Goal: Communication & Community: Answer question/provide support

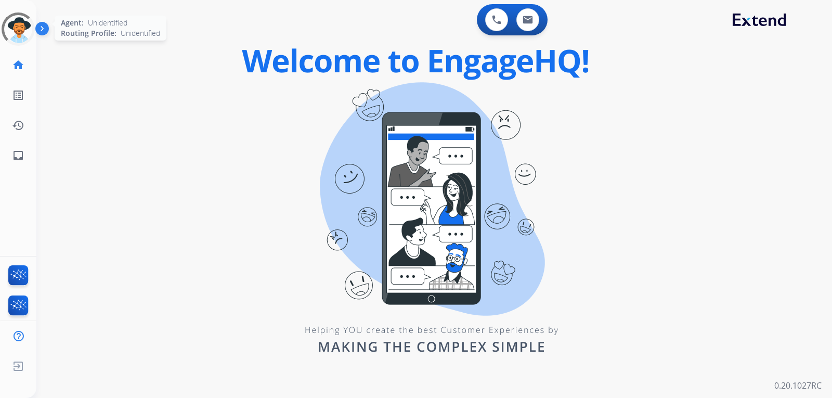
click at [28, 34] on div at bounding box center [18, 29] width 46 height 46
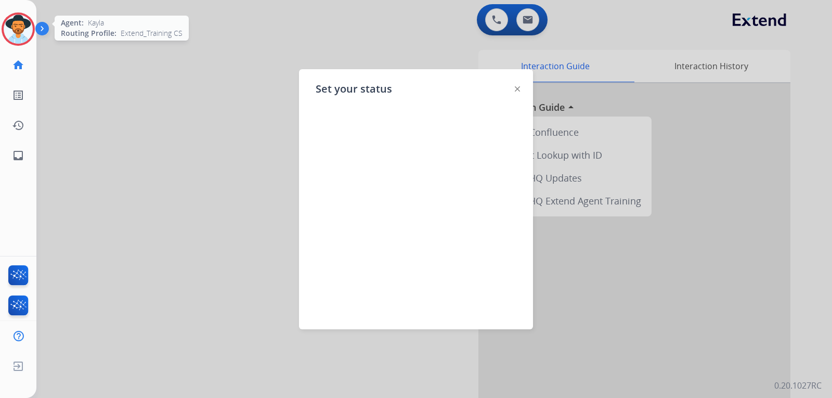
click at [26, 30] on img at bounding box center [18, 29] width 29 height 29
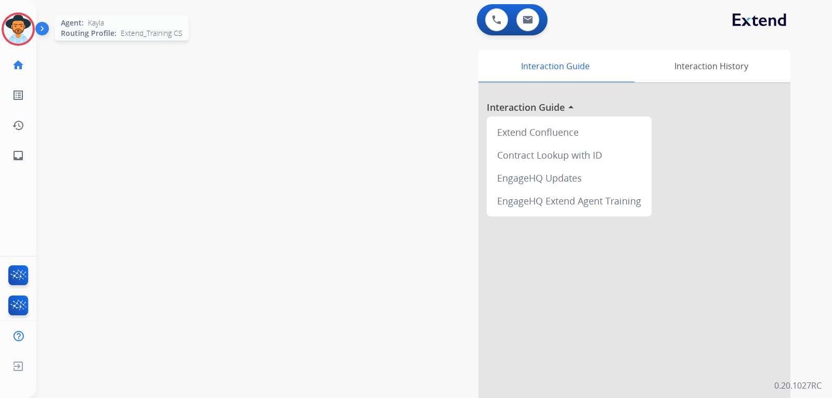
click at [26, 30] on img at bounding box center [18, 29] width 29 height 29
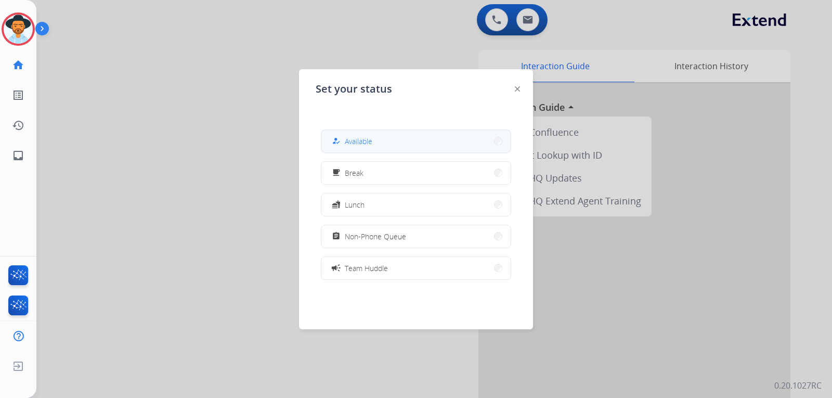
click at [362, 143] on span "Available" at bounding box center [359, 141] width 28 height 11
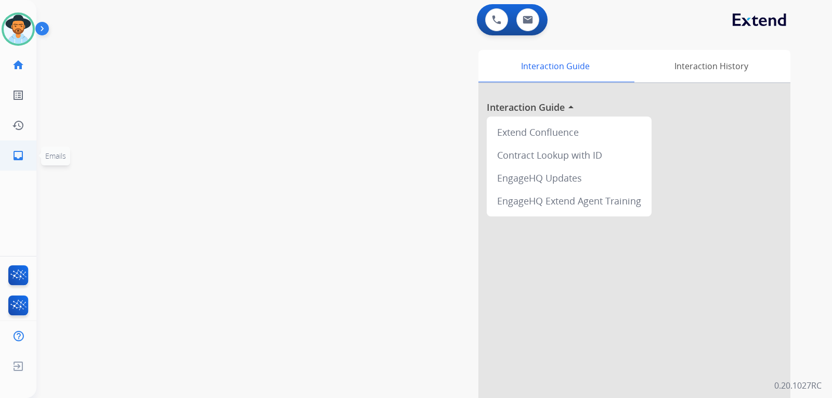
click at [12, 160] on mat-icon "inbox" at bounding box center [18, 155] width 12 height 12
select select "**********"
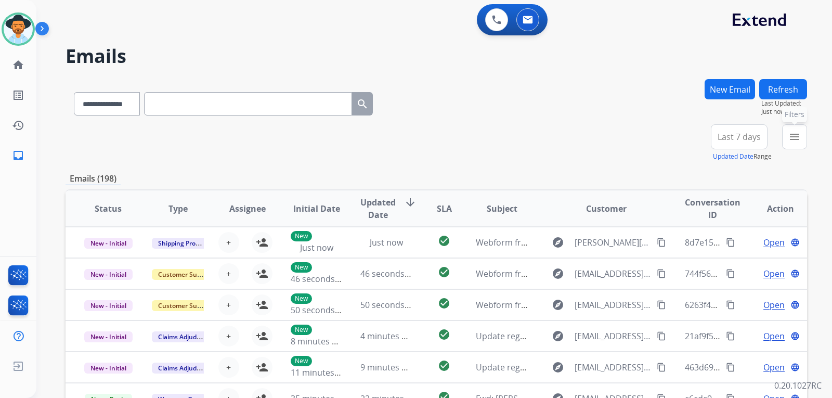
click at [796, 143] on button "menu Filters" at bounding box center [794, 136] width 25 height 25
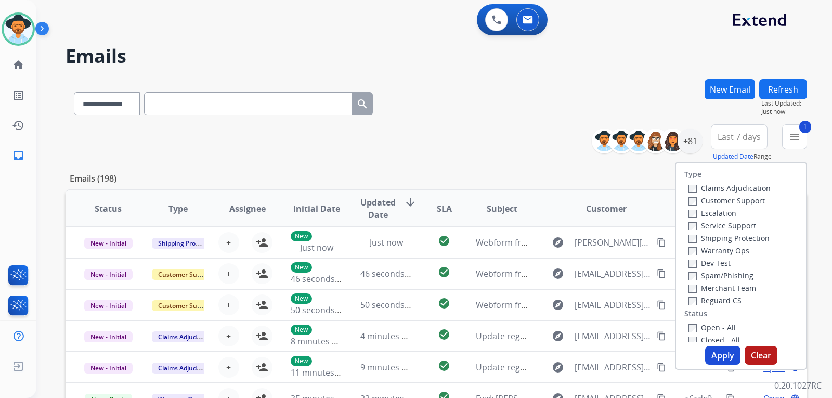
click at [690, 237] on label "Shipping Protection" at bounding box center [728, 238] width 81 height 10
click at [714, 354] on button "Apply" at bounding box center [722, 355] width 35 height 19
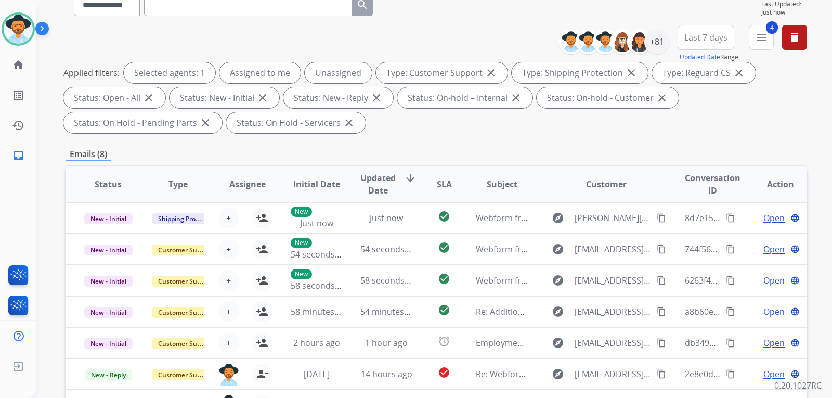
scroll to position [104, 0]
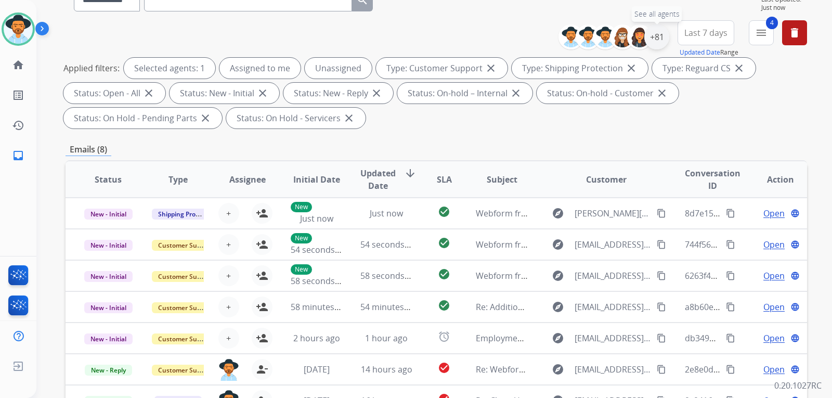
click at [659, 38] on div "+81" at bounding box center [656, 36] width 25 height 25
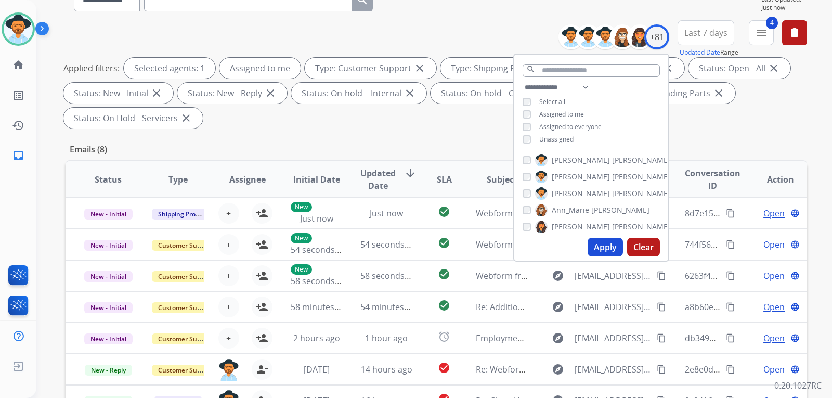
click at [611, 246] on button "Apply" at bounding box center [604, 247] width 35 height 19
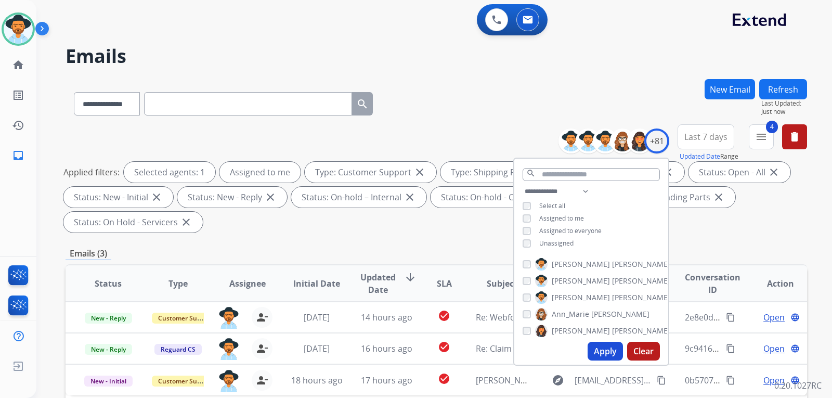
click at [716, 220] on div "Applied filters: Selected agents: 1 Assigned to me Type: Customer Support close…" at bounding box center [433, 197] width 741 height 71
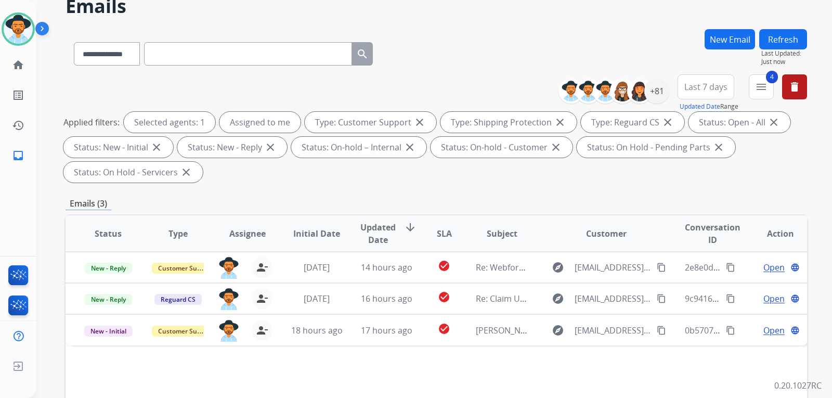
scroll to position [104, 0]
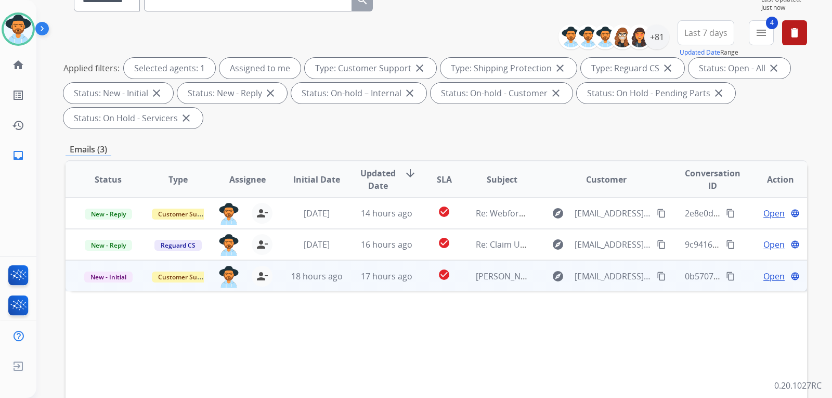
click at [763, 274] on span "Open" at bounding box center [773, 276] width 21 height 12
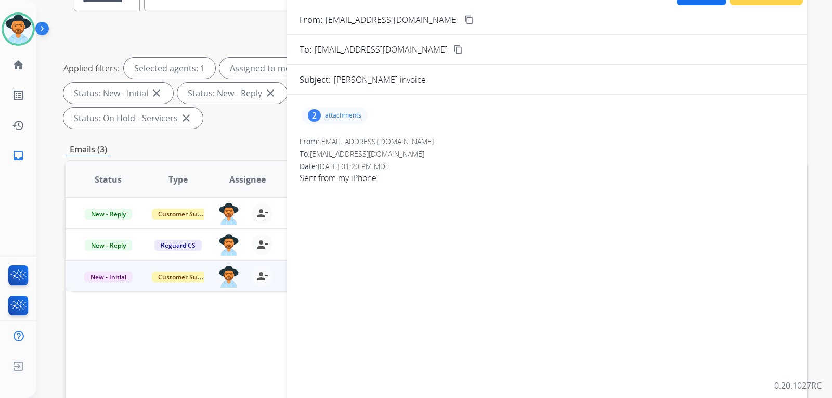
click at [464, 22] on mat-icon "content_copy" at bounding box center [468, 19] width 9 height 9
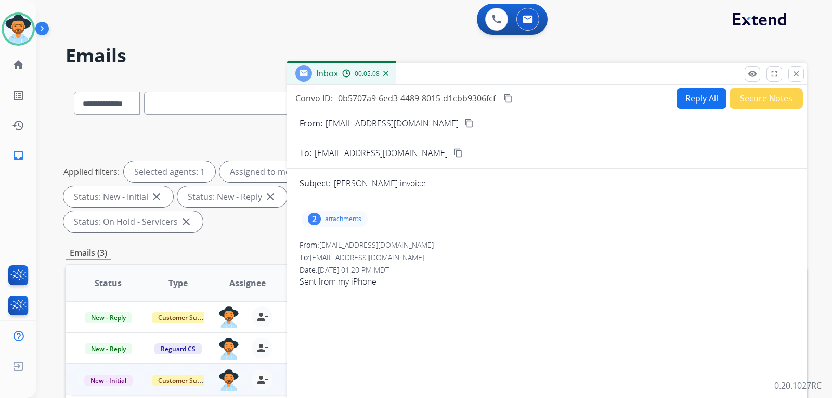
scroll to position [0, 0]
click at [464, 124] on mat-icon "content_copy" at bounding box center [468, 123] width 9 height 9
click at [361, 214] on div "2 attachments" at bounding box center [334, 219] width 66 height 17
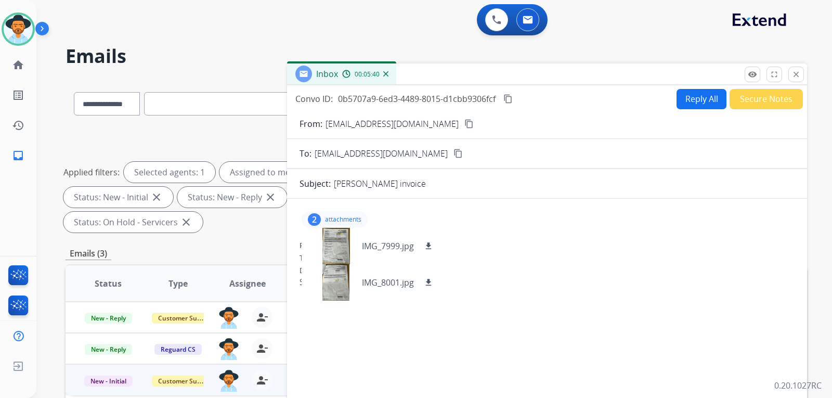
click at [348, 215] on p "attachments" at bounding box center [343, 219] width 36 height 8
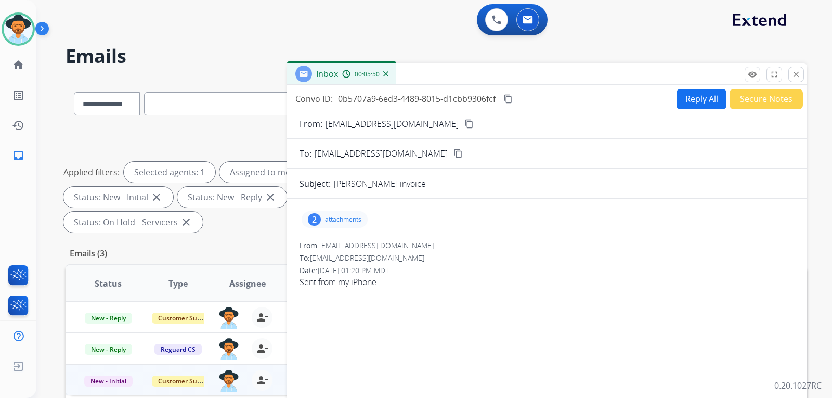
click at [687, 103] on button "Reply All" at bounding box center [701, 99] width 50 height 20
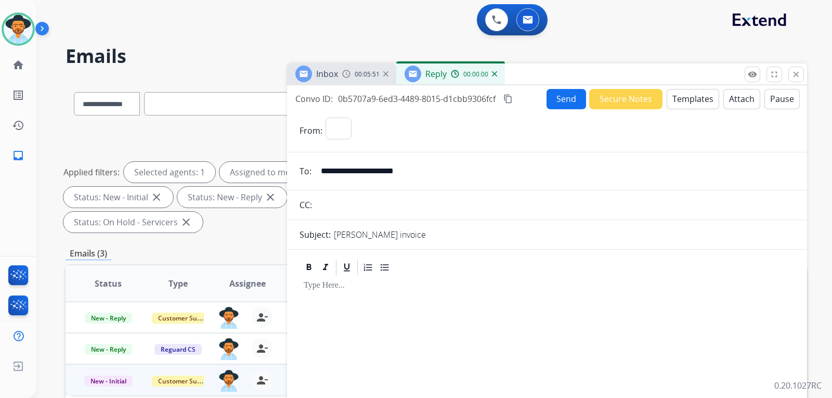
select select "**********"
click at [687, 103] on button "Templates" at bounding box center [692, 99] width 52 height 20
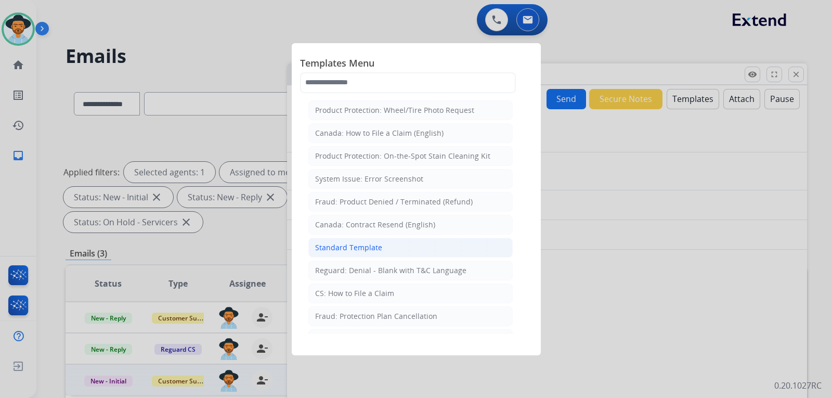
click at [377, 245] on div "Standard Template" at bounding box center [348, 247] width 67 height 10
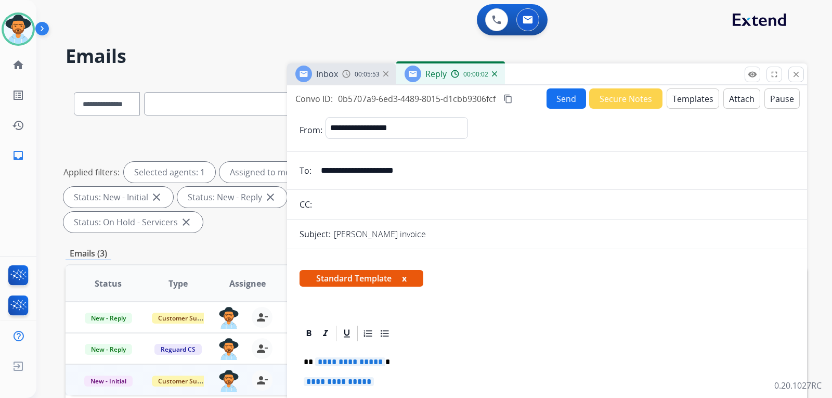
scroll to position [156, 0]
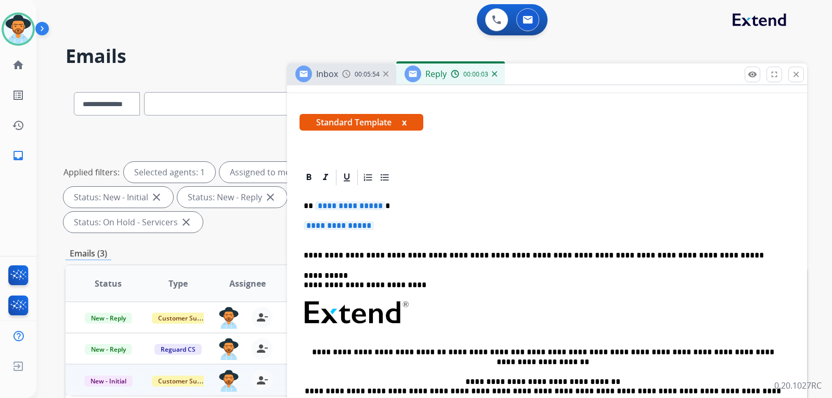
click at [400, 230] on p "**********" at bounding box center [547, 230] width 487 height 19
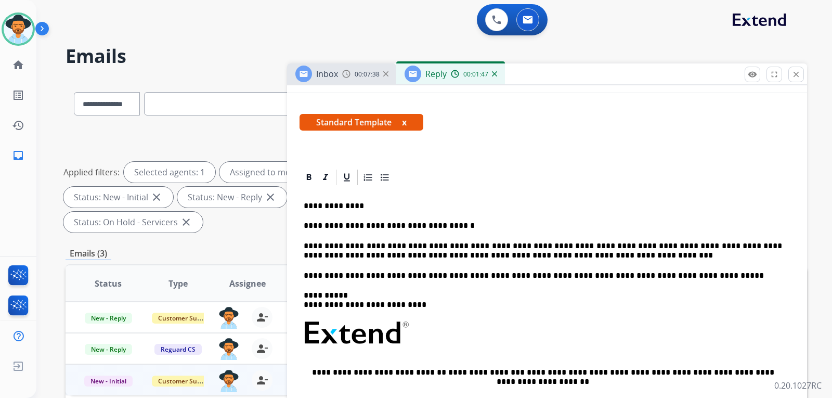
click at [616, 205] on p "**********" at bounding box center [543, 205] width 478 height 9
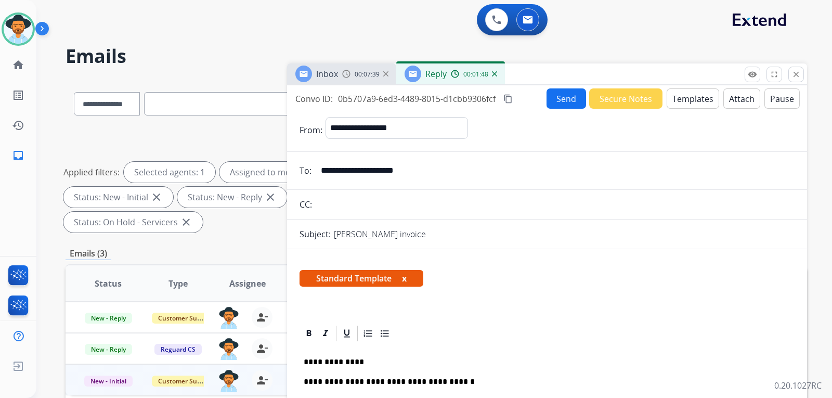
click at [573, 99] on button "Send" at bounding box center [566, 98] width 40 height 20
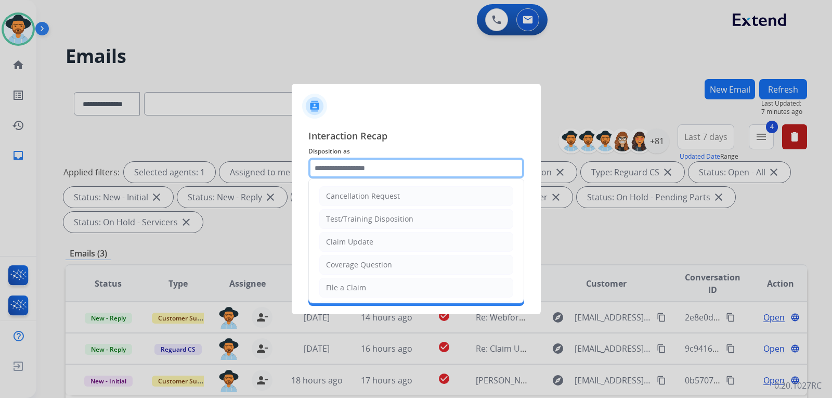
click at [428, 170] on input "text" at bounding box center [416, 167] width 216 height 21
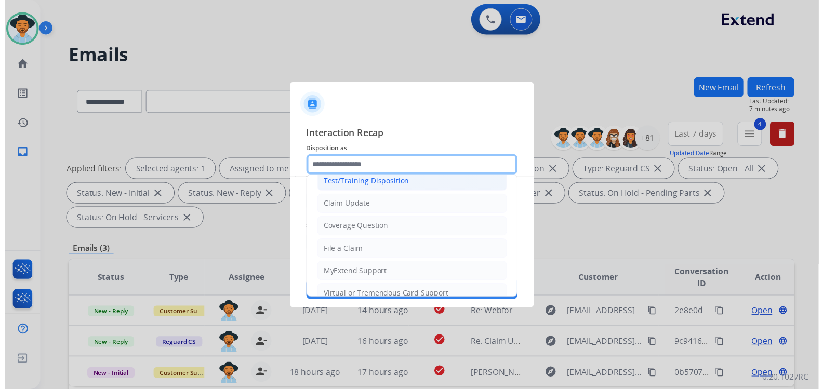
scroll to position [52, 0]
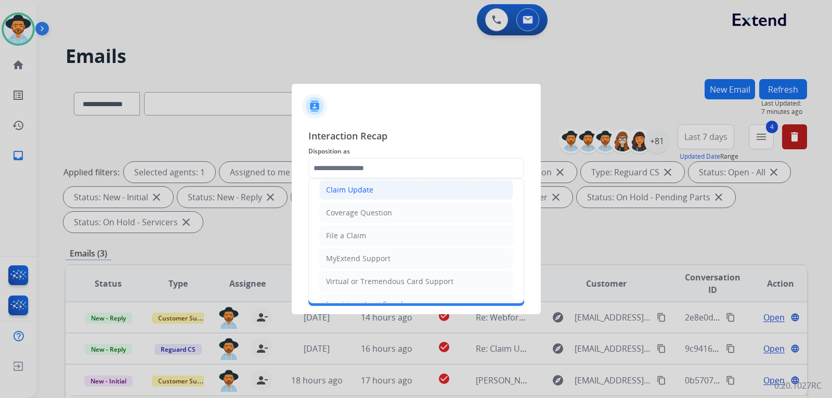
click at [361, 193] on div "Claim Update" at bounding box center [349, 190] width 47 height 10
type input "**********"
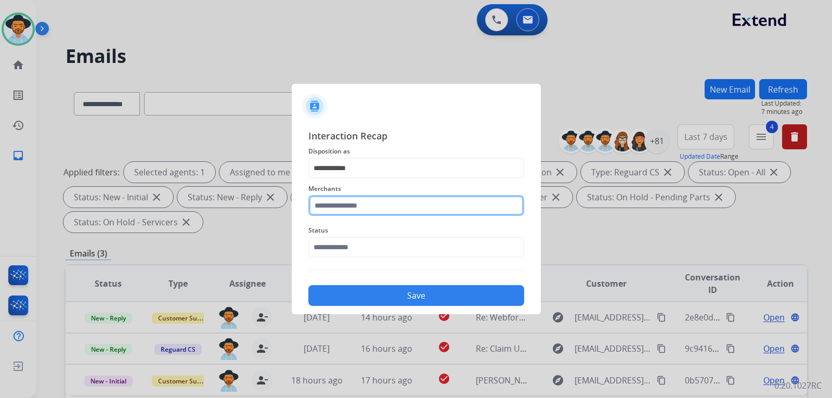
click at [364, 207] on input "text" at bounding box center [416, 205] width 216 height 21
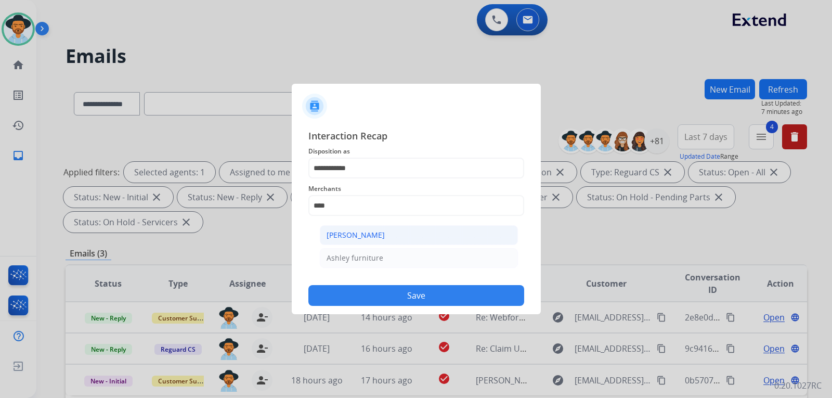
click at [385, 238] on li "[PERSON_NAME]" at bounding box center [419, 235] width 198 height 20
type input "**********"
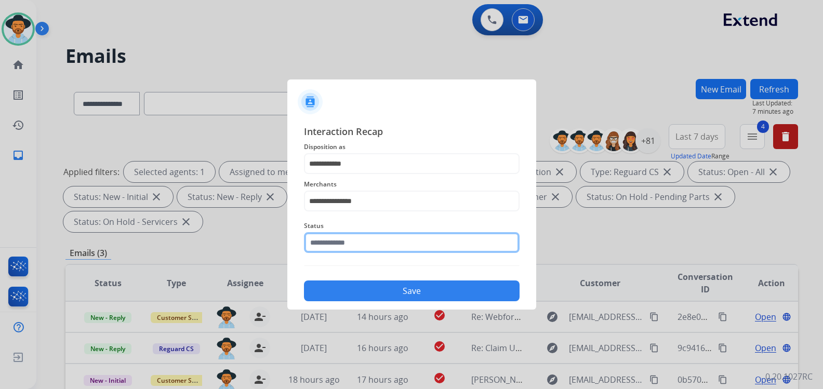
click at [341, 247] on input "text" at bounding box center [412, 242] width 216 height 21
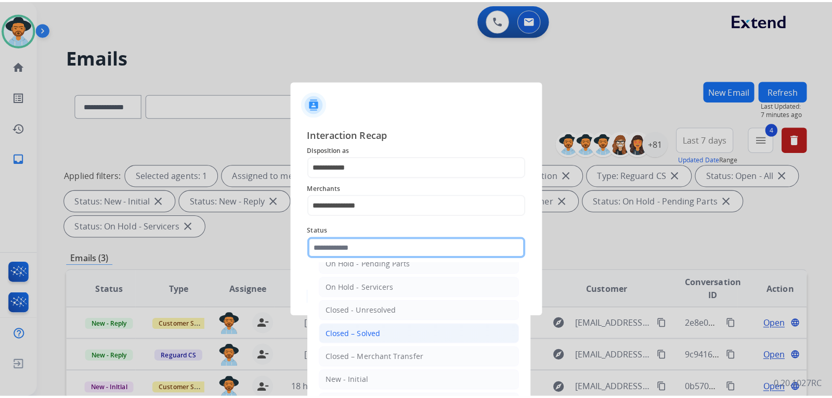
scroll to position [62, 0]
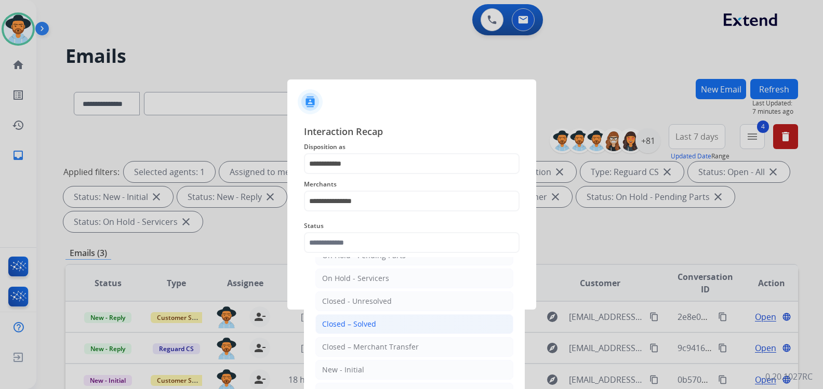
click at [377, 326] on li "Closed – Solved" at bounding box center [415, 324] width 198 height 20
type input "**********"
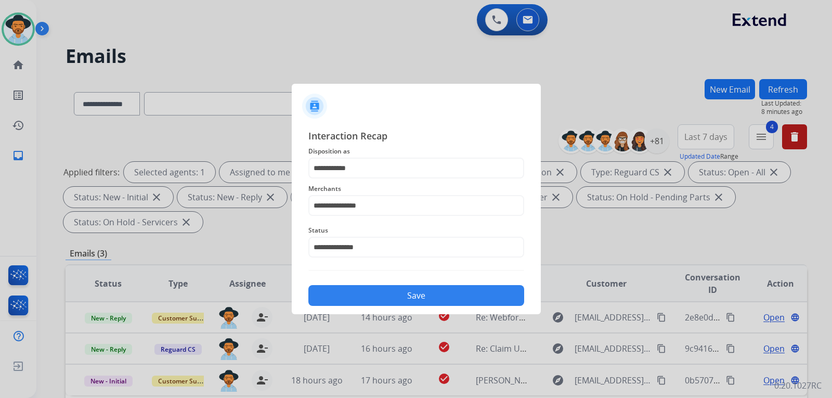
click at [372, 293] on button "Save" at bounding box center [416, 295] width 216 height 21
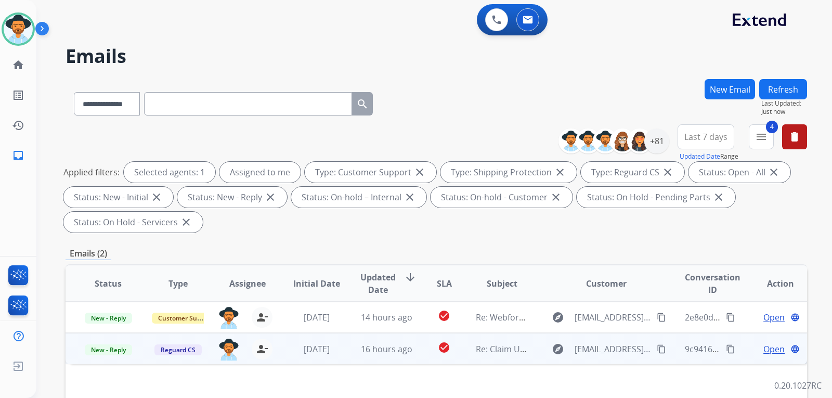
click at [768, 350] on span "Open" at bounding box center [773, 349] width 21 height 12
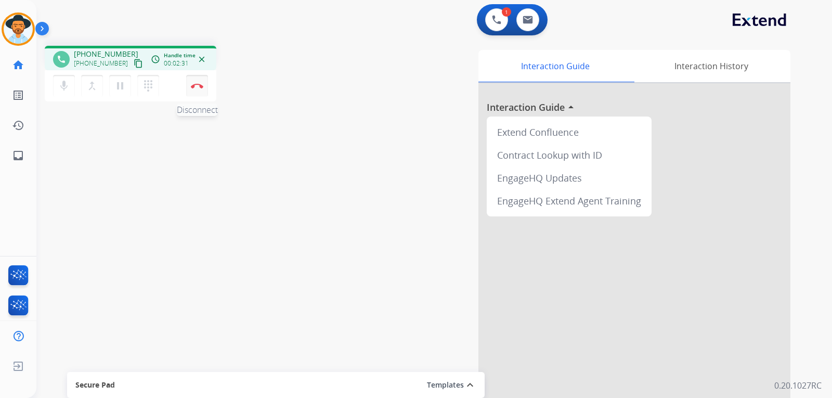
click at [201, 88] on img at bounding box center [197, 85] width 12 height 5
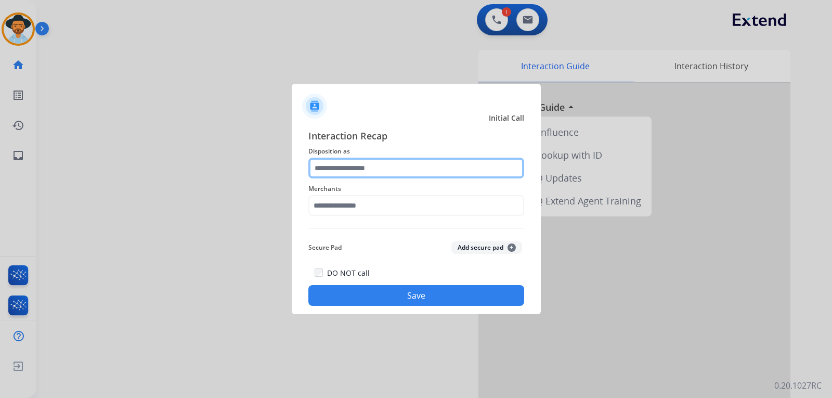
click at [338, 167] on input "text" at bounding box center [416, 167] width 216 height 21
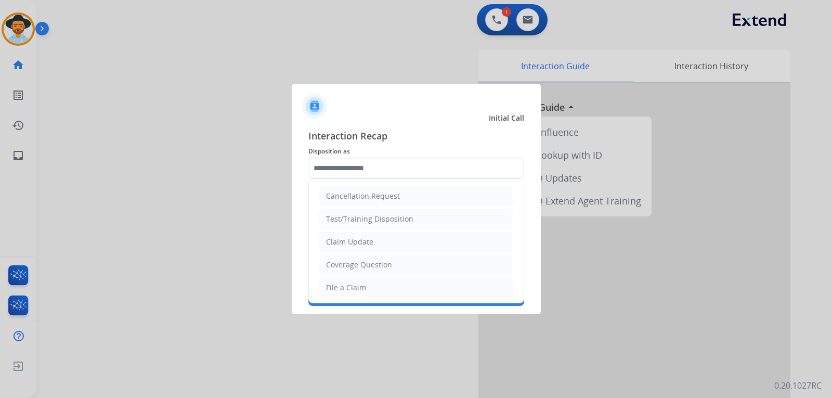
drag, startPoint x: 362, startPoint y: 243, endPoint x: 371, endPoint y: 222, distance: 22.8
click at [362, 241] on div "Claim Update" at bounding box center [349, 242] width 47 height 10
type input "**********"
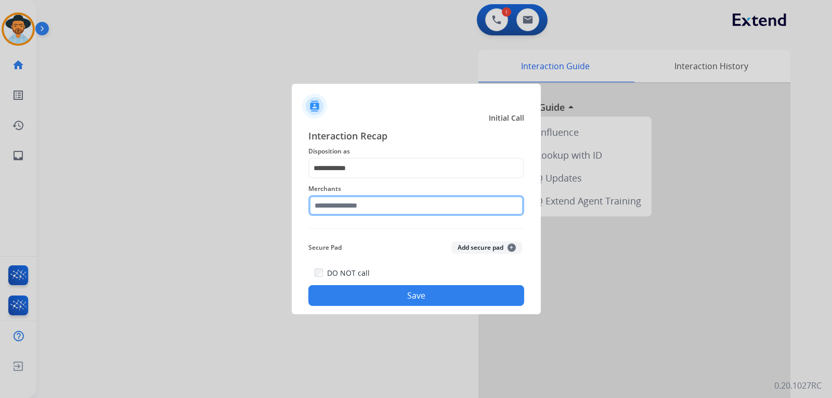
click at [371, 210] on input "text" at bounding box center [416, 205] width 216 height 21
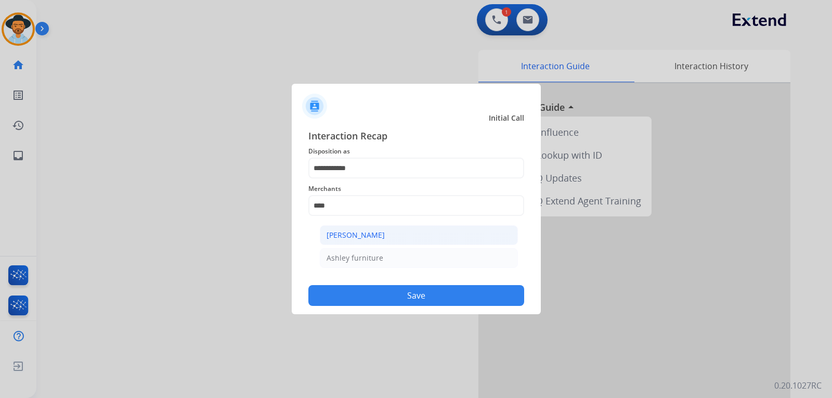
click at [374, 233] on div "[PERSON_NAME]" at bounding box center [355, 235] width 58 height 10
type input "**********"
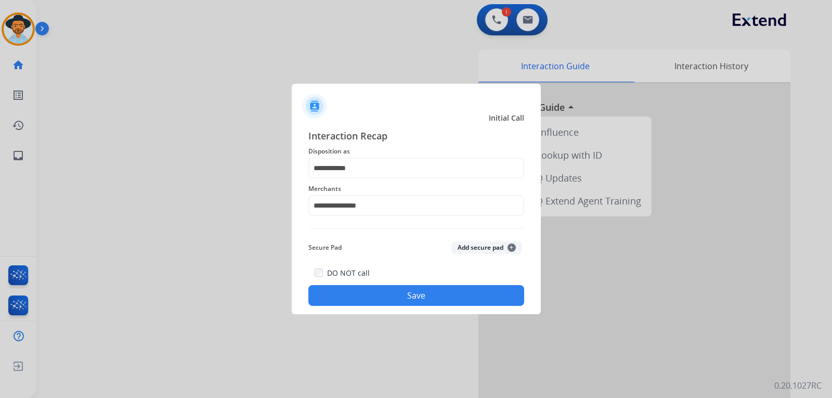
click at [388, 297] on button "Save" at bounding box center [416, 295] width 216 height 21
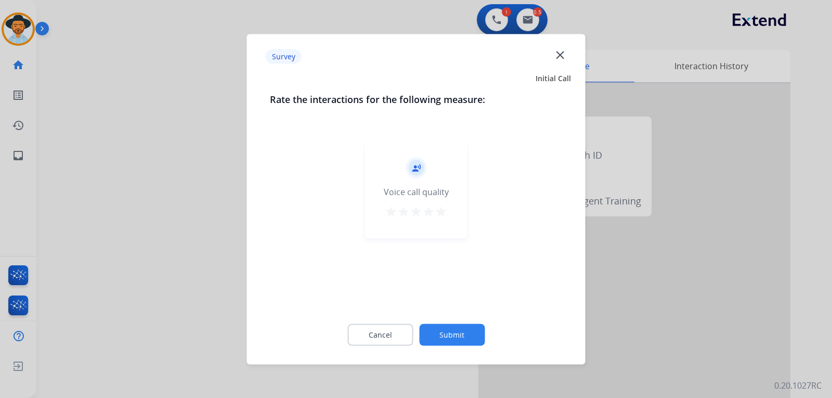
click at [602, 334] on div at bounding box center [416, 199] width 832 height 398
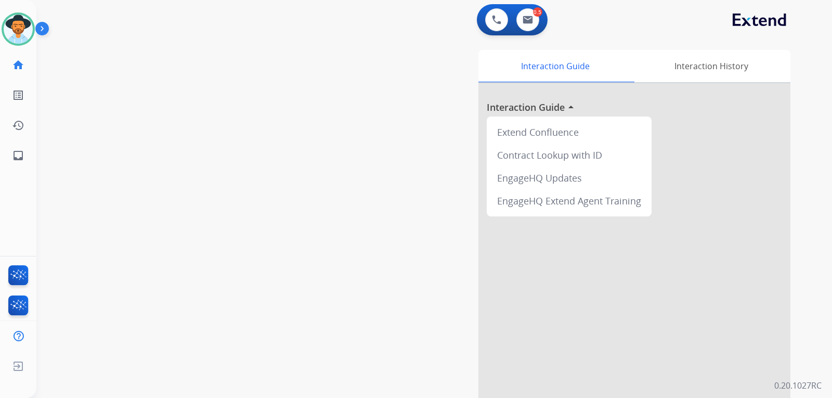
click at [746, 189] on div at bounding box center [634, 277] width 312 height 388
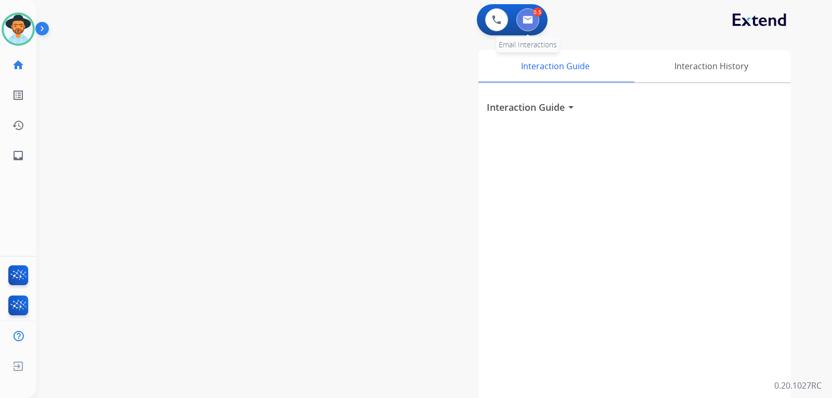
click at [528, 25] on button at bounding box center [527, 19] width 23 height 23
select select "**********"
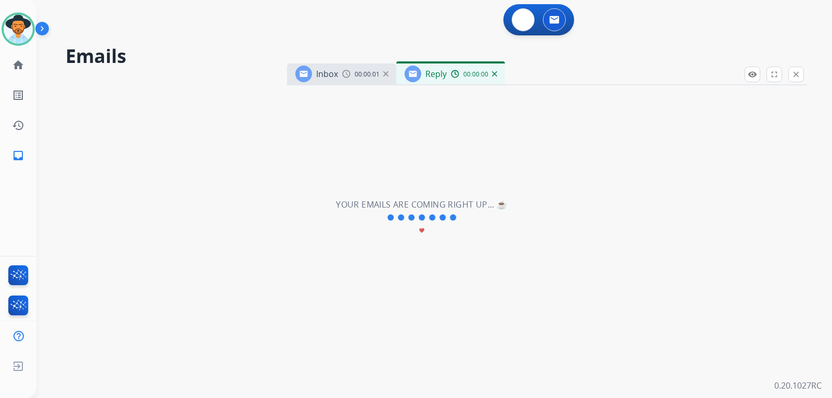
select select "**********"
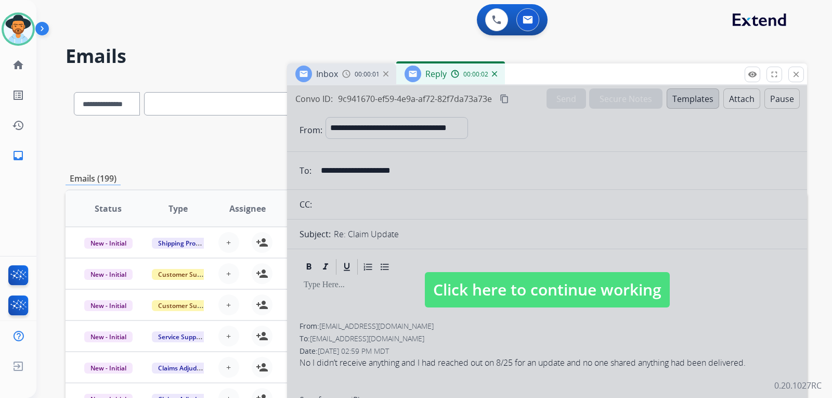
click at [499, 284] on span "Click here to continue working" at bounding box center [547, 289] width 245 height 35
select select
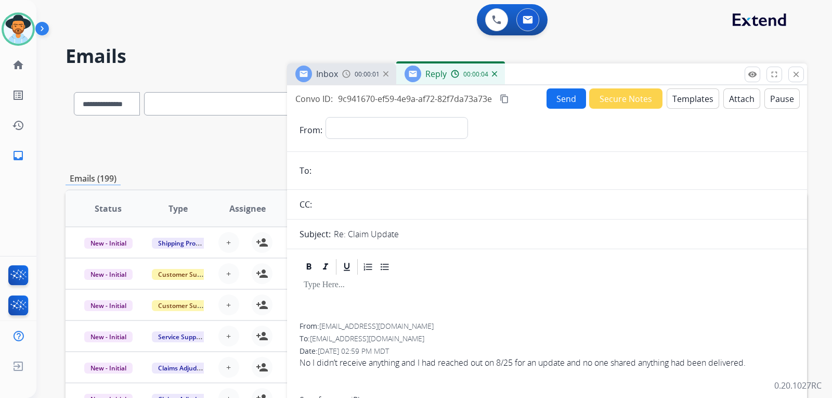
click at [359, 74] on span "00:00:01" at bounding box center [366, 74] width 25 height 8
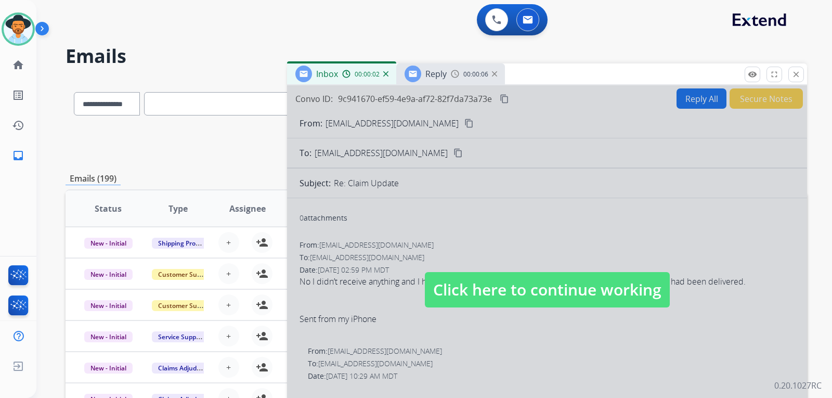
click at [454, 287] on span "Click here to continue working" at bounding box center [547, 289] width 245 height 35
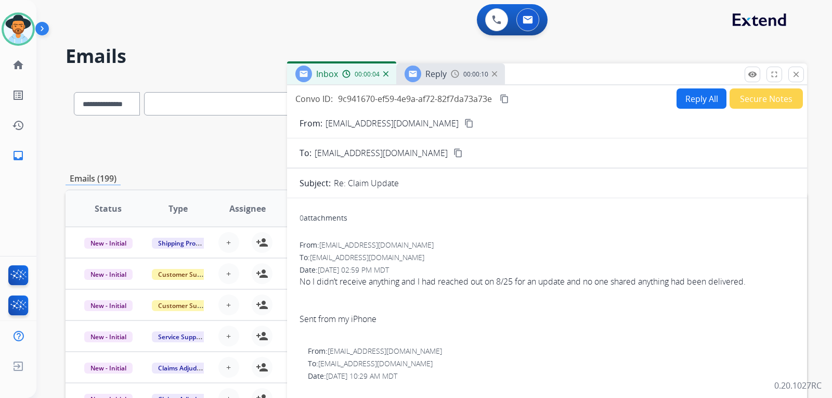
click at [464, 122] on mat-icon "content_copy" at bounding box center [468, 123] width 9 height 9
click at [683, 97] on button "Reply All" at bounding box center [701, 98] width 50 height 20
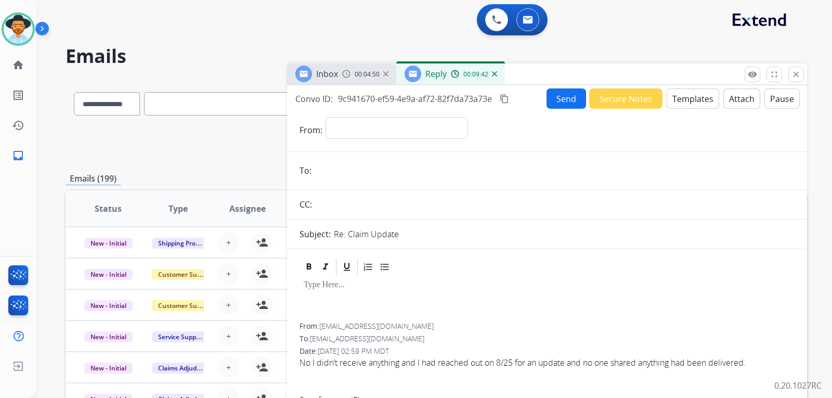
click at [492, 75] on img at bounding box center [494, 73] width 5 height 5
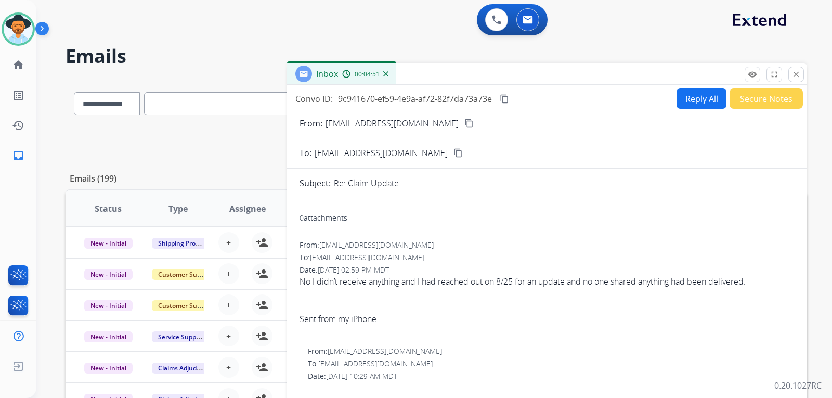
click at [679, 103] on button "Reply All" at bounding box center [701, 98] width 50 height 20
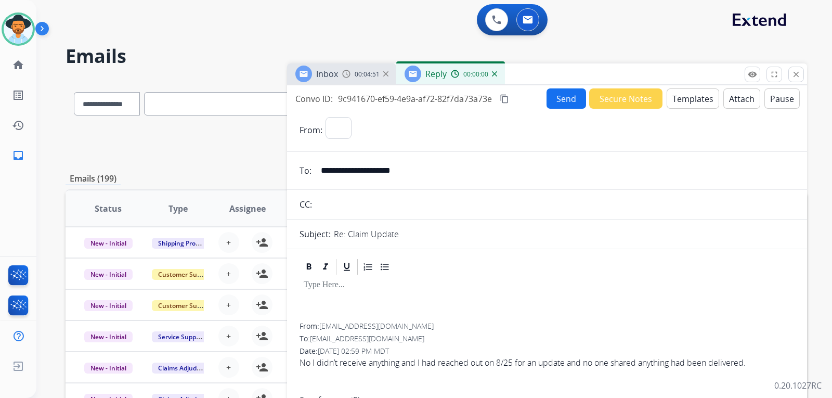
select select "**********"
click at [696, 101] on button "Templates" at bounding box center [692, 98] width 52 height 20
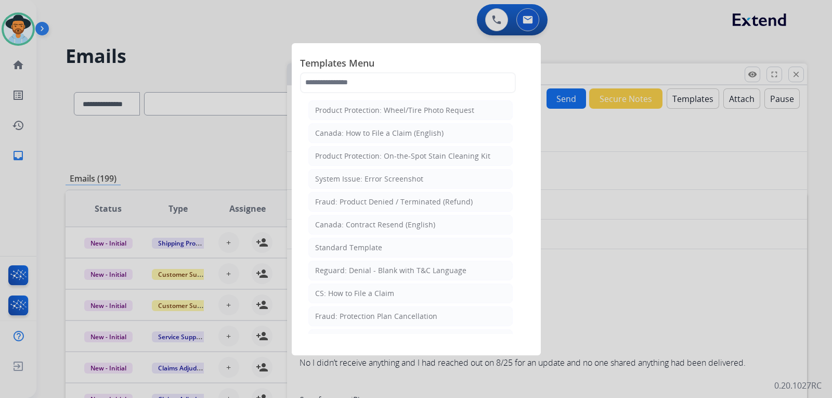
click at [621, 156] on div at bounding box center [416, 199] width 832 height 398
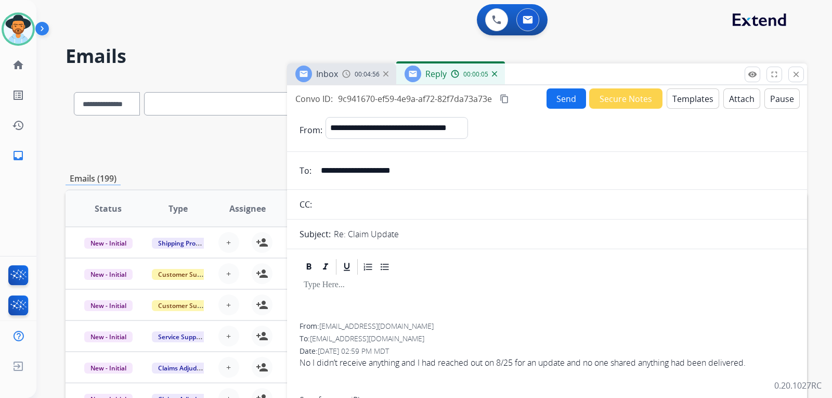
click at [673, 99] on button "Templates" at bounding box center [692, 98] width 52 height 20
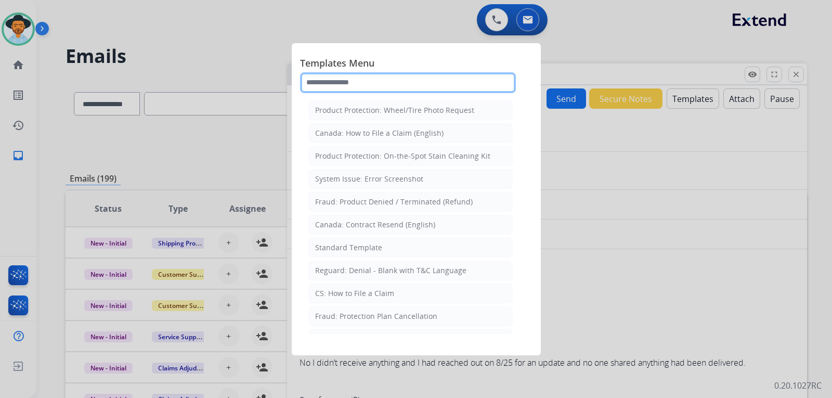
click at [428, 84] on input "text" at bounding box center [408, 82] width 216 height 21
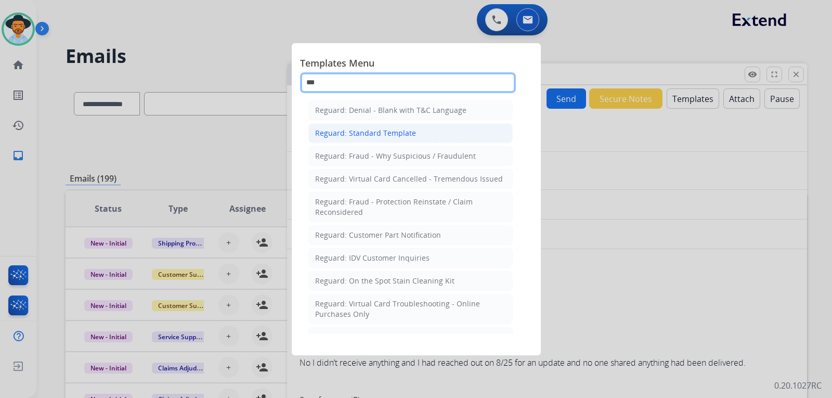
type input "***"
click at [387, 135] on div "Reguard: Standard Template" at bounding box center [365, 133] width 101 height 10
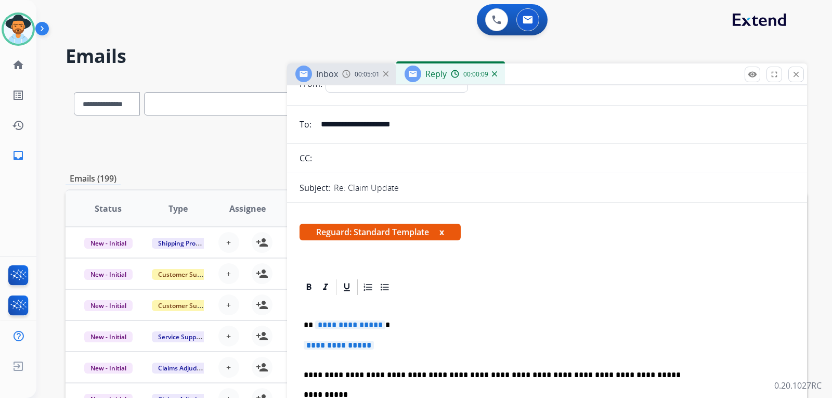
scroll to position [104, 0]
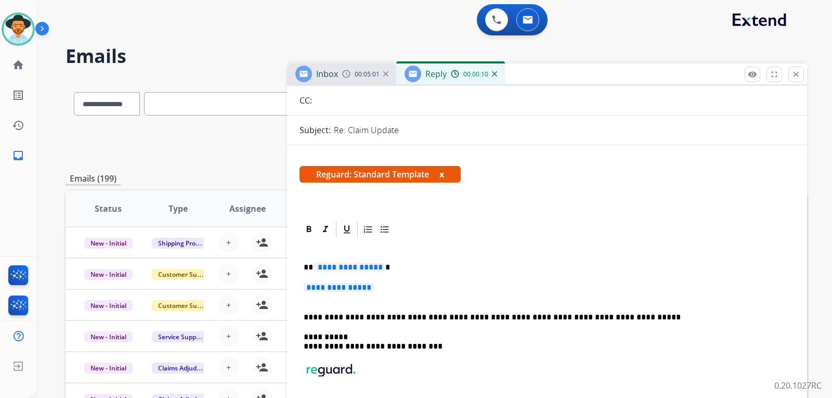
click at [401, 291] on p "**********" at bounding box center [547, 292] width 487 height 19
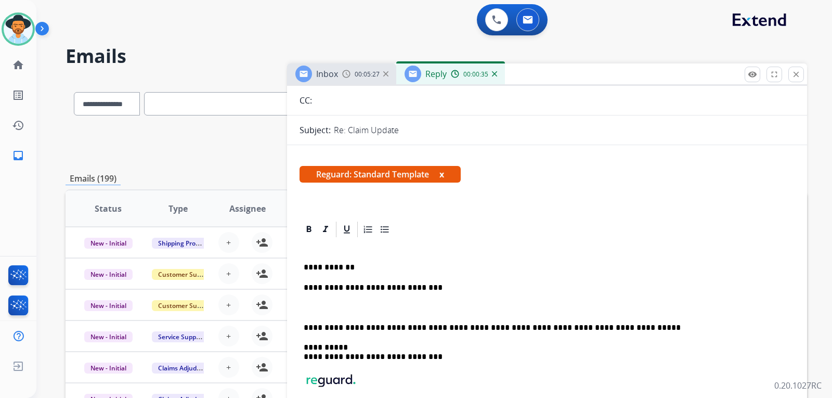
click at [359, 307] on p at bounding box center [547, 307] width 487 height 9
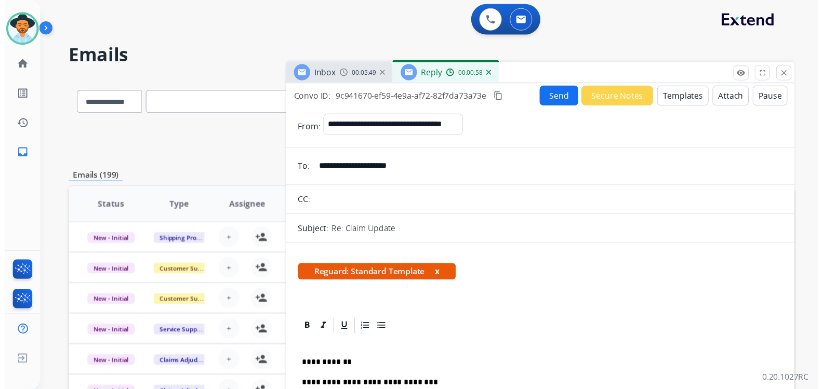
scroll to position [0, 0]
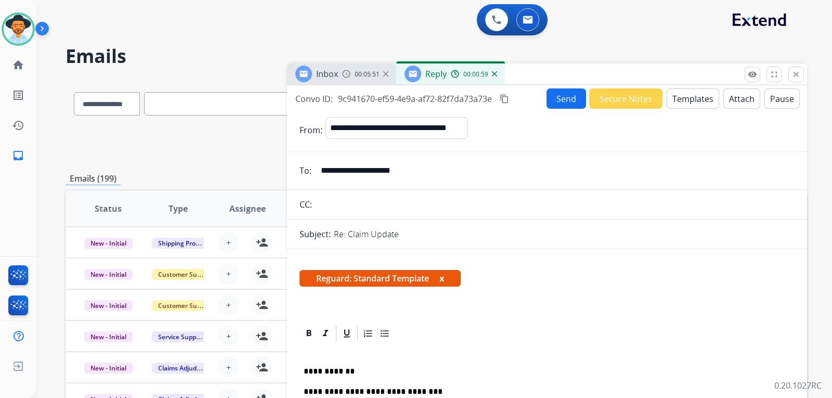
click at [559, 102] on button "Send" at bounding box center [566, 98] width 40 height 20
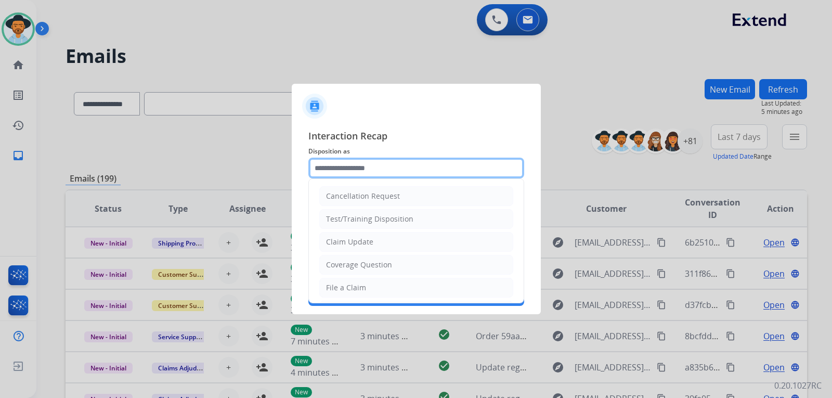
click at [372, 172] on input "text" at bounding box center [416, 167] width 216 height 21
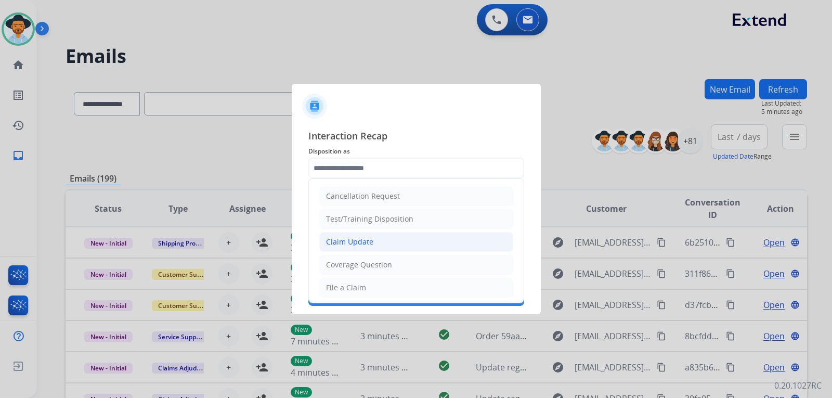
click at [365, 242] on div "Claim Update" at bounding box center [349, 242] width 47 height 10
type input "**********"
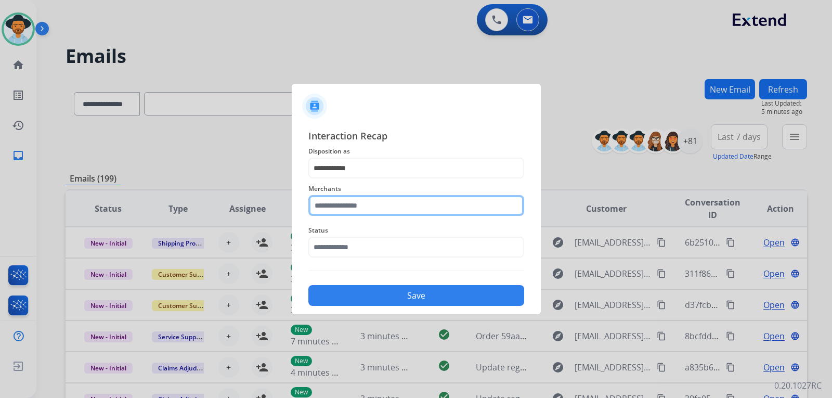
click at [374, 214] on input "text" at bounding box center [416, 205] width 216 height 21
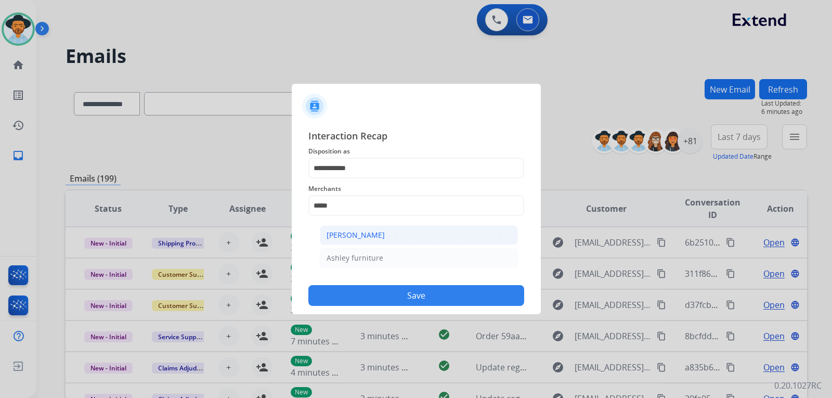
drag, startPoint x: 383, startPoint y: 228, endPoint x: 377, endPoint y: 238, distance: 11.4
click at [383, 228] on li "[PERSON_NAME]" at bounding box center [419, 235] width 198 height 20
type input "**********"
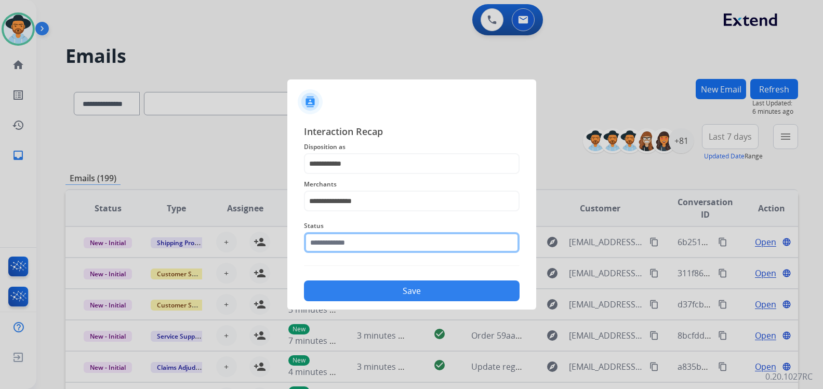
click at [372, 244] on input "text" at bounding box center [412, 242] width 216 height 21
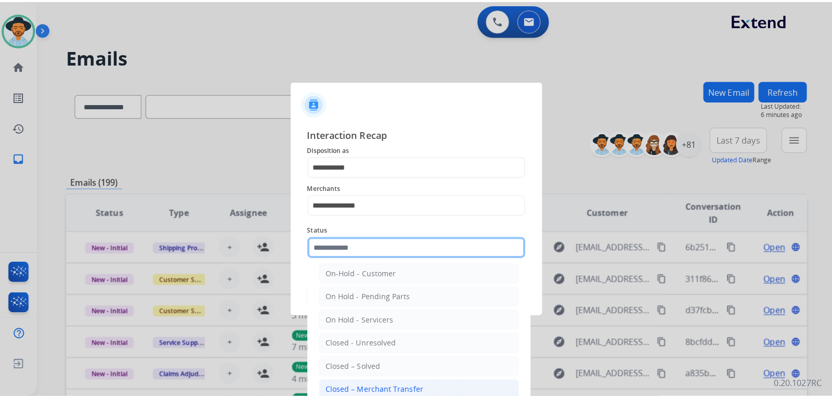
scroll to position [52, 0]
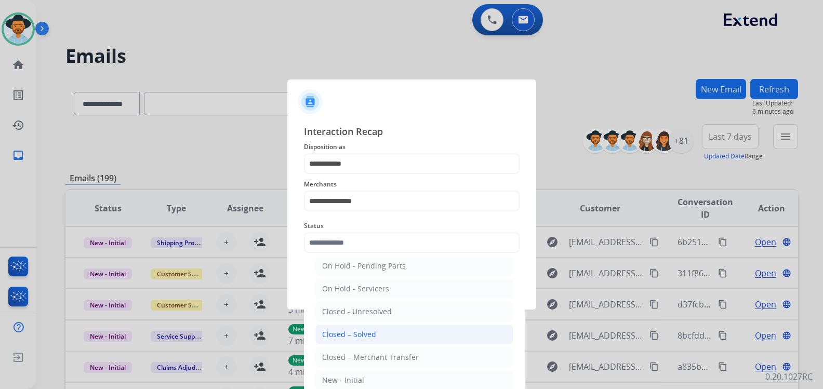
click at [357, 335] on div "Closed – Solved" at bounding box center [349, 335] width 54 height 10
type input "**********"
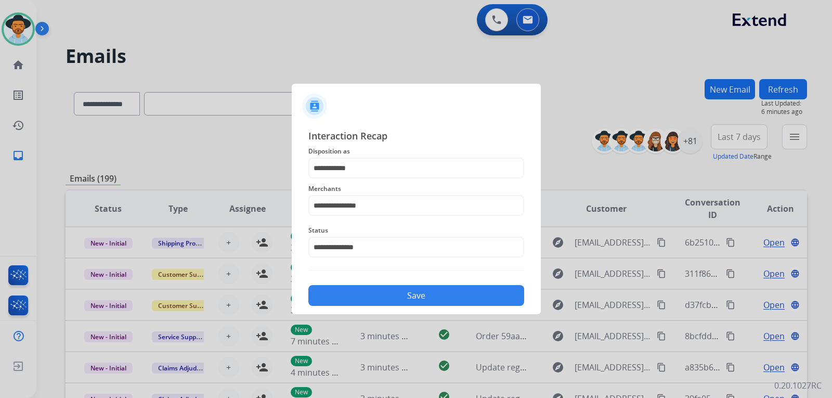
click at [388, 303] on button "Save" at bounding box center [416, 295] width 216 height 21
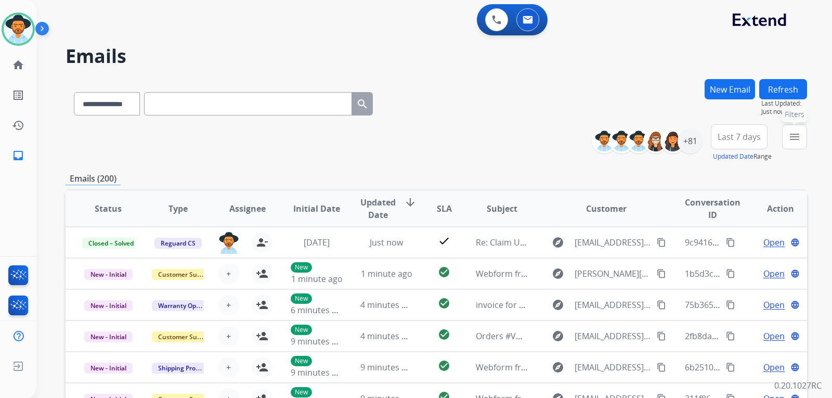
click at [795, 139] on mat-icon "menu" at bounding box center [794, 136] width 12 height 12
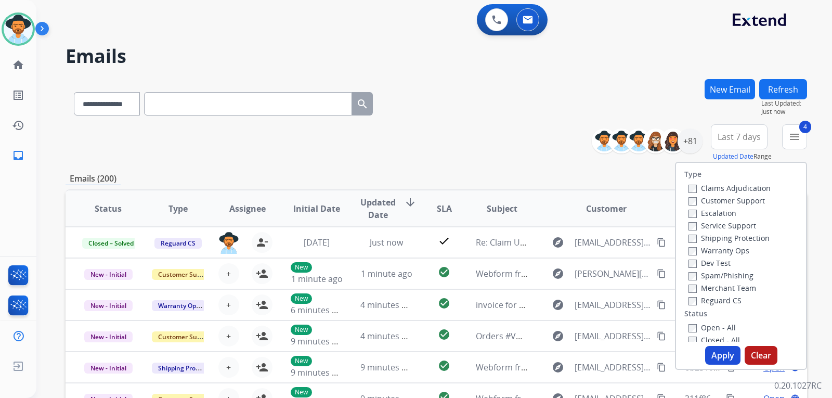
click at [720, 356] on button "Apply" at bounding box center [722, 355] width 35 height 19
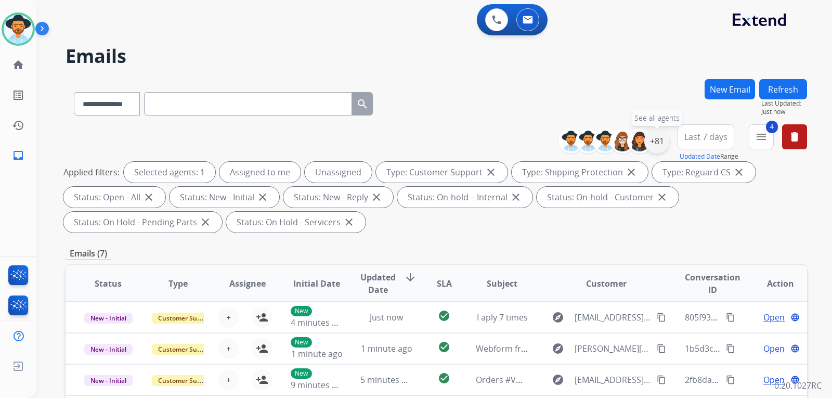
click at [655, 148] on div "+81" at bounding box center [656, 140] width 25 height 25
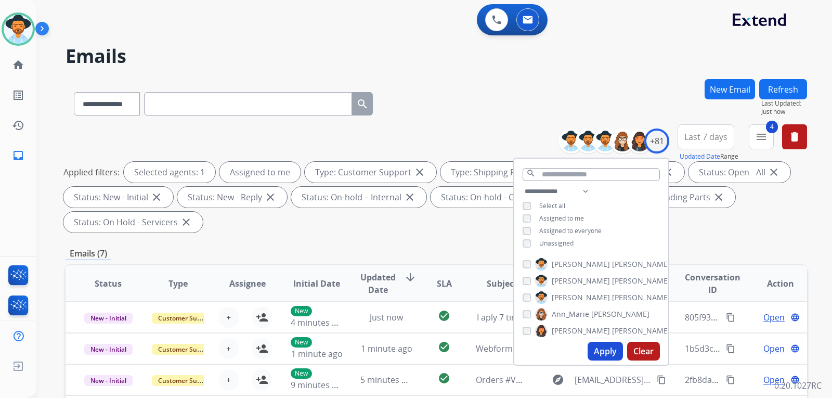
click at [601, 350] on button "Apply" at bounding box center [604, 351] width 35 height 19
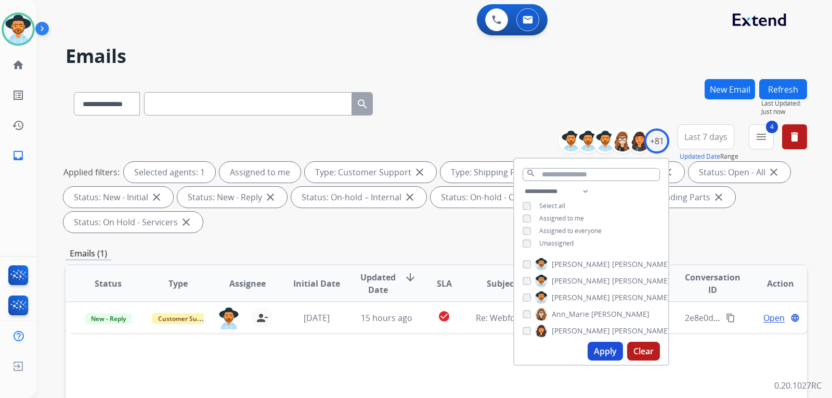
click at [710, 235] on div "**********" at bounding box center [435, 180] width 741 height 112
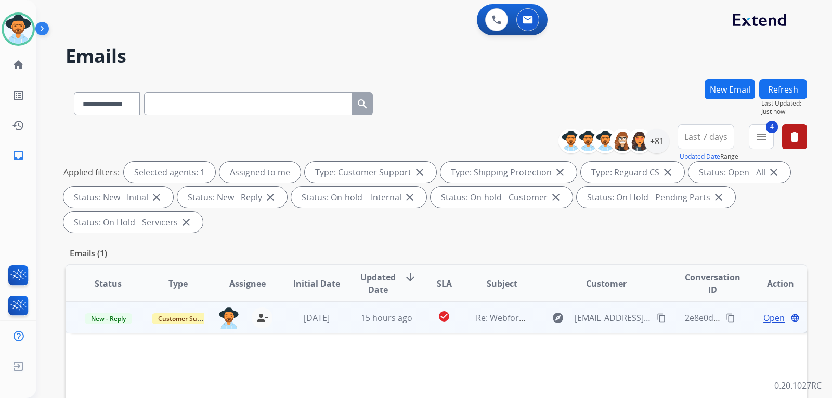
click at [763, 316] on span "Open" at bounding box center [773, 317] width 21 height 12
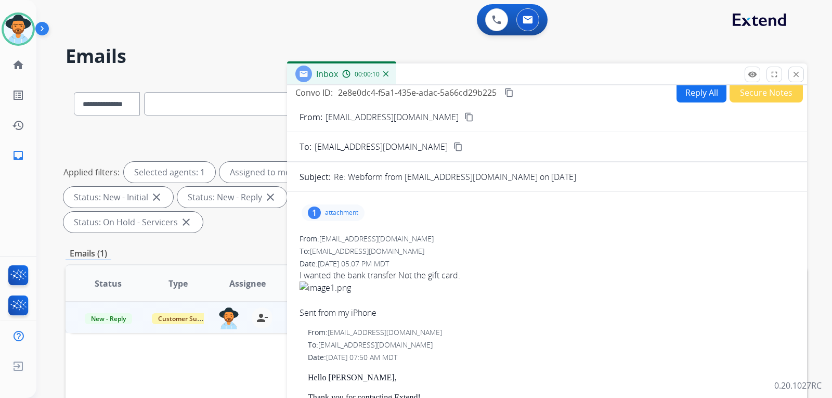
scroll to position [0, 0]
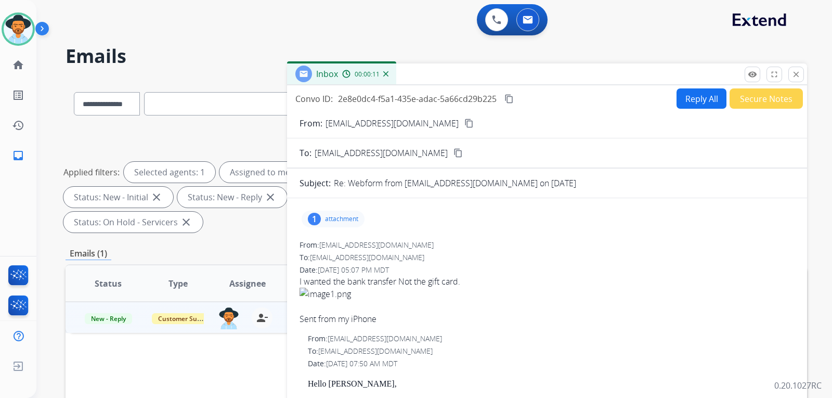
click at [464, 124] on mat-icon "content_copy" at bounding box center [468, 123] width 9 height 9
click at [682, 108] on button "Reply All" at bounding box center [701, 98] width 50 height 20
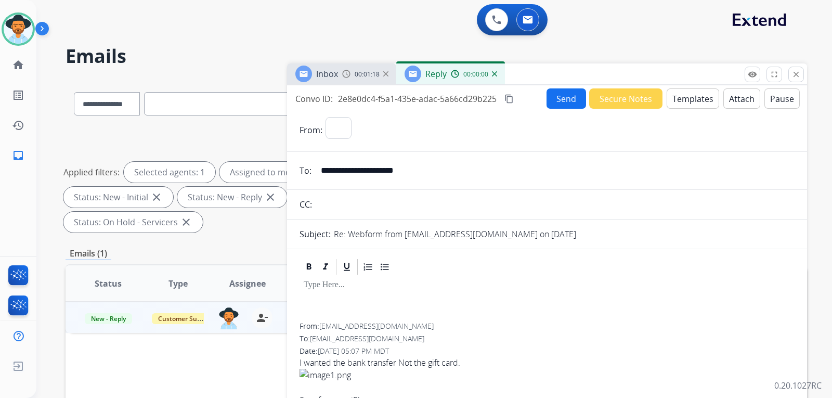
select select "**********"
click at [678, 107] on button "Templates" at bounding box center [692, 98] width 52 height 20
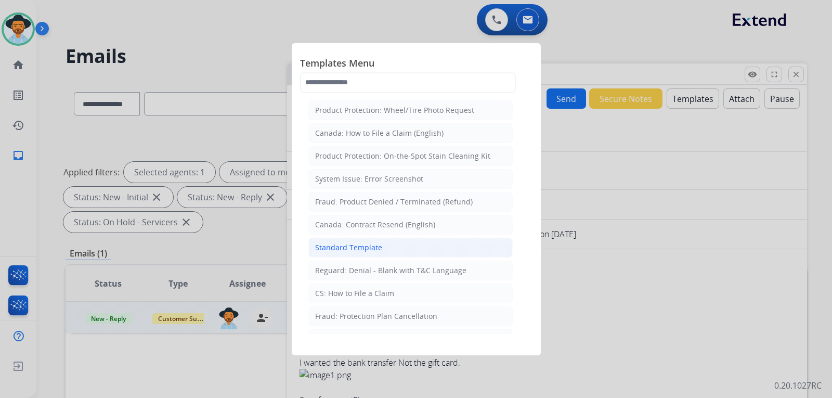
click at [359, 246] on div "Standard Template" at bounding box center [348, 247] width 67 height 10
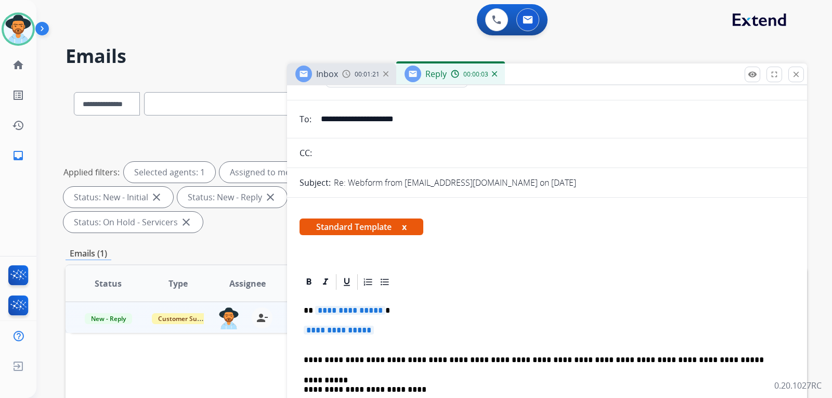
scroll to position [104, 0]
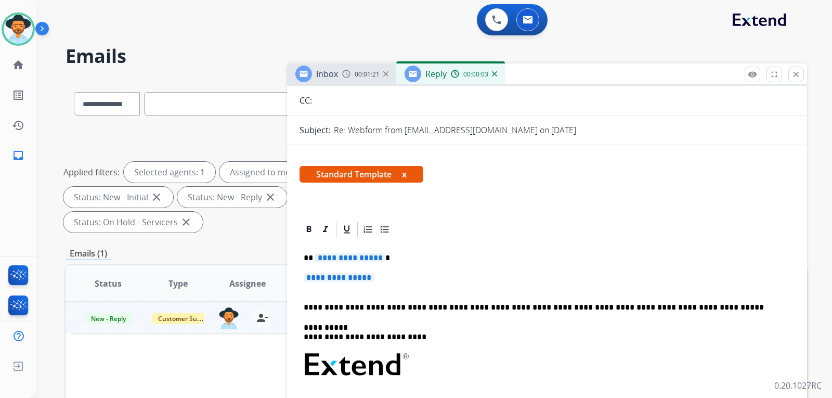
click at [392, 280] on p "**********" at bounding box center [547, 282] width 487 height 19
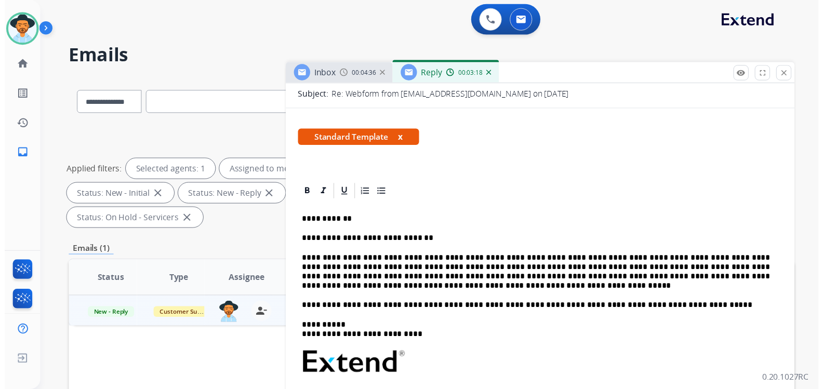
scroll to position [0, 0]
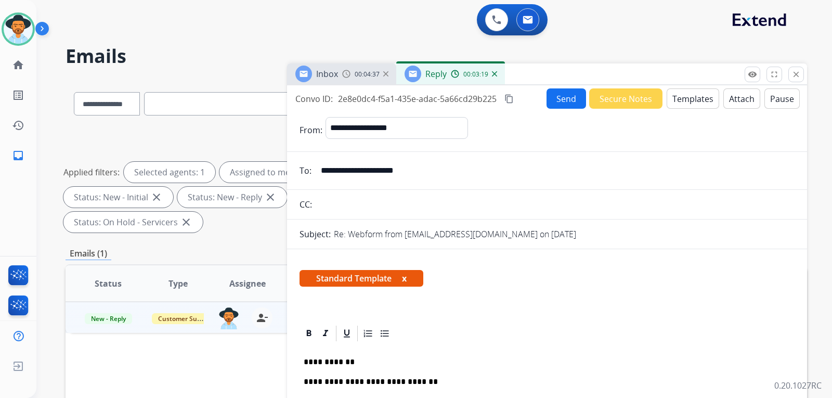
click at [568, 99] on button "Send" at bounding box center [566, 98] width 40 height 20
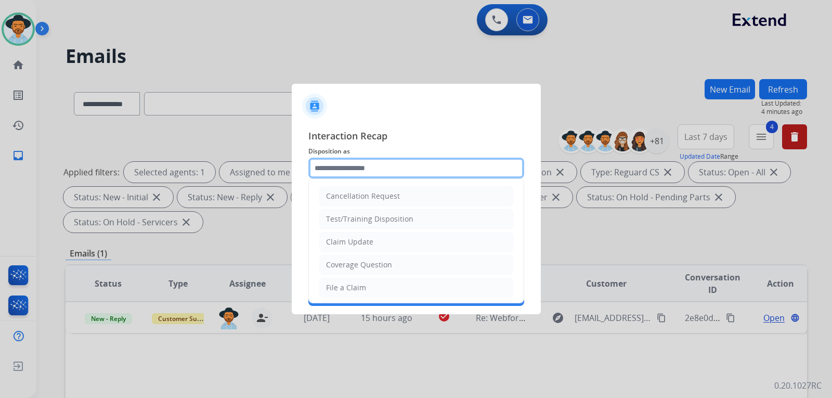
click at [387, 172] on input "text" at bounding box center [416, 167] width 216 height 21
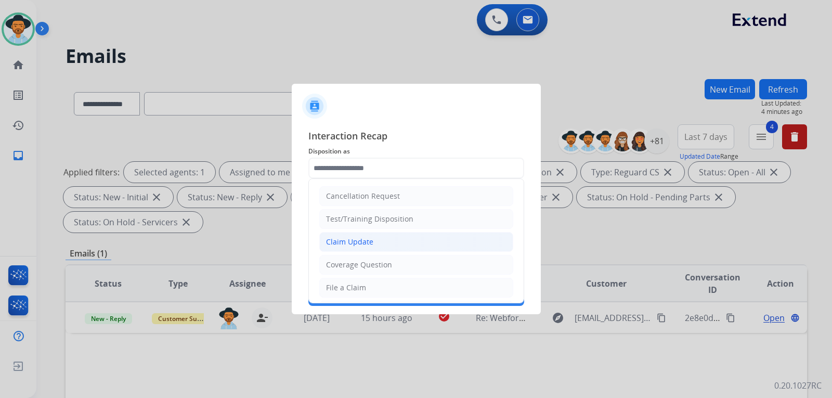
click at [371, 238] on div "Claim Update" at bounding box center [349, 242] width 47 height 10
type input "**********"
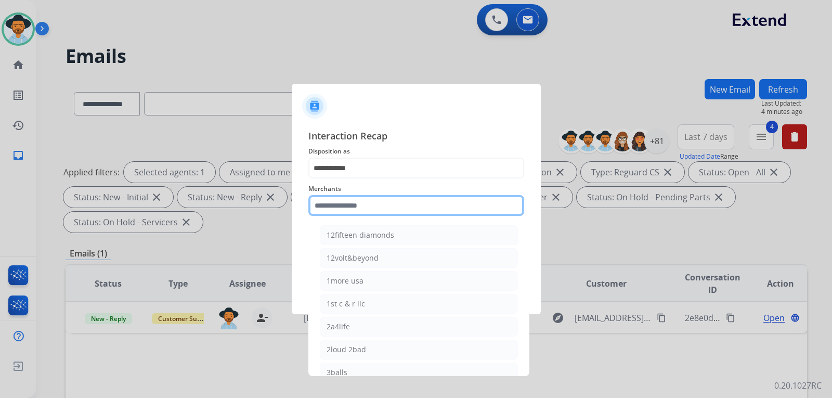
click at [377, 212] on input "text" at bounding box center [416, 205] width 216 height 21
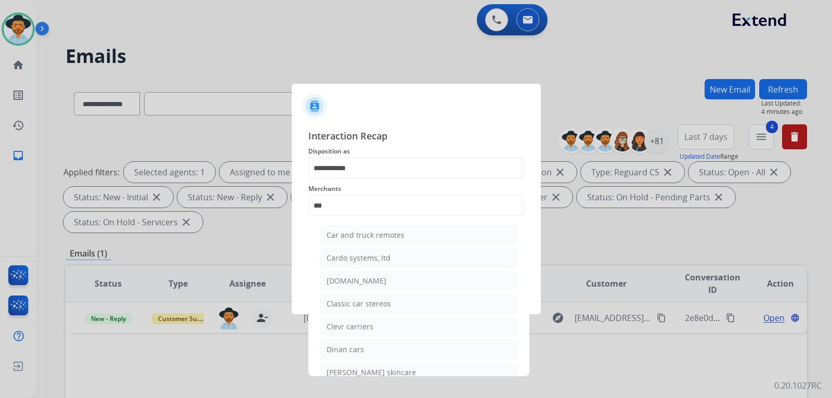
click at [355, 279] on div "[DOMAIN_NAME]" at bounding box center [356, 280] width 60 height 10
type input "**********"
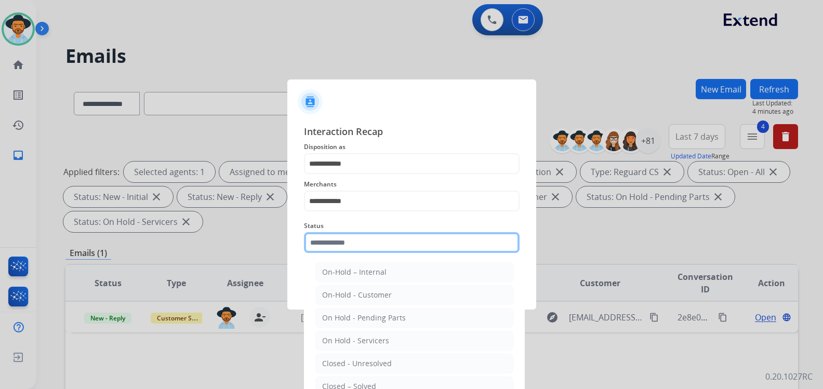
click at [364, 252] on input "text" at bounding box center [412, 242] width 216 height 21
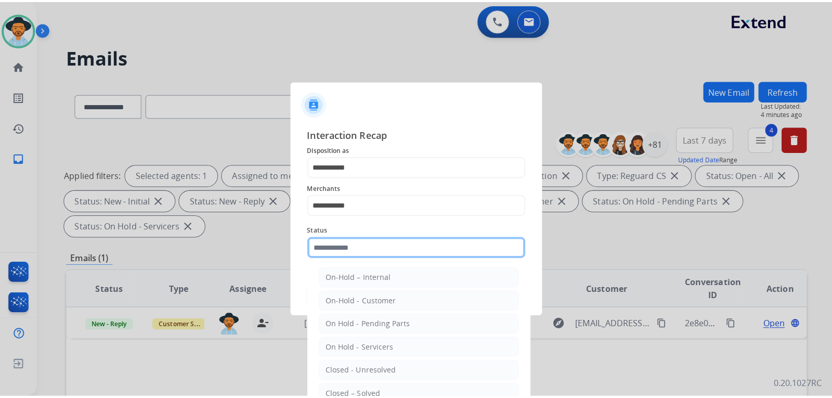
scroll to position [52, 0]
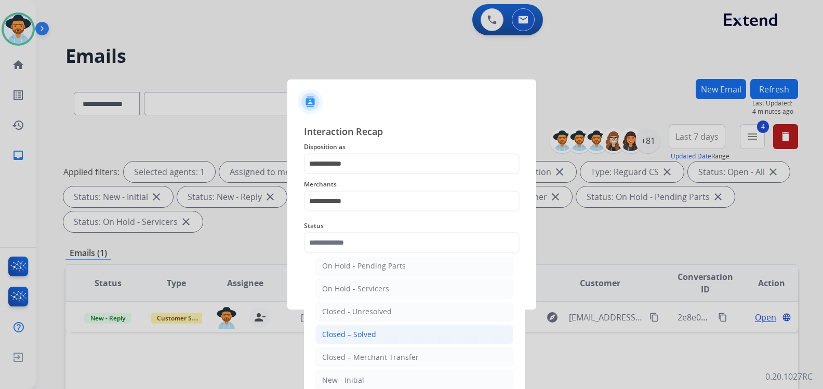
click at [374, 327] on li "Closed – Solved" at bounding box center [415, 335] width 198 height 20
type input "**********"
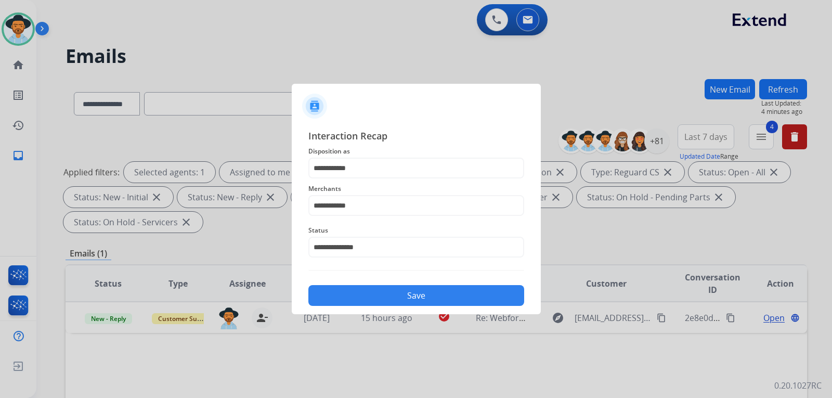
click at [397, 290] on button "Save" at bounding box center [416, 295] width 216 height 21
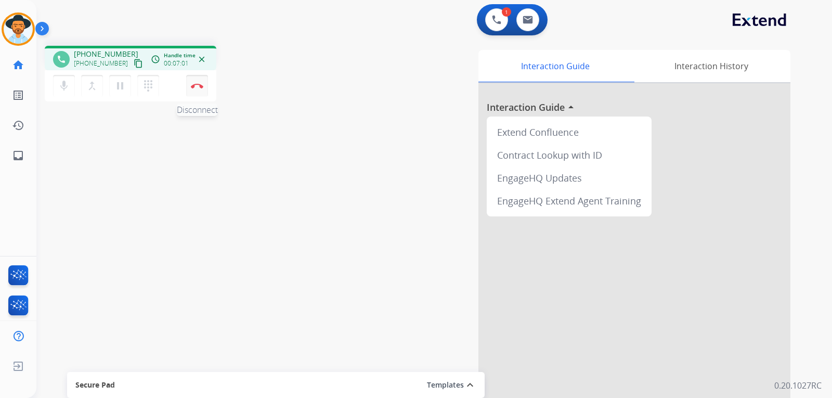
click at [195, 91] on button "Disconnect" at bounding box center [197, 86] width 22 height 22
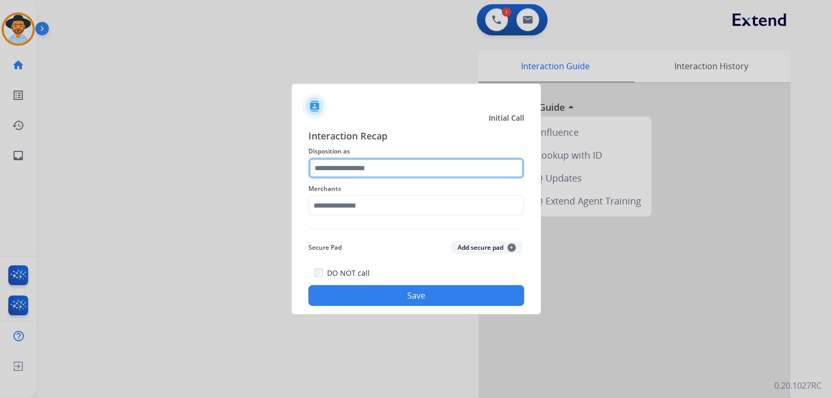
click at [361, 176] on input "text" at bounding box center [416, 167] width 216 height 21
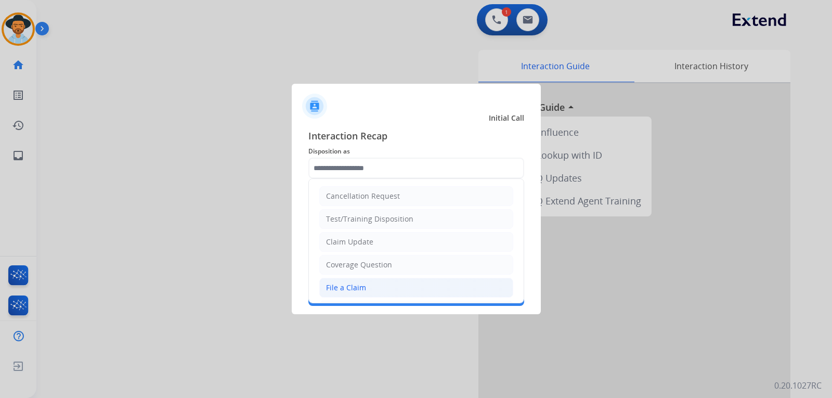
click at [345, 293] on li "File a Claim" at bounding box center [416, 288] width 194 height 20
type input "**********"
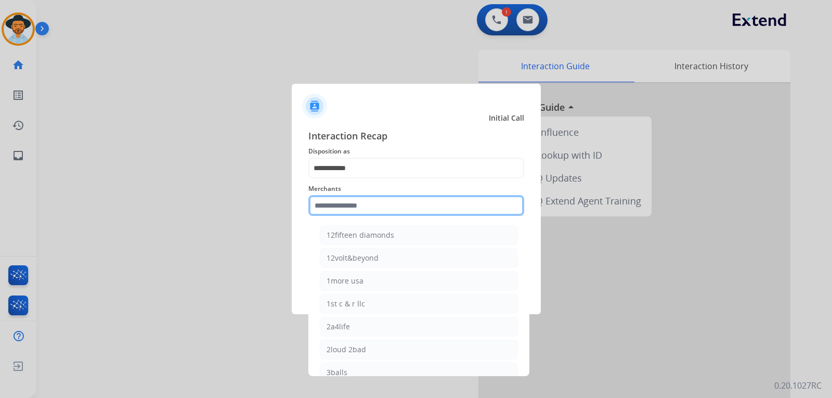
click at [361, 203] on input "text" at bounding box center [416, 205] width 216 height 21
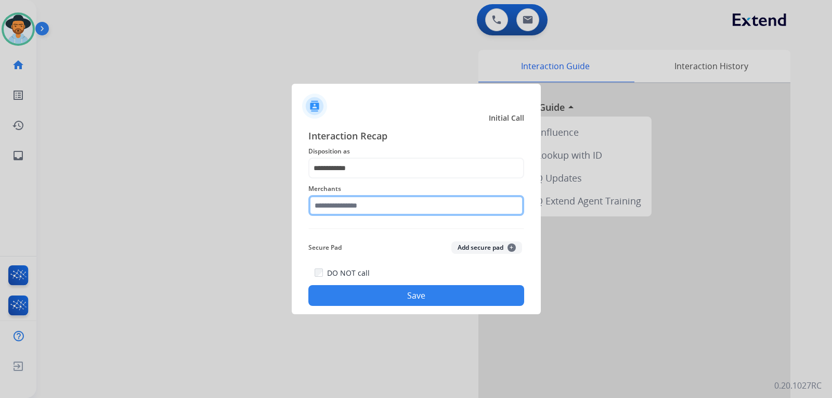
click at [366, 203] on input "text" at bounding box center [416, 205] width 216 height 21
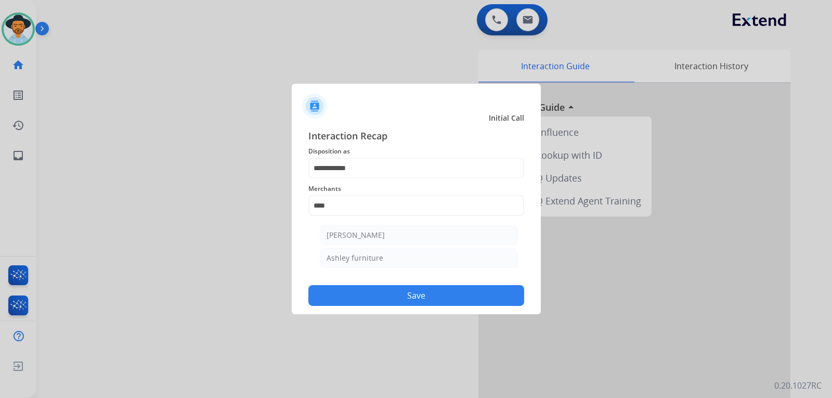
drag, startPoint x: 397, startPoint y: 233, endPoint x: 395, endPoint y: 240, distance: 6.6
click at [396, 233] on li "[PERSON_NAME]" at bounding box center [419, 235] width 198 height 20
type input "**********"
click at [409, 299] on button "Save" at bounding box center [416, 295] width 216 height 21
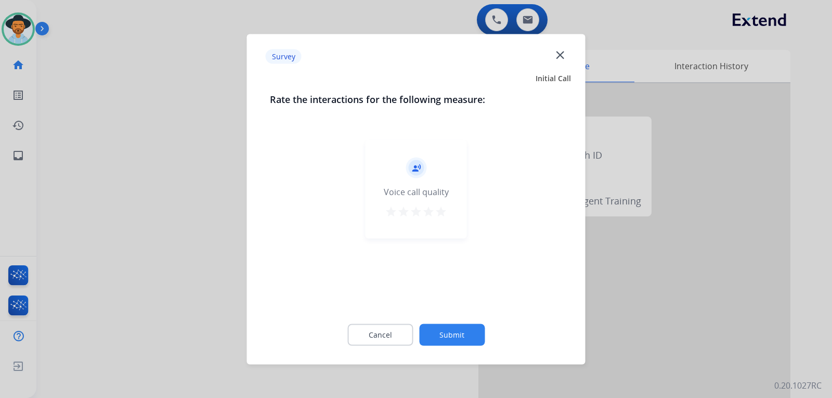
click at [698, 282] on div at bounding box center [416, 199] width 832 height 398
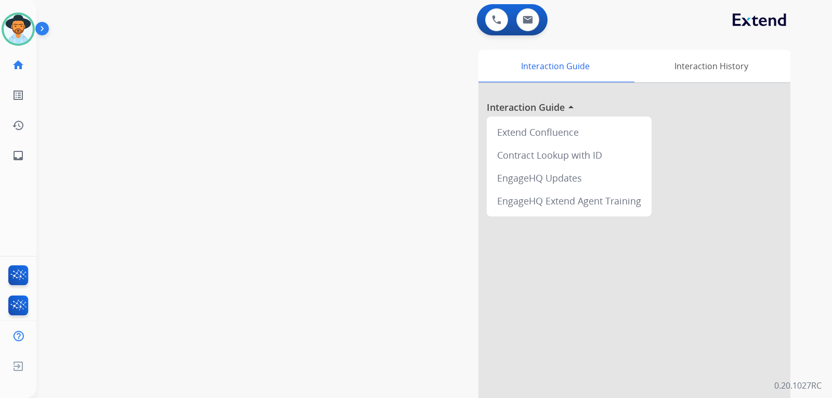
click at [743, 240] on div at bounding box center [634, 277] width 312 height 388
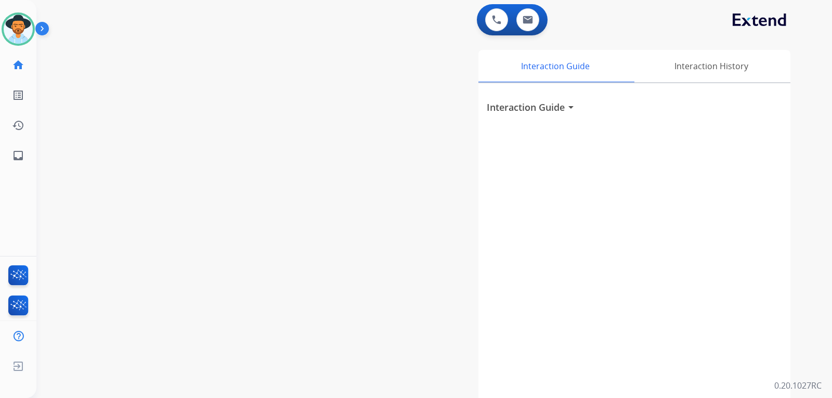
click at [98, 80] on div "swap_horiz Break voice bridge close_fullscreen Connect 3-Way Call merge_type Se…" at bounding box center [421, 254] width 770 height 434
click at [495, 19] on img at bounding box center [496, 19] width 9 height 9
click at [498, 18] on img at bounding box center [496, 19] width 9 height 9
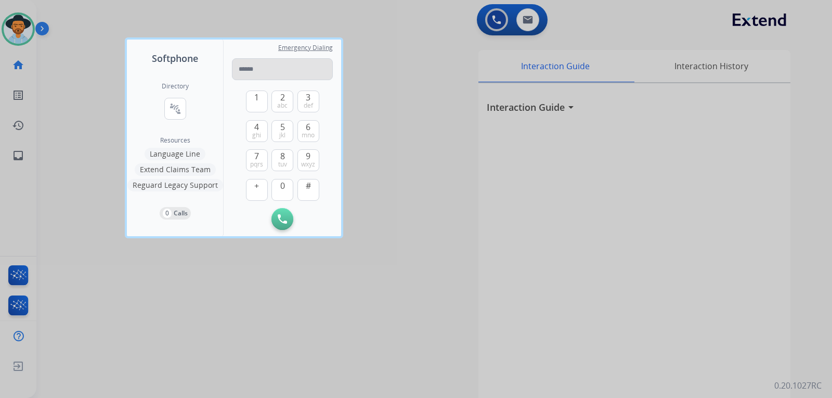
click at [294, 70] on input "tel" at bounding box center [282, 69] width 101 height 22
type input "**********"
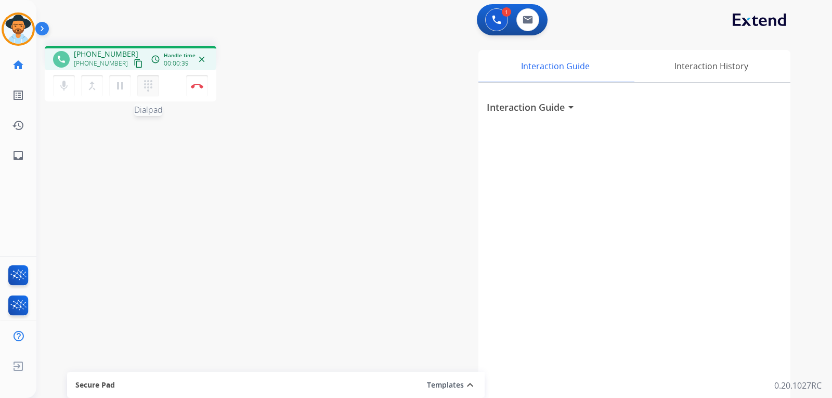
click at [149, 88] on mat-icon "dialpad" at bounding box center [148, 86] width 12 height 12
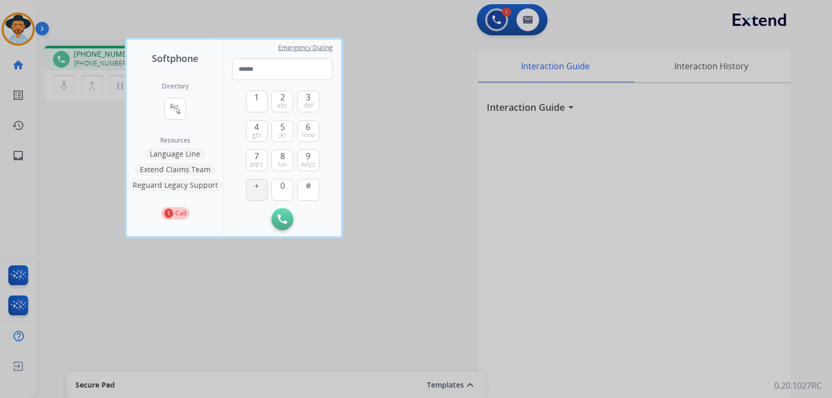
click at [251, 189] on button "+" at bounding box center [257, 190] width 22 height 22
type input "*"
click at [290, 77] on input "*" at bounding box center [282, 69] width 101 height 22
click at [310, 182] on span "#" at bounding box center [308, 185] width 5 height 12
type input "*"
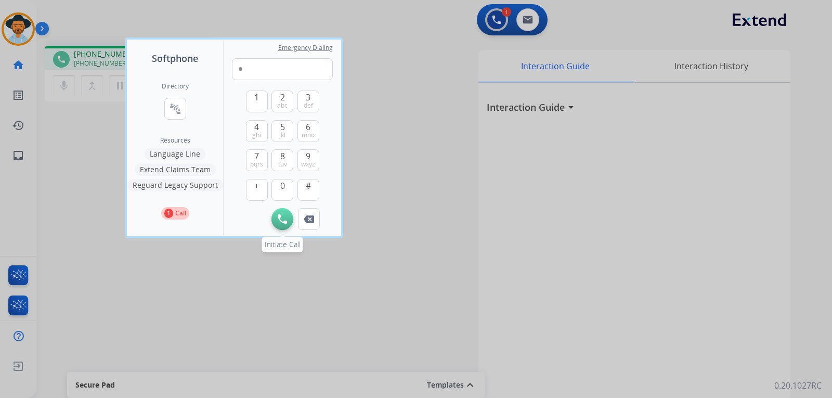
click at [278, 217] on img at bounding box center [282, 218] width 9 height 9
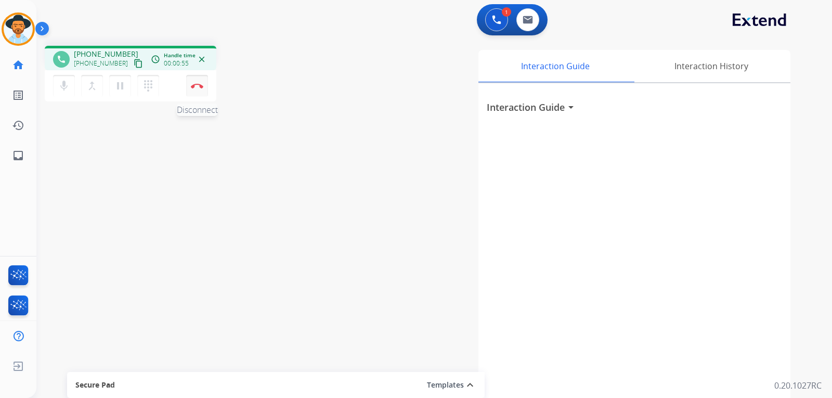
click at [199, 93] on button "Disconnect" at bounding box center [197, 86] width 22 height 22
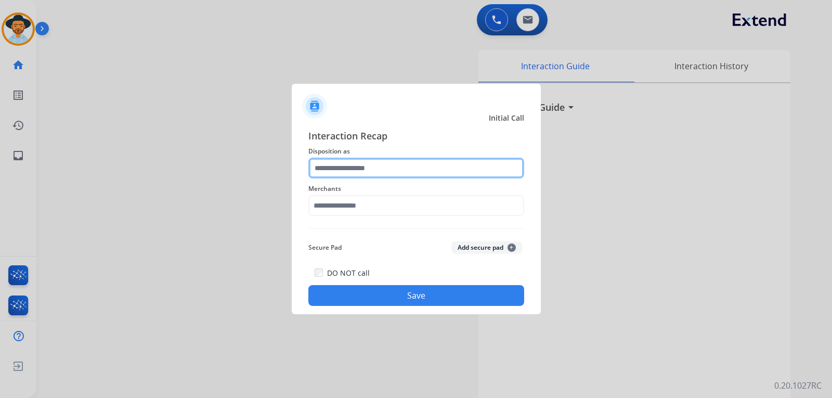
click at [373, 166] on input "text" at bounding box center [416, 167] width 216 height 21
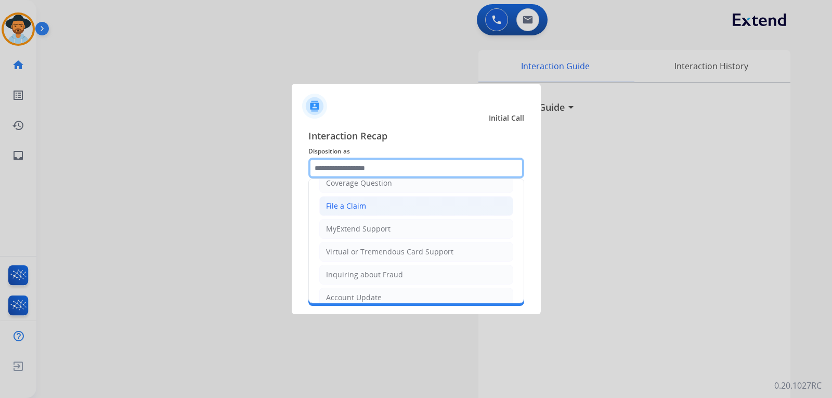
scroll to position [208, 0]
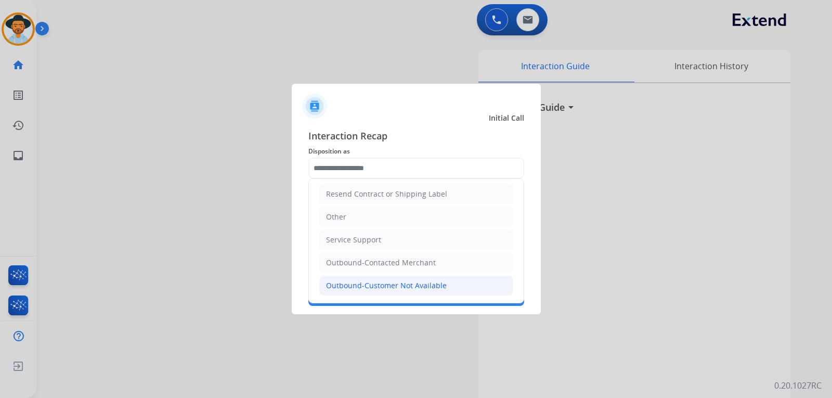
click at [404, 289] on div "Outbound-Customer Not Available" at bounding box center [386, 285] width 121 height 10
type input "**********"
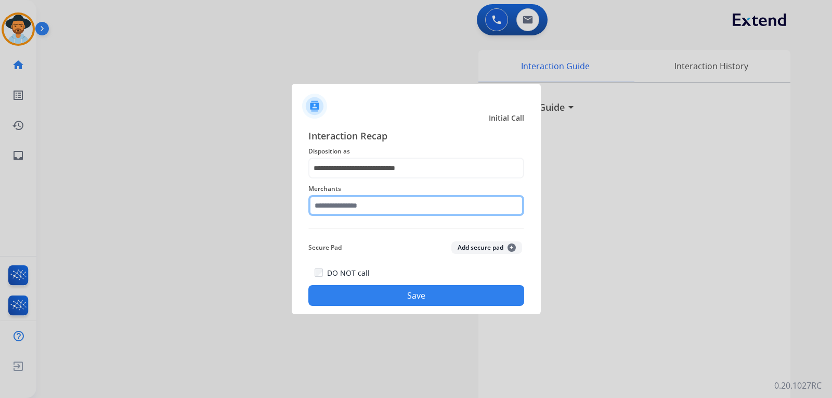
click at [374, 207] on input "text" at bounding box center [416, 205] width 216 height 21
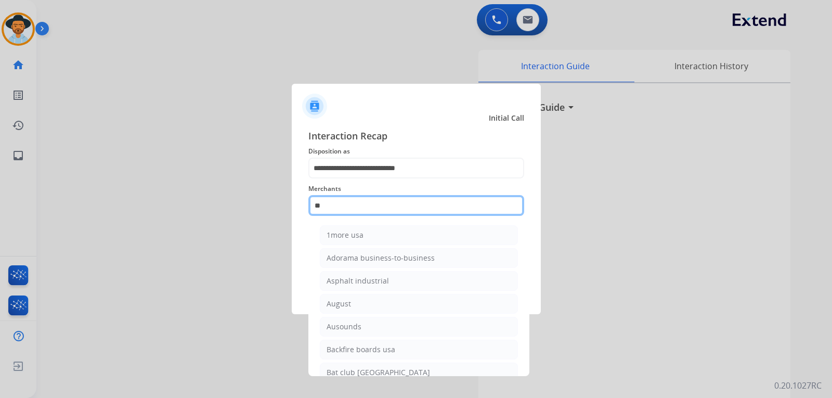
type input "*"
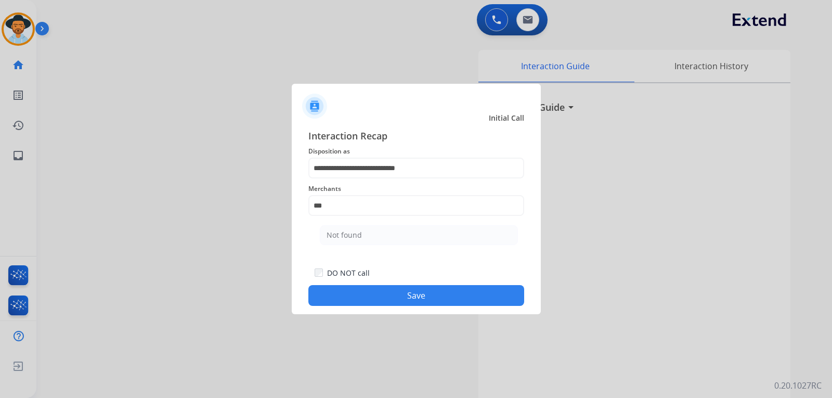
drag, startPoint x: 353, startPoint y: 238, endPoint x: 388, endPoint y: 294, distance: 66.1
click at [353, 238] on div "Not found" at bounding box center [343, 235] width 35 height 10
type input "*********"
click at [388, 294] on button "Save" at bounding box center [416, 295] width 216 height 21
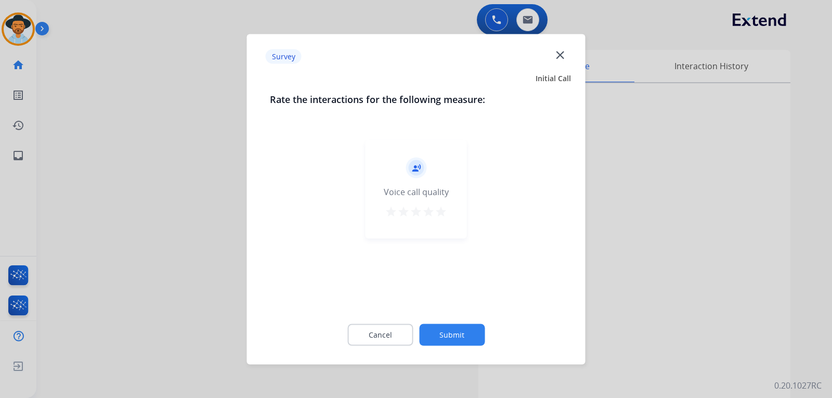
click at [563, 56] on mat-icon "close" at bounding box center [560, 55] width 14 height 14
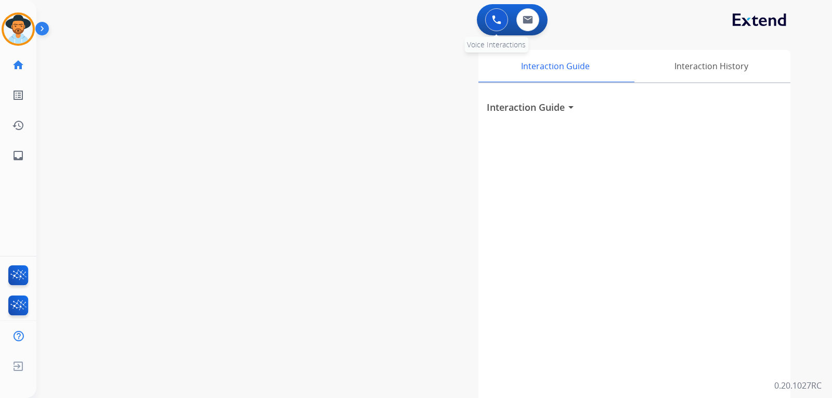
click at [500, 25] on button at bounding box center [496, 19] width 23 height 23
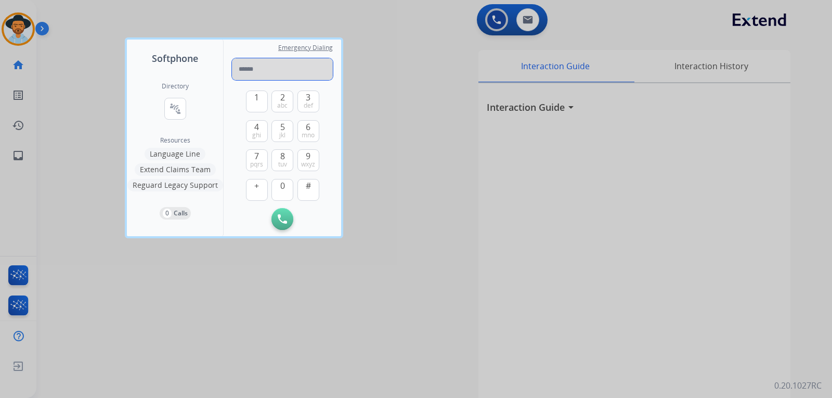
click at [304, 65] on input "tel" at bounding box center [282, 69] width 101 height 22
type input "**********"
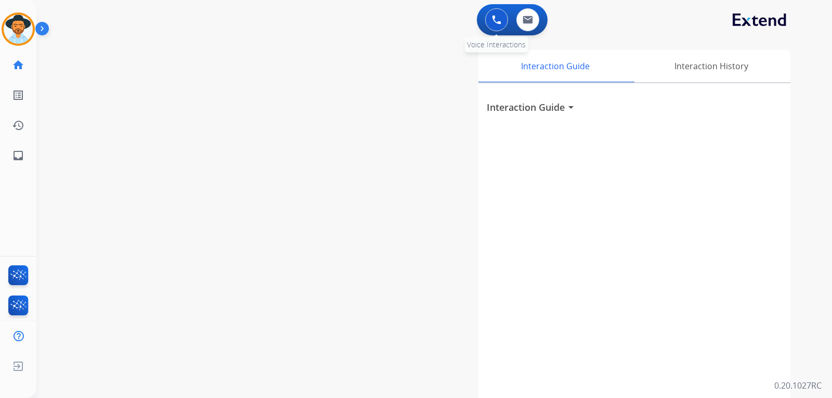
click at [489, 23] on button at bounding box center [496, 19] width 23 height 23
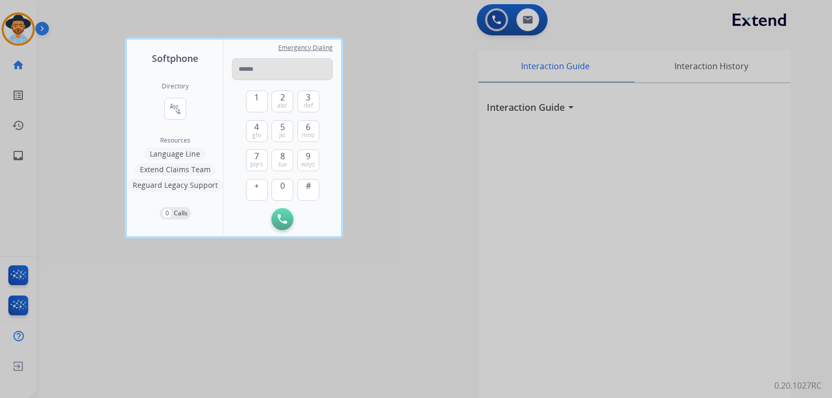
click at [287, 63] on input "tel" at bounding box center [282, 69] width 101 height 22
click at [288, 63] on input "tel" at bounding box center [282, 69] width 101 height 22
type input "**********"
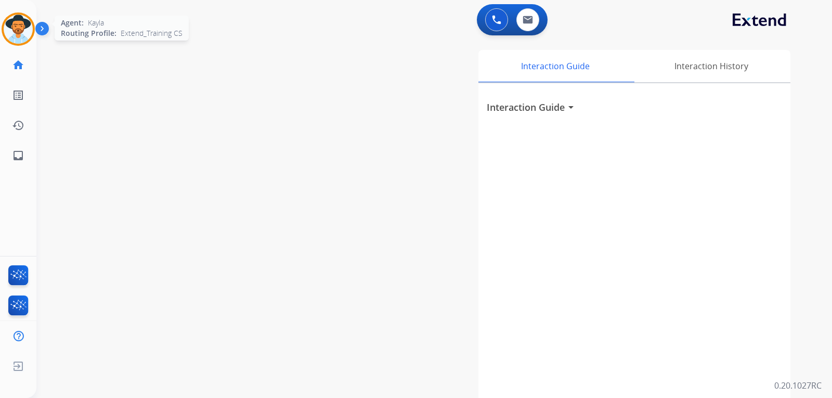
click at [20, 36] on img at bounding box center [18, 29] width 29 height 29
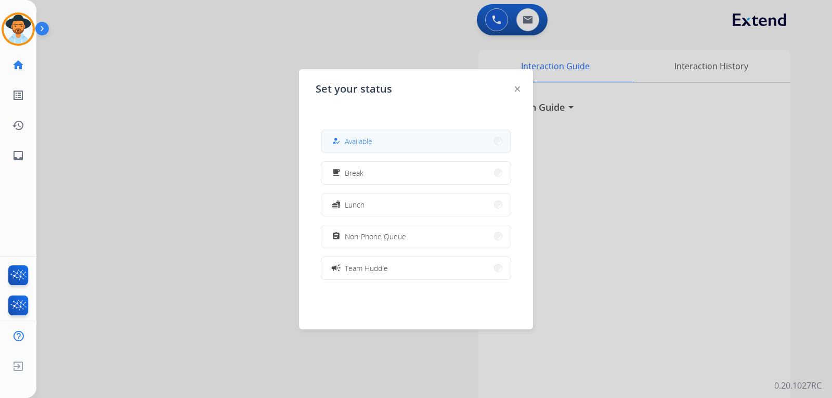
click at [358, 140] on span "Available" at bounding box center [359, 141] width 28 height 11
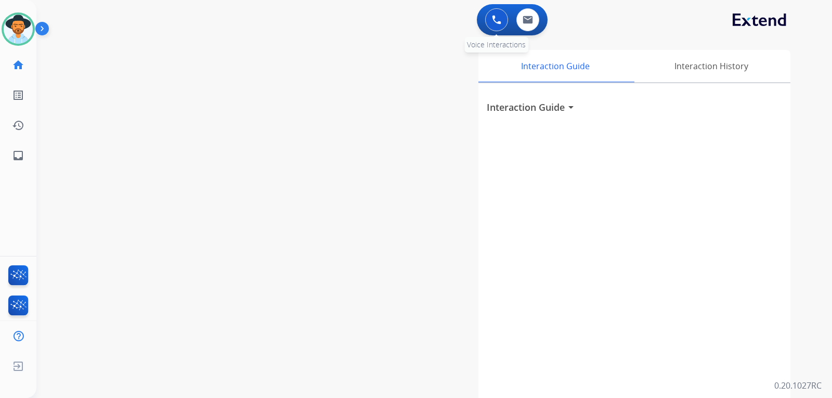
click at [508, 23] on div "0 Voice Interactions" at bounding box center [496, 19] width 31 height 23
click at [503, 23] on button at bounding box center [496, 19] width 23 height 23
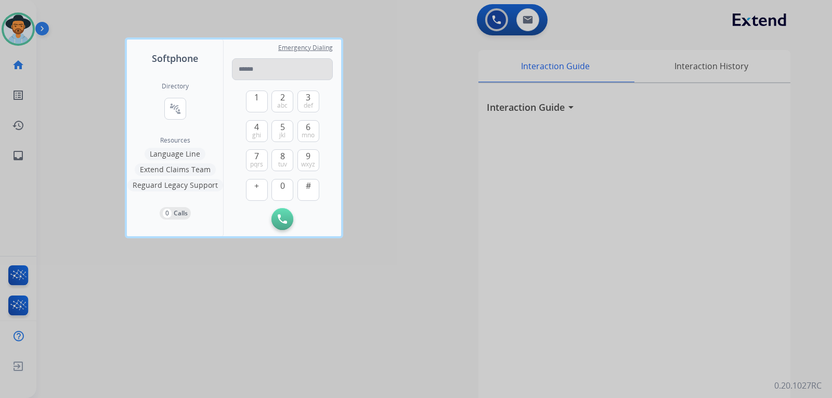
click at [295, 72] on input "tel" at bounding box center [282, 69] width 101 height 22
drag, startPoint x: 254, startPoint y: 159, endPoint x: 259, endPoint y: 130, distance: 29.2
click at [254, 158] on button "7 pqrs" at bounding box center [257, 160] width 22 height 22
click at [257, 104] on button "1" at bounding box center [257, 101] width 22 height 22
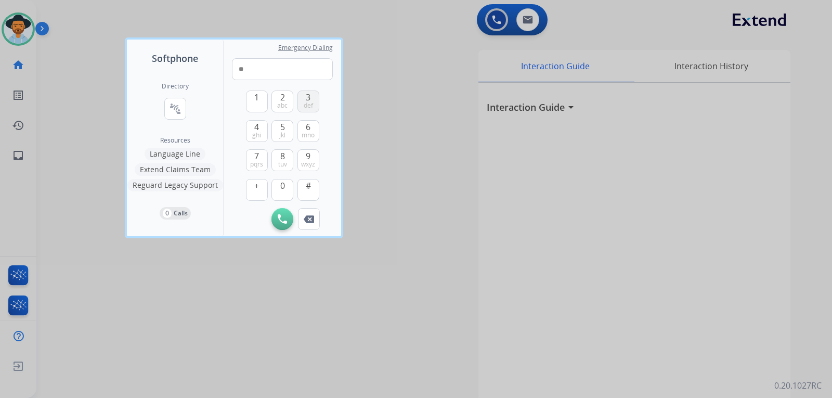
click at [306, 98] on span "3" at bounding box center [308, 97] width 5 height 12
click at [309, 156] on span "9" at bounding box center [308, 156] width 5 height 12
click at [256, 128] on span "4" at bounding box center [256, 127] width 5 height 12
click at [316, 100] on button "3 def" at bounding box center [308, 101] width 22 height 22
click at [262, 163] on span "pqrs" at bounding box center [256, 164] width 13 height 8
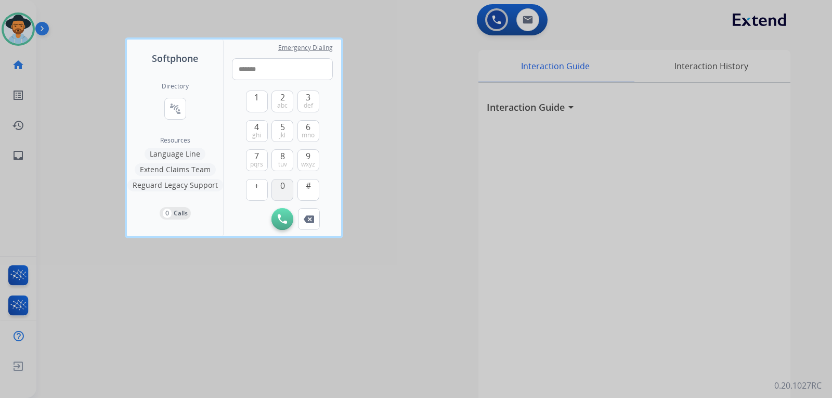
click at [280, 190] on button "0" at bounding box center [282, 190] width 22 height 22
click at [259, 104] on button "1" at bounding box center [257, 101] width 22 height 22
click at [306, 132] on span "mno" at bounding box center [307, 135] width 13 height 8
type input "**********"
click at [282, 227] on button "Initiate Call" at bounding box center [282, 219] width 22 height 22
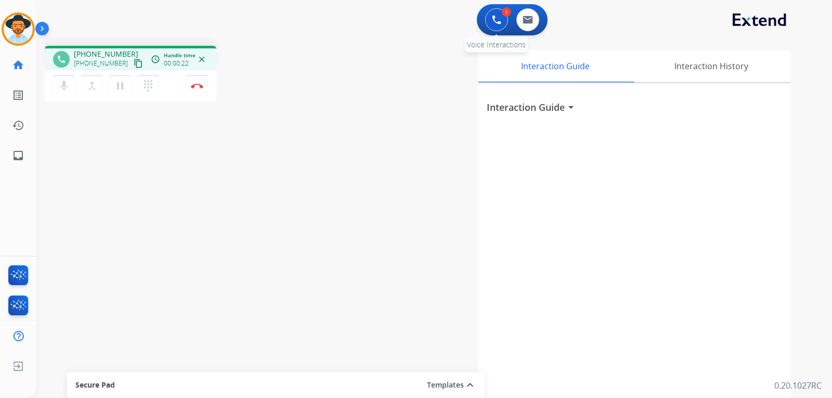
click at [496, 15] on img at bounding box center [496, 19] width 9 height 9
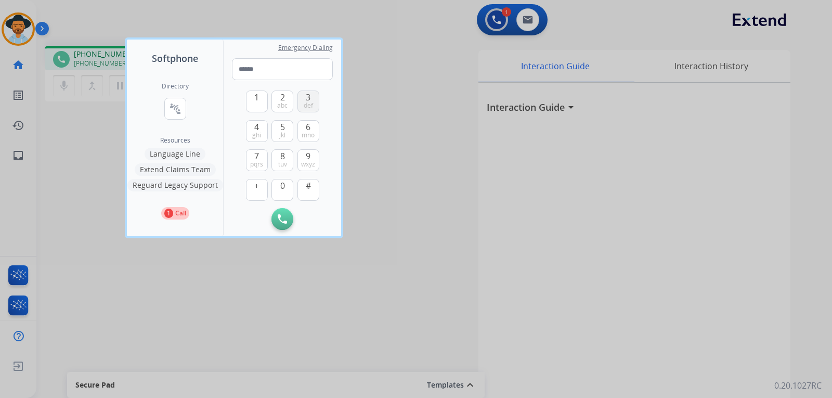
click at [308, 102] on span "def" at bounding box center [308, 105] width 9 height 8
type input "*"
click at [403, 115] on div at bounding box center [416, 199] width 832 height 398
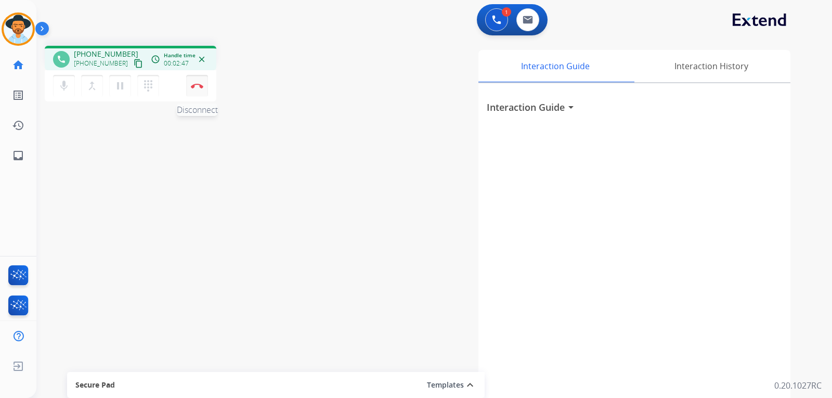
click at [204, 91] on button "Disconnect" at bounding box center [197, 86] width 22 height 22
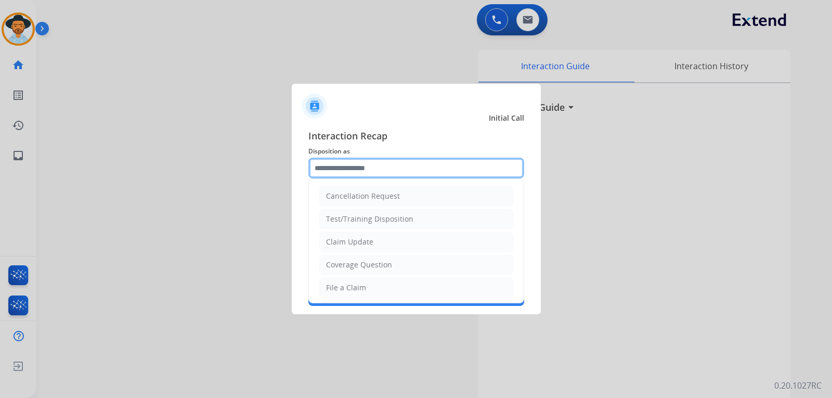
click at [402, 169] on input "text" at bounding box center [416, 167] width 216 height 21
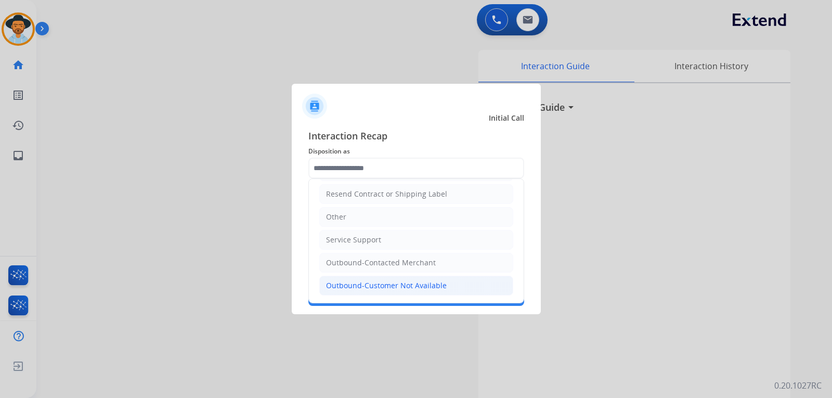
click at [417, 290] on div "Outbound-Customer Not Available" at bounding box center [386, 285] width 121 height 10
type input "**********"
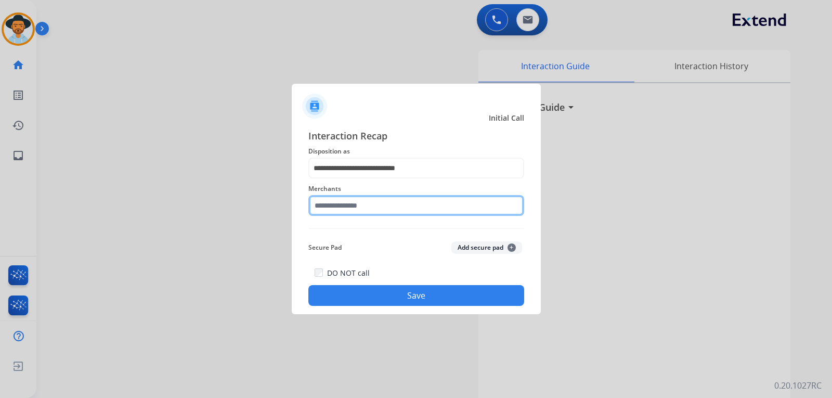
click at [376, 203] on input "text" at bounding box center [416, 205] width 216 height 21
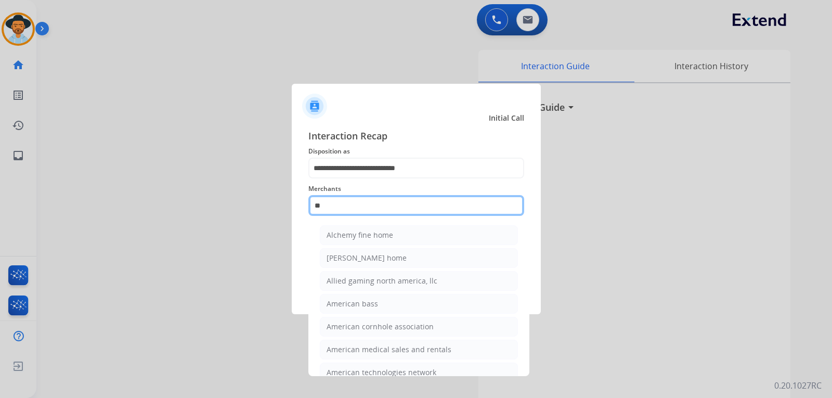
type input "*"
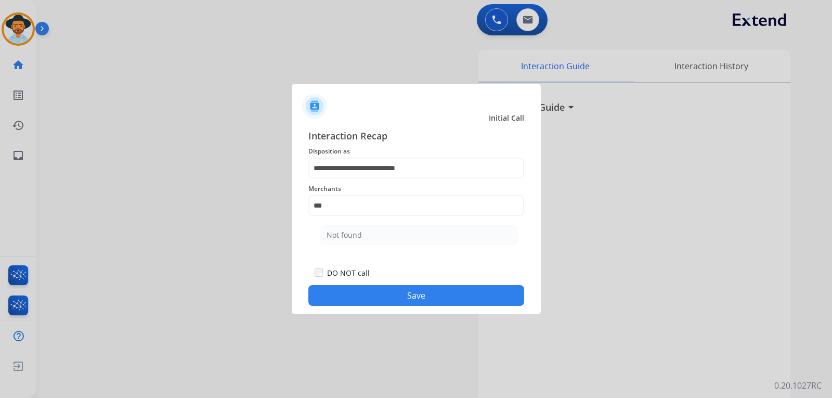
drag, startPoint x: 431, startPoint y: 233, endPoint x: 435, endPoint y: 274, distance: 41.8
click at [432, 234] on li "Not found" at bounding box center [419, 235] width 198 height 20
type input "*********"
click at [431, 290] on button "Save" at bounding box center [416, 295] width 216 height 21
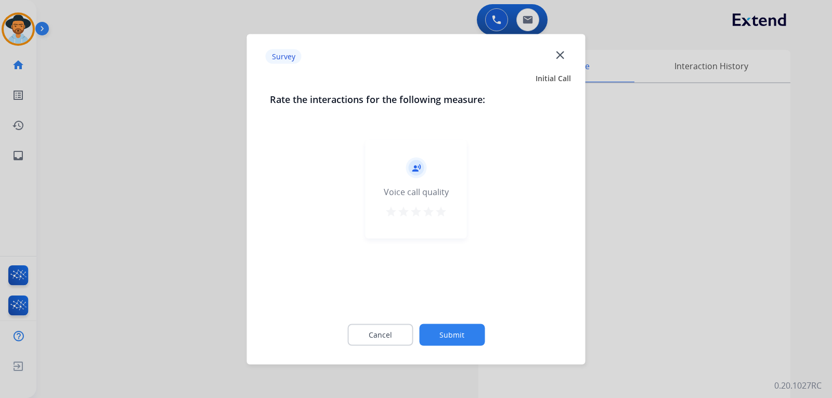
click at [565, 61] on mat-icon "close" at bounding box center [560, 55] width 14 height 14
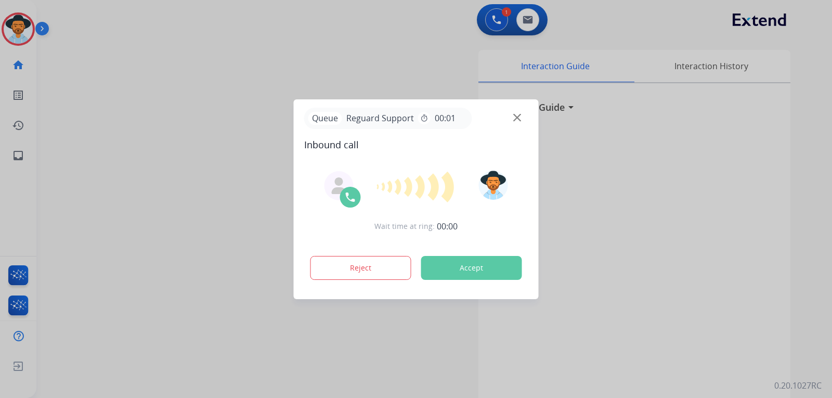
click at [514, 117] on img at bounding box center [517, 117] width 8 height 8
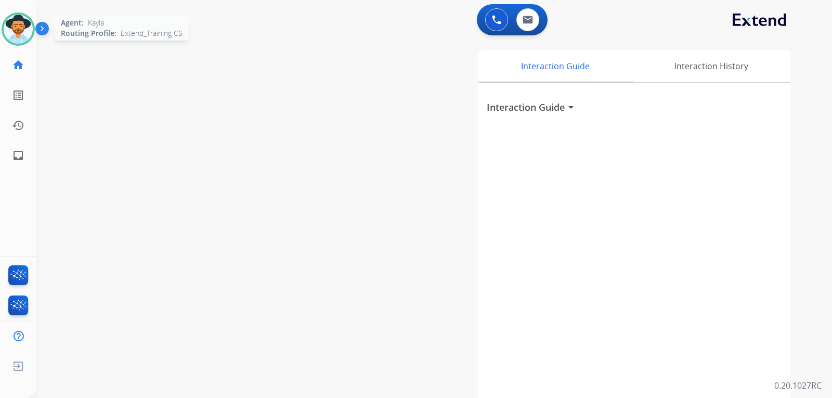
click at [23, 41] on img at bounding box center [18, 29] width 29 height 29
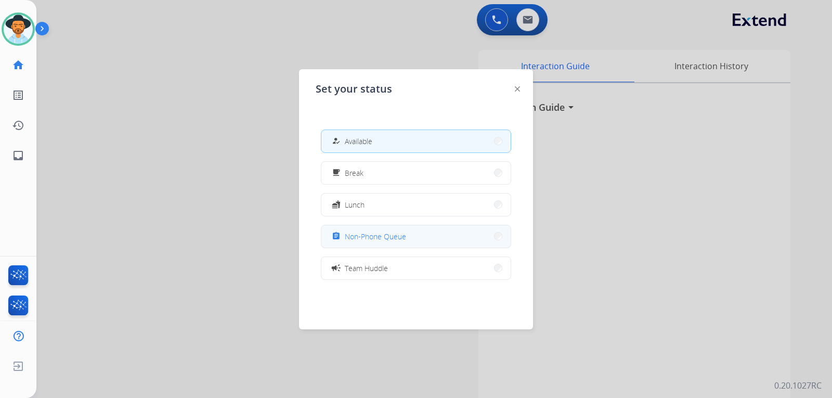
scroll to position [52, 0]
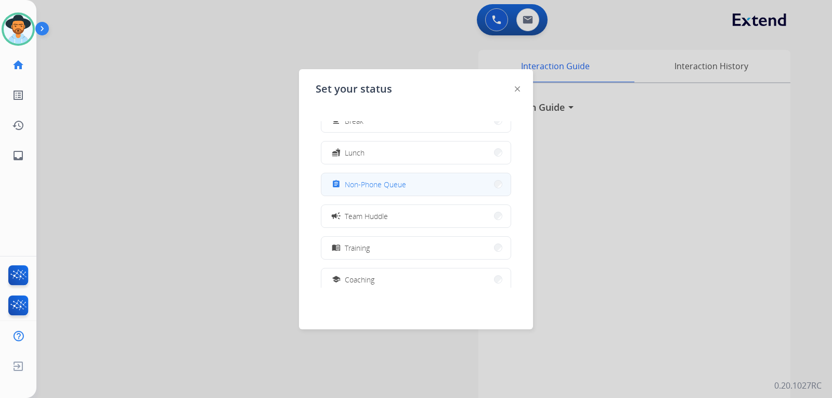
click at [387, 187] on span "Non-Phone Queue" at bounding box center [375, 184] width 61 height 11
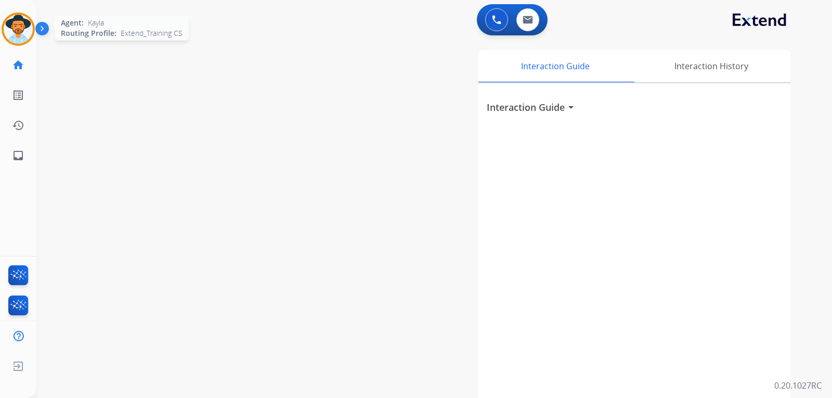
click at [27, 40] on img at bounding box center [18, 29] width 29 height 29
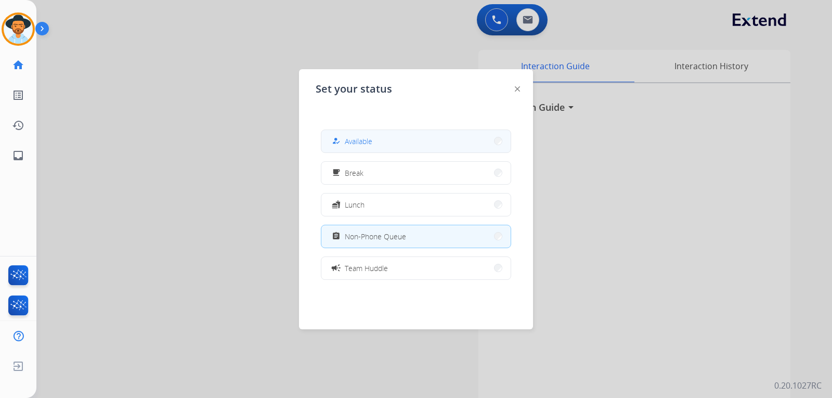
click at [348, 136] on span "Available" at bounding box center [359, 141] width 28 height 11
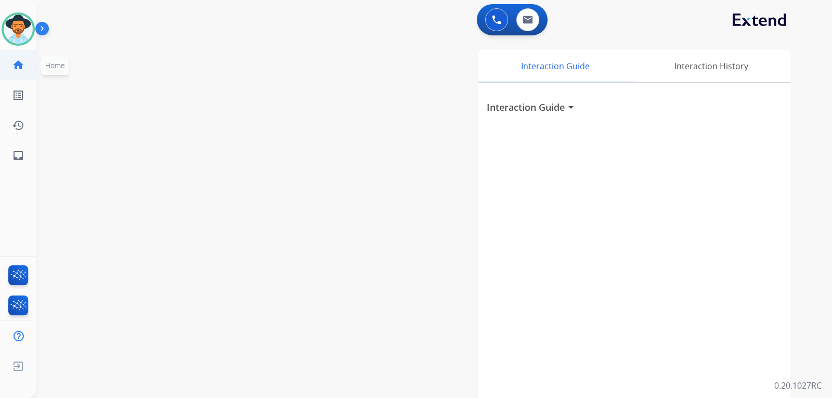
click at [19, 67] on mat-icon "home" at bounding box center [18, 65] width 12 height 12
click at [492, 25] on button at bounding box center [496, 19] width 23 height 23
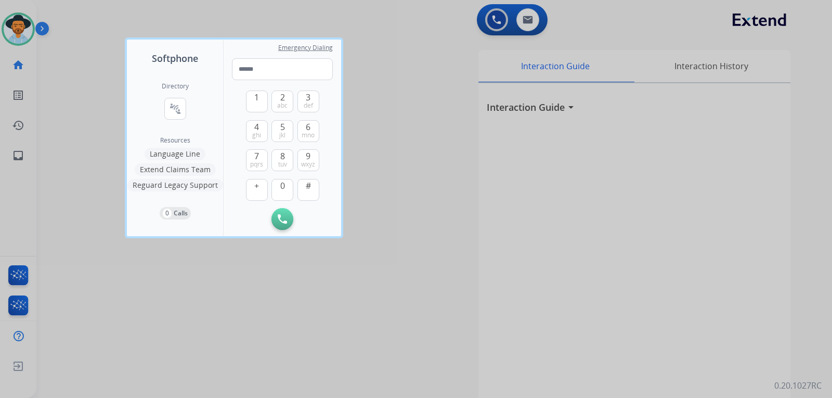
drag, startPoint x: 212, startPoint y: 41, endPoint x: 219, endPoint y: 43, distance: 7.6
click at [212, 41] on div "Softphone" at bounding box center [175, 53] width 96 height 26
click at [267, 68] on input "tel" at bounding box center [282, 69] width 101 height 22
type input "**********"
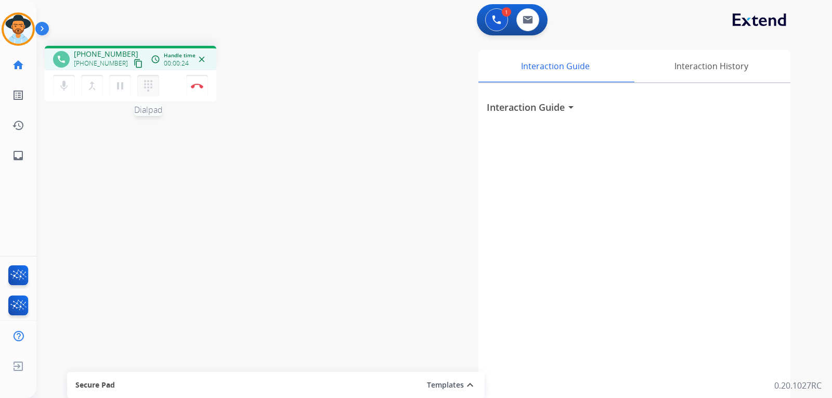
click at [149, 90] on mat-icon "dialpad" at bounding box center [148, 86] width 12 height 12
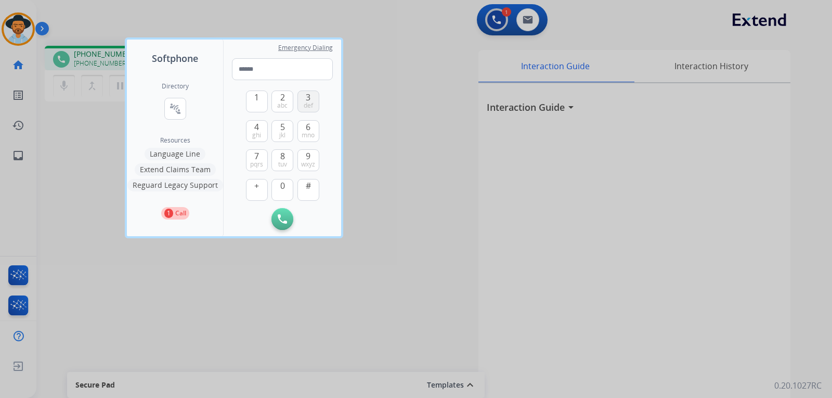
click at [309, 101] on span "def" at bounding box center [308, 105] width 9 height 8
type input "*"
click at [405, 246] on div at bounding box center [416, 199] width 832 height 398
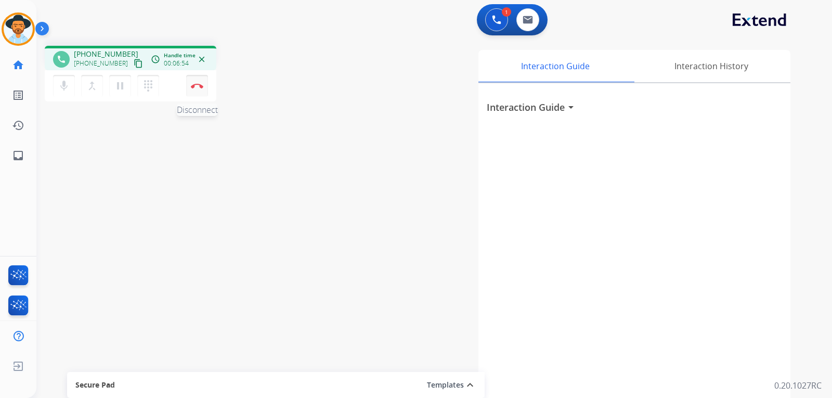
click at [200, 89] on button "Disconnect" at bounding box center [197, 86] width 22 height 22
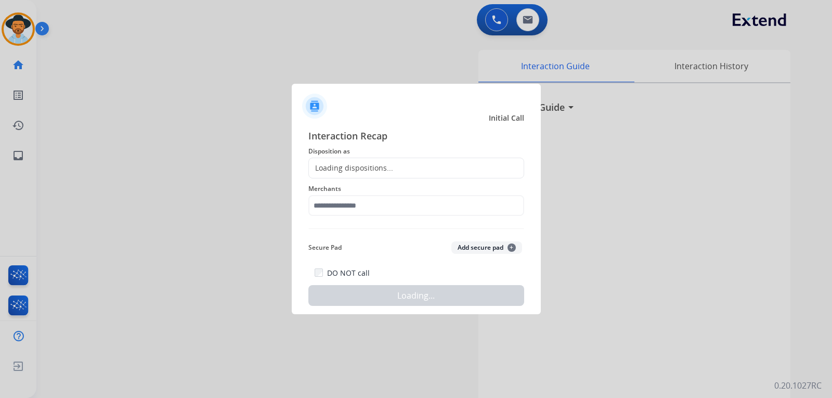
click at [377, 173] on div "Loading dispositions..." at bounding box center [351, 168] width 84 height 10
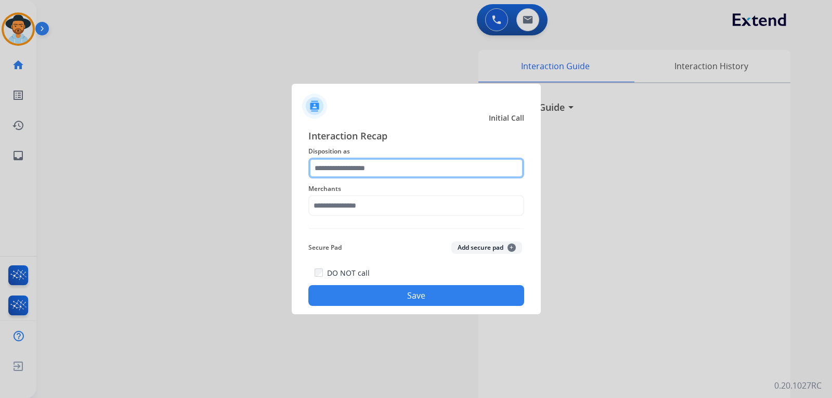
click at [378, 168] on input "text" at bounding box center [416, 167] width 216 height 21
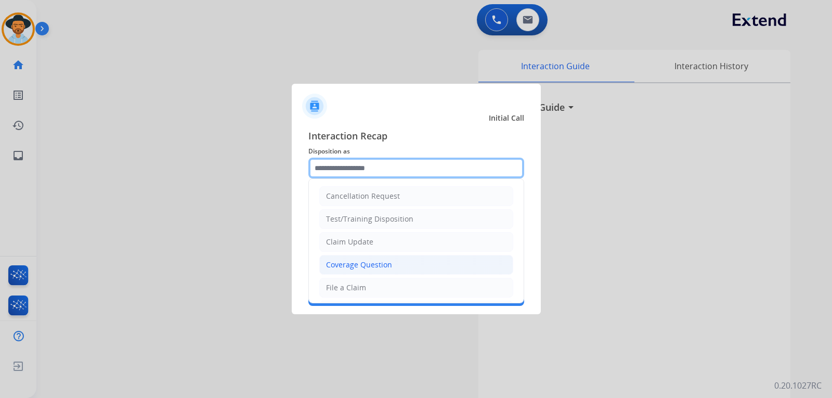
scroll to position [208, 0]
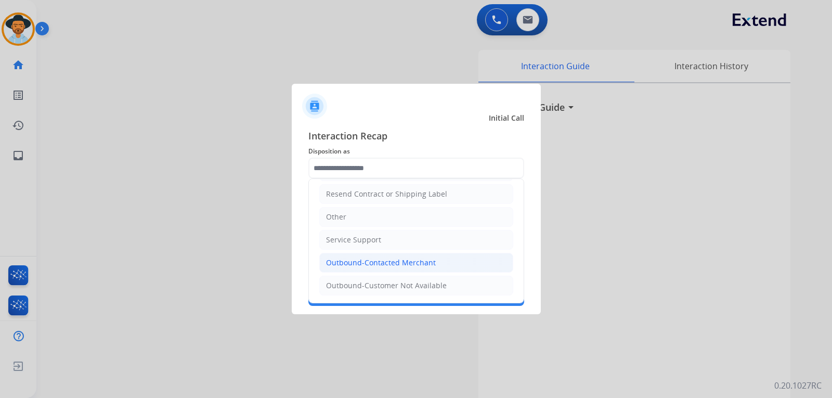
click at [401, 266] on div "Outbound-Contacted Merchant" at bounding box center [381, 262] width 110 height 10
type input "**********"
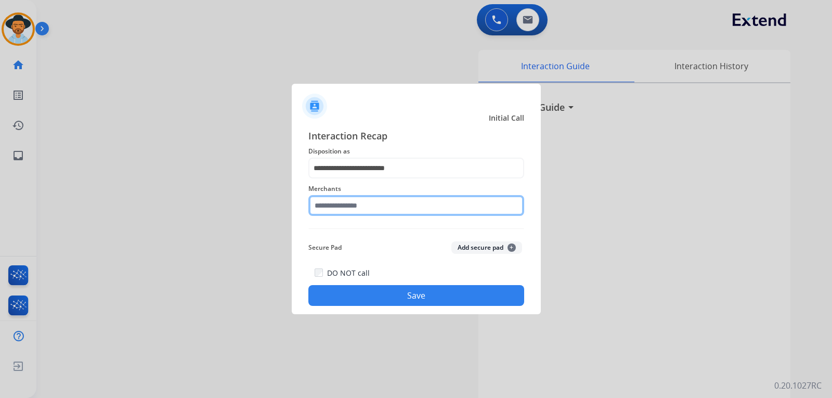
click at [371, 204] on input "text" at bounding box center [416, 205] width 216 height 21
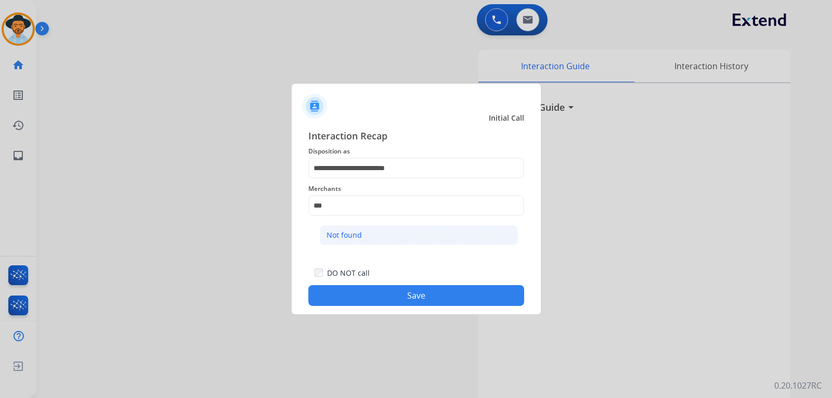
click at [387, 233] on li "Not found" at bounding box center [419, 235] width 198 height 20
type input "*********"
click at [420, 293] on button "Save" at bounding box center [416, 295] width 216 height 21
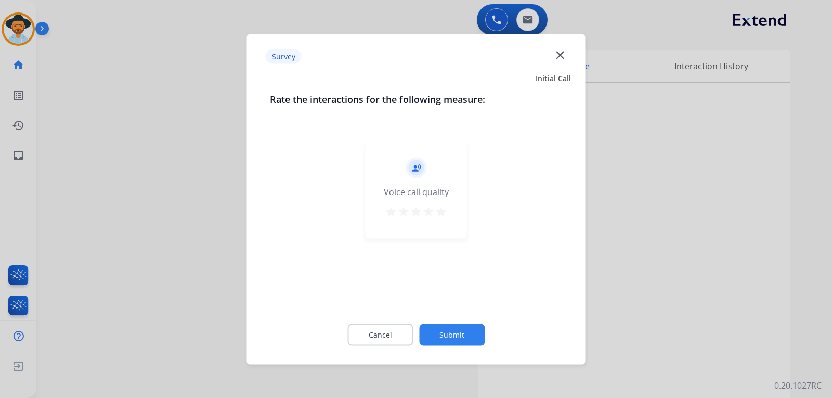
click at [649, 297] on div at bounding box center [416, 199] width 832 height 398
click at [649, 297] on div "Interaction Guide arrow_drop_down" at bounding box center [634, 277] width 312 height 388
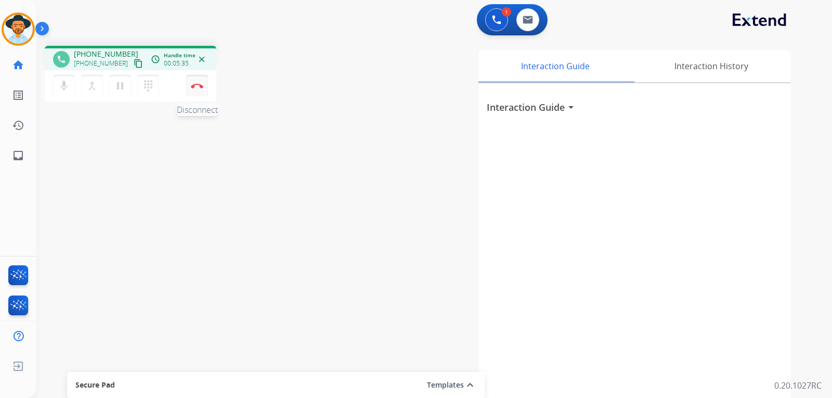
click at [195, 89] on button "Disconnect" at bounding box center [197, 86] width 22 height 22
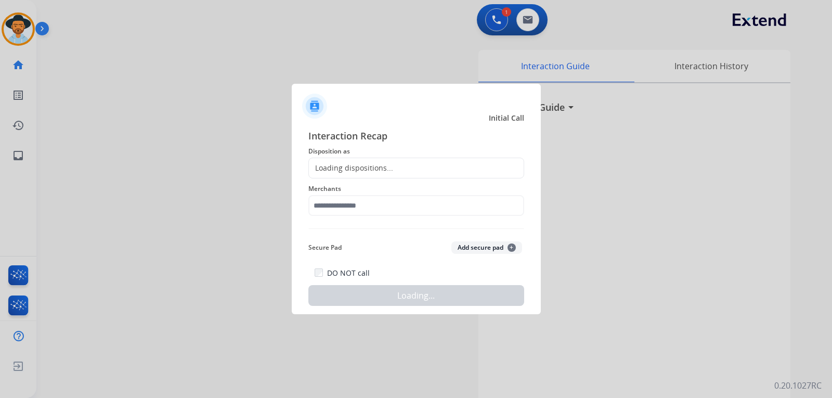
click at [411, 166] on div "Loading dispositions..." at bounding box center [416, 167] width 216 height 21
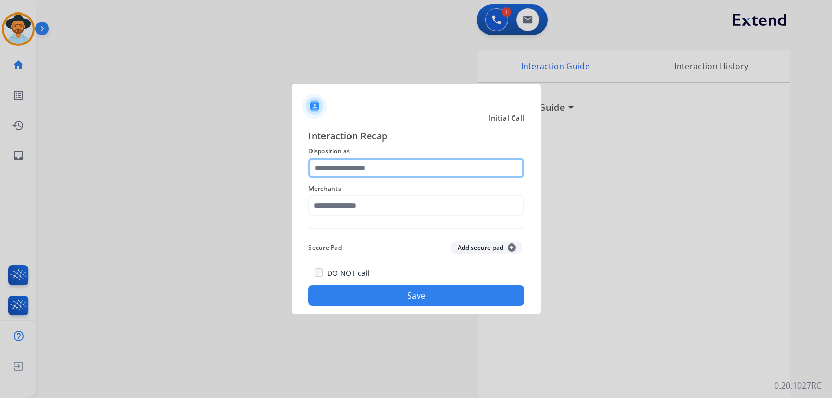
click at [360, 167] on input "text" at bounding box center [416, 167] width 216 height 21
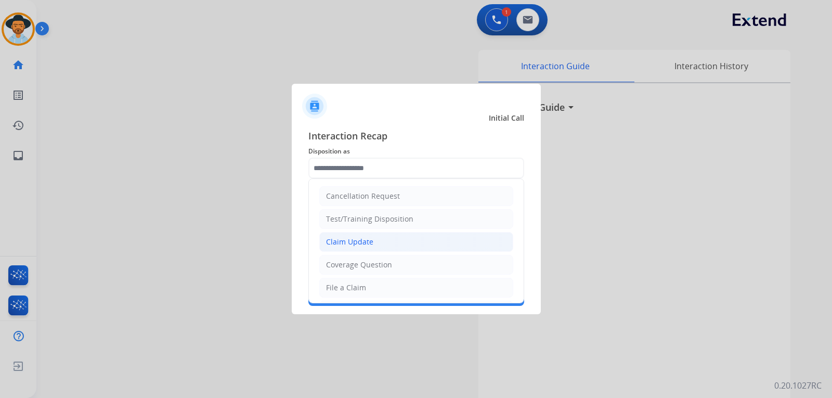
click at [360, 242] on div "Claim Update" at bounding box center [349, 242] width 47 height 10
type input "**********"
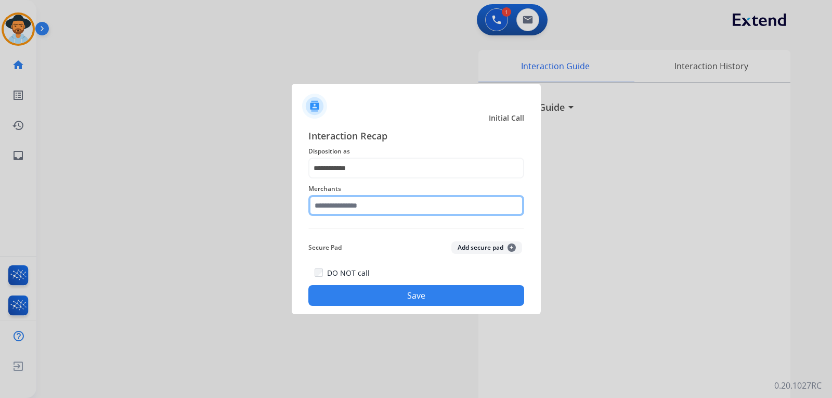
click at [335, 198] on input "text" at bounding box center [416, 205] width 216 height 21
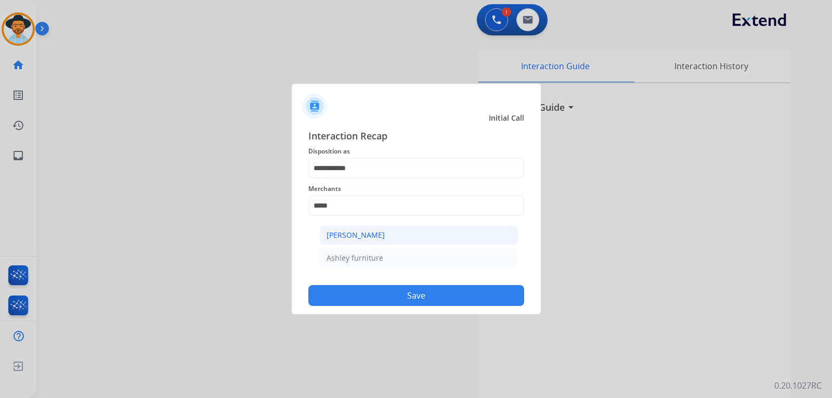
click at [362, 240] on div "[PERSON_NAME]" at bounding box center [355, 235] width 58 height 10
type input "**********"
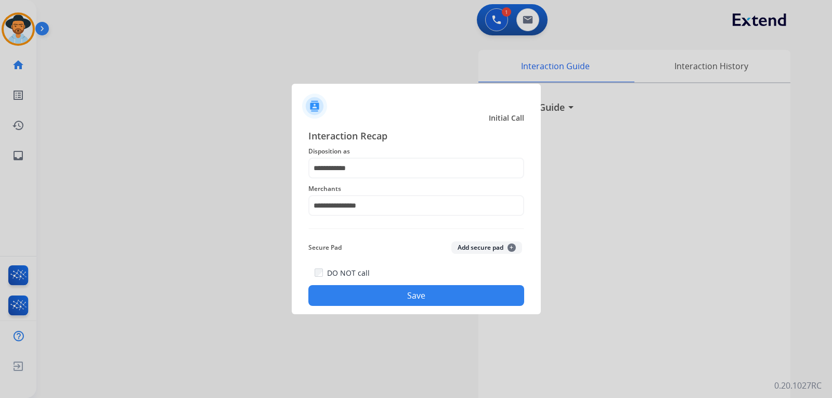
click at [401, 286] on button "Save" at bounding box center [416, 295] width 216 height 21
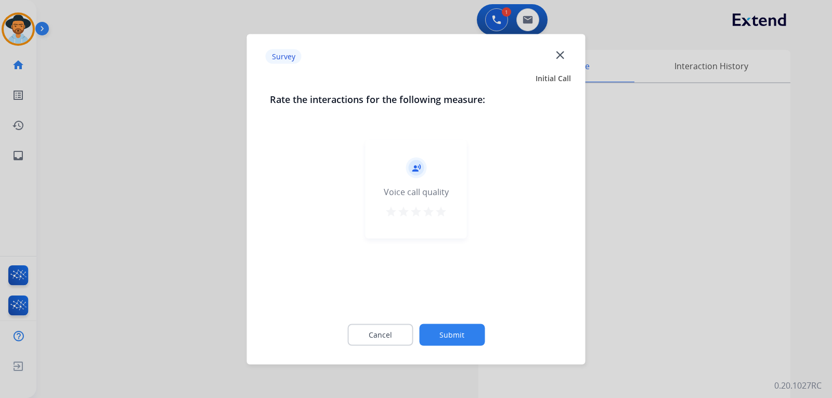
click at [659, 278] on div at bounding box center [416, 199] width 832 height 398
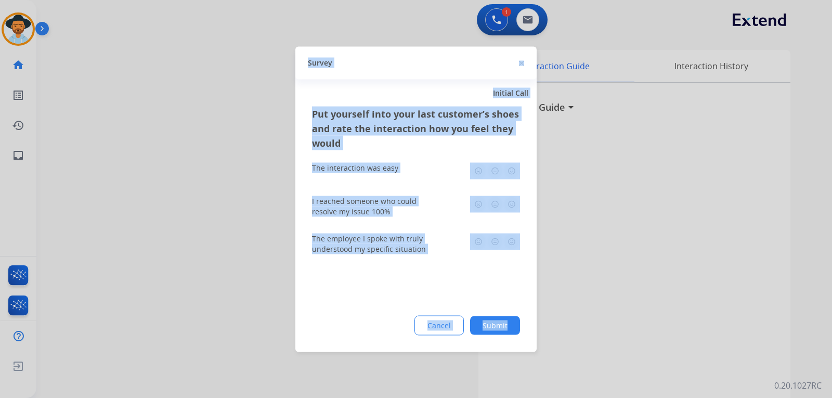
click at [659, 278] on div at bounding box center [416, 199] width 832 height 398
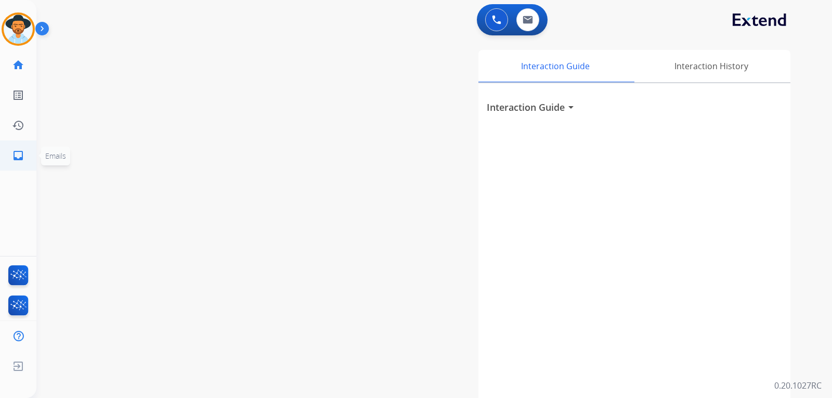
click at [16, 164] on link "inbox Emails" at bounding box center [18, 155] width 29 height 29
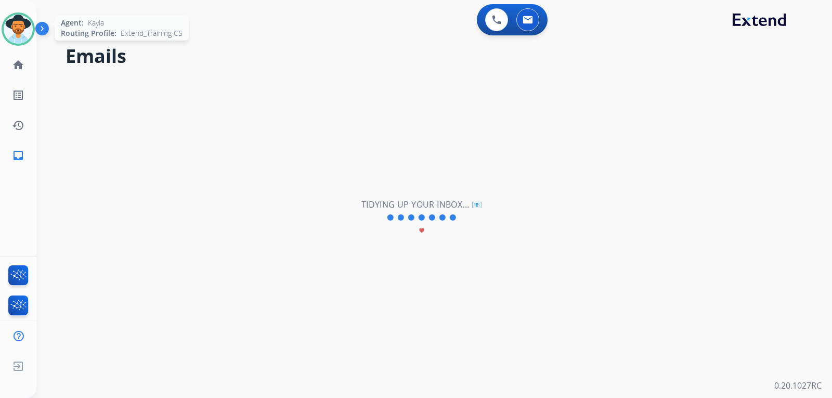
click at [11, 23] on img at bounding box center [18, 29] width 29 height 29
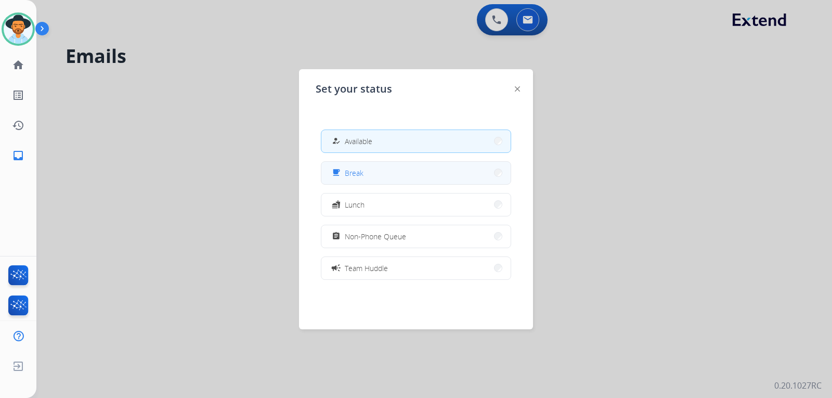
click at [373, 179] on button "free_breakfast Break" at bounding box center [415, 173] width 189 height 22
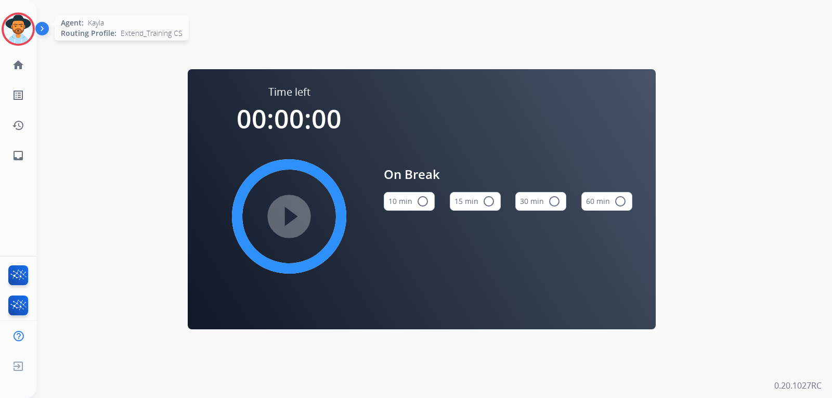
click at [15, 32] on img at bounding box center [18, 29] width 29 height 29
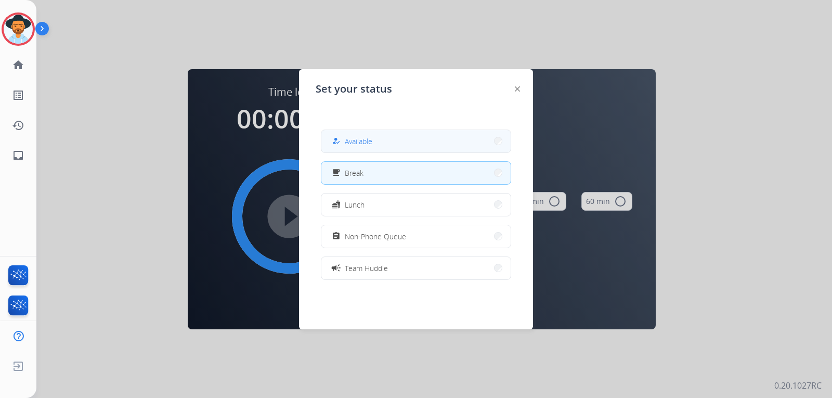
click at [438, 141] on button "how_to_reg Available" at bounding box center [415, 141] width 189 height 22
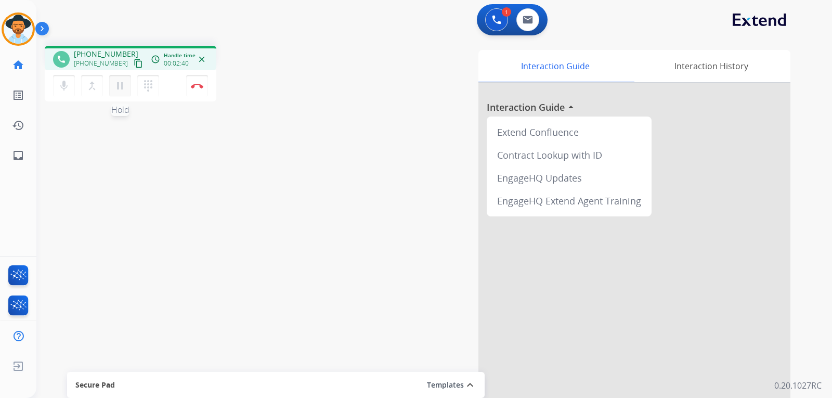
click at [118, 91] on mat-icon "pause" at bounding box center [120, 86] width 12 height 12
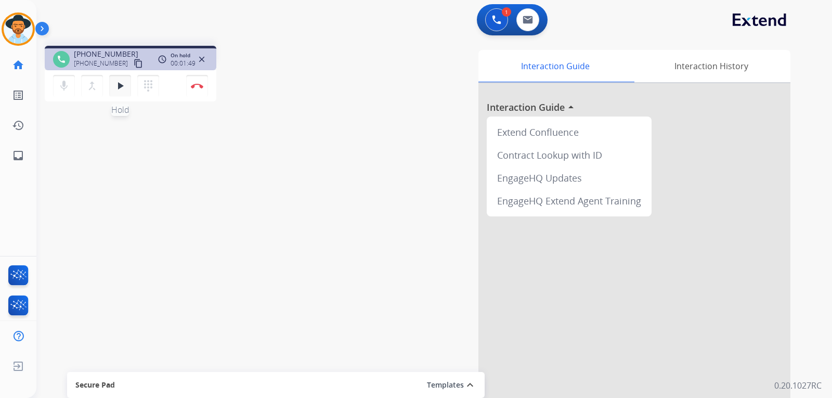
click at [118, 91] on mat-icon "play_arrow" at bounding box center [120, 86] width 12 height 12
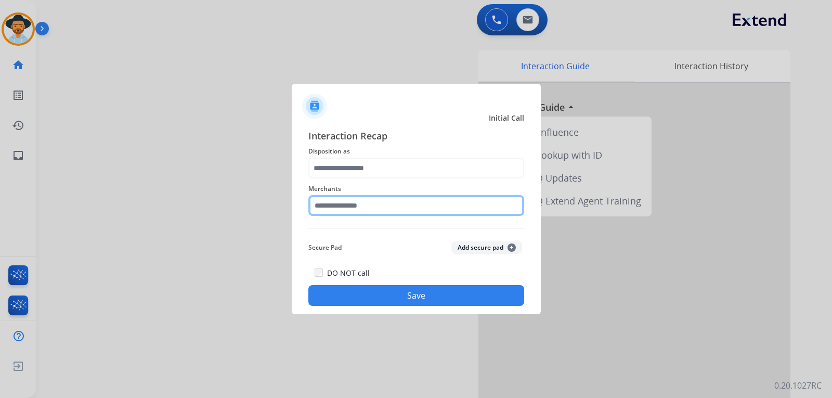
click at [333, 205] on input "text" at bounding box center [416, 205] width 216 height 21
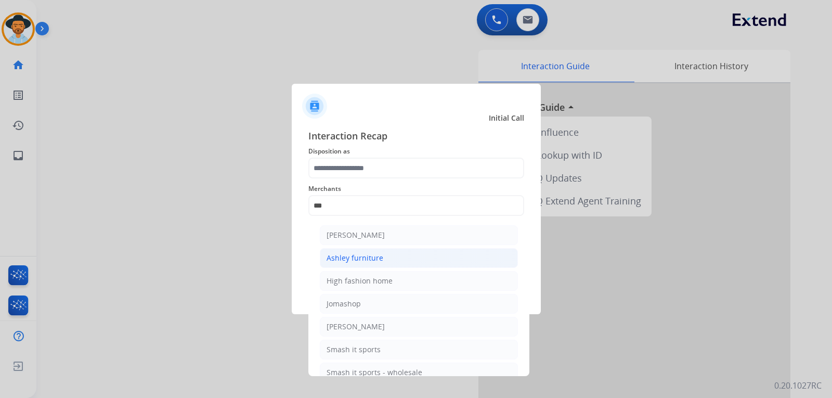
click at [368, 257] on div "Ashley furniture" at bounding box center [354, 258] width 57 height 10
type input "**********"
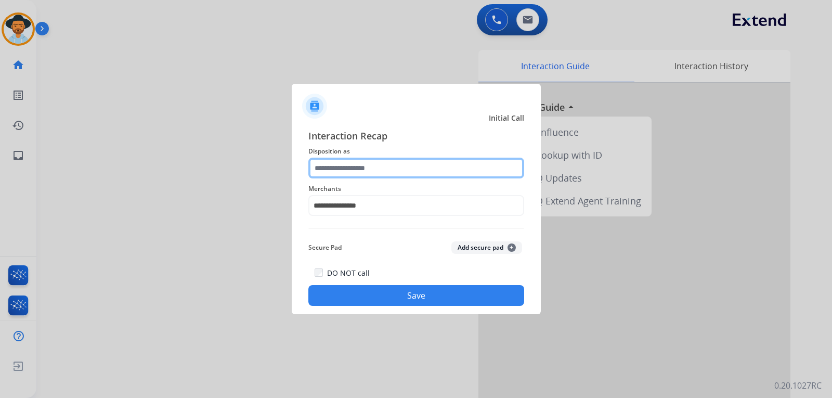
click at [367, 170] on input "text" at bounding box center [416, 167] width 216 height 21
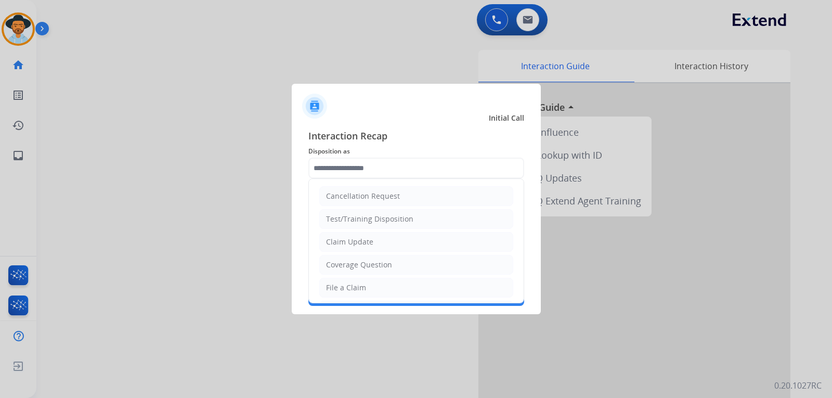
drag, startPoint x: 373, startPoint y: 250, endPoint x: 372, endPoint y: 258, distance: 8.3
click at [373, 251] on li "Claim Update" at bounding box center [416, 242] width 194 height 20
type input "**********"
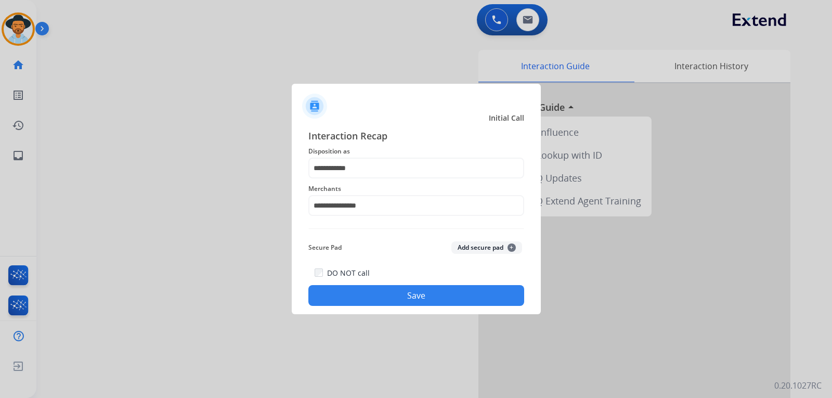
click at [355, 289] on button "Save" at bounding box center [416, 295] width 216 height 21
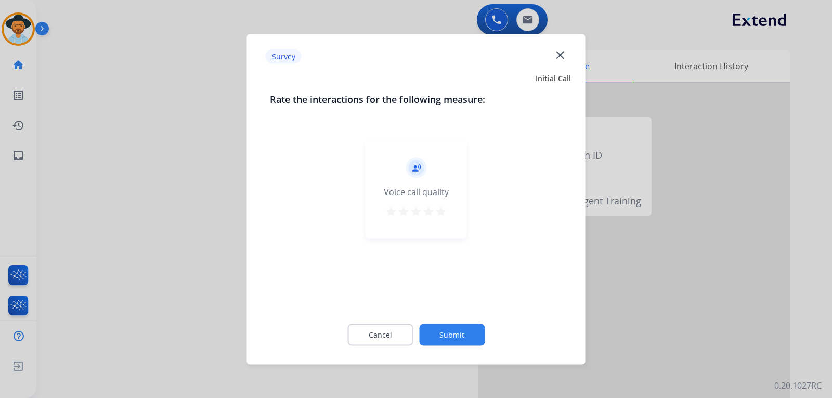
click at [208, 225] on div at bounding box center [416, 199] width 832 height 398
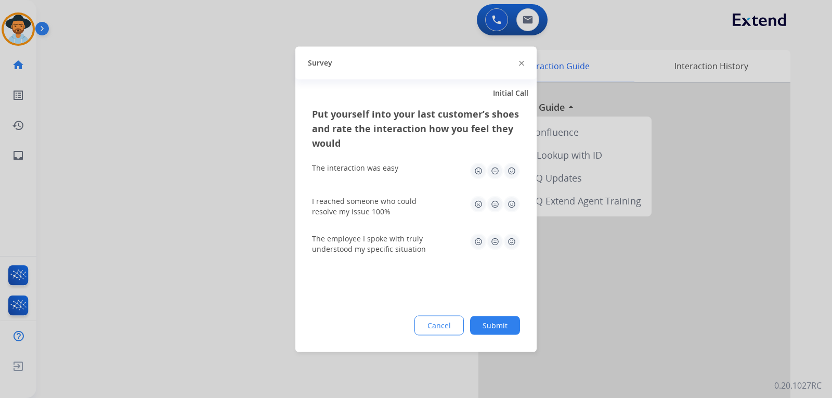
click at [207, 225] on div at bounding box center [416, 199] width 832 height 398
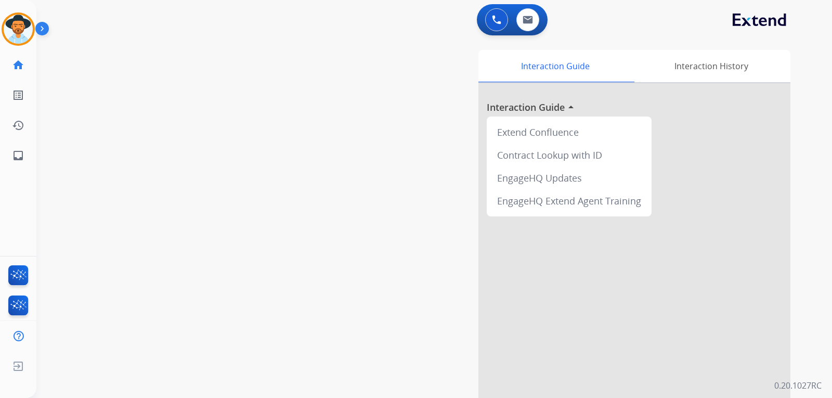
click at [275, 218] on div "swap_horiz Break voice bridge close_fullscreen Connect 3-Way Call merge_type Se…" at bounding box center [421, 254] width 770 height 434
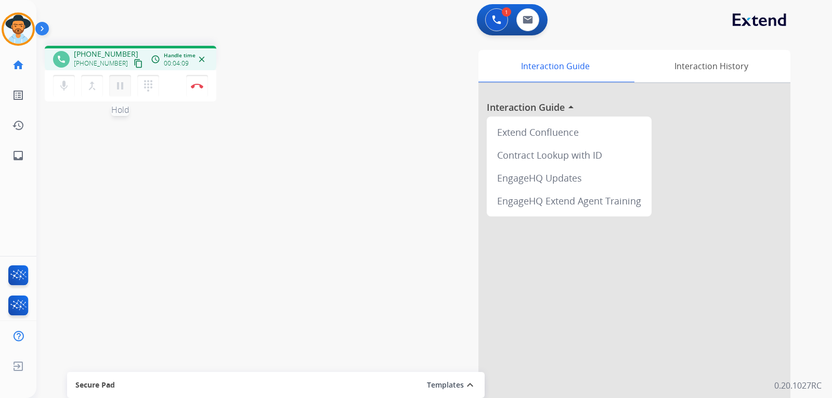
click at [121, 85] on mat-icon "pause" at bounding box center [120, 86] width 12 height 12
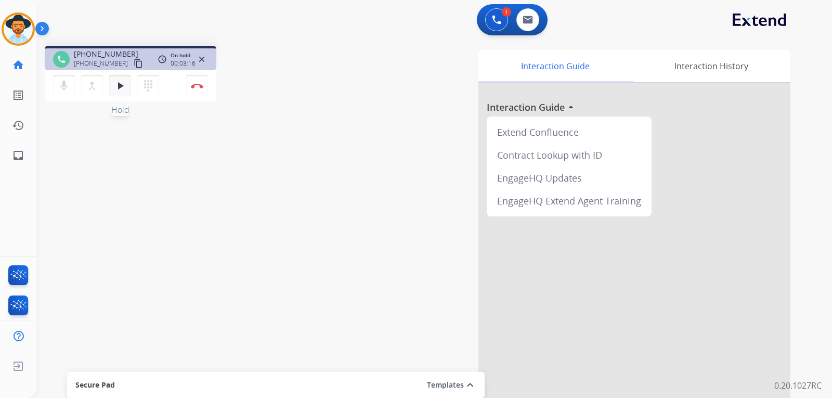
click at [117, 86] on mat-icon "play_arrow" at bounding box center [120, 86] width 12 height 12
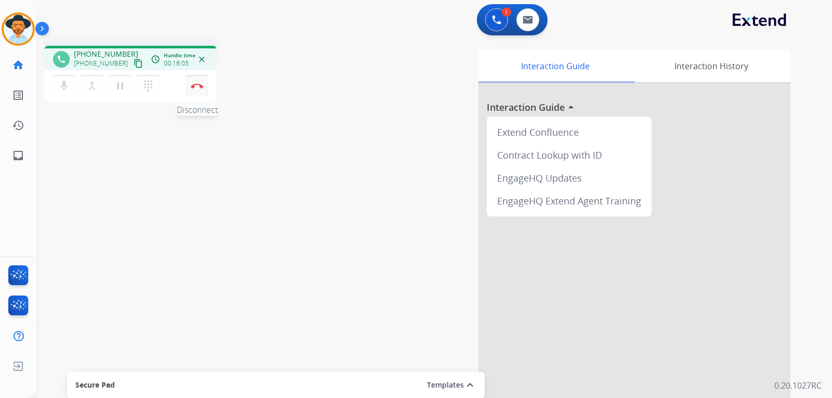
click at [195, 90] on button "Disconnect" at bounding box center [197, 86] width 22 height 22
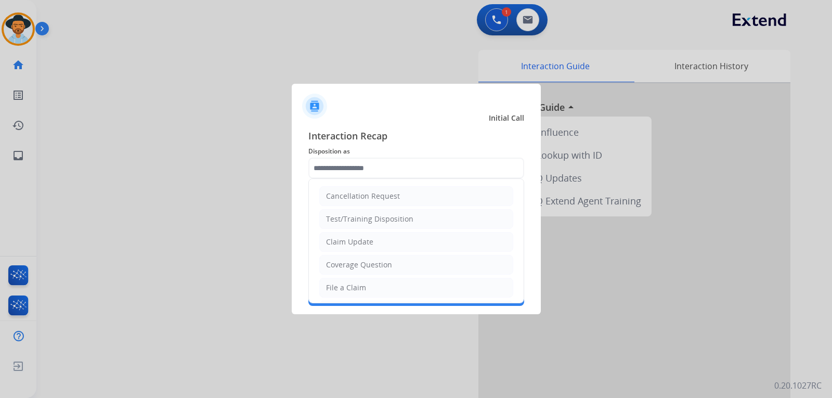
click at [330, 171] on input "text" at bounding box center [416, 167] width 216 height 21
click at [358, 277] on ul "Cancellation Request Test/Training Disposition Claim Update Coverage Question F…" at bounding box center [416, 322] width 215 height 286
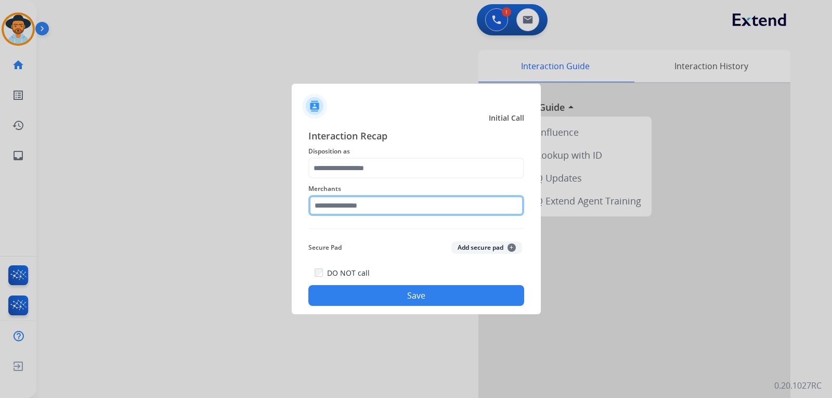
click at [358, 208] on input "text" at bounding box center [416, 205] width 216 height 21
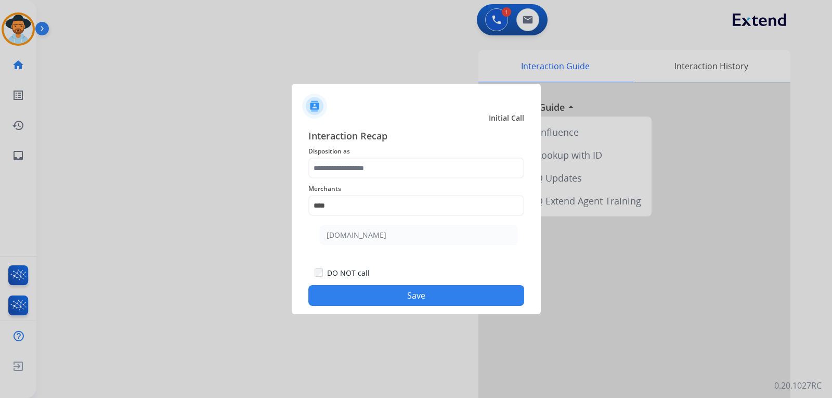
click at [365, 228] on li "[DOMAIN_NAME]" at bounding box center [419, 235] width 198 height 20
type input "**********"
click at [388, 291] on button "Save" at bounding box center [416, 295] width 216 height 21
click at [633, 320] on div at bounding box center [416, 199] width 832 height 398
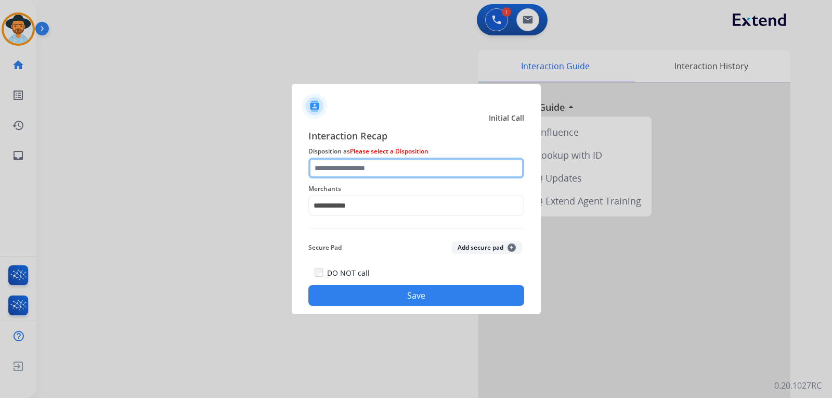
click at [375, 167] on input "text" at bounding box center [416, 167] width 216 height 21
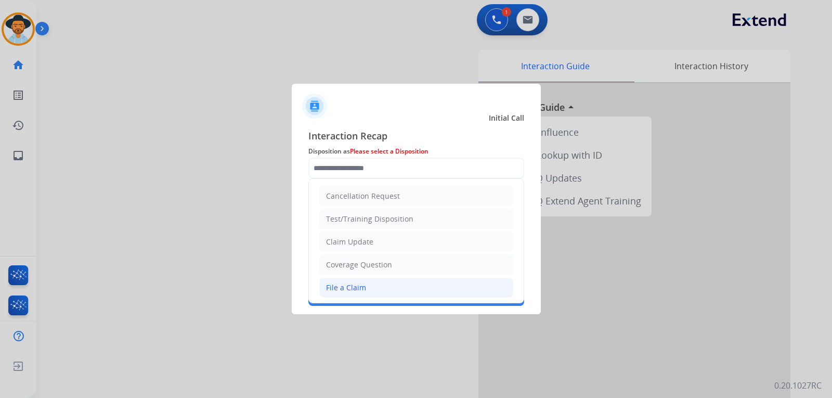
click at [354, 290] on div "File a Claim" at bounding box center [346, 287] width 40 height 10
type input "**********"
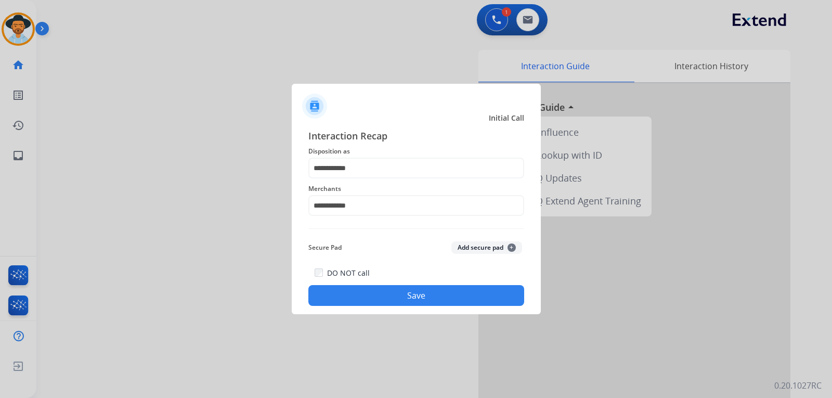
click at [362, 295] on button "Save" at bounding box center [416, 295] width 216 height 21
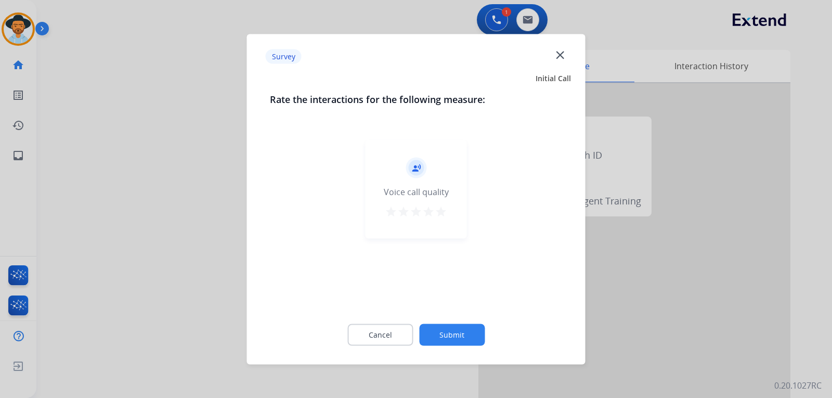
click at [634, 370] on div at bounding box center [416, 199] width 832 height 398
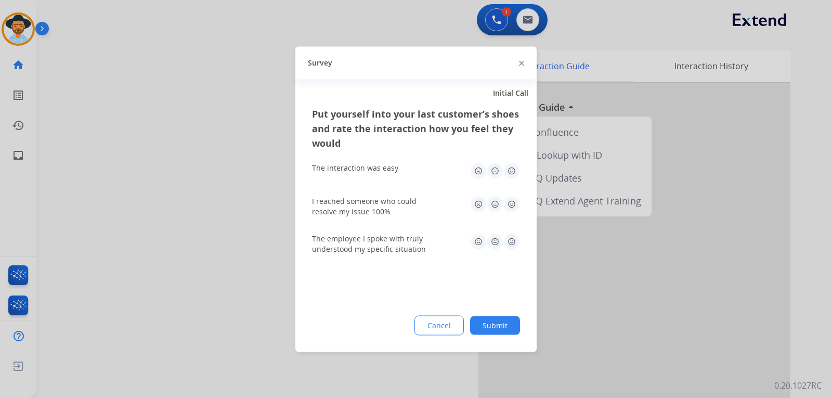
click at [633, 371] on div at bounding box center [416, 199] width 832 height 398
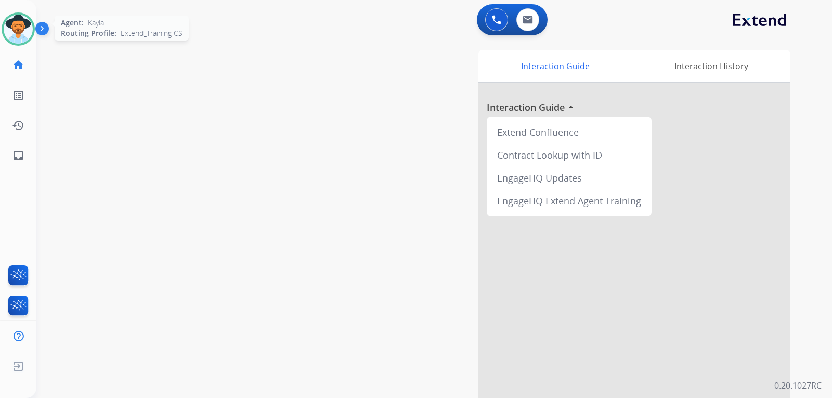
click at [20, 36] on img at bounding box center [18, 29] width 29 height 29
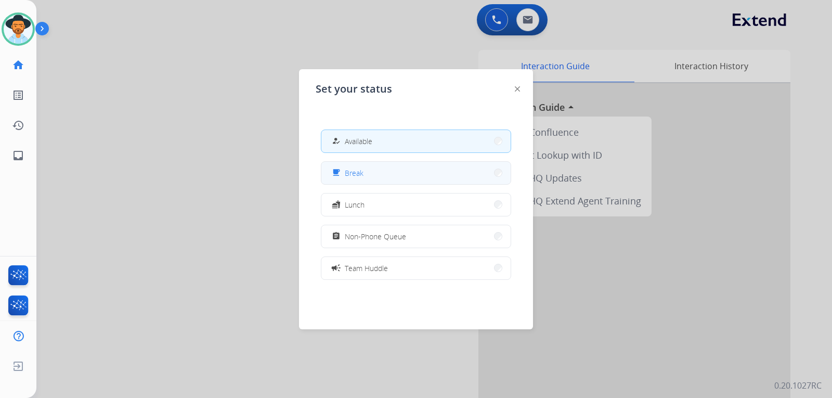
click at [353, 168] on span "Break" at bounding box center [354, 172] width 19 height 11
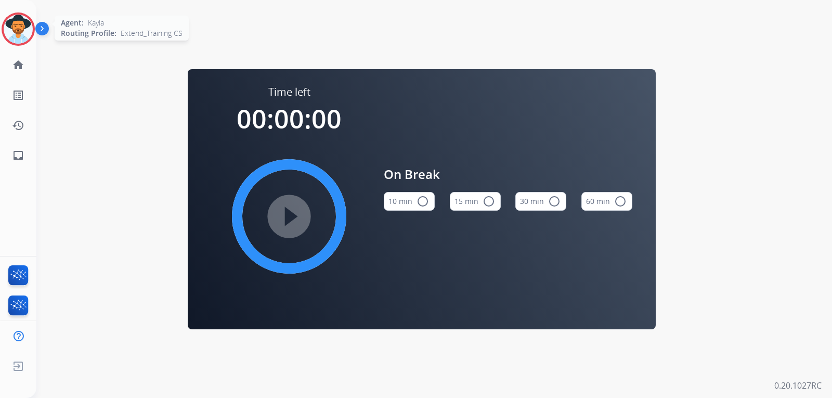
click at [27, 38] on img at bounding box center [18, 29] width 29 height 29
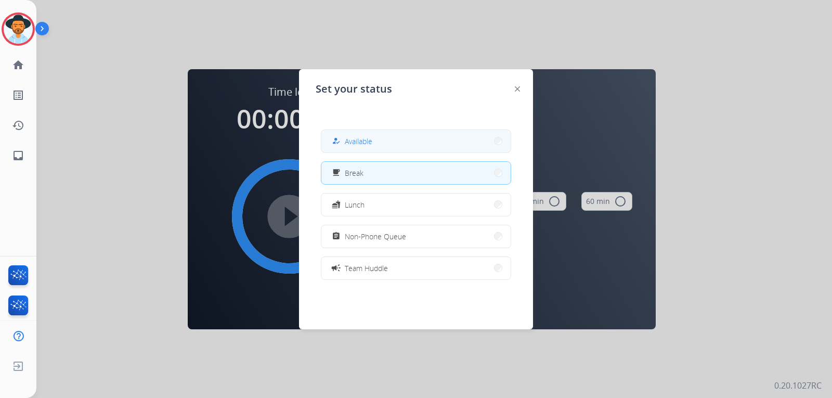
click at [357, 147] on button "how_to_reg Available" at bounding box center [415, 141] width 189 height 22
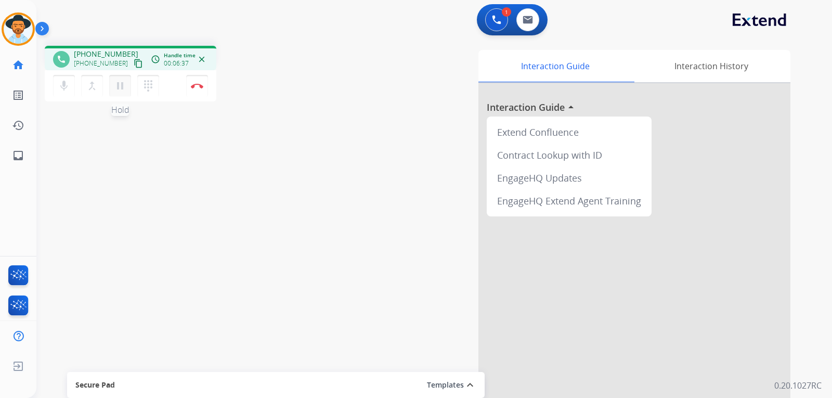
click at [120, 85] on mat-icon "pause" at bounding box center [120, 86] width 12 height 12
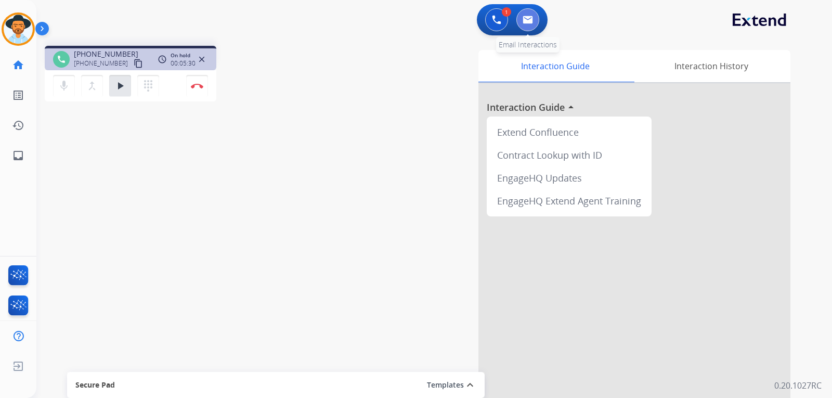
click at [527, 17] on img at bounding box center [527, 20] width 10 height 8
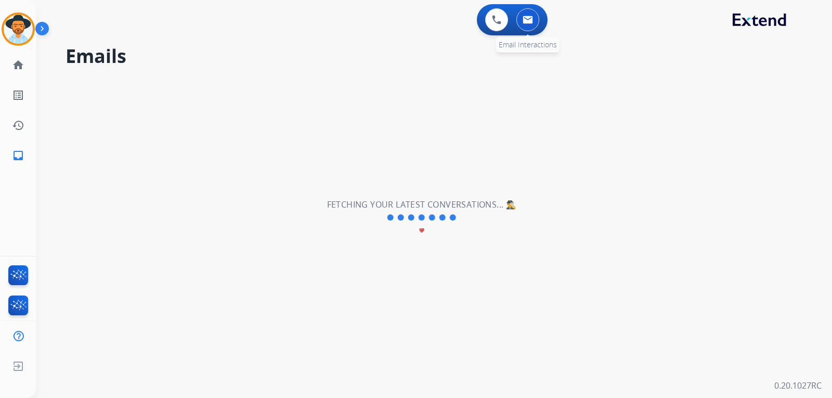
click at [527, 21] on img at bounding box center [527, 20] width 10 height 8
click at [15, 155] on mat-icon "inbox" at bounding box center [18, 155] width 12 height 12
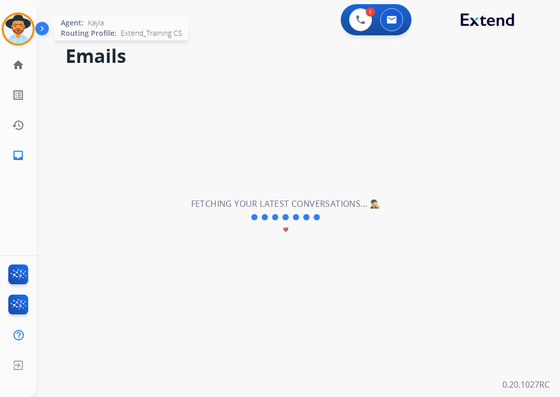
click at [27, 23] on img at bounding box center [18, 29] width 29 height 29
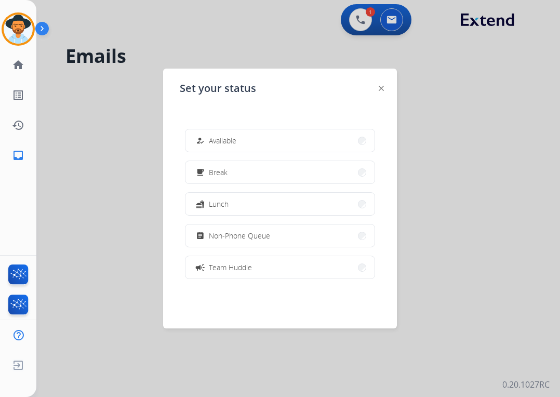
click at [385, 87] on div "Set your status how_to_reg Available free_breakfast Break fastfood Lunch assign…" at bounding box center [280, 199] width 234 height 260
click at [361, 20] on div at bounding box center [280, 198] width 560 height 397
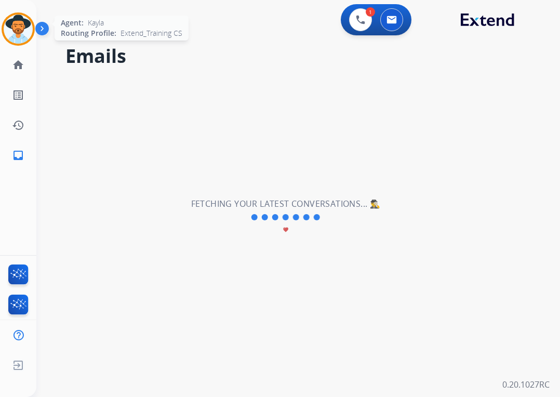
click at [9, 22] on img at bounding box center [18, 29] width 29 height 29
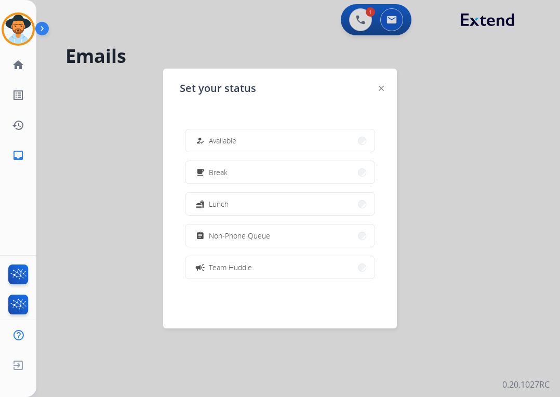
click at [381, 85] on div at bounding box center [381, 88] width 5 height 12
drag, startPoint x: 361, startPoint y: 20, endPoint x: 355, endPoint y: 45, distance: 25.6
click at [359, 29] on div at bounding box center [280, 198] width 560 height 397
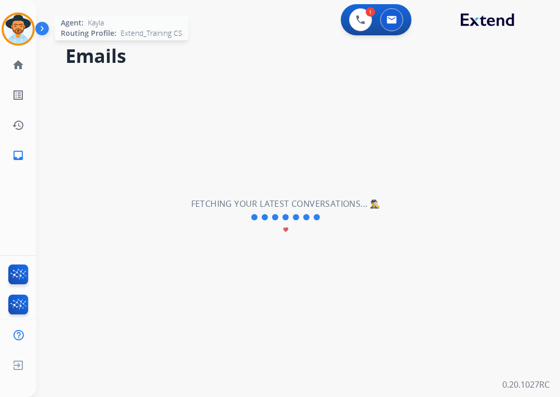
click at [21, 33] on img at bounding box center [18, 29] width 29 height 29
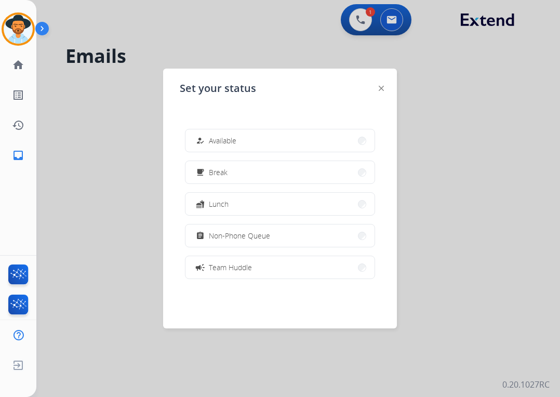
click at [379, 87] on img at bounding box center [381, 88] width 5 height 5
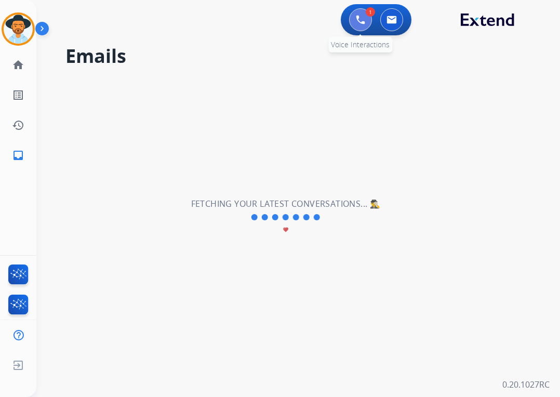
click at [354, 21] on button at bounding box center [360, 19] width 23 height 23
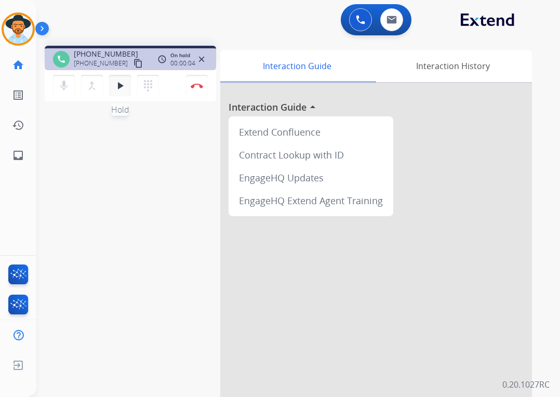
click at [122, 81] on mat-icon "play_arrow" at bounding box center [120, 86] width 12 height 12
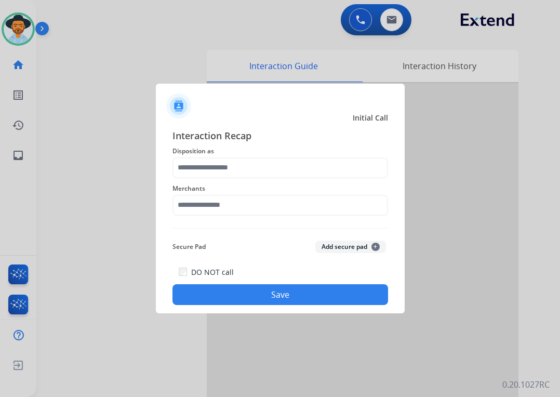
click at [119, 163] on div at bounding box center [280, 198] width 560 height 397
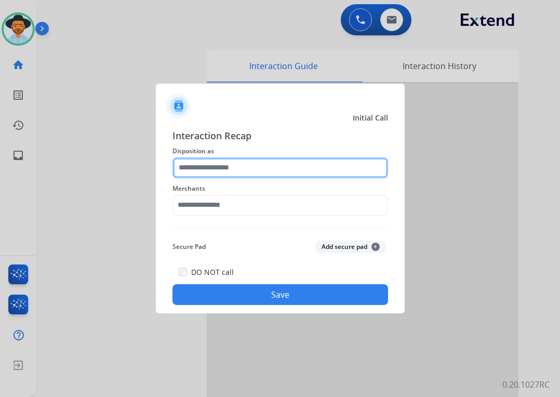
click at [233, 173] on input "text" at bounding box center [281, 167] width 216 height 21
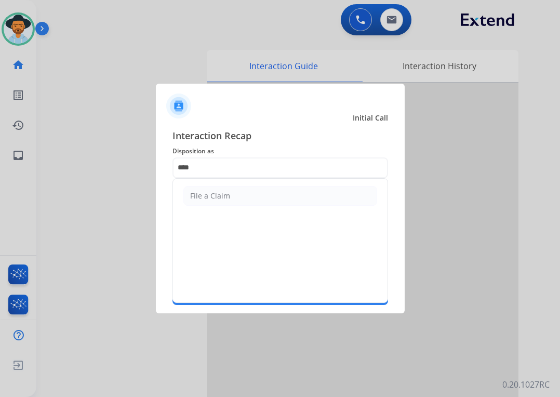
click at [228, 193] on li "File a Claim" at bounding box center [280, 196] width 194 height 20
type input "**********"
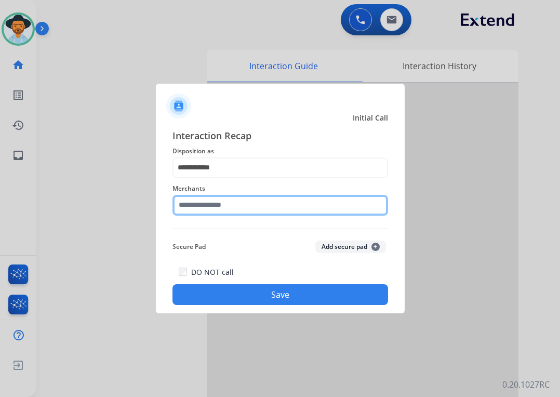
click at [228, 204] on input "text" at bounding box center [281, 205] width 216 height 21
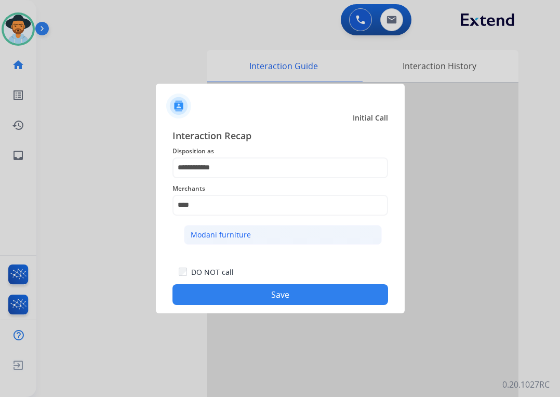
click at [249, 238] on li "Modani furniture" at bounding box center [283, 235] width 198 height 20
type input "**********"
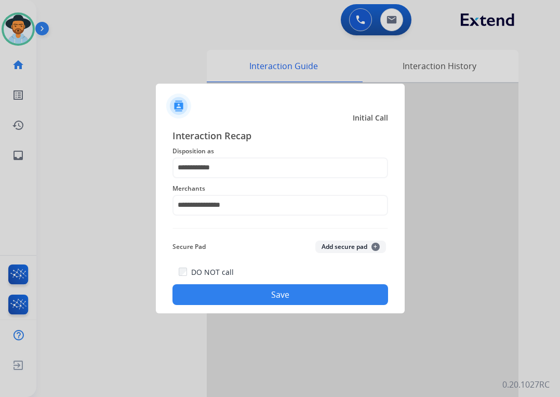
click at [275, 288] on button "Save" at bounding box center [281, 294] width 216 height 21
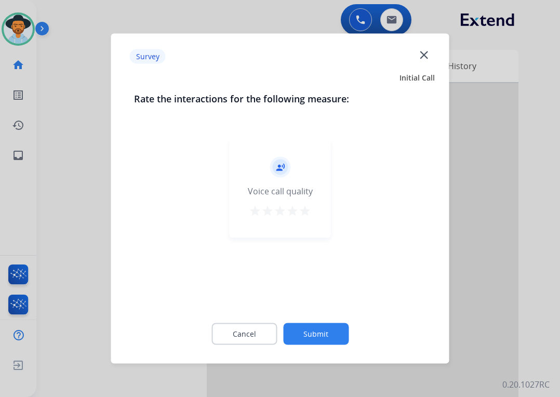
click at [503, 347] on div at bounding box center [280, 198] width 560 height 397
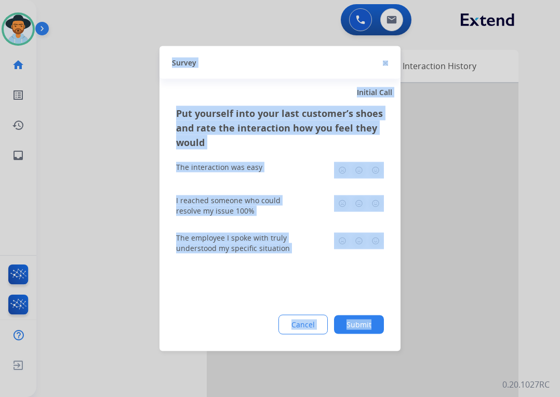
click at [503, 347] on div at bounding box center [280, 198] width 560 height 397
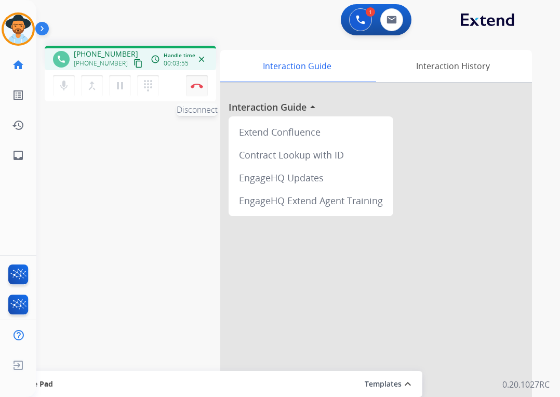
click at [191, 89] on button "Disconnect" at bounding box center [197, 86] width 22 height 22
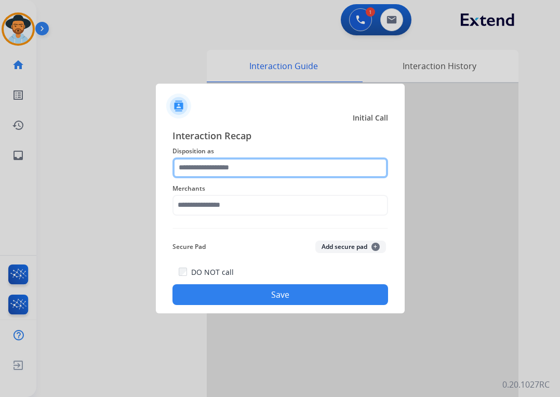
click at [217, 169] on input "text" at bounding box center [281, 167] width 216 height 21
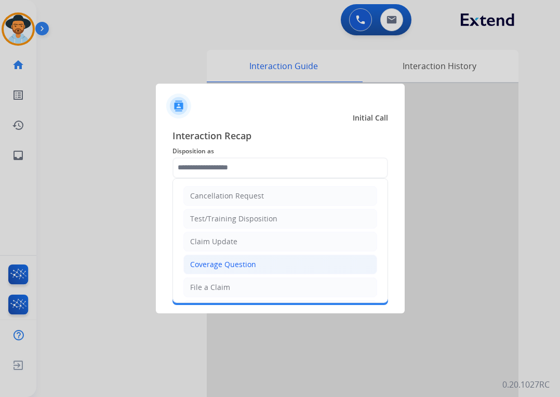
click at [228, 259] on div "Coverage Question" at bounding box center [223, 264] width 66 height 10
type input "**********"
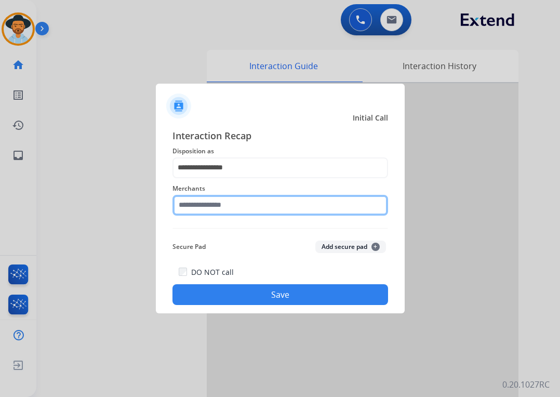
click at [233, 213] on input "text" at bounding box center [281, 205] width 216 height 21
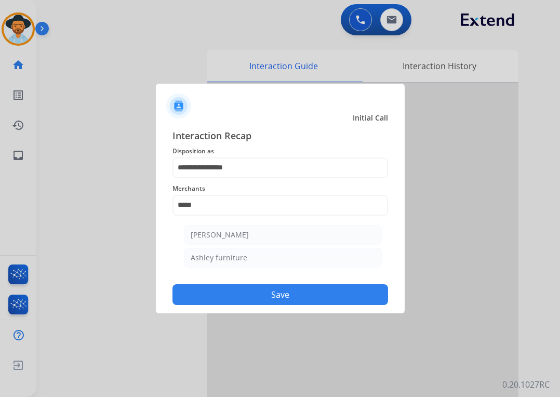
click at [230, 257] on div "Ashley furniture" at bounding box center [219, 258] width 57 height 10
type input "**********"
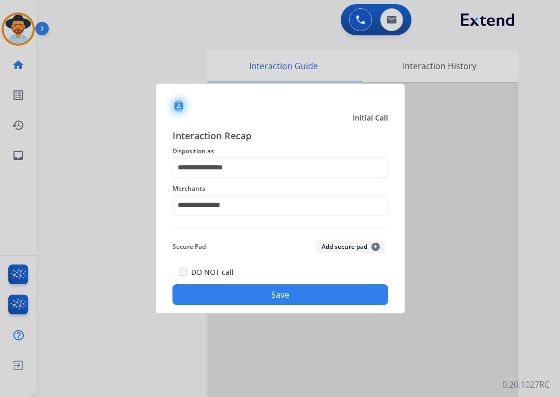
click at [240, 290] on button "Save" at bounding box center [281, 294] width 216 height 21
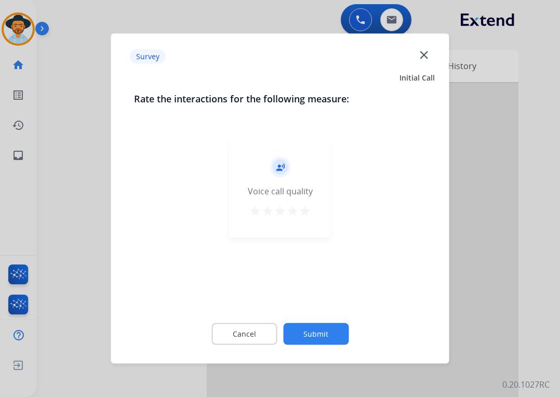
click at [457, 301] on div at bounding box center [280, 198] width 560 height 397
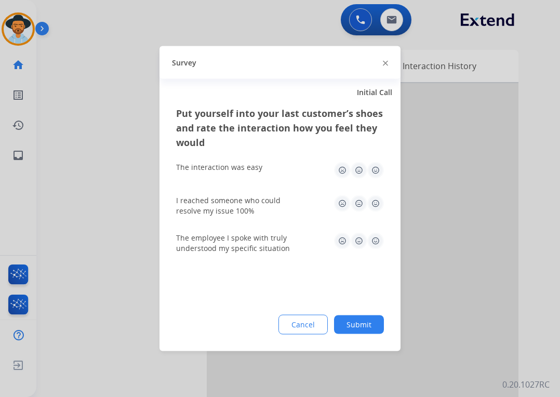
click at [454, 301] on div at bounding box center [280, 198] width 560 height 397
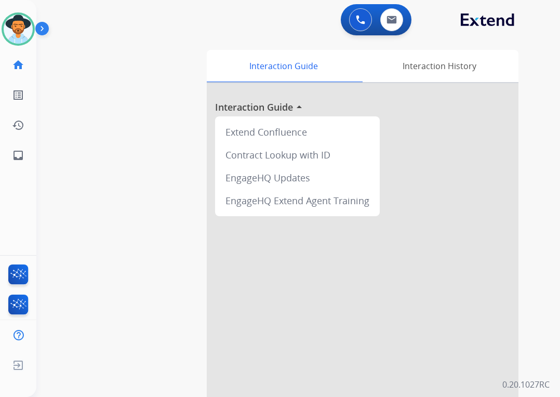
click at [170, 204] on div "swap_horiz Break voice bridge close_fullscreen Connect 3-Way Call merge_type Se…" at bounding box center [285, 254] width 499 height 434
click at [24, 160] on mat-icon "inbox" at bounding box center [18, 155] width 12 height 12
select select "**********"
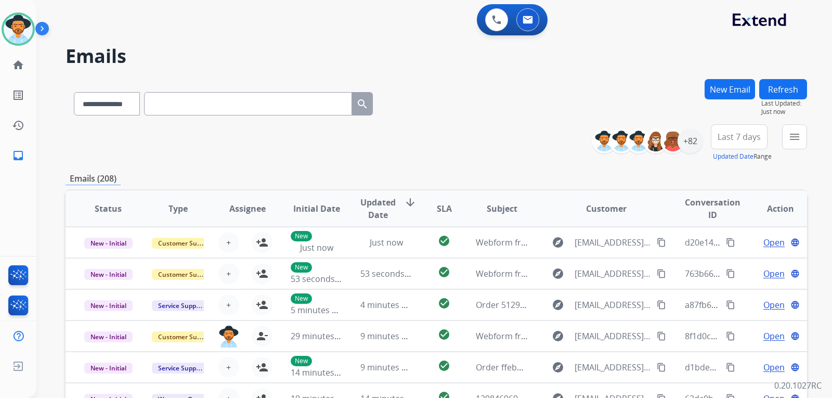
click at [739, 88] on button "New Email" at bounding box center [729, 89] width 50 height 20
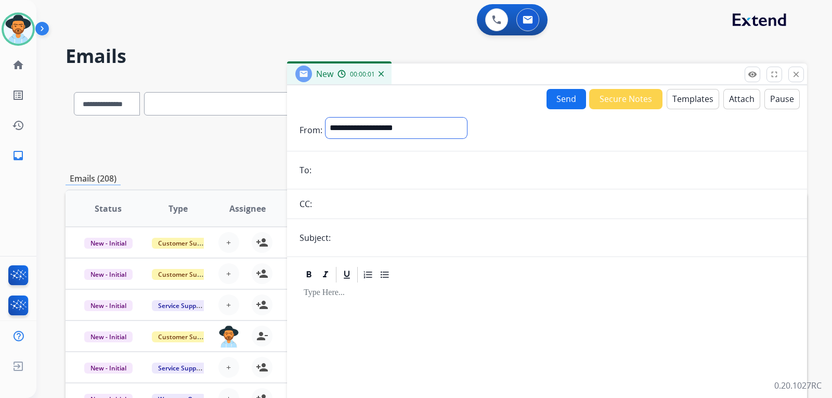
click at [396, 134] on select "**********" at bounding box center [395, 127] width 141 height 21
select select "**********"
click at [325, 117] on select "**********" at bounding box center [395, 127] width 141 height 21
paste input "**********"
type input "**********"
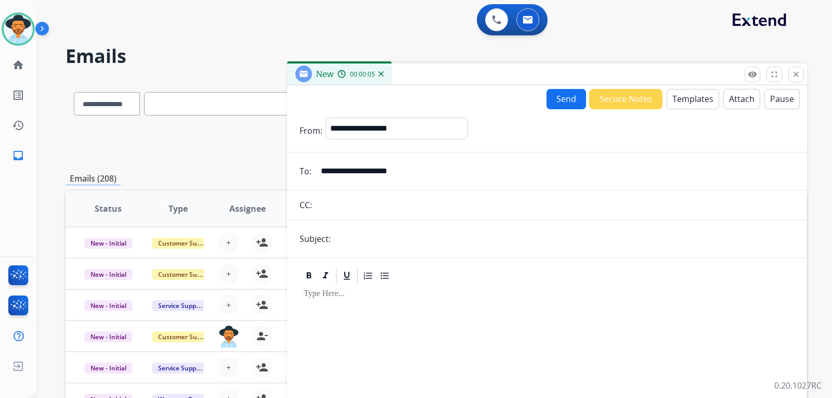
click at [379, 251] on form "**********" at bounding box center [547, 289] width 520 height 360
click at [382, 241] on input "text" at bounding box center [564, 238] width 461 height 21
type input "**********"
click at [685, 100] on button "Templates" at bounding box center [692, 99] width 52 height 20
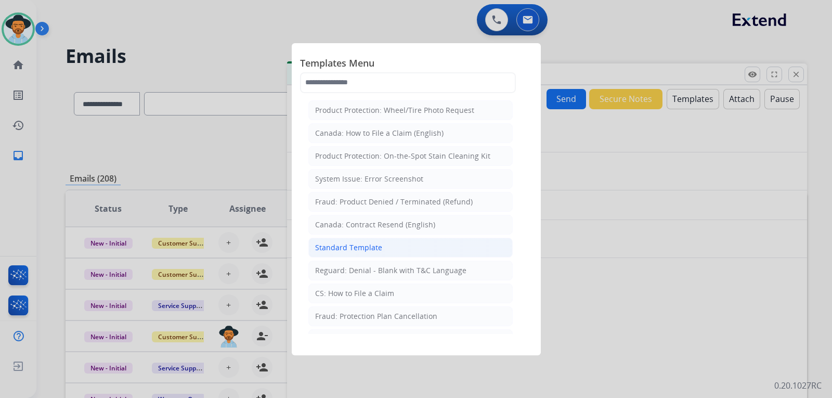
click at [361, 243] on div "Standard Template" at bounding box center [348, 247] width 67 height 10
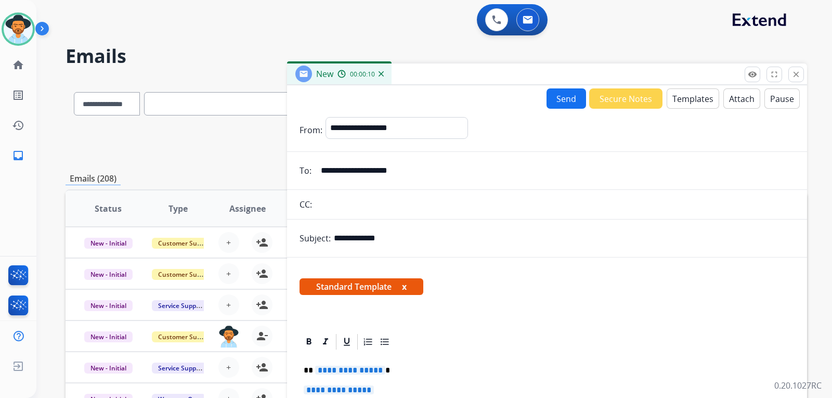
scroll to position [156, 0]
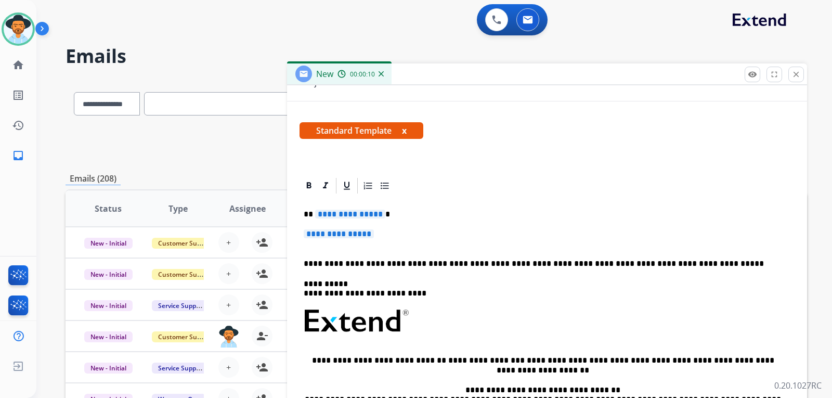
click at [406, 237] on p "**********" at bounding box center [547, 238] width 487 height 19
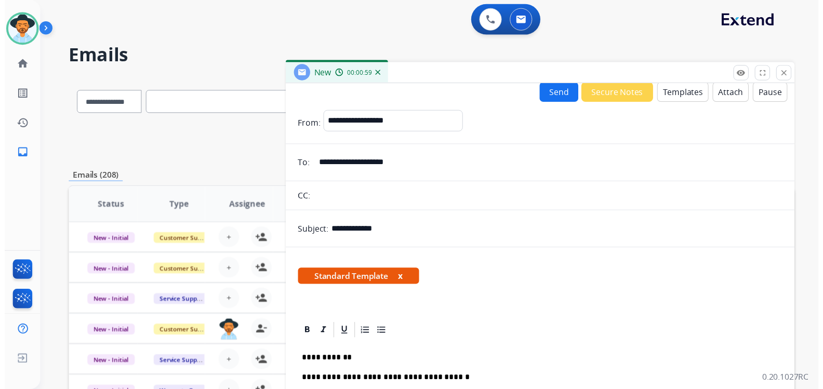
scroll to position [0, 0]
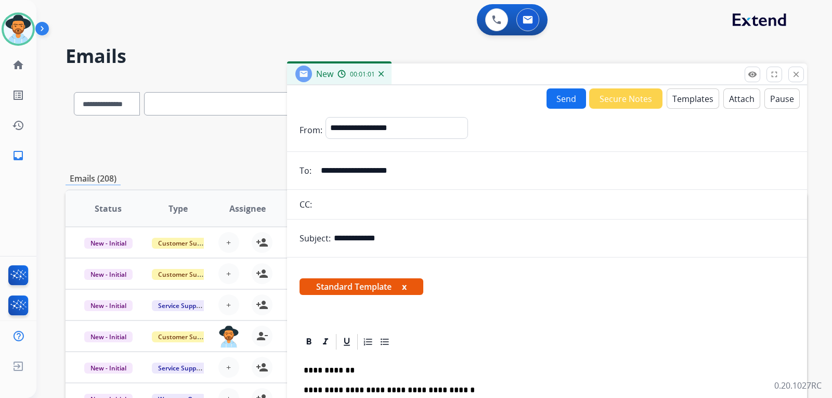
click at [564, 101] on button "Send" at bounding box center [566, 98] width 40 height 20
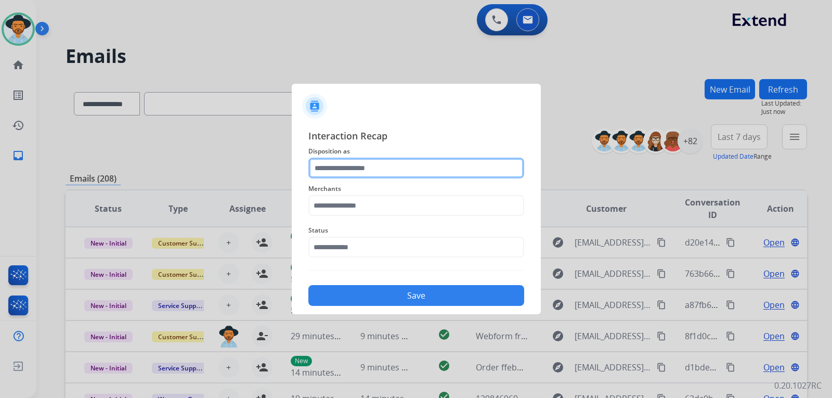
click at [396, 166] on input "text" at bounding box center [416, 167] width 216 height 21
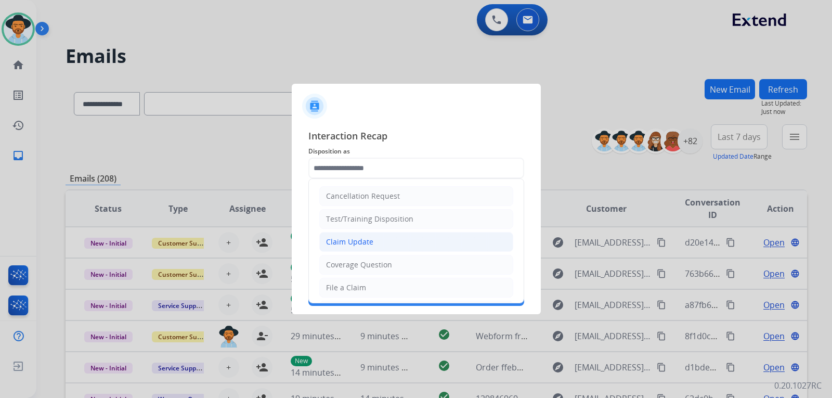
drag, startPoint x: 356, startPoint y: 245, endPoint x: 362, endPoint y: 228, distance: 18.4
click at [357, 244] on div "Claim Update" at bounding box center [349, 242] width 47 height 10
type input "**********"
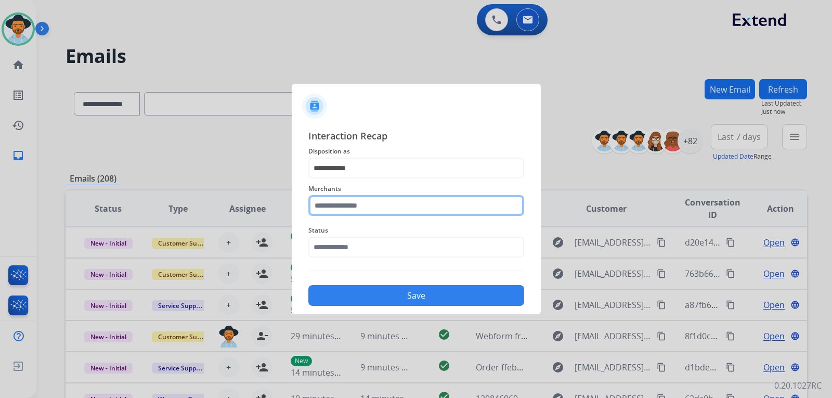
click at [365, 212] on input "text" at bounding box center [416, 205] width 216 height 21
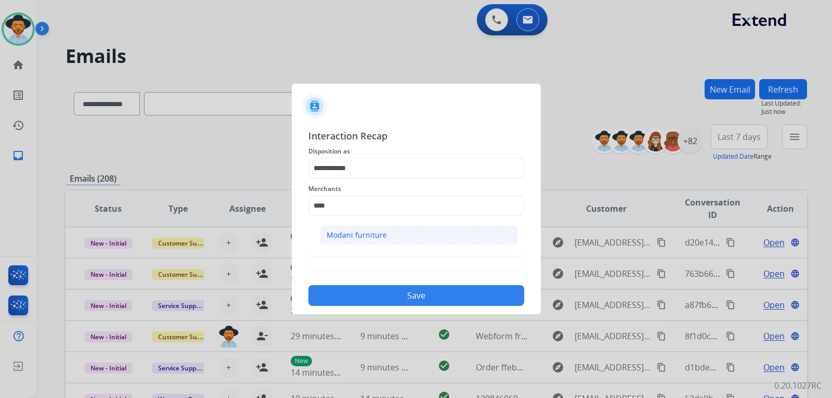
click at [389, 240] on li "Modani furniture" at bounding box center [419, 235] width 198 height 20
type input "**********"
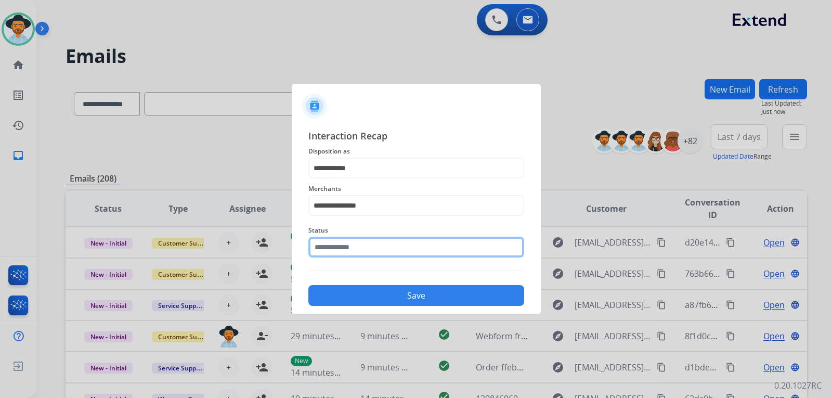
click at [378, 250] on input "text" at bounding box center [416, 247] width 216 height 21
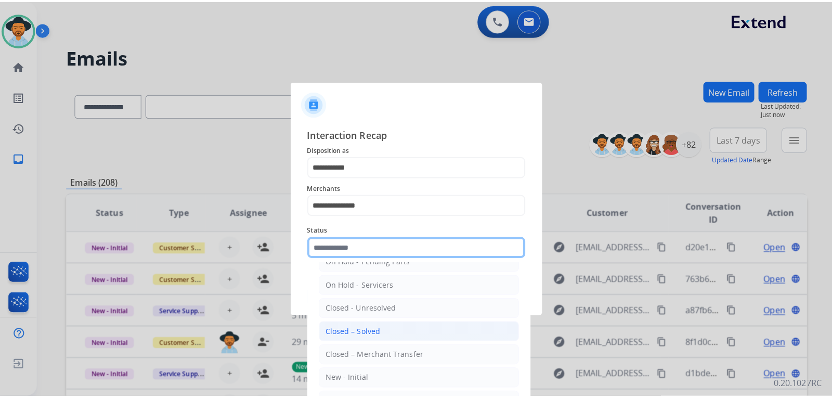
scroll to position [62, 0]
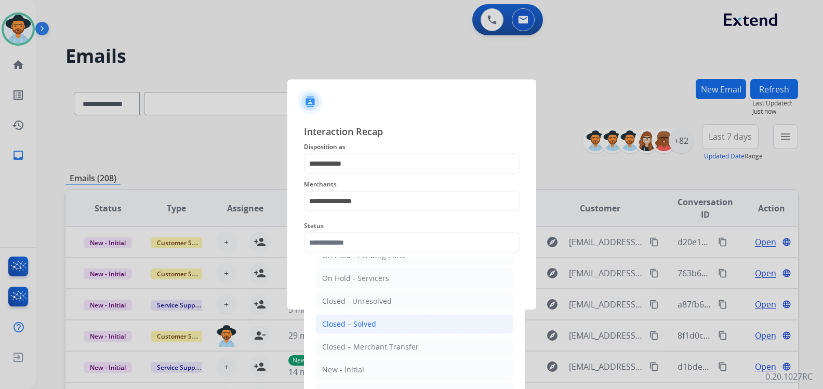
click at [382, 323] on li "Closed – Solved" at bounding box center [415, 324] width 198 height 20
type input "**********"
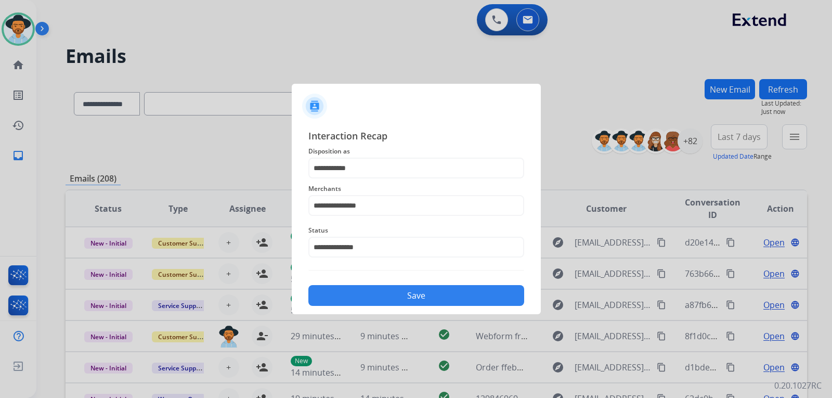
click at [401, 300] on button "Save" at bounding box center [416, 295] width 216 height 21
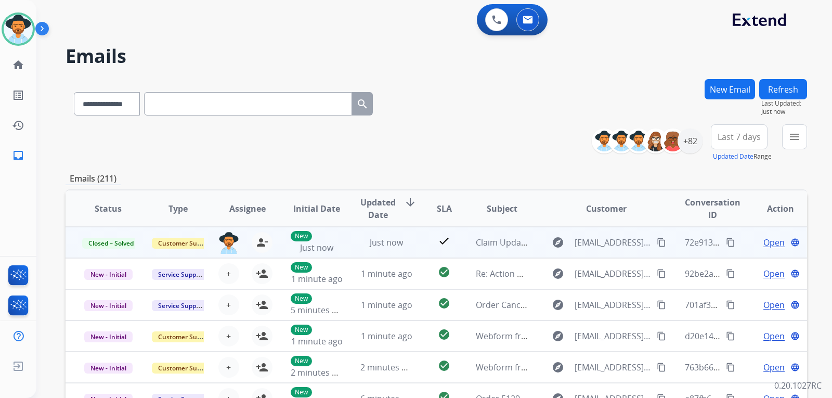
click at [726, 240] on mat-icon "content_copy" at bounding box center [730, 242] width 9 height 9
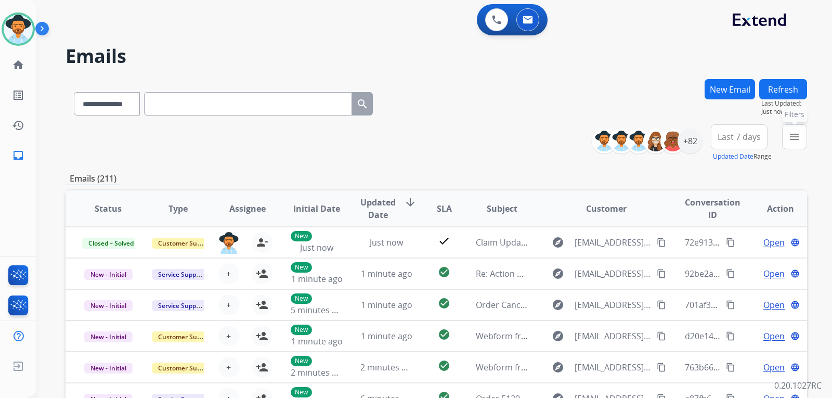
click at [803, 140] on button "menu Filters" at bounding box center [794, 136] width 25 height 25
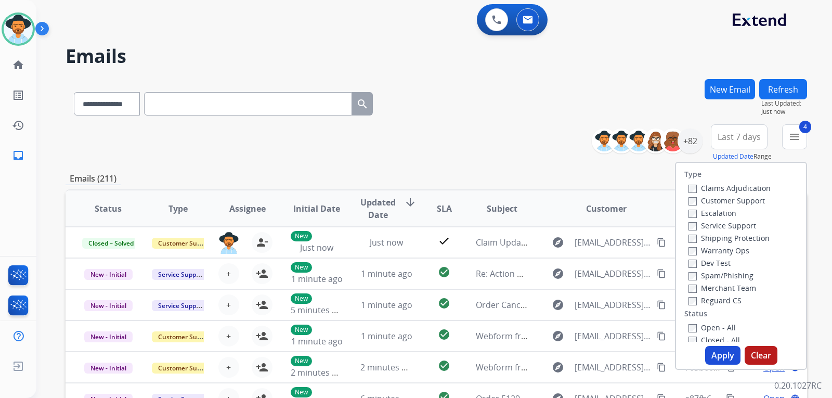
click at [718, 357] on button "Apply" at bounding box center [722, 355] width 35 height 19
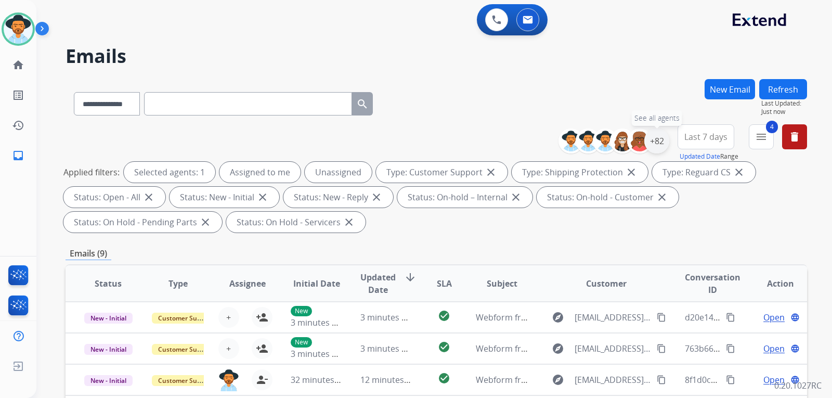
click at [660, 136] on div "+82" at bounding box center [656, 140] width 25 height 25
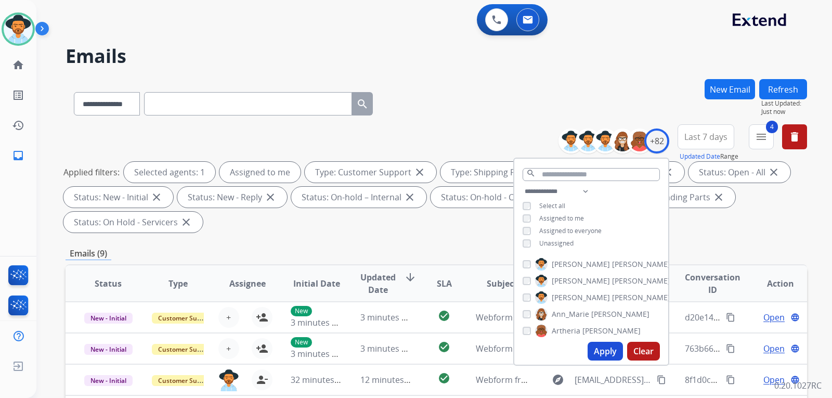
click at [604, 352] on button "Apply" at bounding box center [604, 351] width 35 height 19
click at [753, 233] on div "**********" at bounding box center [435, 180] width 741 height 112
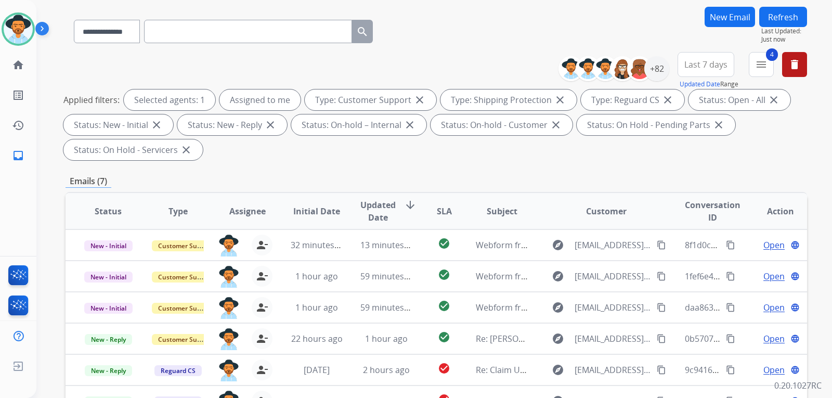
scroll to position [156, 0]
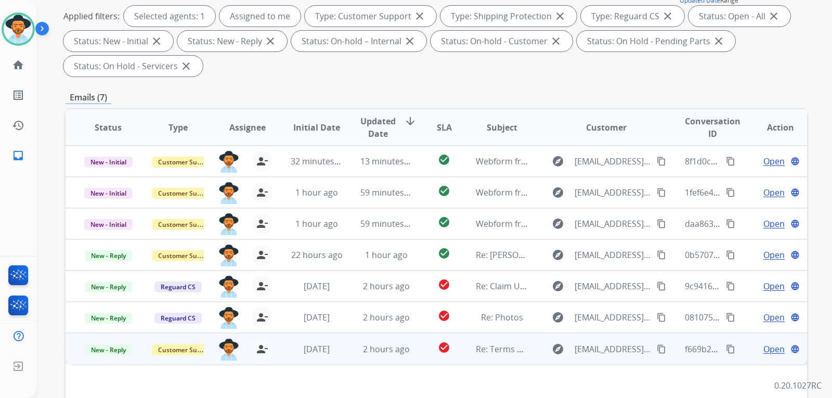
click at [768, 348] on span "Open" at bounding box center [773, 349] width 21 height 12
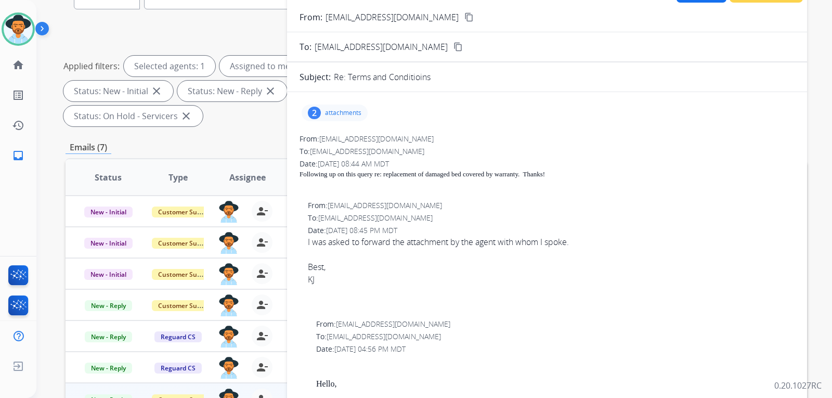
scroll to position [104, 0]
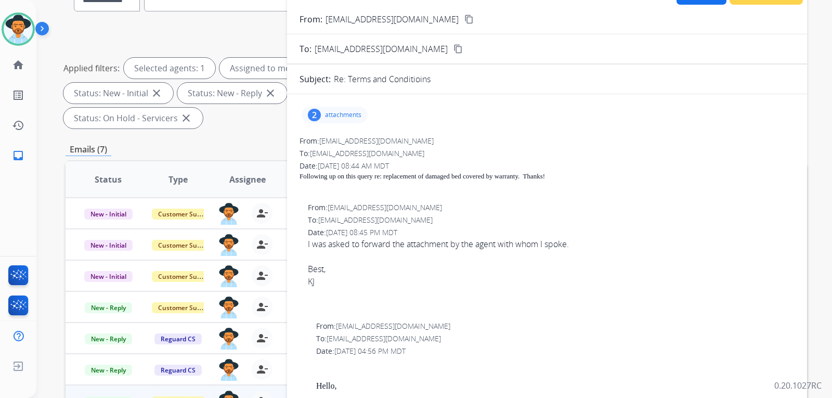
click at [357, 118] on p "attachments" at bounding box center [343, 115] width 36 height 8
click at [374, 133] on div "Apt 628 Minkoff Of Beltsville - Non-Salvage.pdf download" at bounding box center [409, 141] width 217 height 36
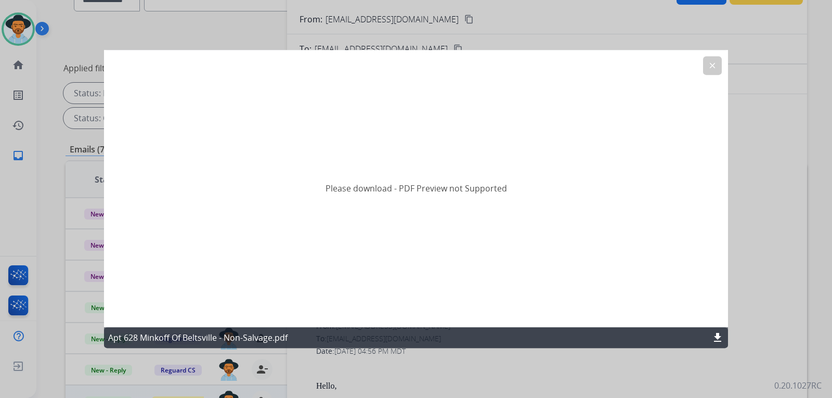
click at [717, 336] on mat-icon "download" at bounding box center [717, 337] width 12 height 12
click at [710, 72] on button "clear" at bounding box center [712, 65] width 19 height 19
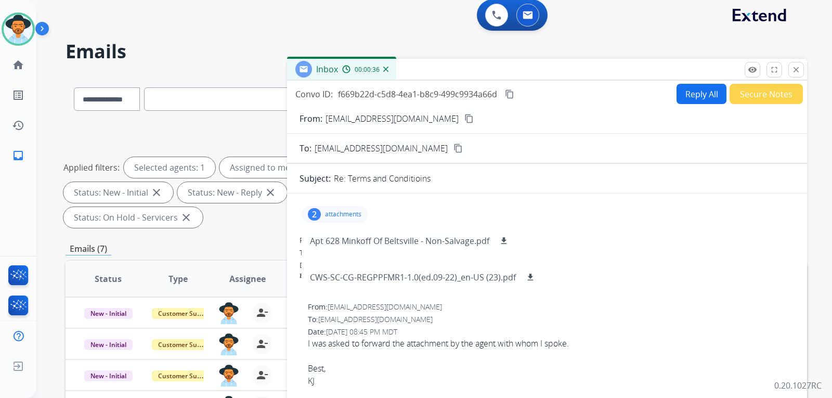
scroll to position [0, 0]
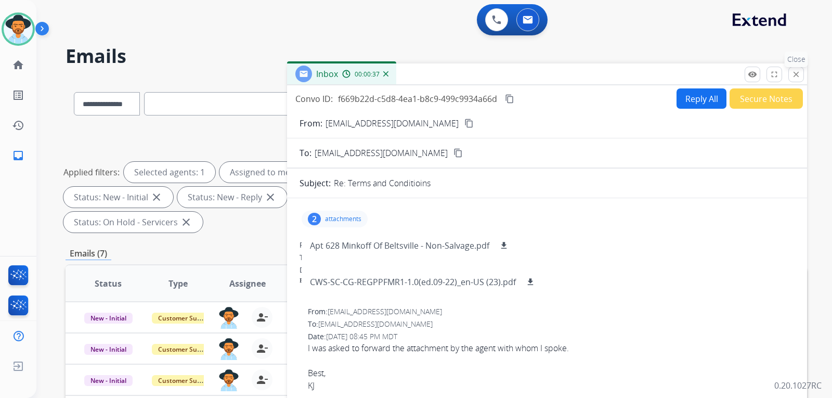
click at [798, 76] on mat-icon "close" at bounding box center [795, 74] width 9 height 9
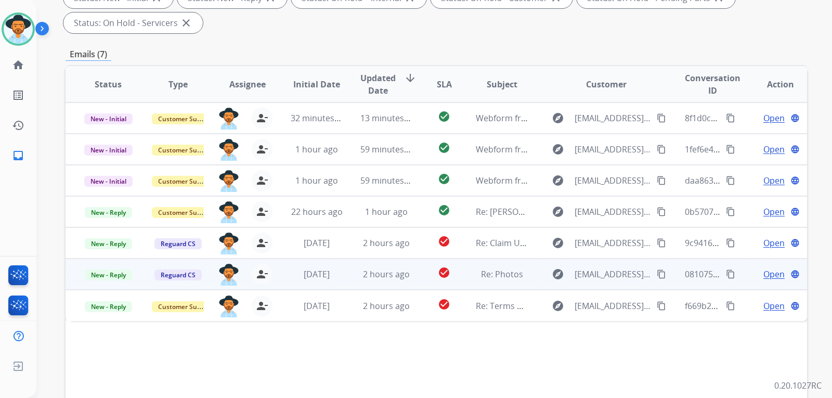
scroll to position [208, 0]
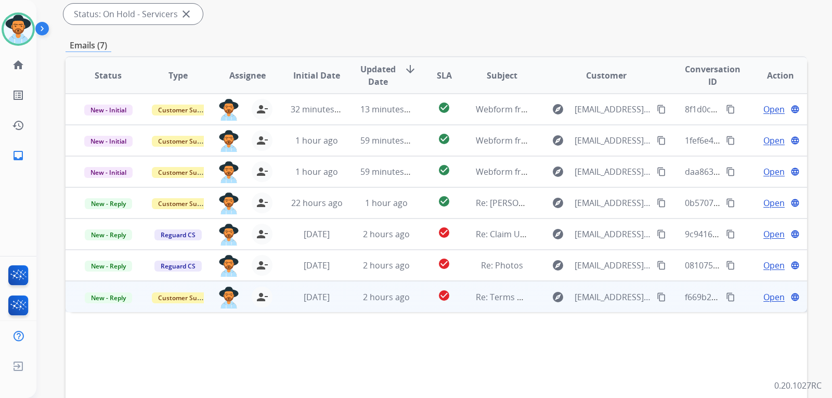
click at [766, 298] on span "Open" at bounding box center [773, 297] width 21 height 12
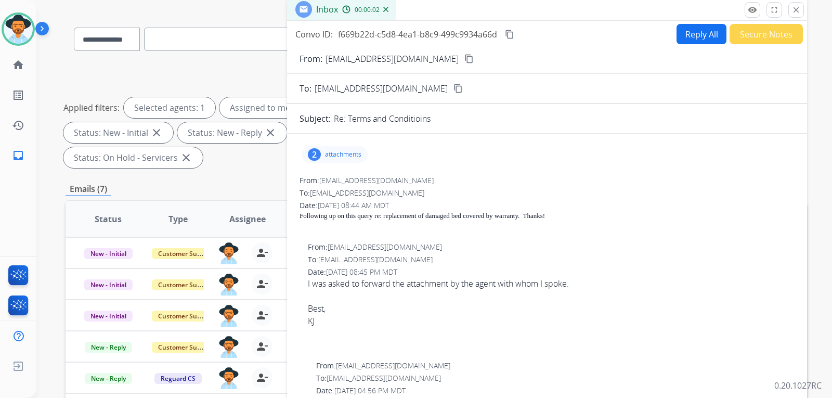
scroll to position [52, 0]
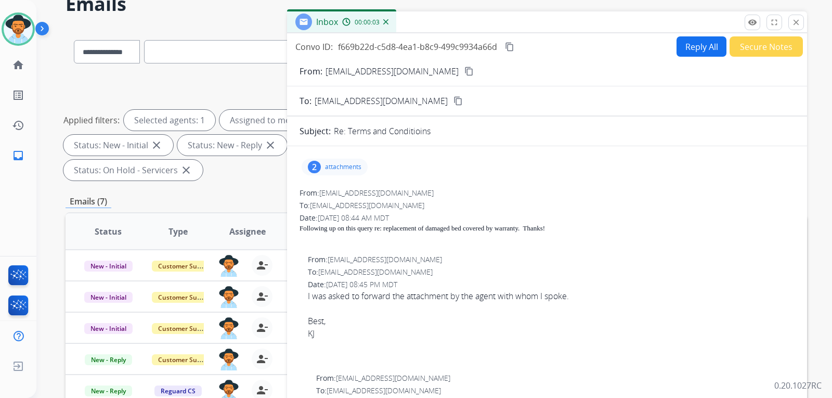
click at [464, 68] on mat-icon "content_copy" at bounding box center [468, 71] width 9 height 9
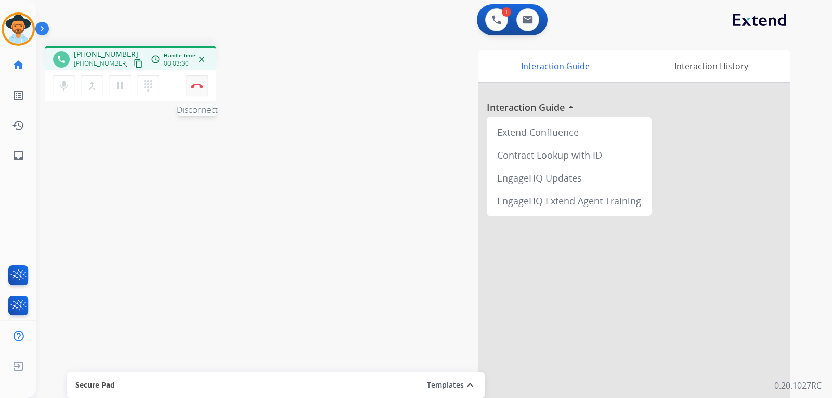
click at [199, 88] on button "Disconnect" at bounding box center [197, 86] width 22 height 22
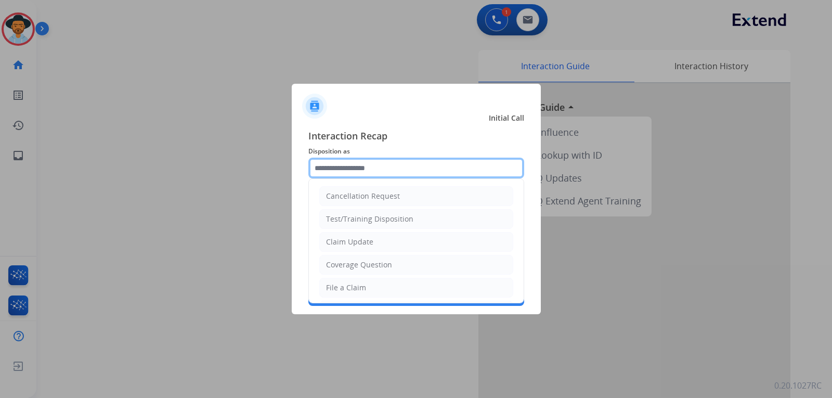
click at [334, 173] on input "text" at bounding box center [416, 167] width 216 height 21
drag, startPoint x: 363, startPoint y: 259, endPoint x: 363, endPoint y: 251, distance: 8.8
click at [363, 257] on li "Coverage Question" at bounding box center [416, 265] width 194 height 20
type input "**********"
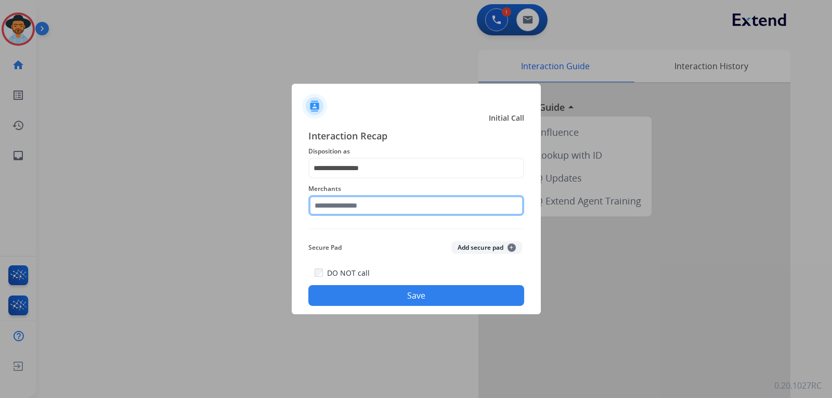
click at [363, 207] on input "text" at bounding box center [416, 205] width 216 height 21
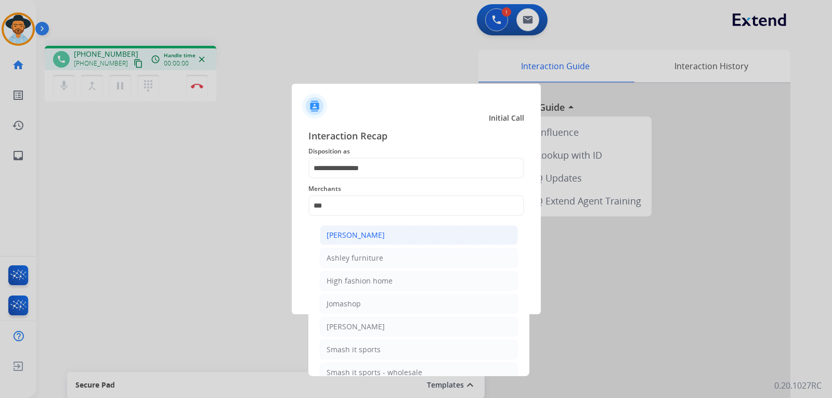
click at [357, 227] on li "[PERSON_NAME]" at bounding box center [419, 235] width 198 height 20
type input "**********"
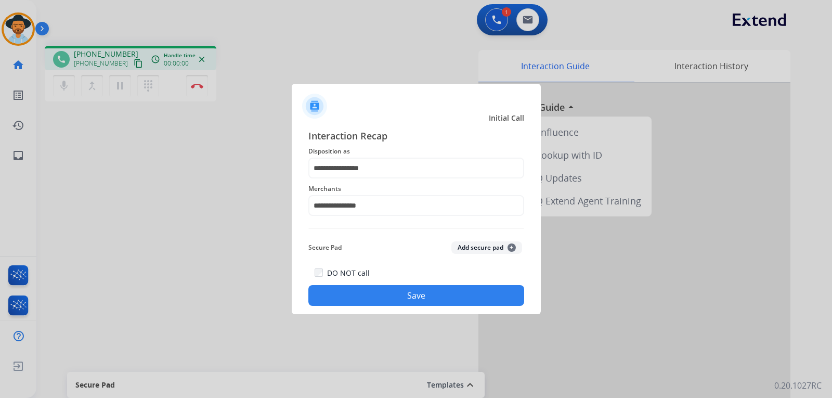
click at [459, 292] on button "Save" at bounding box center [416, 295] width 216 height 21
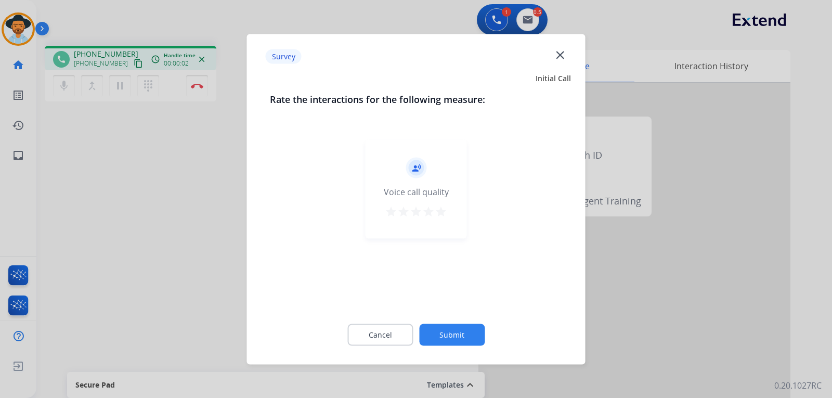
click at [626, 281] on div at bounding box center [416, 199] width 832 height 398
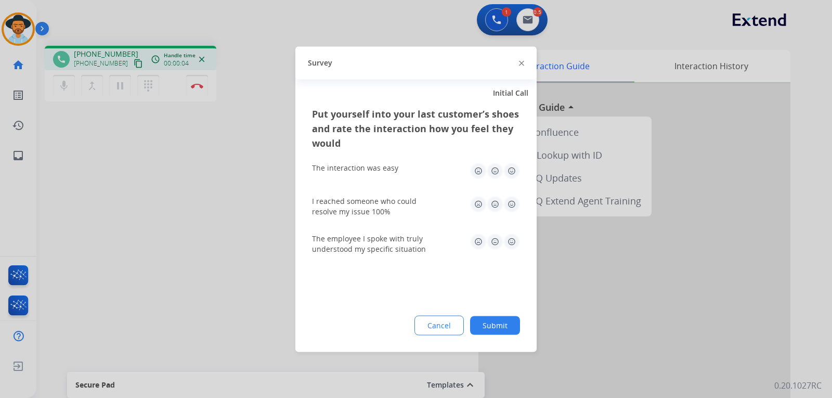
click at [520, 64] on img at bounding box center [521, 63] width 5 height 5
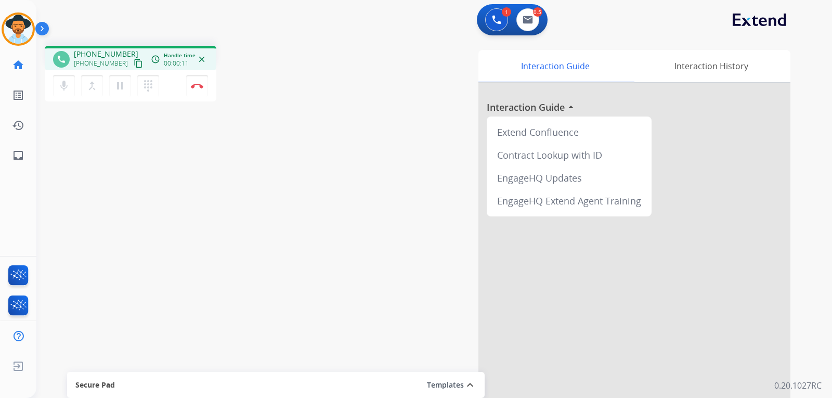
click at [96, 59] on span "[PHONE_NUMBER]" at bounding box center [101, 63] width 54 height 8
click at [59, 62] on mat-icon "phone" at bounding box center [61, 59] width 9 height 9
click at [500, 22] on img at bounding box center [496, 19] width 9 height 9
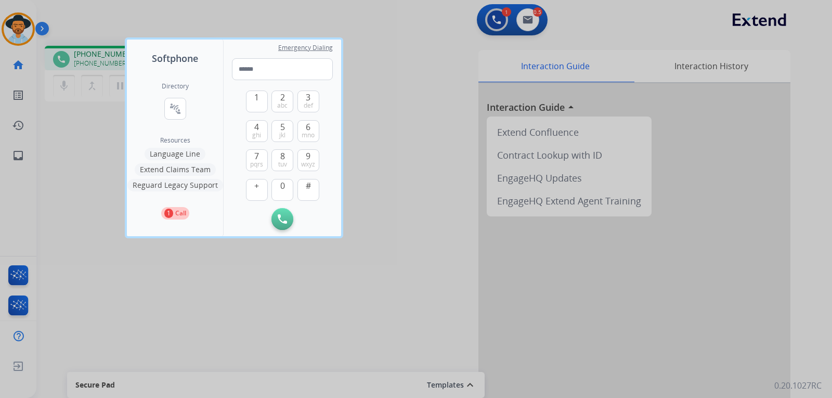
click at [180, 152] on button "Language Line" at bounding box center [175, 154] width 61 height 12
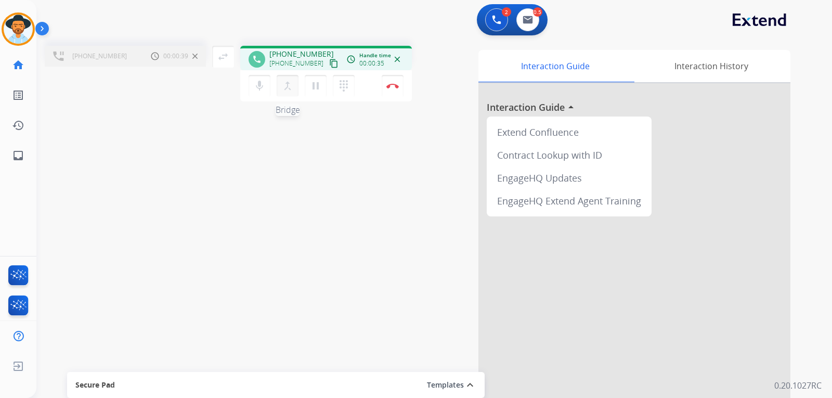
click at [284, 89] on mat-icon "merge_type" at bounding box center [287, 86] width 12 height 12
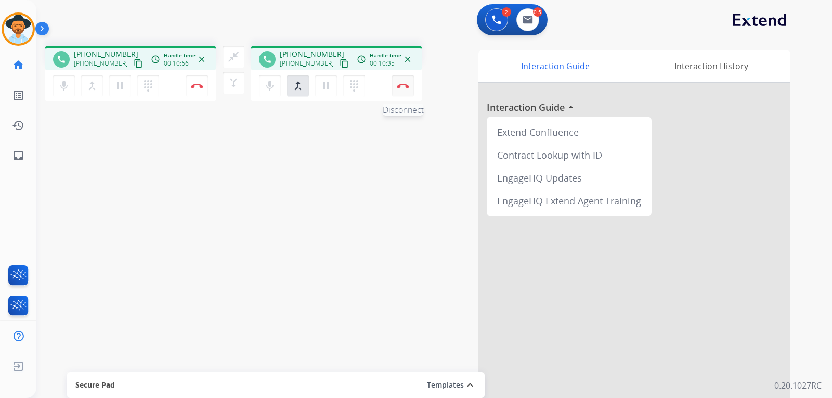
click at [404, 91] on button "Disconnect" at bounding box center [403, 86] width 22 height 22
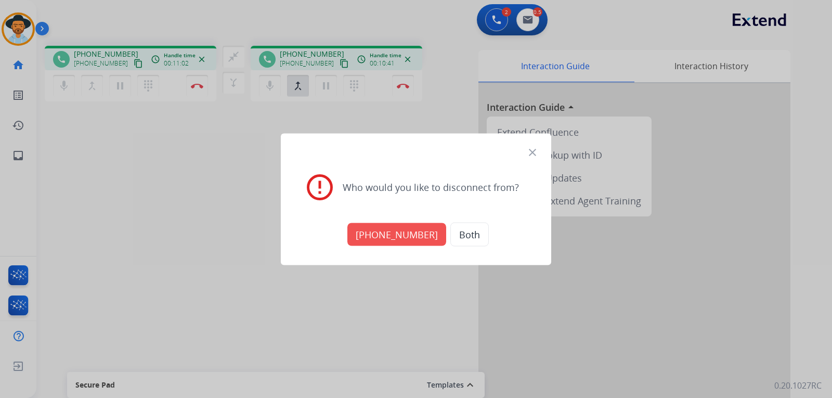
click at [459, 237] on button "Both" at bounding box center [469, 234] width 38 height 24
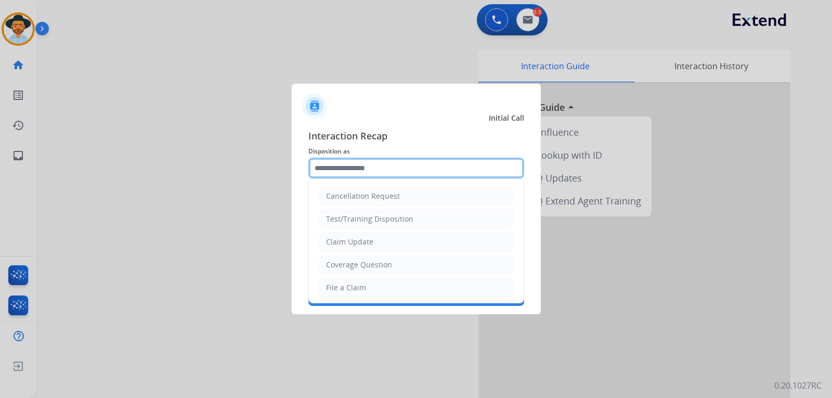
click at [440, 174] on input "text" at bounding box center [416, 167] width 216 height 21
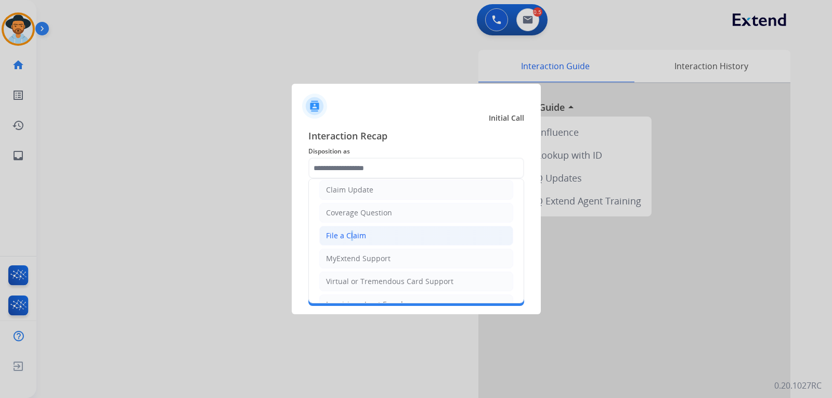
drag, startPoint x: 348, startPoint y: 236, endPoint x: 364, endPoint y: 207, distance: 33.3
click at [348, 235] on div "File a Claim" at bounding box center [346, 235] width 40 height 10
type input "**********"
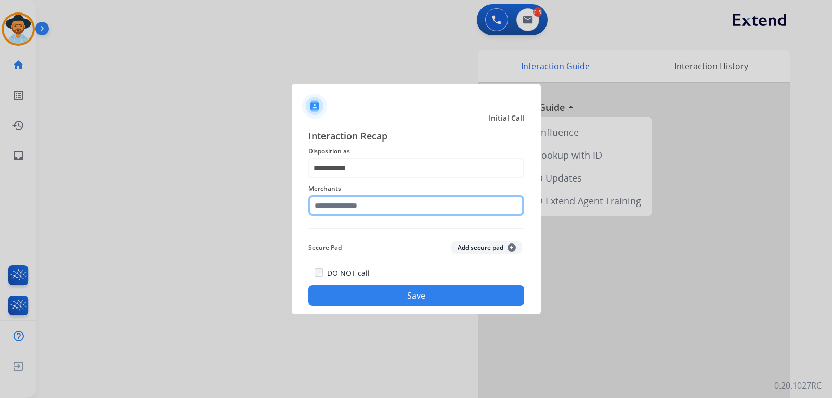
click at [366, 201] on input "text" at bounding box center [416, 205] width 216 height 21
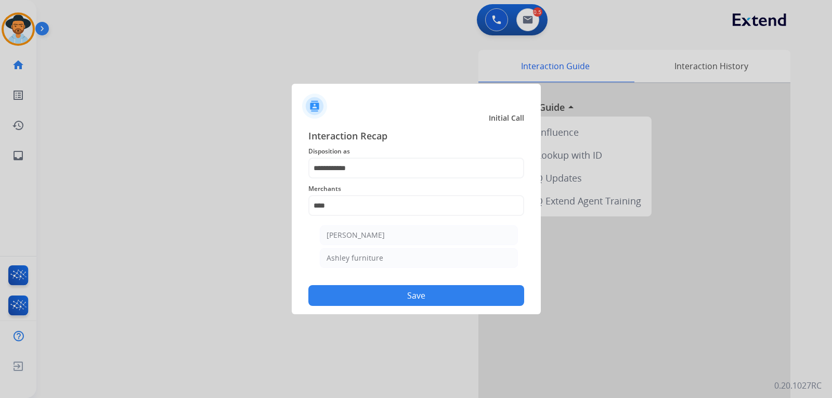
click at [386, 257] on li "Ashley furniture" at bounding box center [419, 258] width 198 height 20
type input "**********"
click at [432, 292] on button "Save" at bounding box center [416, 295] width 216 height 21
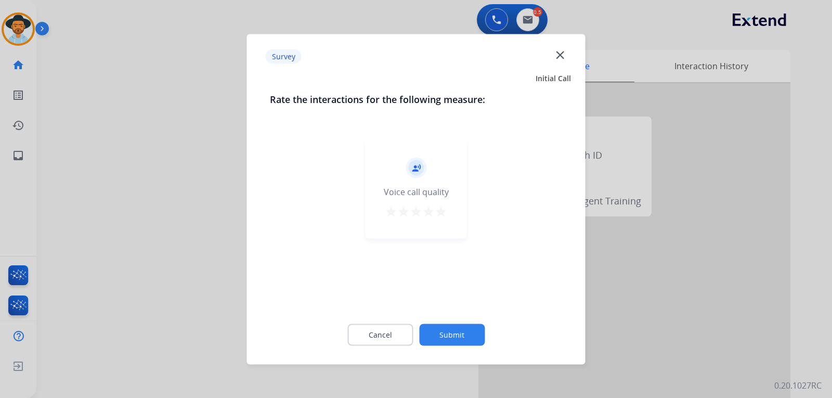
click at [666, 303] on div at bounding box center [416, 199] width 832 height 398
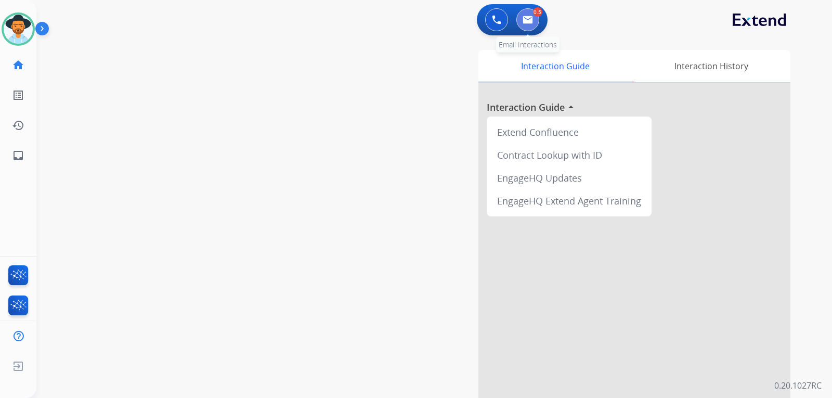
click at [526, 26] on button at bounding box center [527, 19] width 23 height 23
select select "**********"
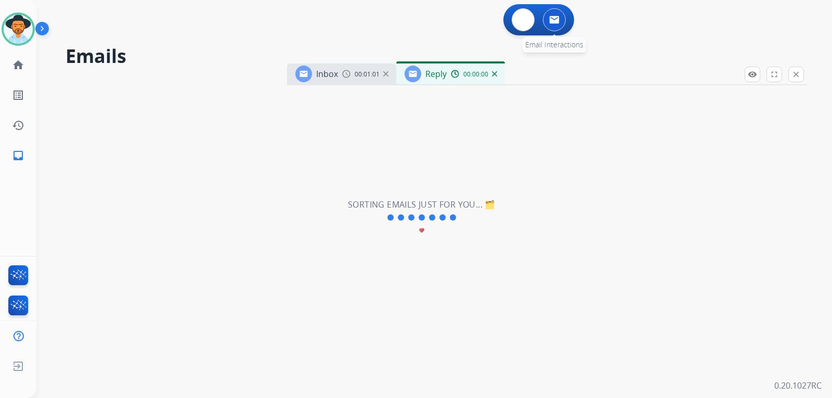
select select "**********"
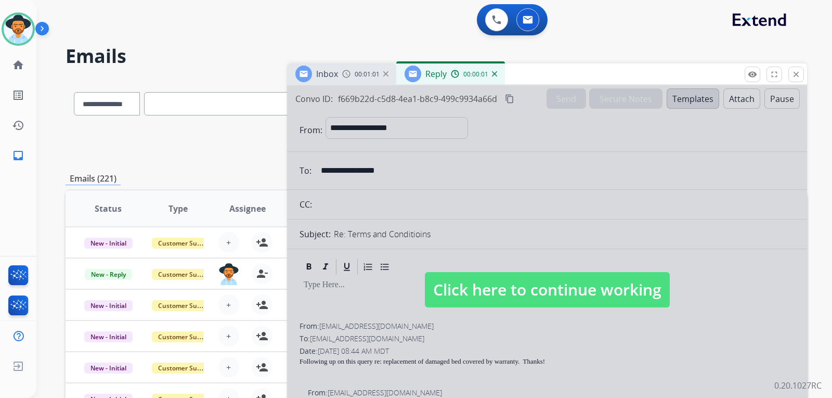
click at [511, 284] on span "Click here to continue working" at bounding box center [547, 289] width 245 height 35
select select
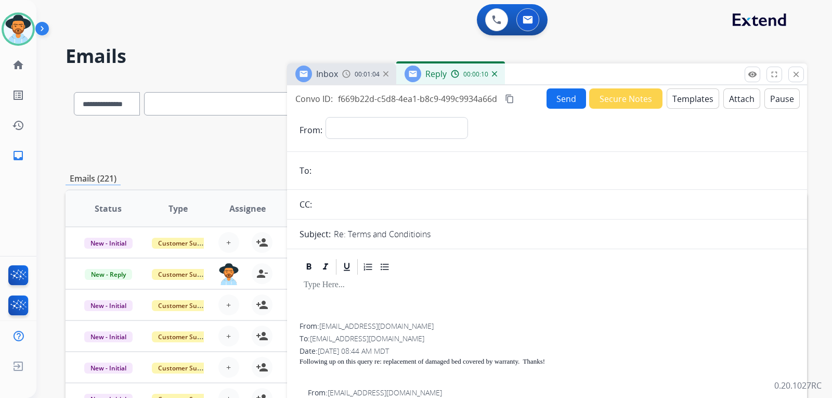
click at [495, 76] on div "00:00:10" at bounding box center [474, 73] width 46 height 9
click at [494, 73] on img at bounding box center [494, 73] width 5 height 5
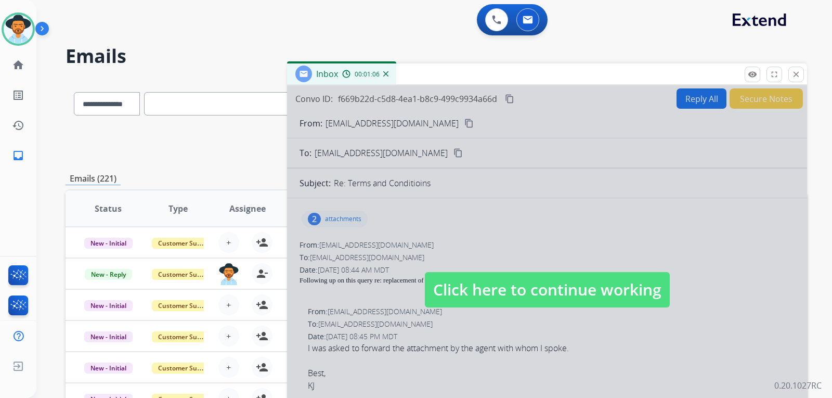
click at [481, 291] on span "Click here to continue working" at bounding box center [547, 289] width 245 height 35
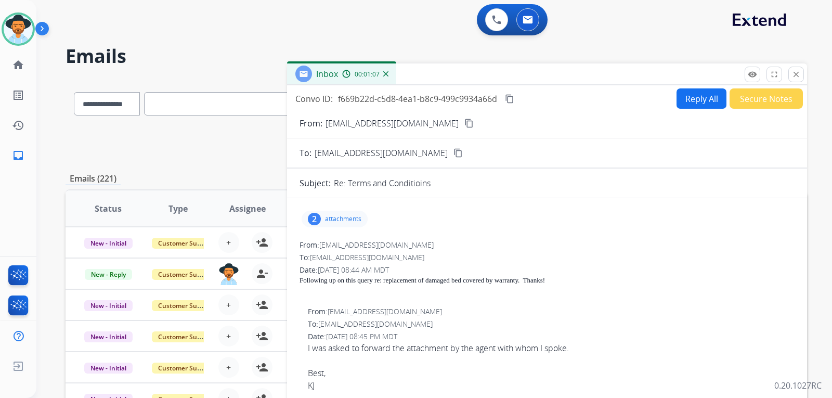
click at [464, 122] on mat-icon "content_copy" at bounding box center [468, 123] width 9 height 9
click at [691, 102] on button "Reply All" at bounding box center [701, 98] width 50 height 20
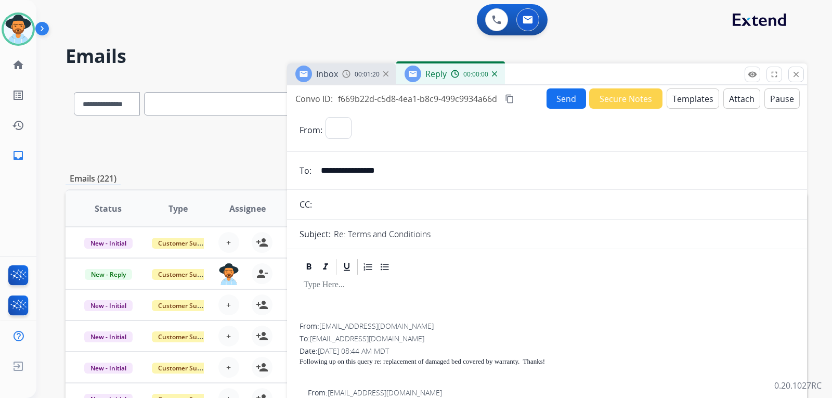
select select "**********"
click at [693, 103] on button "Templates" at bounding box center [692, 98] width 52 height 20
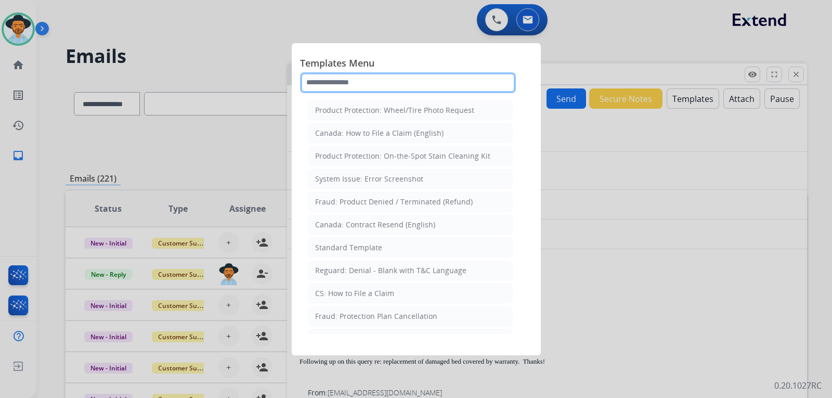
click at [421, 80] on input "text" at bounding box center [408, 82] width 216 height 21
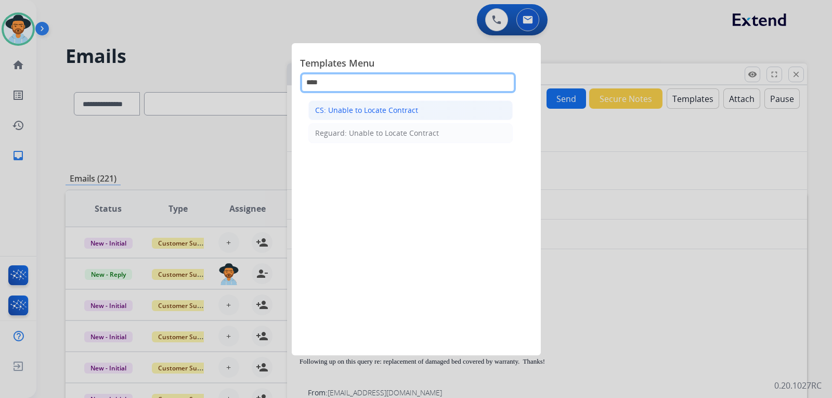
type input "****"
click at [404, 106] on div "CS: Unable to Locate Contract" at bounding box center [366, 110] width 103 height 10
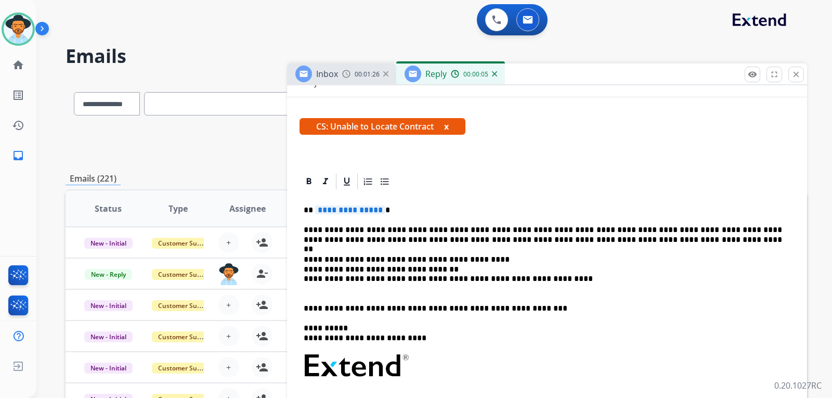
scroll to position [156, 0]
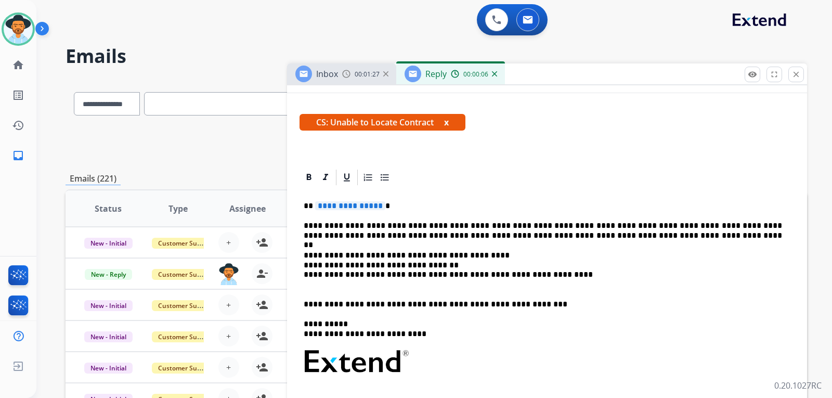
click at [412, 208] on p "**********" at bounding box center [543, 205] width 478 height 9
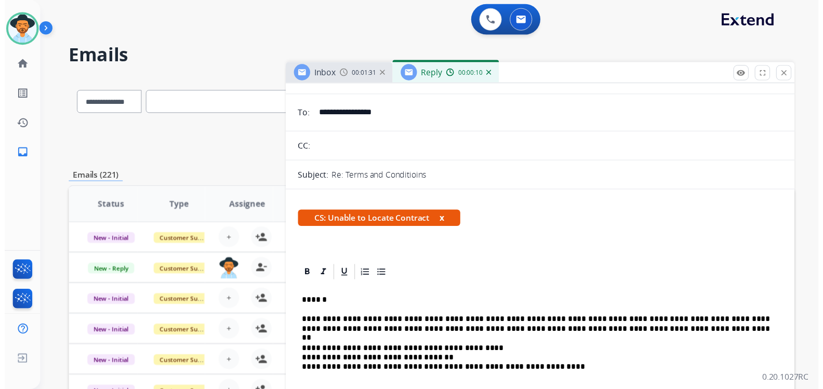
scroll to position [0, 0]
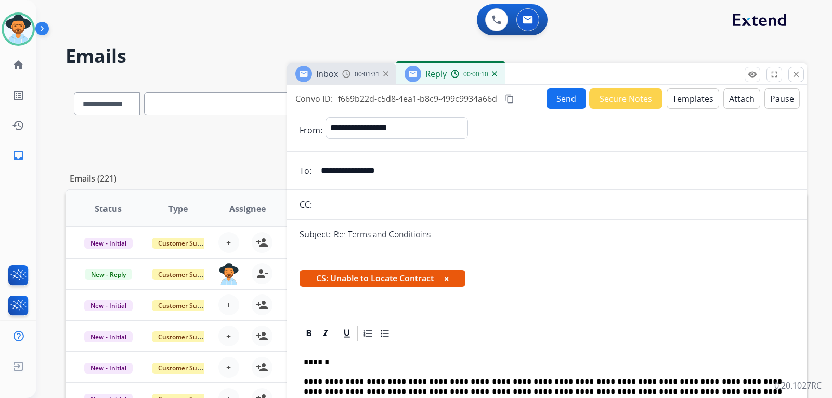
click at [572, 103] on button "Send" at bounding box center [566, 98] width 40 height 20
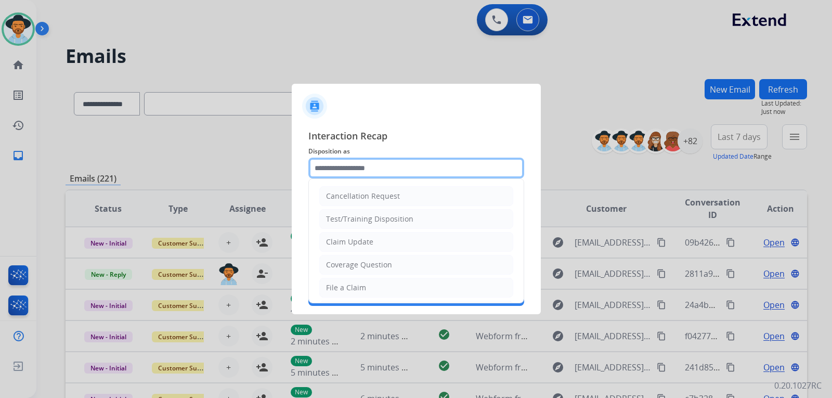
click at [409, 173] on input "text" at bounding box center [416, 167] width 216 height 21
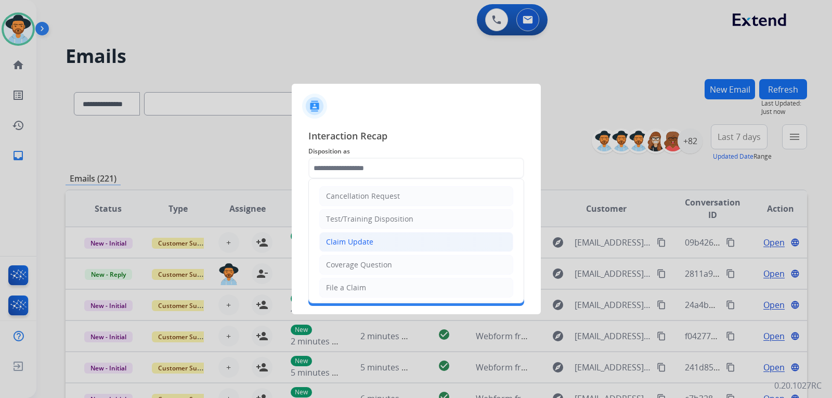
click at [372, 244] on li "Claim Update" at bounding box center [416, 242] width 194 height 20
type input "**********"
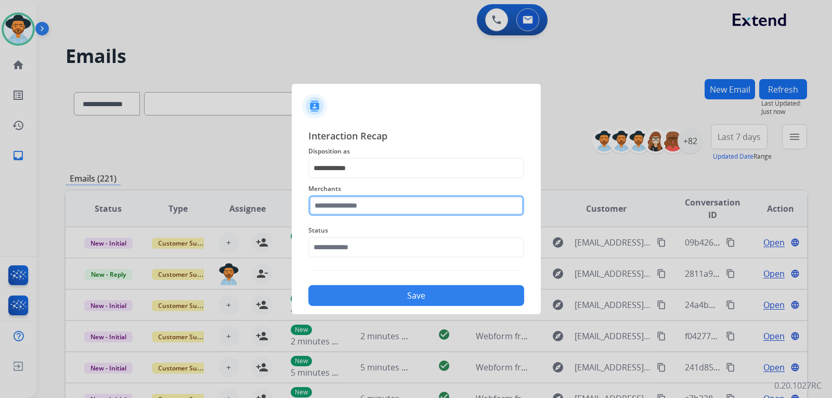
click at [385, 203] on input "text" at bounding box center [416, 205] width 216 height 21
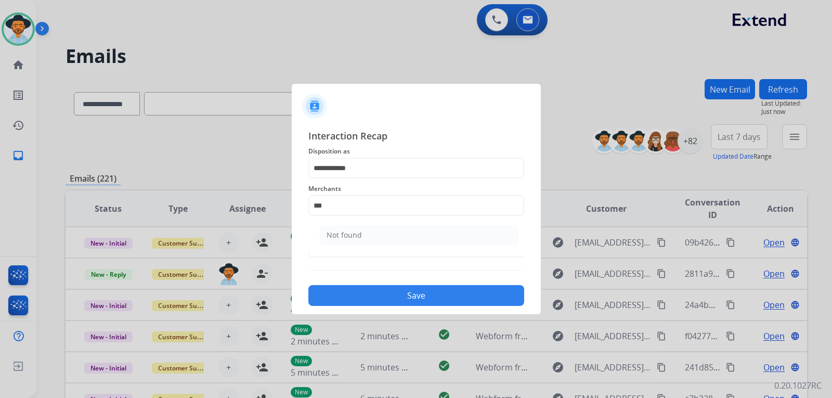
drag, startPoint x: 369, startPoint y: 237, endPoint x: 367, endPoint y: 243, distance: 6.6
click at [369, 237] on li "Not found" at bounding box center [419, 235] width 198 height 20
type input "*********"
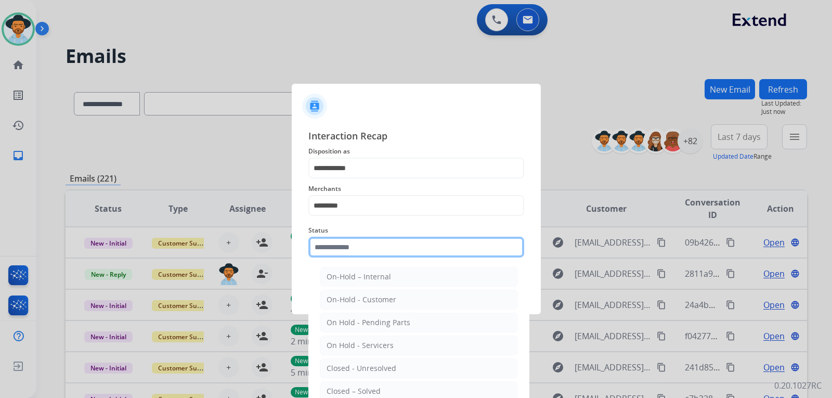
click at [353, 252] on input "text" at bounding box center [416, 247] width 216 height 21
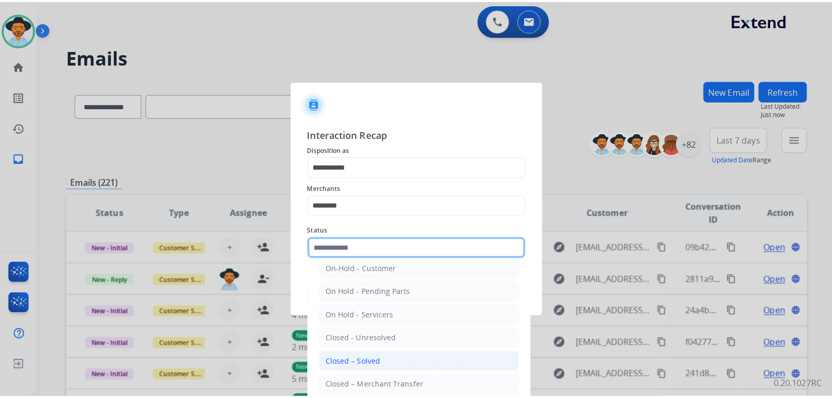
scroll to position [62, 0]
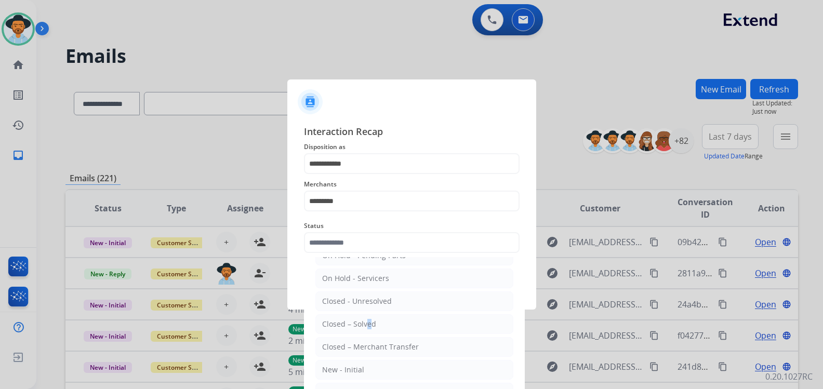
click at [365, 320] on div "Closed – Solved" at bounding box center [349, 324] width 54 height 10
type input "**********"
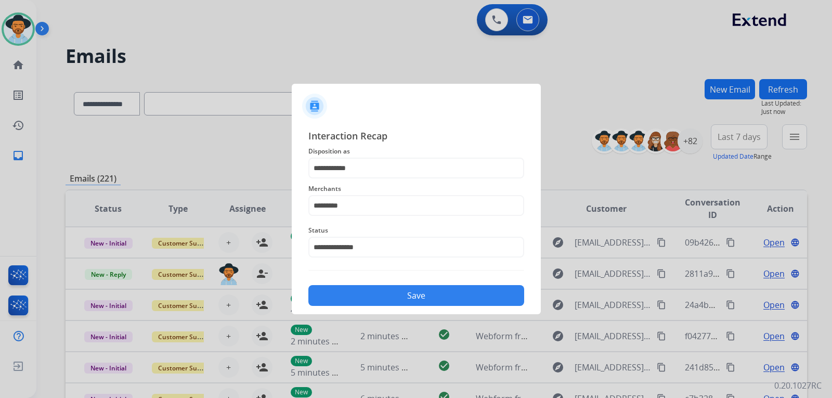
click at [380, 293] on button "Save" at bounding box center [416, 295] width 216 height 21
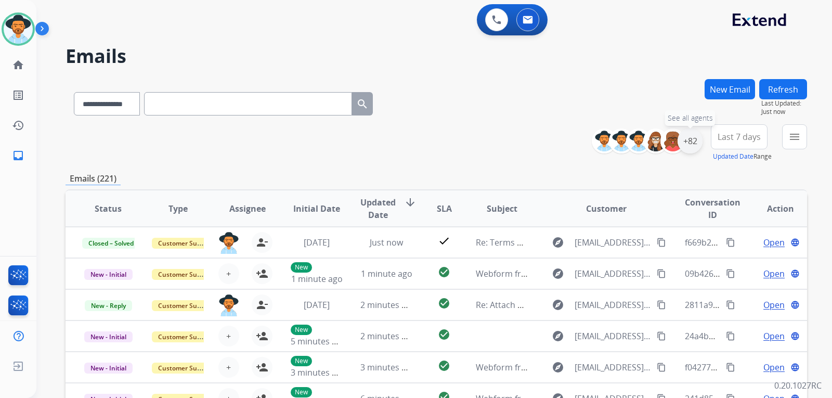
click at [688, 143] on div "+82" at bounding box center [689, 140] width 25 height 25
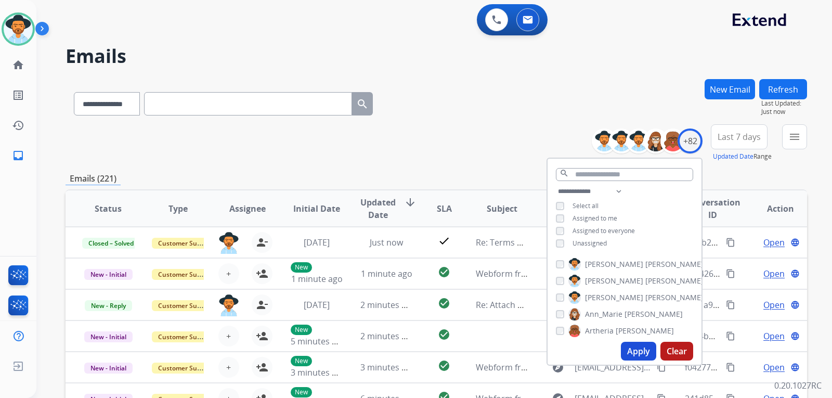
click at [553, 242] on div "**********" at bounding box center [624, 218] width 154 height 67
click at [633, 357] on button "Apply" at bounding box center [638, 351] width 35 height 19
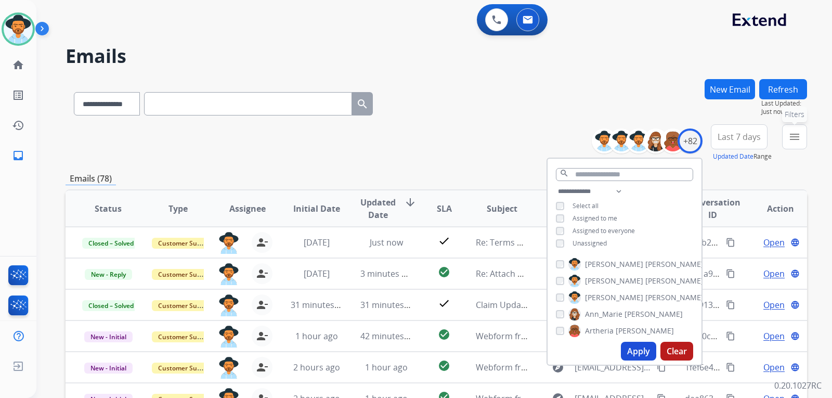
click at [797, 134] on mat-icon "menu" at bounding box center [794, 136] width 12 height 12
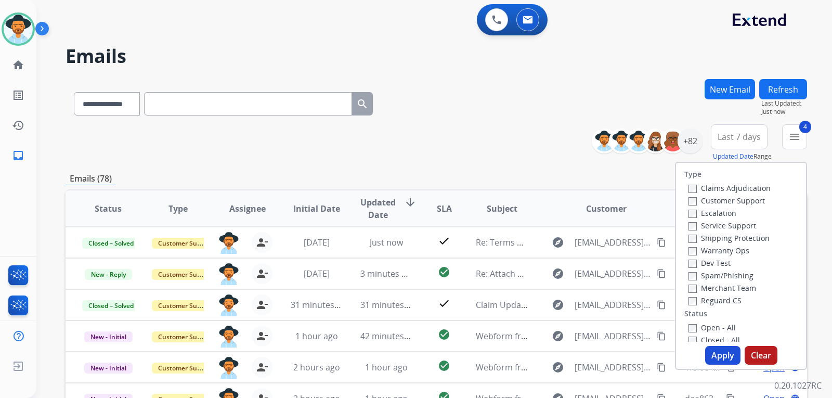
click at [712, 357] on button "Apply" at bounding box center [722, 355] width 35 height 19
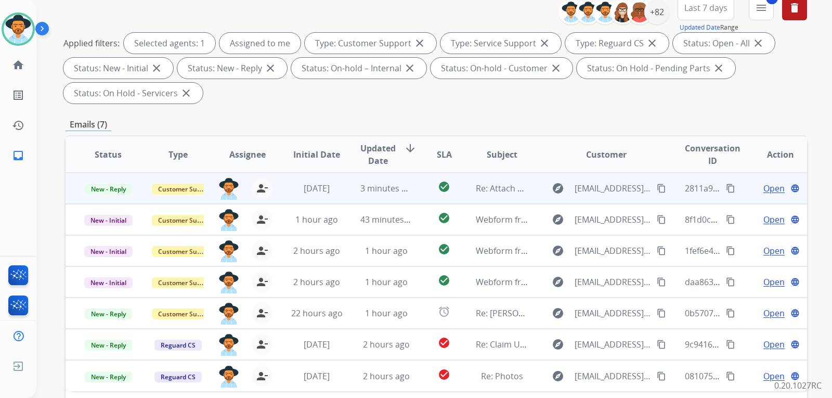
scroll to position [156, 0]
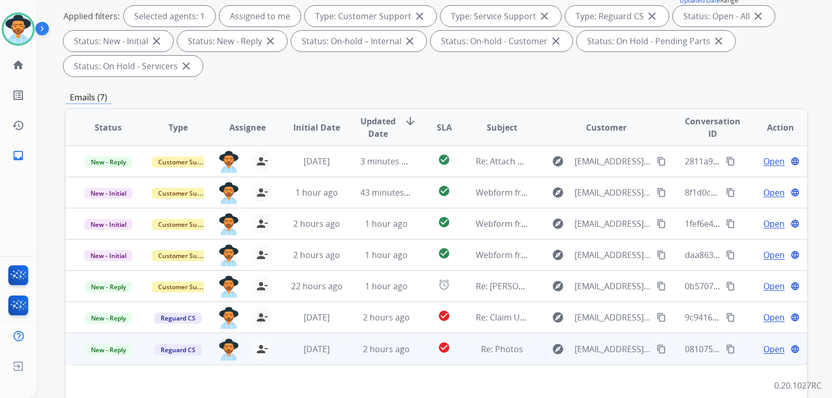
click at [773, 348] on span "Open" at bounding box center [773, 349] width 21 height 12
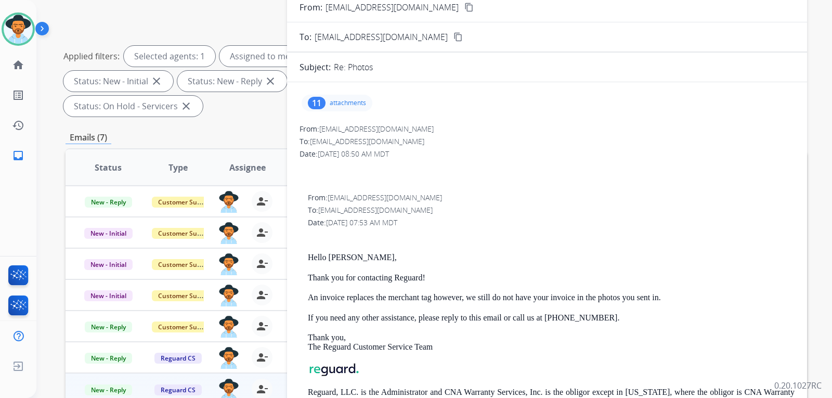
scroll to position [52, 0]
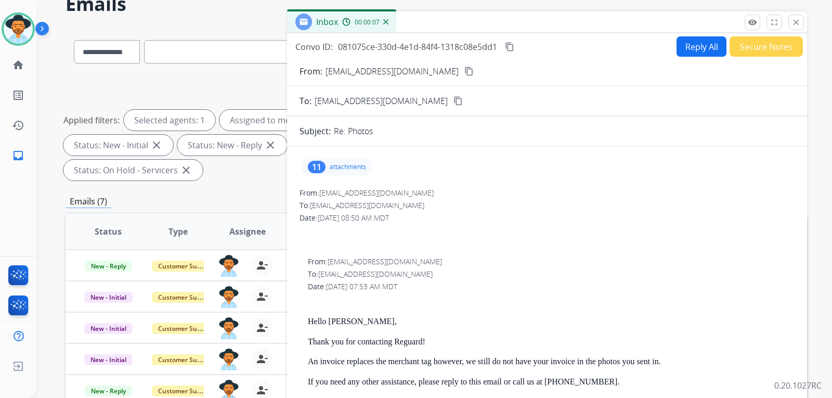
click at [340, 165] on p "attachments" at bounding box center [348, 167] width 36 height 8
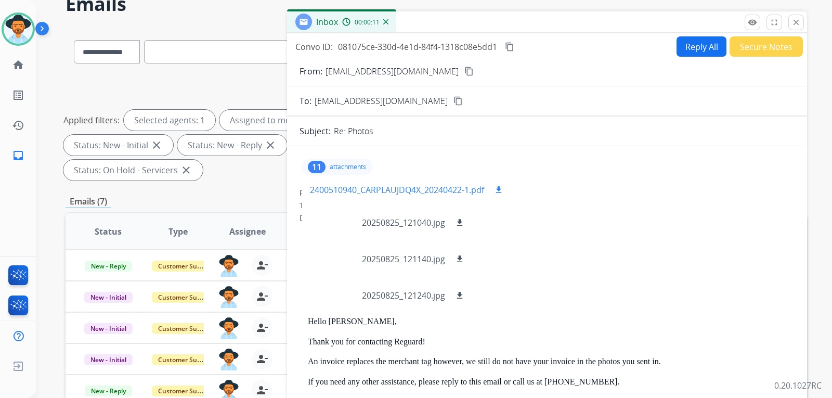
click at [475, 193] on p "2400510940_CARPLAUJDQ4X_20240422-1.pdf" at bounding box center [397, 189] width 174 height 12
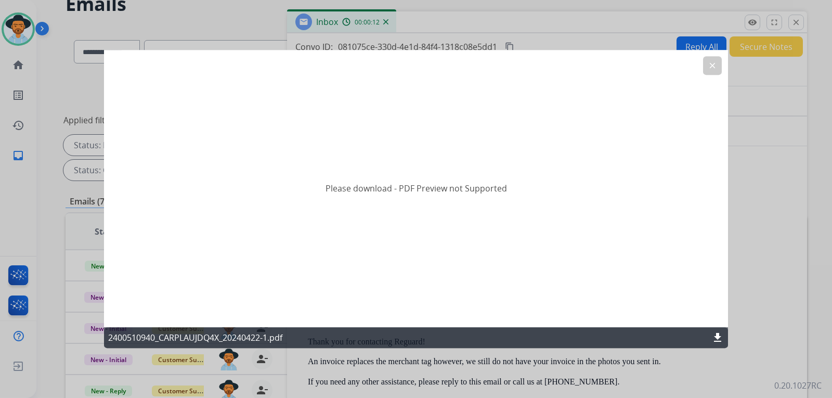
click at [719, 335] on mat-icon "download" at bounding box center [717, 337] width 12 height 12
click at [718, 71] on button "clear" at bounding box center [712, 65] width 19 height 19
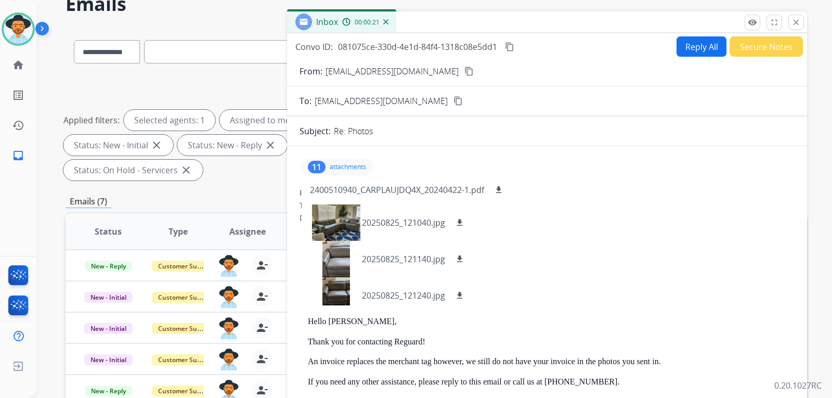
click at [680, 49] on button "Reply All" at bounding box center [701, 46] width 50 height 20
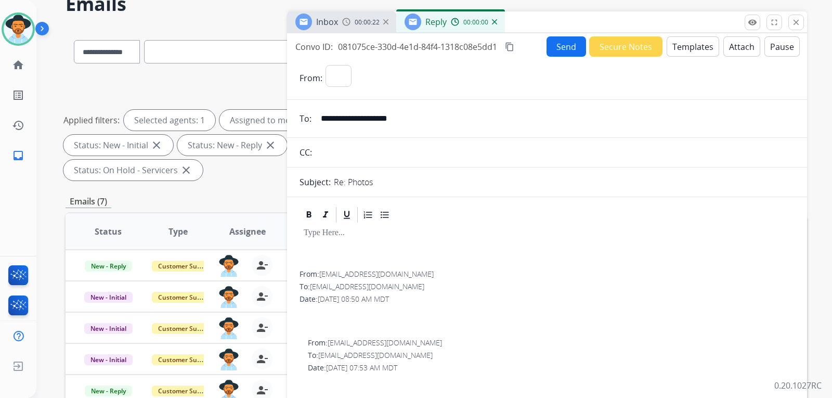
select select "**********"
click at [692, 49] on button "Templates" at bounding box center [692, 46] width 52 height 20
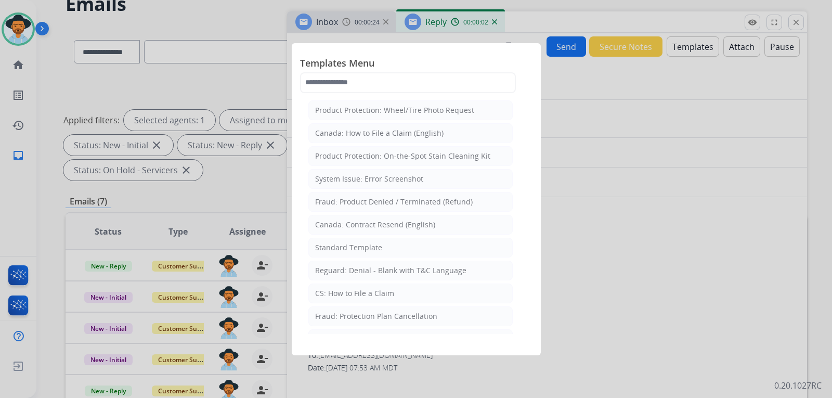
click at [603, 111] on div at bounding box center [416, 199] width 832 height 398
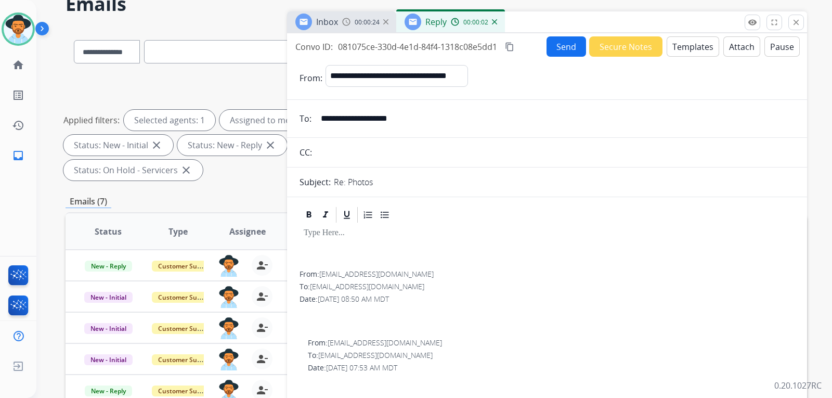
click at [690, 53] on button "Templates" at bounding box center [692, 46] width 52 height 20
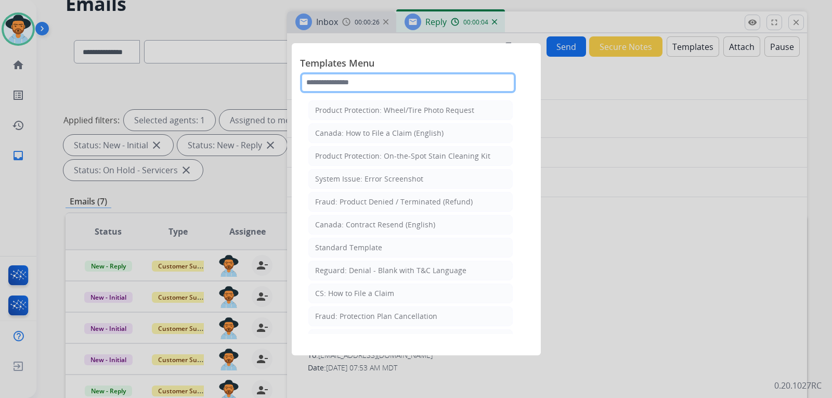
click at [377, 84] on input "text" at bounding box center [408, 82] width 216 height 21
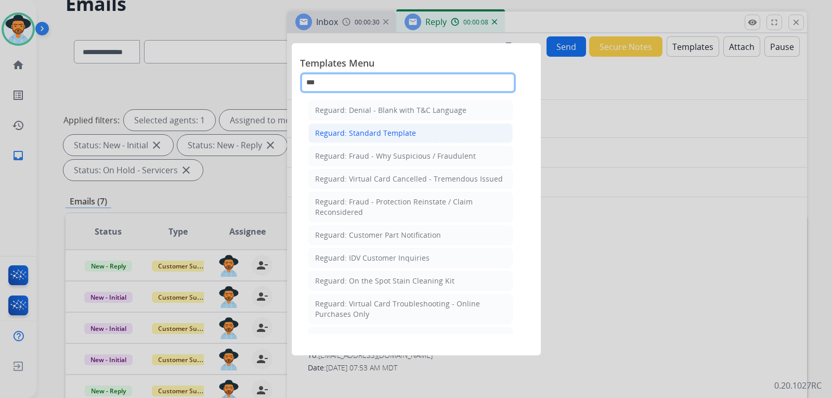
type input "***"
click at [394, 129] on div "Reguard: Standard Template" at bounding box center [365, 133] width 101 height 10
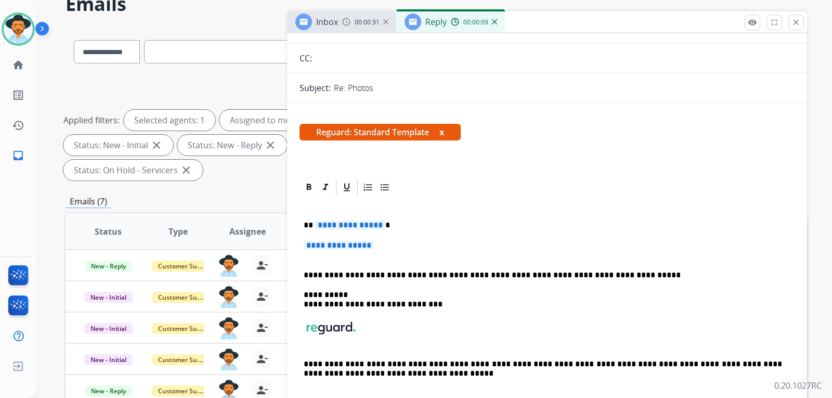
scroll to position [104, 0]
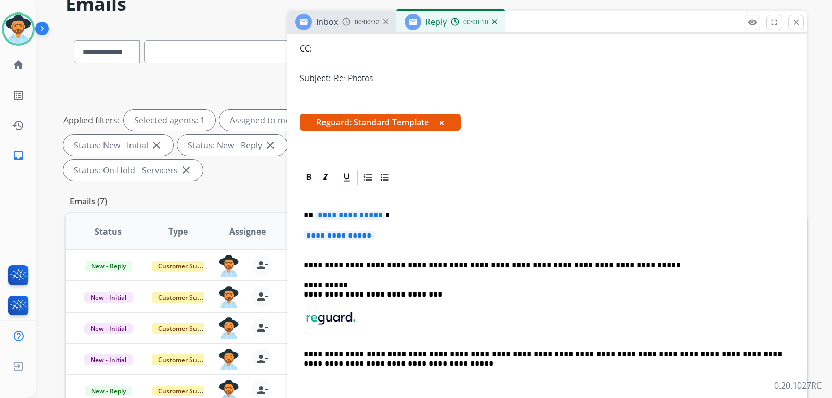
click at [407, 245] on p "**********" at bounding box center [547, 240] width 487 height 19
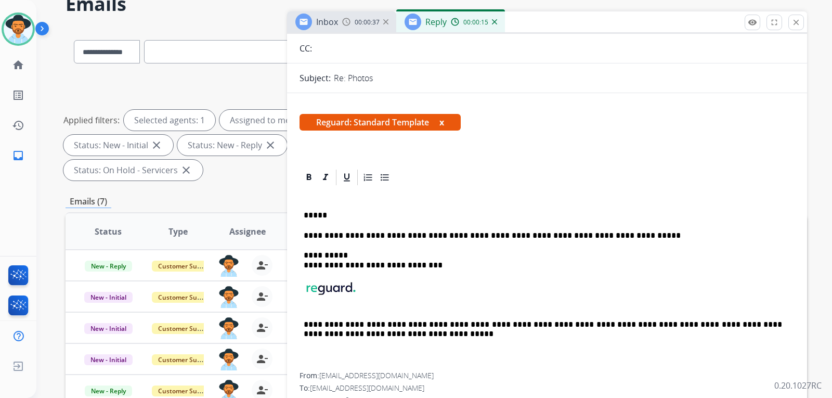
click at [351, 25] on div "00:00:37" at bounding box center [365, 21] width 46 height 9
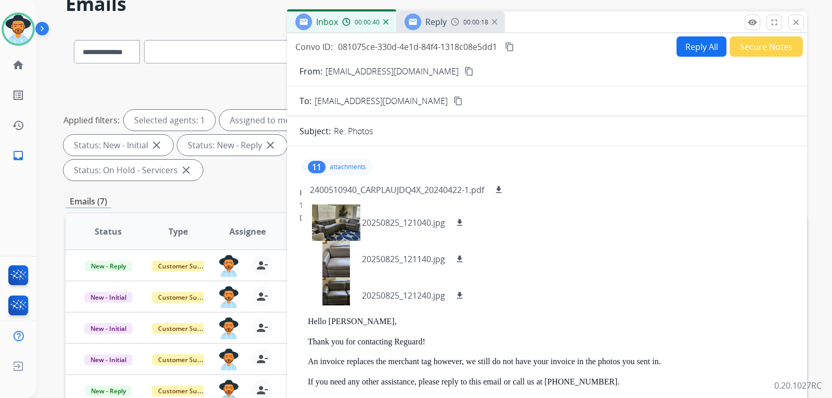
click at [430, 23] on span "Reply" at bounding box center [435, 21] width 21 height 11
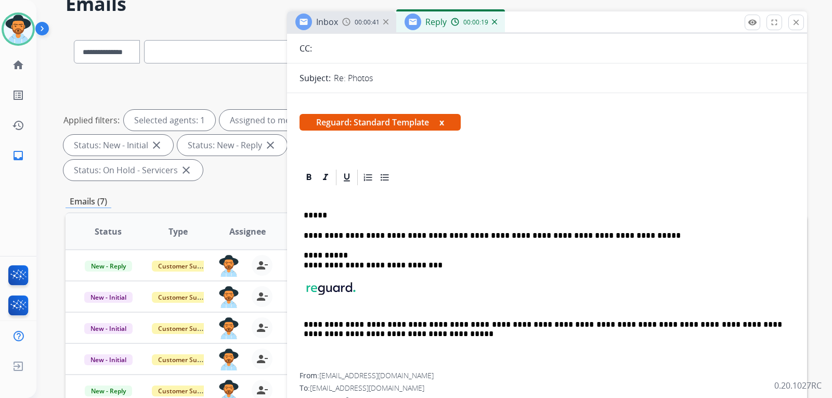
click at [363, 213] on p "*****" at bounding box center [543, 215] width 478 height 9
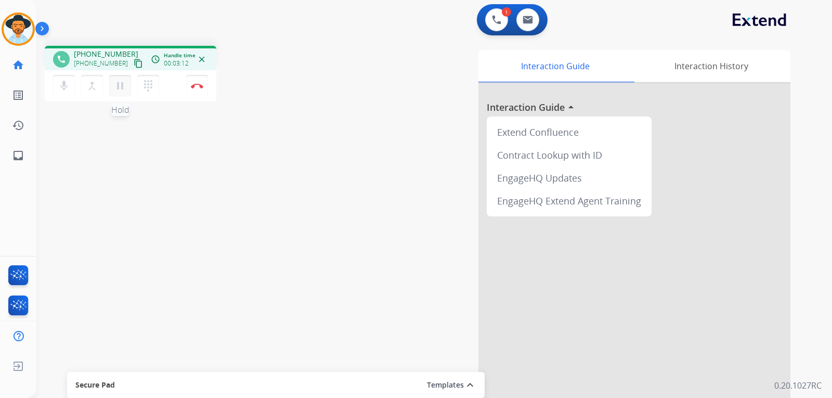
click at [120, 90] on mat-icon "pause" at bounding box center [120, 86] width 12 height 12
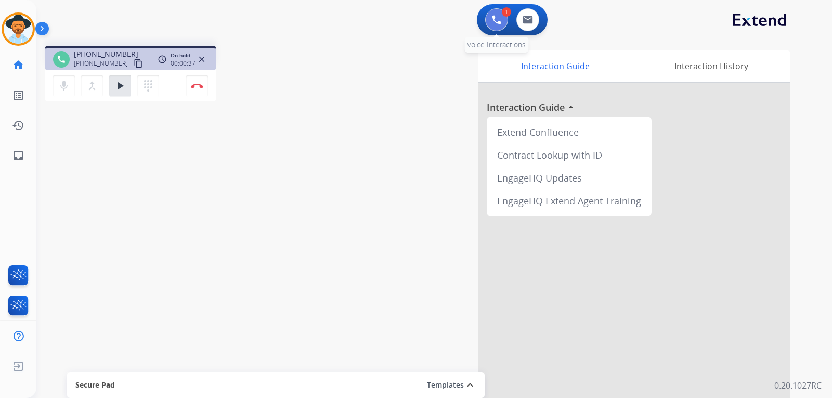
click at [495, 17] on img at bounding box center [496, 19] width 9 height 9
click at [493, 25] on button at bounding box center [496, 19] width 23 height 23
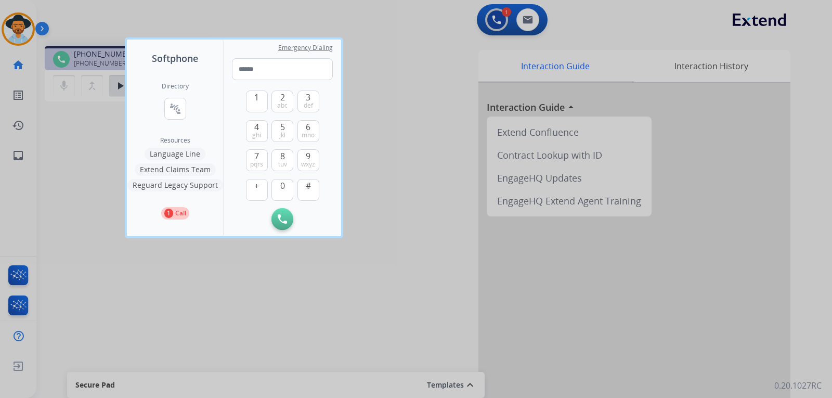
click at [264, 56] on div "Emergency Dialing" at bounding box center [282, 66] width 101 height 28
click at [261, 71] on input "tel" at bounding box center [282, 69] width 101 height 22
click at [288, 159] on button "8 tuv" at bounding box center [282, 160] width 22 height 22
click at [284, 159] on span "8" at bounding box center [282, 156] width 5 height 12
click at [277, 77] on input "tel" at bounding box center [282, 69] width 101 height 22
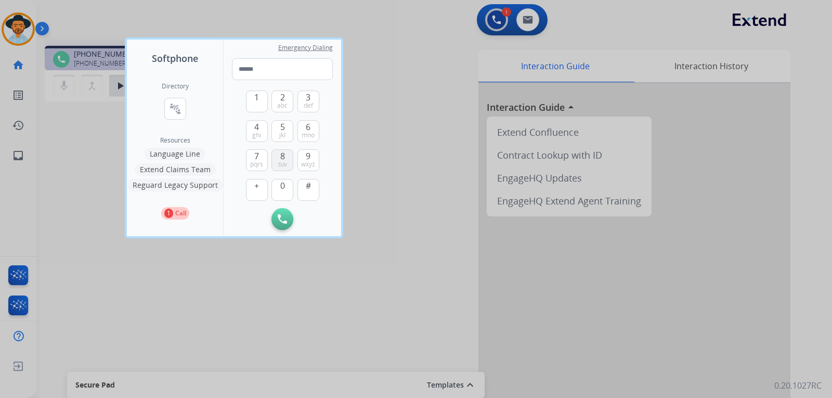
click at [278, 156] on button "8 tuv" at bounding box center [282, 160] width 22 height 22
click at [489, 11] on div at bounding box center [416, 199] width 832 height 398
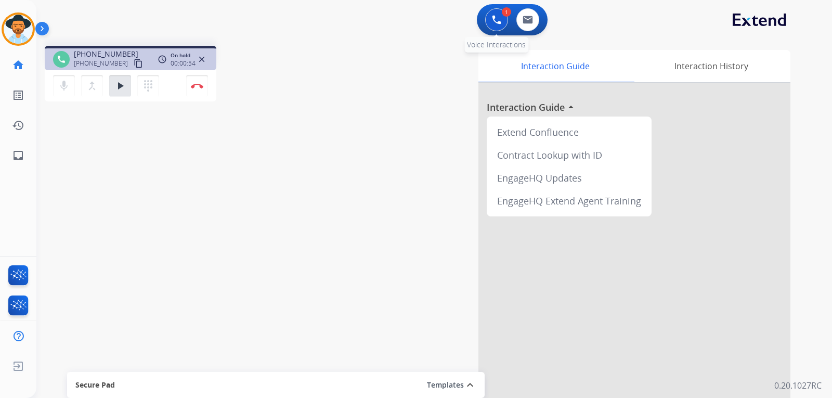
click at [491, 15] on button at bounding box center [496, 19] width 23 height 23
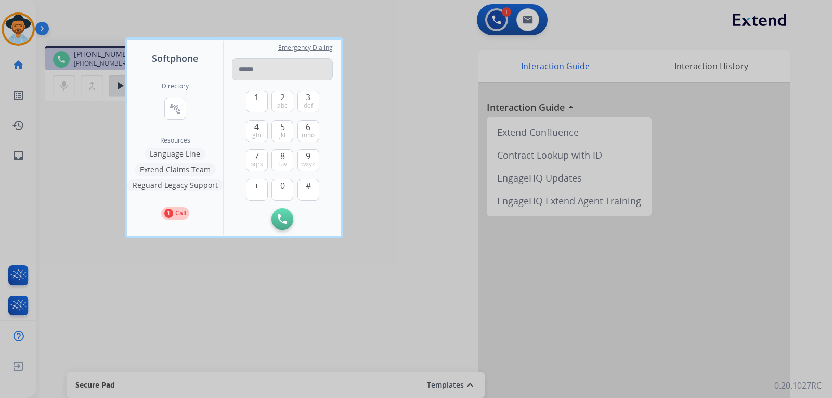
click at [254, 69] on input "tel" at bounding box center [282, 69] width 101 height 22
type input "**********"
click at [281, 218] on img at bounding box center [282, 218] width 9 height 9
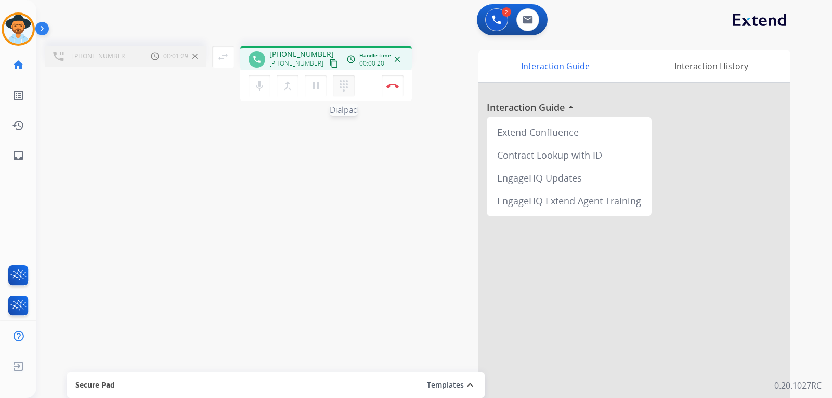
click at [342, 90] on mat-icon "dialpad" at bounding box center [343, 86] width 12 height 12
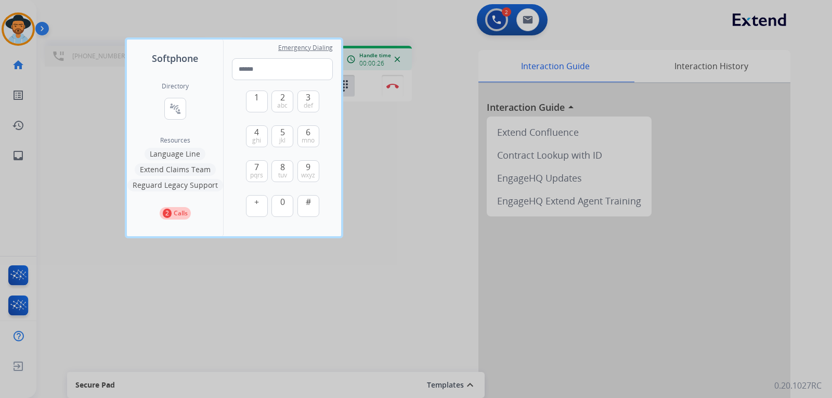
click at [397, 147] on div at bounding box center [416, 199] width 832 height 398
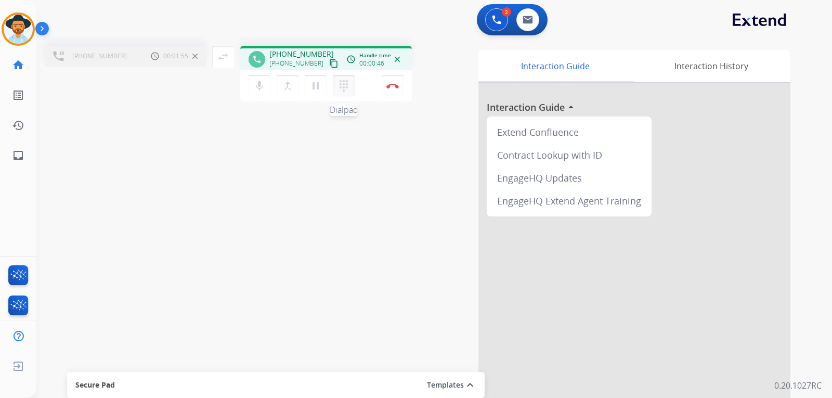
click at [351, 87] on button "dialpad Dialpad" at bounding box center [344, 86] width 22 height 22
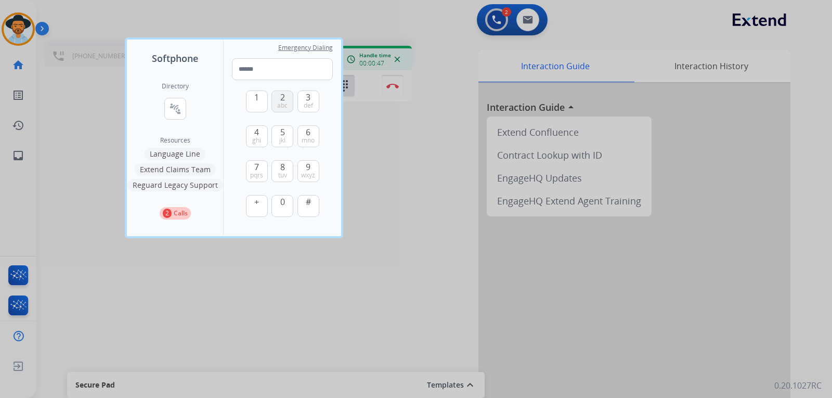
click at [283, 98] on span "2" at bounding box center [282, 97] width 5 height 12
type input "*"
click at [430, 159] on div at bounding box center [416, 199] width 832 height 398
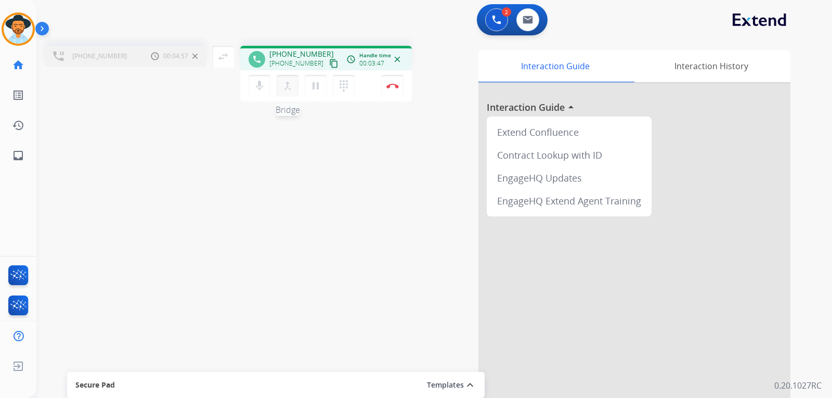
click at [286, 90] on mat-icon "merge_type" at bounding box center [287, 86] width 12 height 12
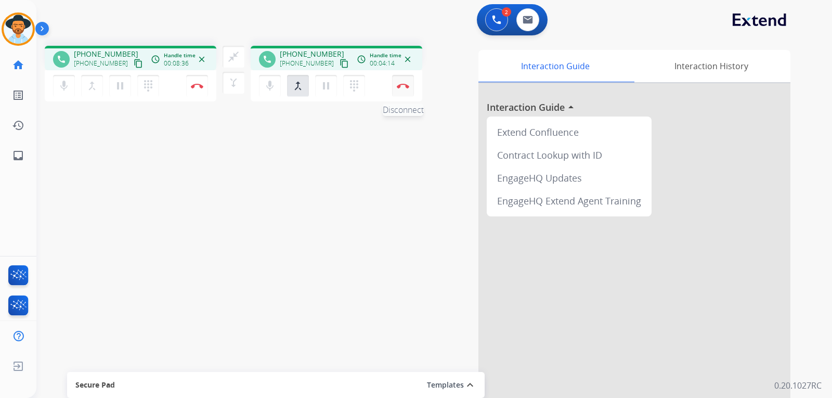
click at [406, 89] on button "Disconnect" at bounding box center [403, 86] width 22 height 22
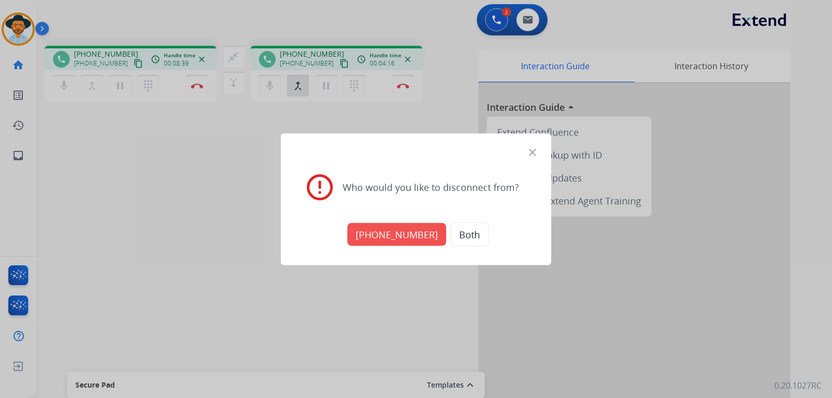
click at [458, 235] on button "Both" at bounding box center [469, 234] width 38 height 24
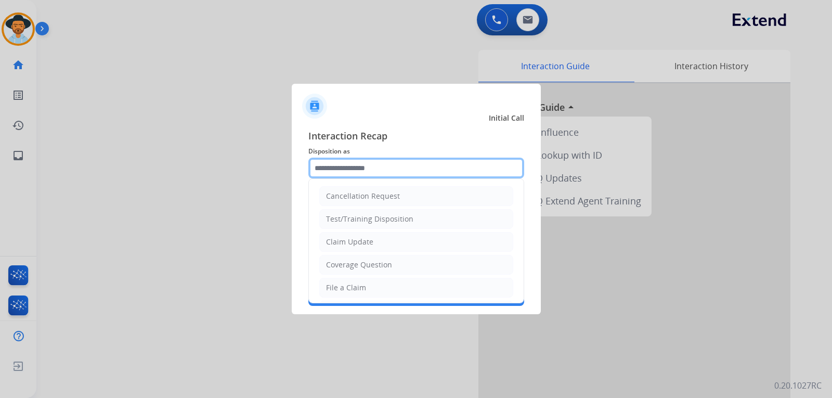
click at [430, 167] on input "text" at bounding box center [416, 167] width 216 height 21
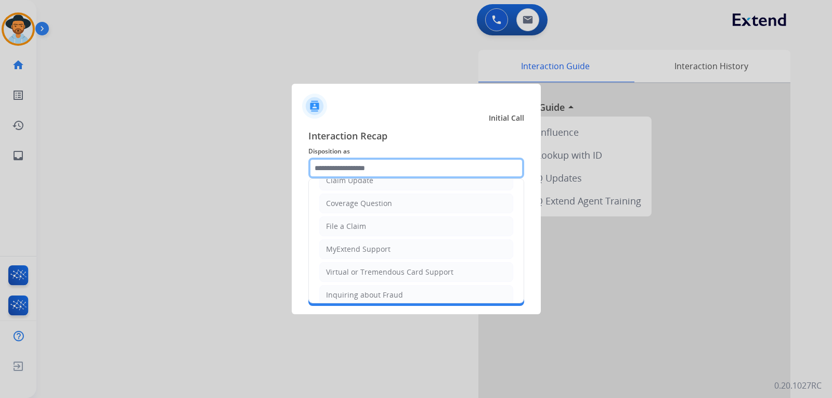
scroll to position [52, 0]
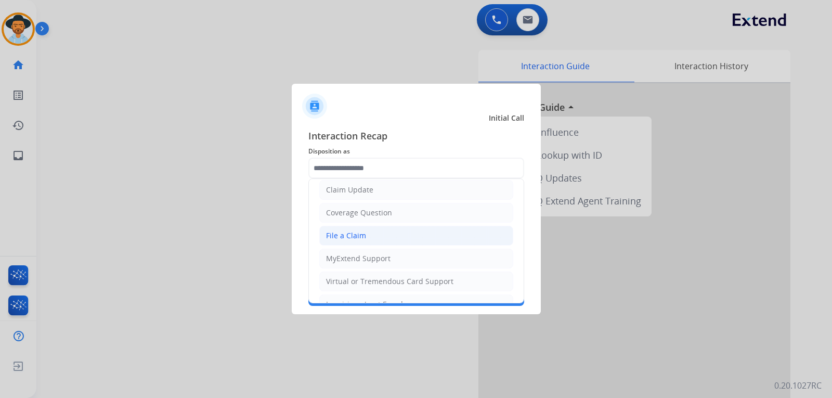
click at [354, 238] on div "File a Claim" at bounding box center [346, 235] width 40 height 10
type input "**********"
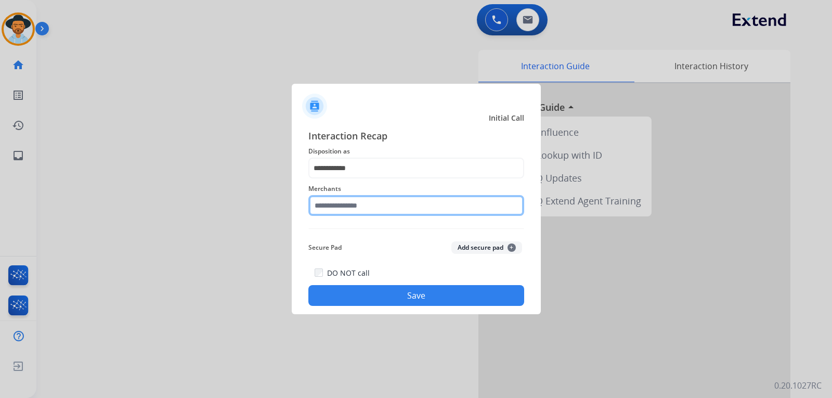
click at [408, 205] on input "text" at bounding box center [416, 205] width 216 height 21
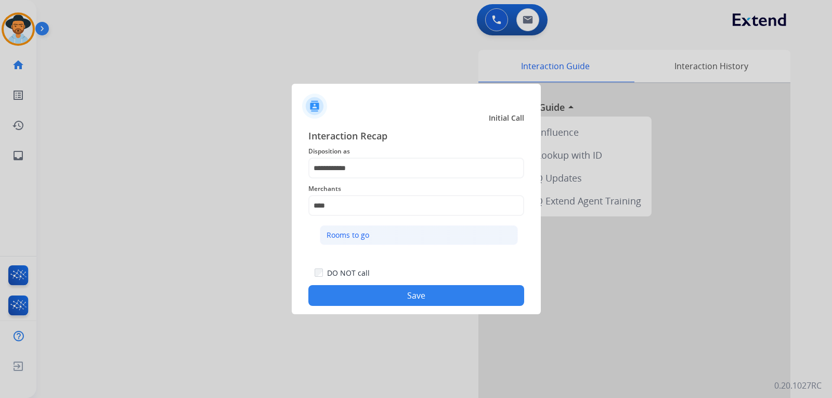
click at [392, 227] on li "Rooms to go" at bounding box center [419, 235] width 198 height 20
type input "**********"
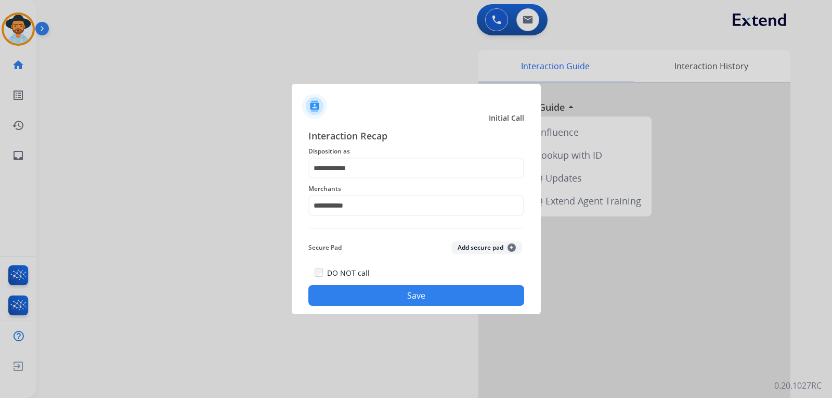
click at [424, 290] on button "Save" at bounding box center [416, 295] width 216 height 21
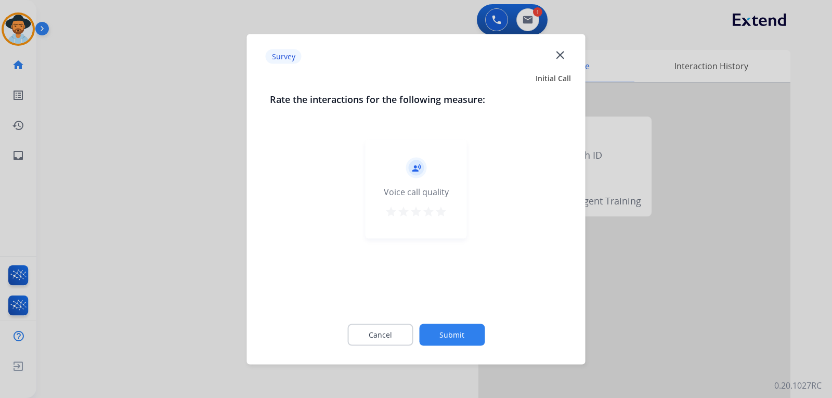
click at [709, 290] on div at bounding box center [416, 199] width 832 height 398
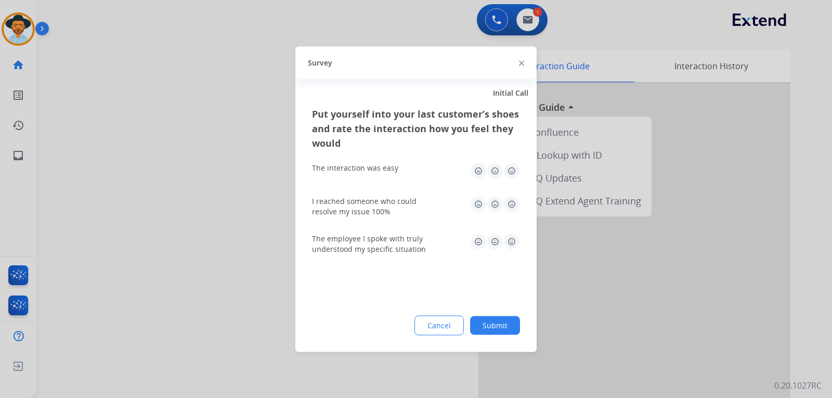
click at [709, 290] on div at bounding box center [416, 199] width 832 height 398
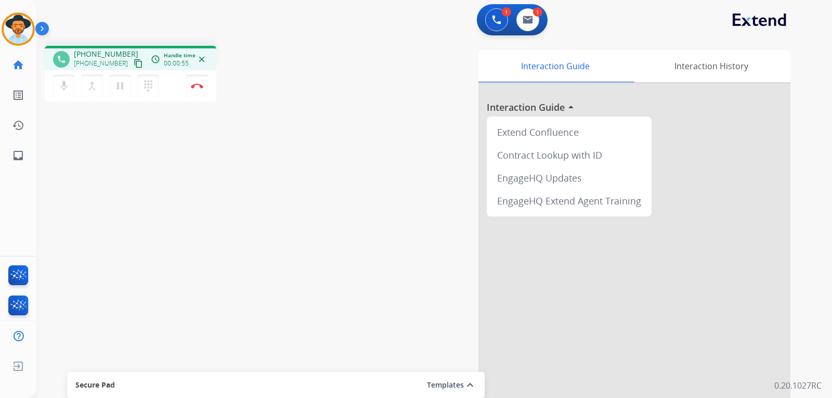
click at [62, 58] on mat-icon "phone" at bounding box center [61, 59] width 9 height 9
click at [488, 20] on button at bounding box center [496, 19] width 23 height 23
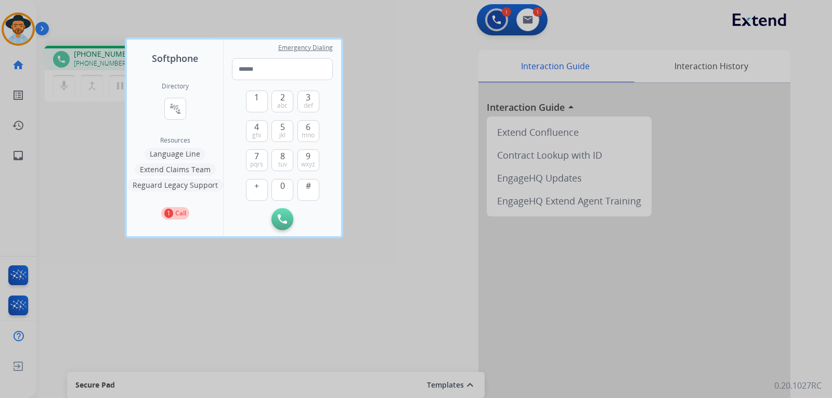
click at [168, 154] on button "Language Line" at bounding box center [175, 154] width 61 height 12
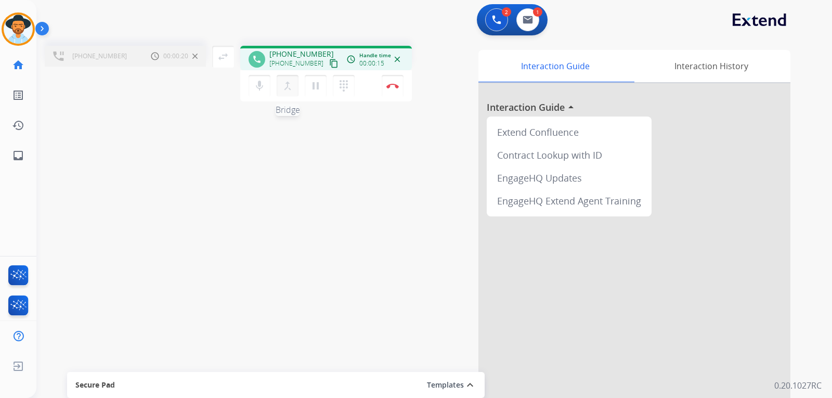
click at [286, 89] on mat-icon "merge_type" at bounding box center [287, 86] width 12 height 12
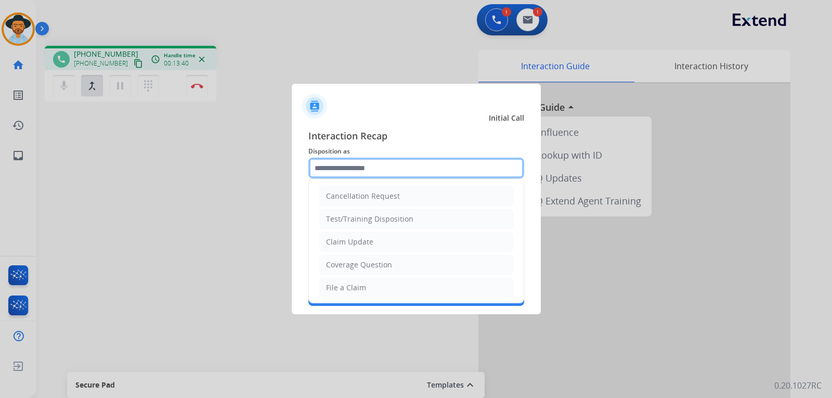
click at [368, 169] on input "text" at bounding box center [416, 167] width 216 height 21
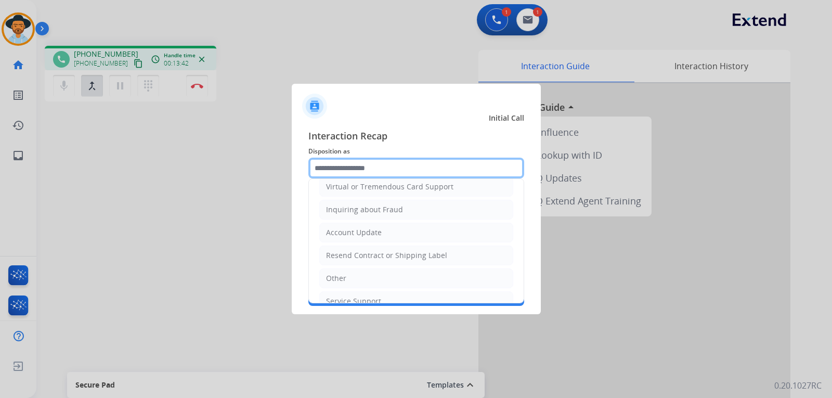
scroll to position [162, 0]
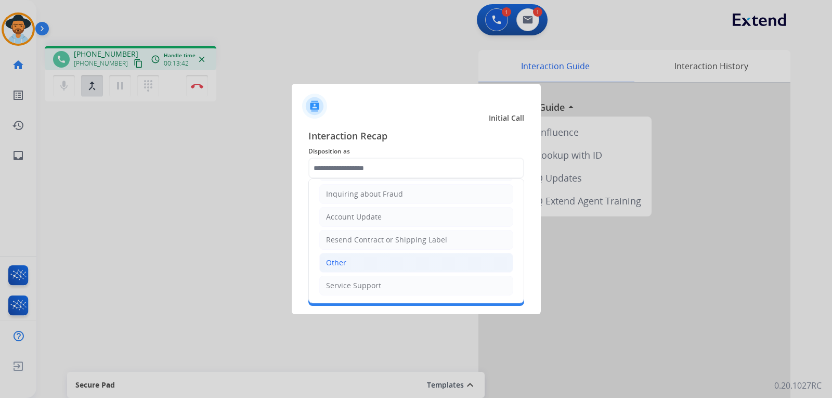
click at [343, 260] on div "Other" at bounding box center [336, 262] width 20 height 10
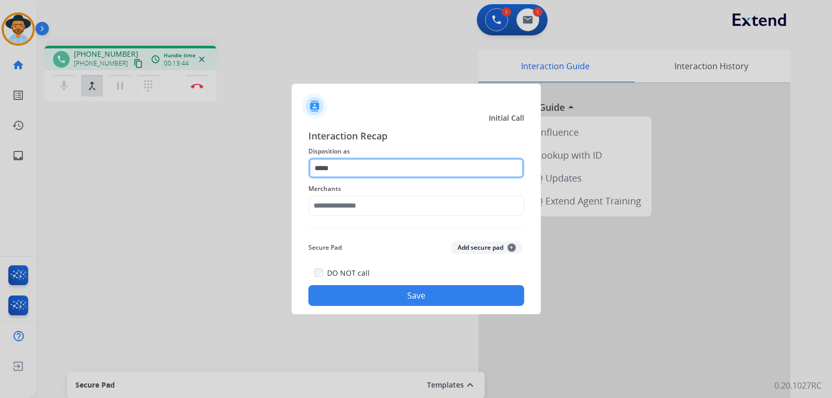
click at [382, 168] on input "*****" at bounding box center [416, 167] width 216 height 21
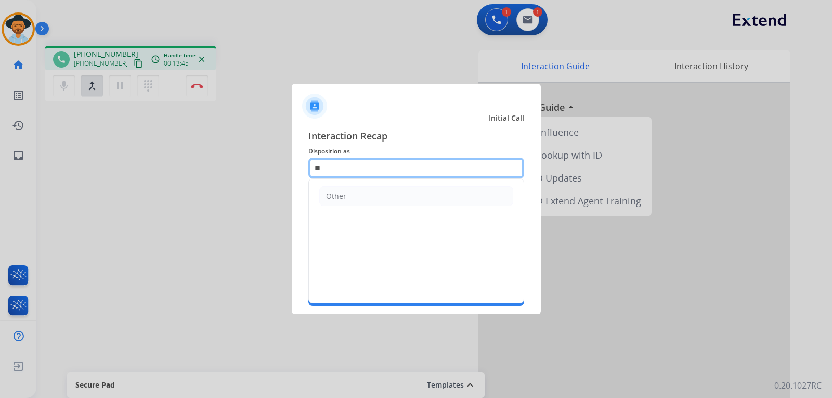
type input "*"
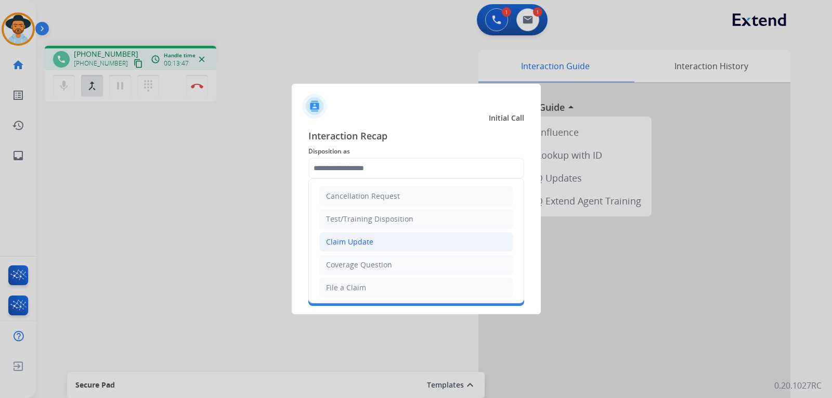
click at [332, 245] on div "Claim Update" at bounding box center [349, 242] width 47 height 10
type input "**********"
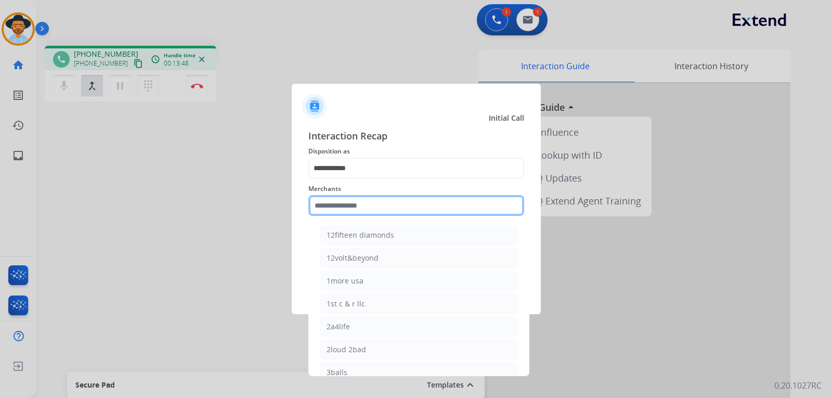
click at [356, 207] on input "text" at bounding box center [416, 205] width 216 height 21
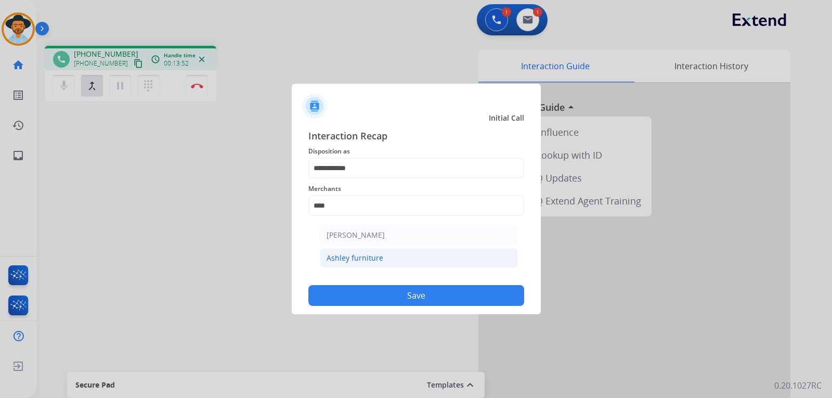
click at [354, 257] on div "Ashley furniture" at bounding box center [354, 258] width 57 height 10
type input "**********"
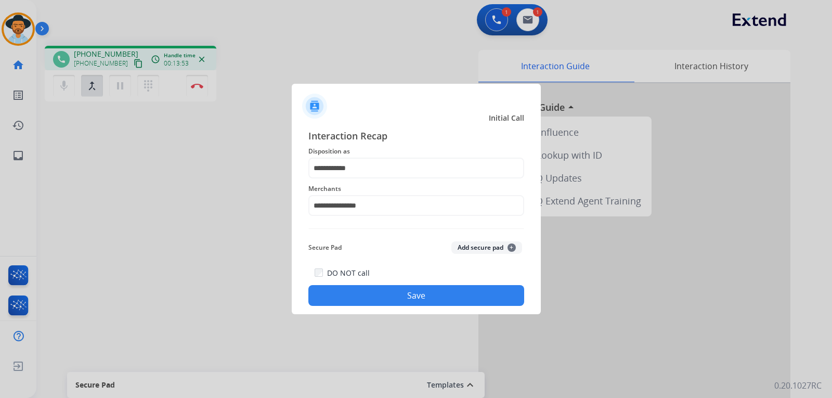
click at [386, 305] on div "DO NOT call Save" at bounding box center [416, 286] width 216 height 40
click at [386, 299] on button "Save" at bounding box center [416, 295] width 216 height 21
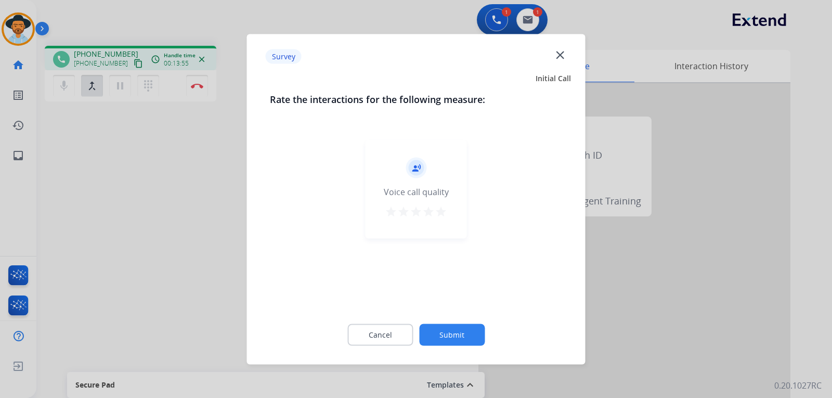
click at [560, 54] on mat-icon "close" at bounding box center [560, 55] width 14 height 14
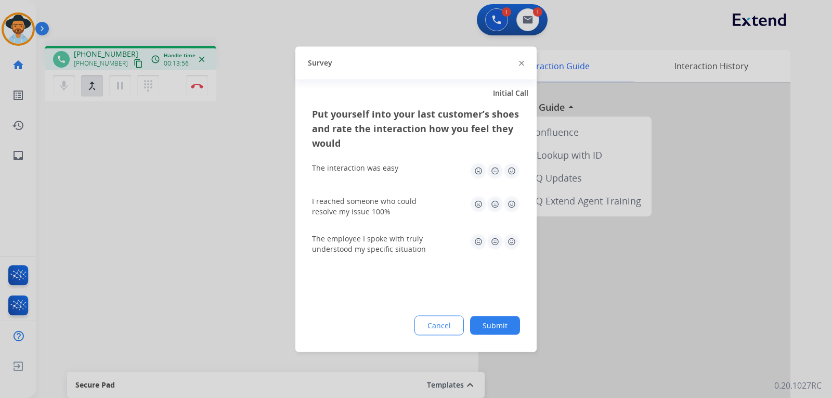
click at [205, 87] on div at bounding box center [416, 199] width 832 height 398
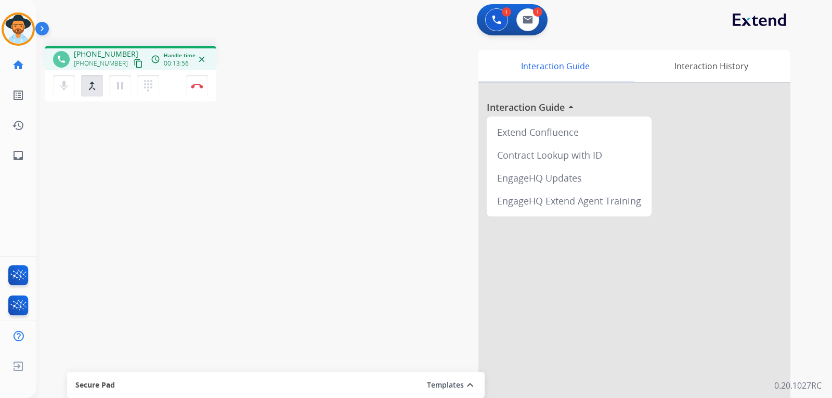
click at [205, 87] on button "Disconnect" at bounding box center [197, 86] width 22 height 22
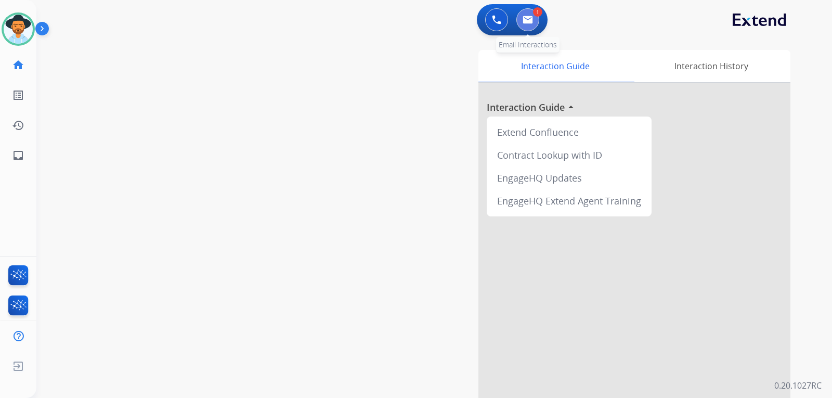
click at [531, 27] on button at bounding box center [527, 19] width 23 height 23
select select "**********"
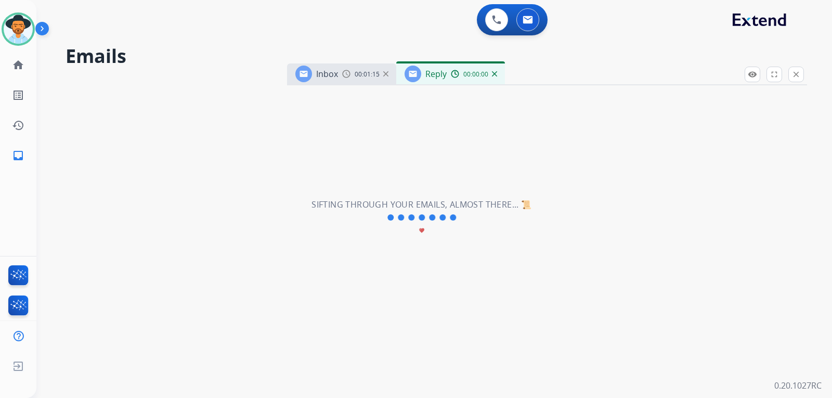
select select "**********"
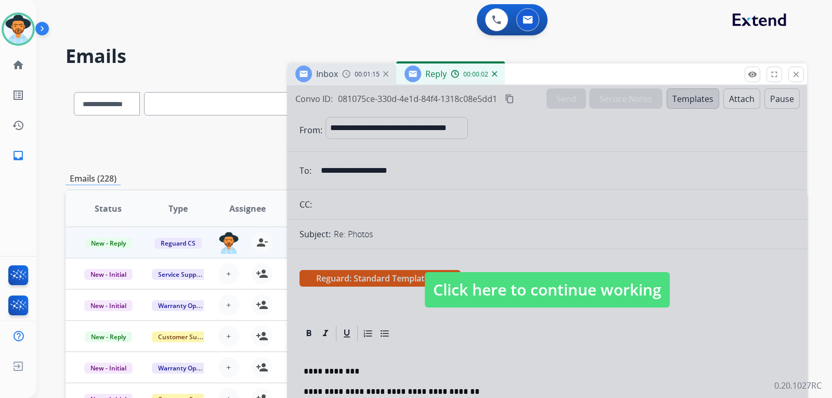
click at [538, 291] on span "Click here to continue working" at bounding box center [547, 289] width 245 height 35
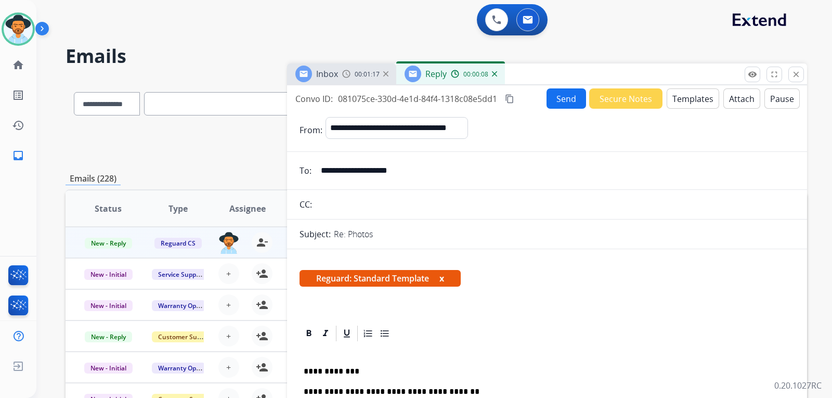
click at [363, 81] on div "Inbox 00:01:17" at bounding box center [341, 73] width 109 height 21
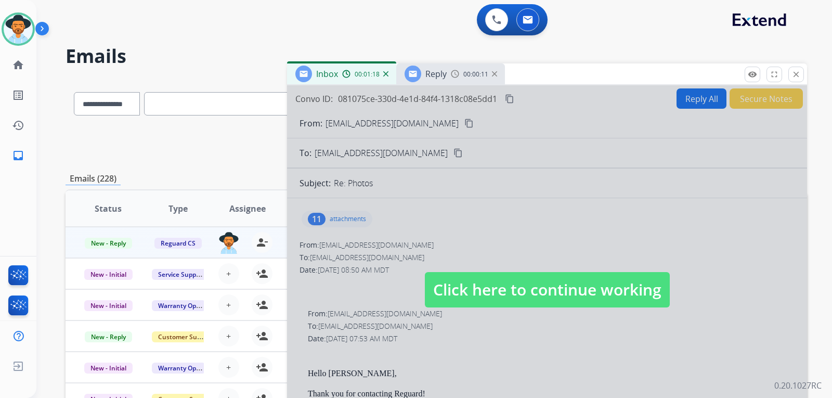
click at [564, 291] on span "Click here to continue working" at bounding box center [547, 289] width 245 height 35
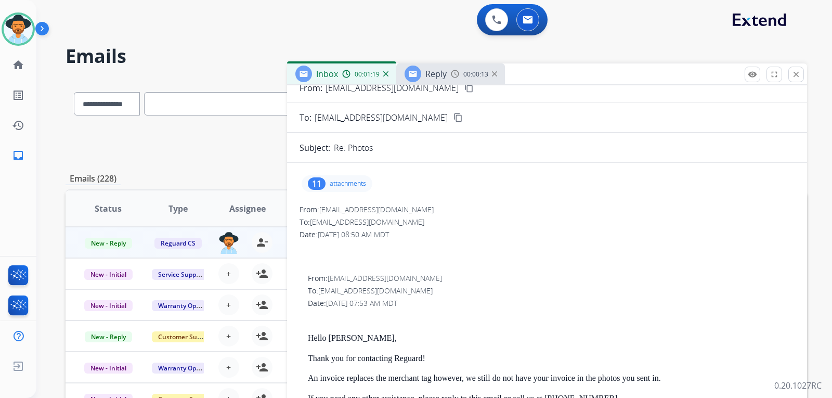
scroll to position [52, 0]
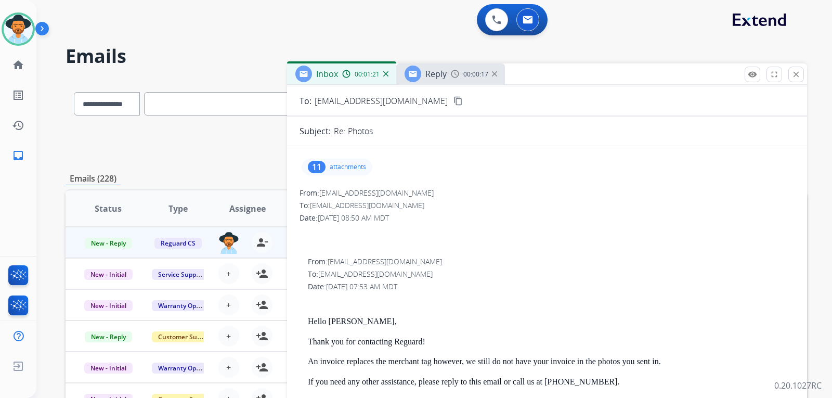
click at [444, 76] on span "Reply" at bounding box center [435, 73] width 21 height 11
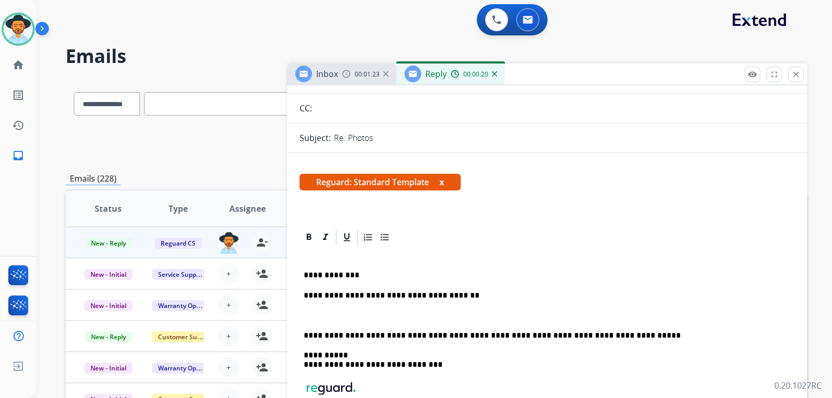
scroll to position [104, 0]
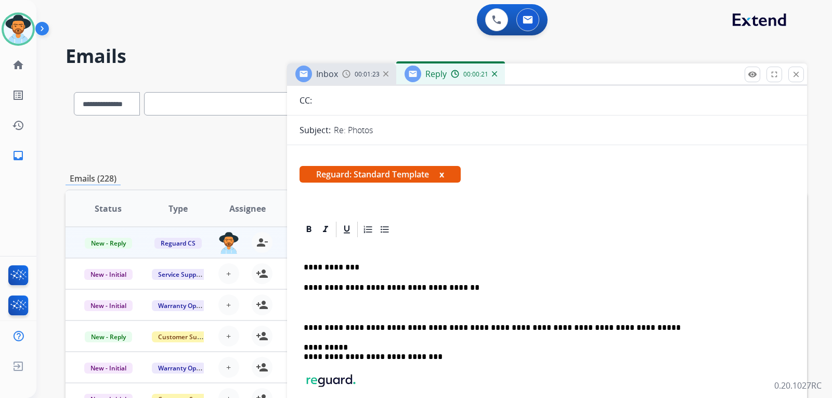
click at [474, 286] on p "**********" at bounding box center [543, 287] width 478 height 9
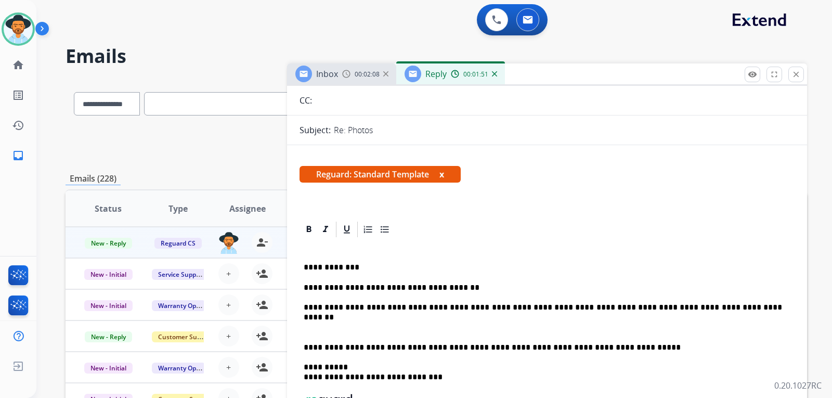
click at [720, 307] on p "**********" at bounding box center [543, 307] width 478 height 9
click at [303, 309] on div "**********" at bounding box center [546, 361] width 495 height 245
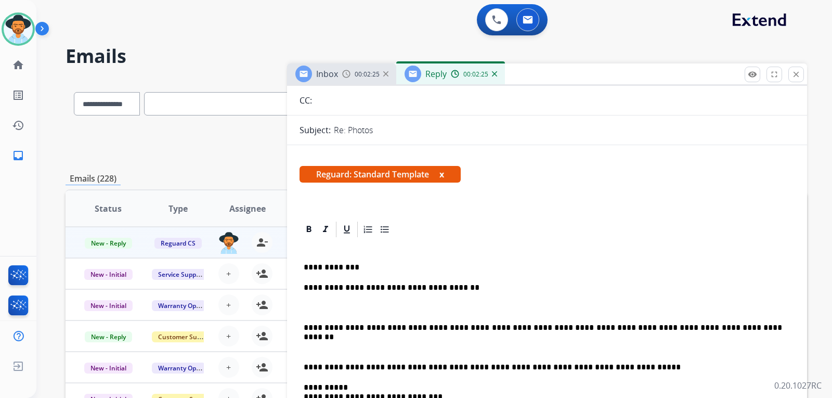
scroll to position [0, 0]
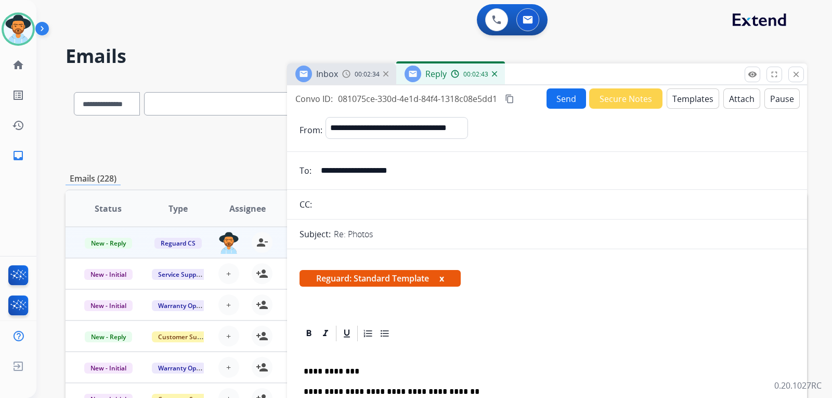
click at [415, 167] on input "**********" at bounding box center [554, 170] width 480 height 21
click at [356, 80] on div "Inbox 00:02:35" at bounding box center [341, 73] width 109 height 21
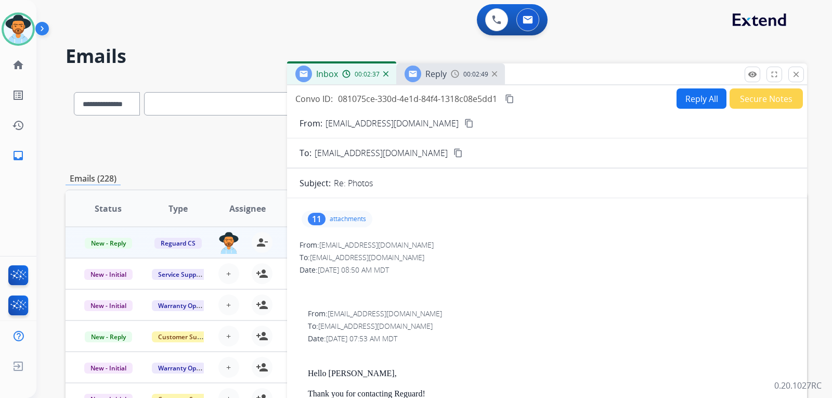
click at [464, 127] on mat-icon "content_copy" at bounding box center [468, 123] width 9 height 9
click at [462, 75] on div "00:03:39" at bounding box center [474, 73] width 46 height 9
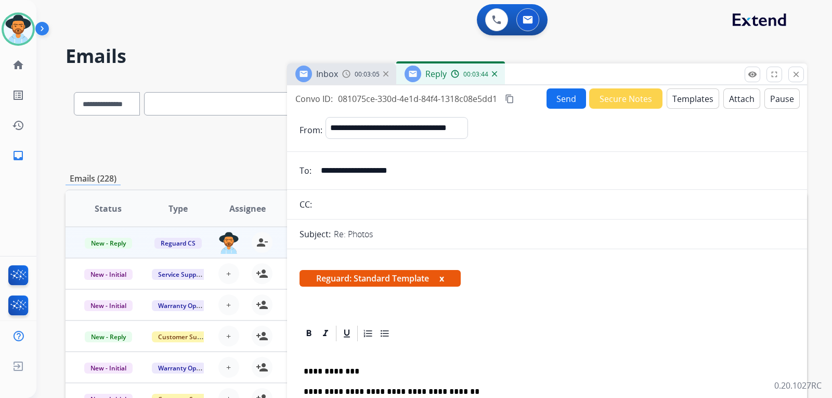
click at [492, 73] on img at bounding box center [494, 73] width 5 height 5
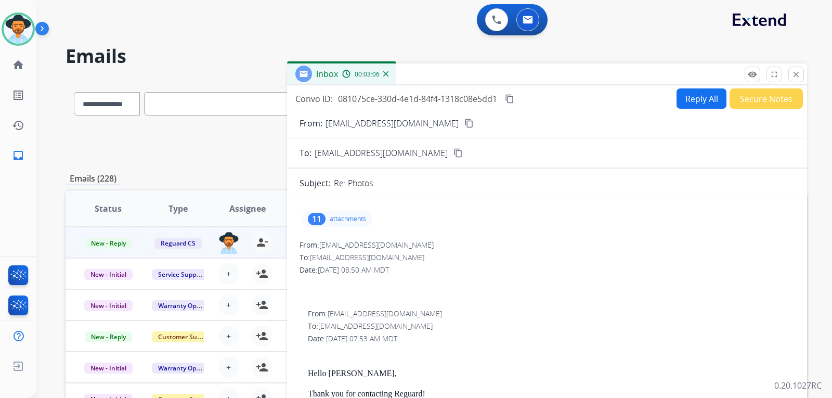
click at [756, 102] on button "Secure Notes" at bounding box center [765, 98] width 73 height 20
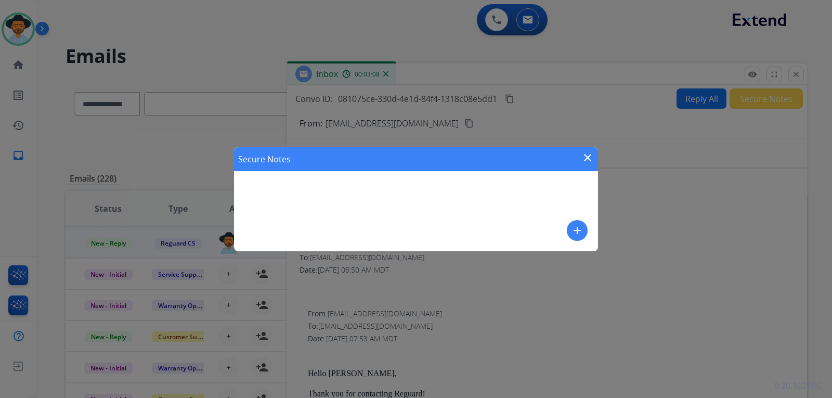
click at [574, 230] on mat-icon "add" at bounding box center [577, 230] width 12 height 12
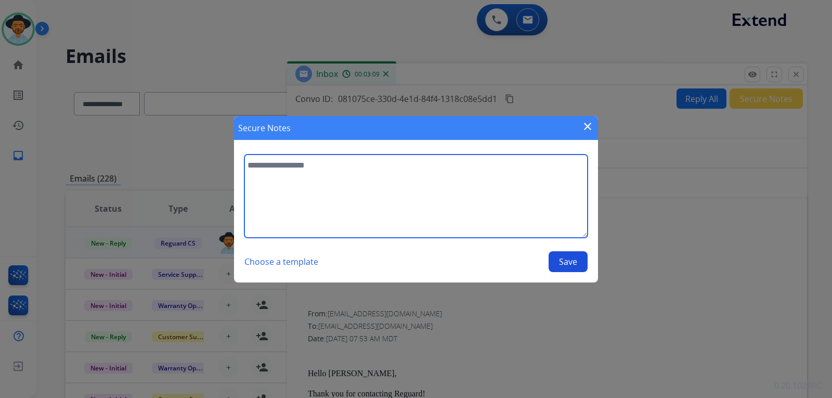
click at [384, 192] on textarea at bounding box center [415, 195] width 343 height 83
type textarea "*"
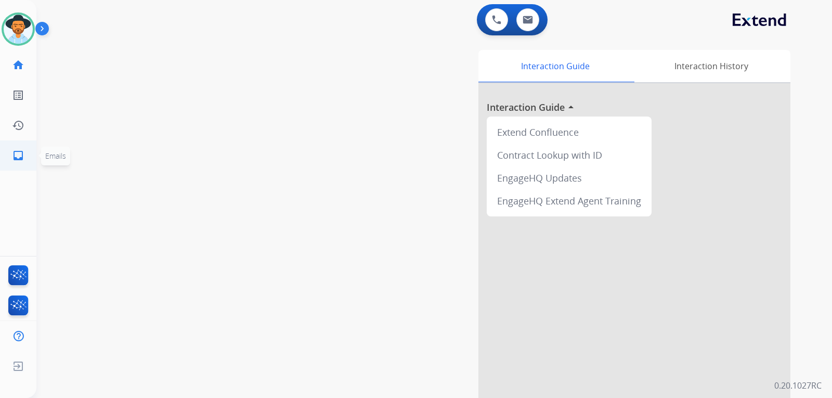
click at [18, 148] on link "inbox Emails" at bounding box center [18, 155] width 29 height 29
select select "**********"
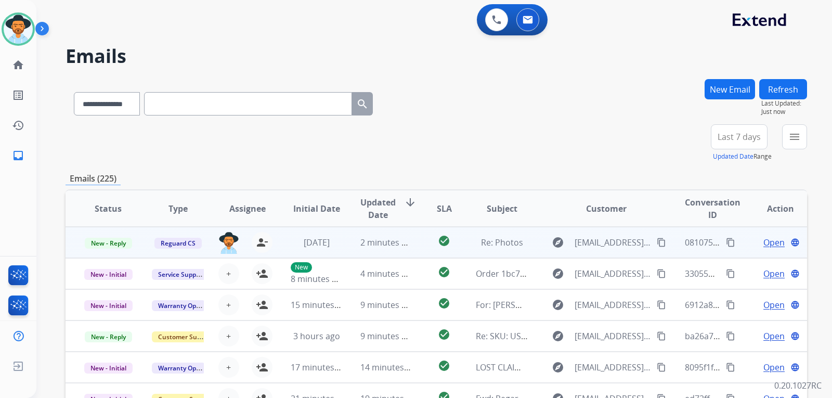
click at [763, 241] on span "Open" at bounding box center [773, 242] width 21 height 12
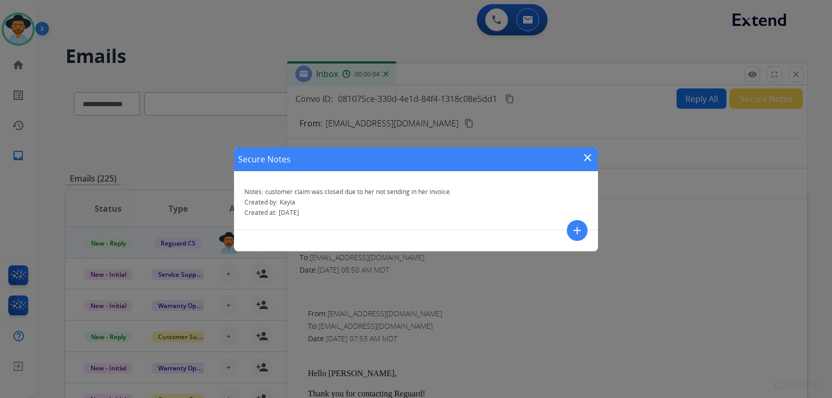
click at [588, 152] on mat-icon "close" at bounding box center [587, 157] width 12 height 12
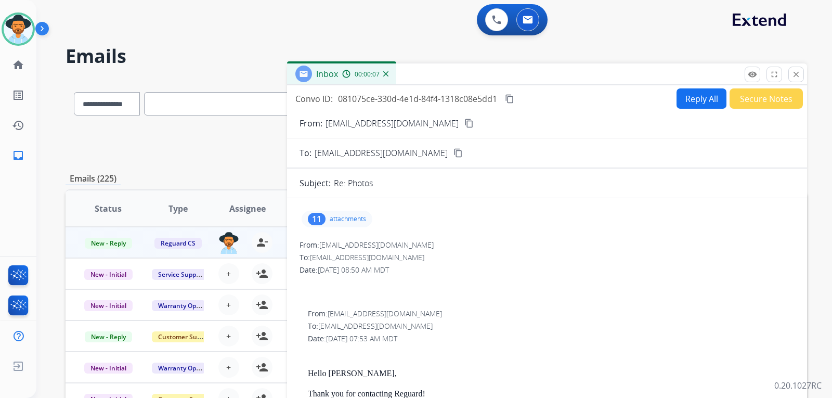
click at [760, 100] on button "Secure Notes" at bounding box center [765, 98] width 73 height 20
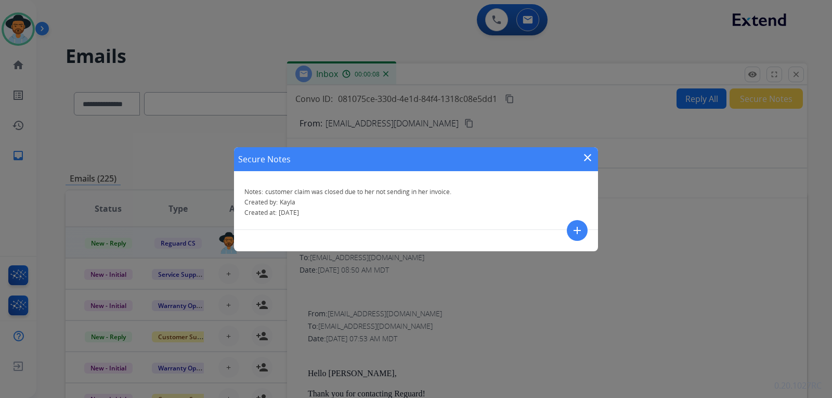
click at [586, 154] on mat-icon "close" at bounding box center [587, 157] width 12 height 12
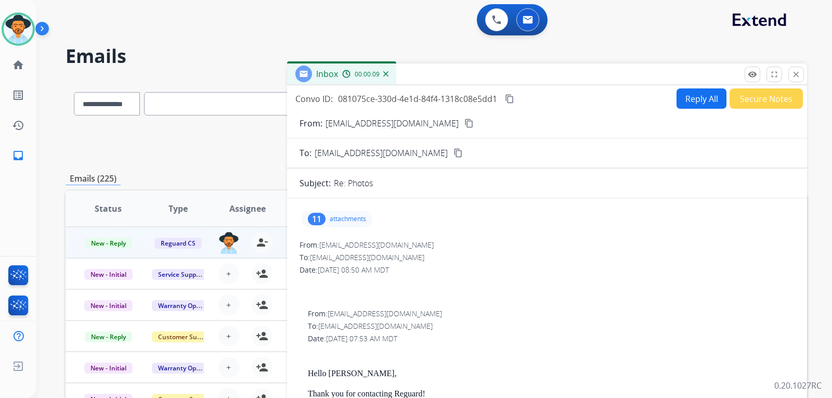
click at [685, 100] on button "Reply All" at bounding box center [701, 98] width 50 height 20
select select "**********"
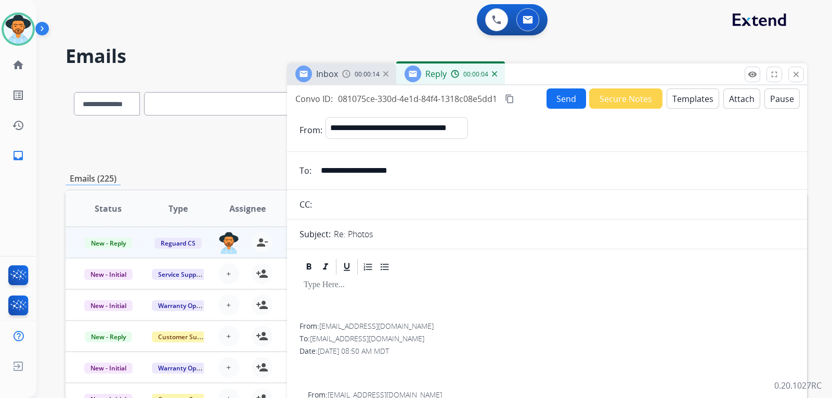
click at [492, 74] on img at bounding box center [494, 73] width 5 height 5
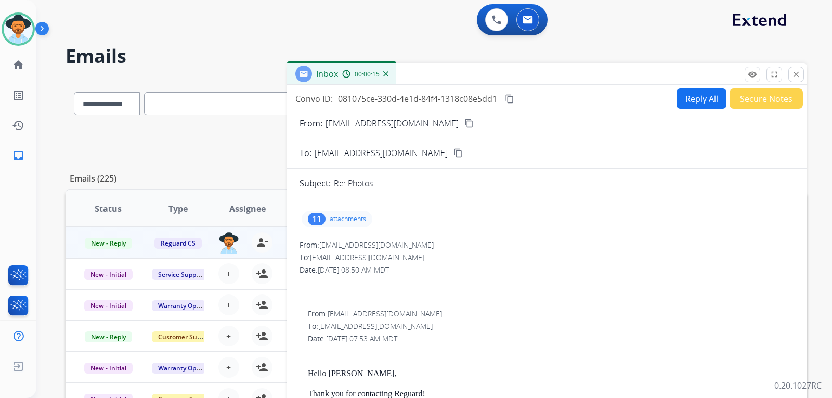
click at [738, 104] on button "Secure Notes" at bounding box center [765, 98] width 73 height 20
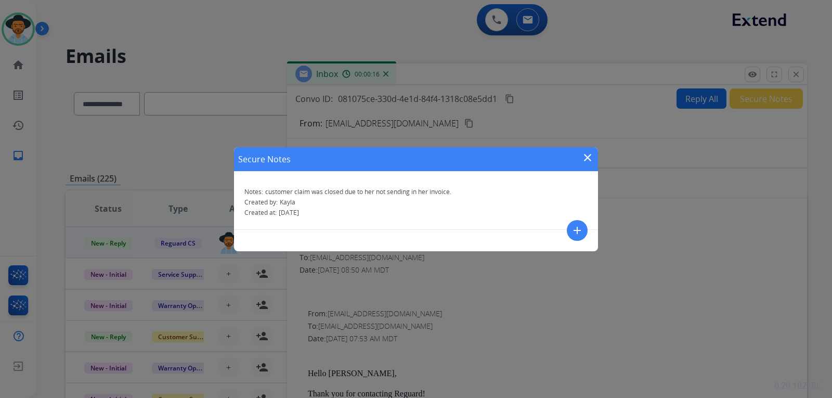
click at [573, 230] on mat-icon "add" at bounding box center [577, 230] width 12 height 12
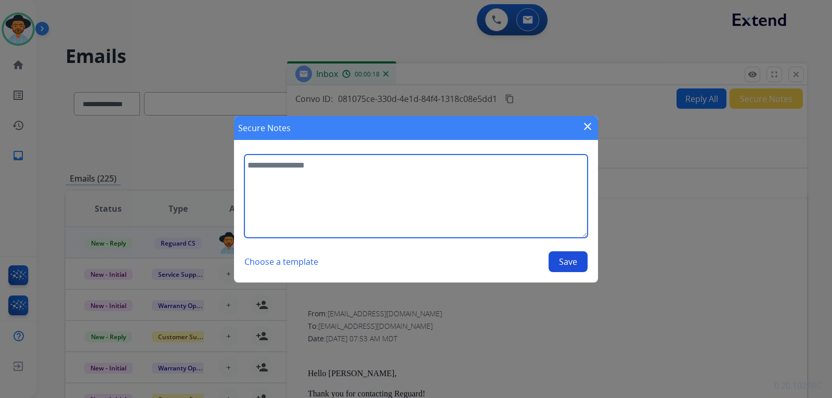
paste textarea "**********"
type textarea "**********"
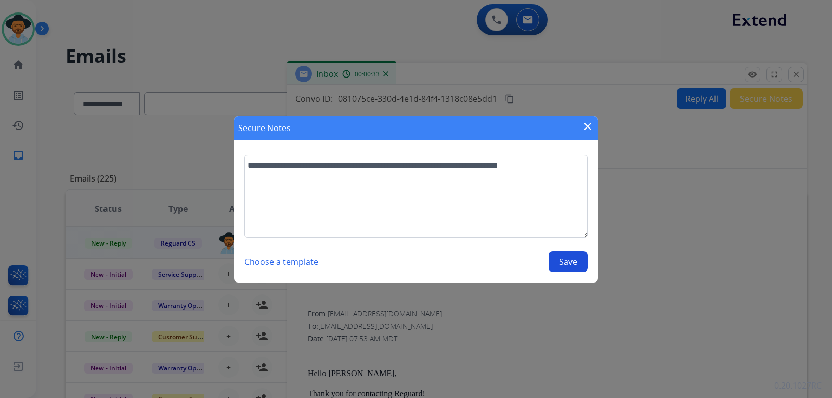
click at [568, 266] on button "Save" at bounding box center [567, 261] width 39 height 21
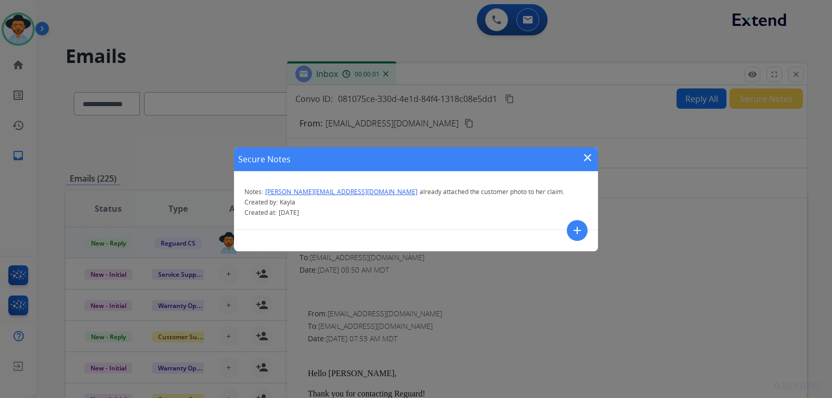
click at [586, 157] on mat-icon "close" at bounding box center [587, 157] width 12 height 12
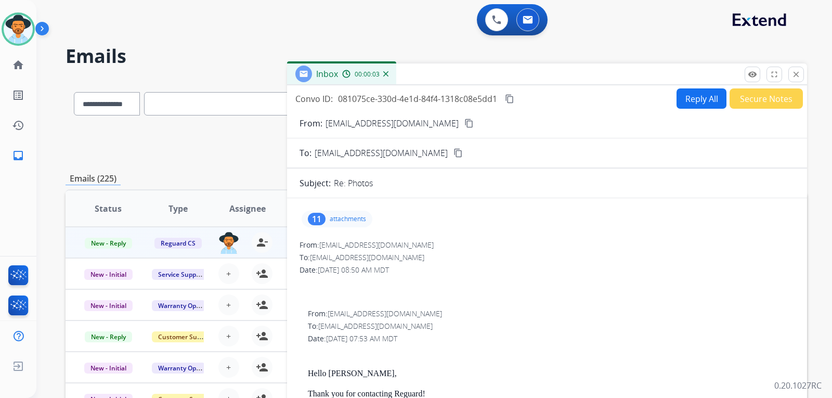
click at [386, 73] on img at bounding box center [385, 73] width 5 height 5
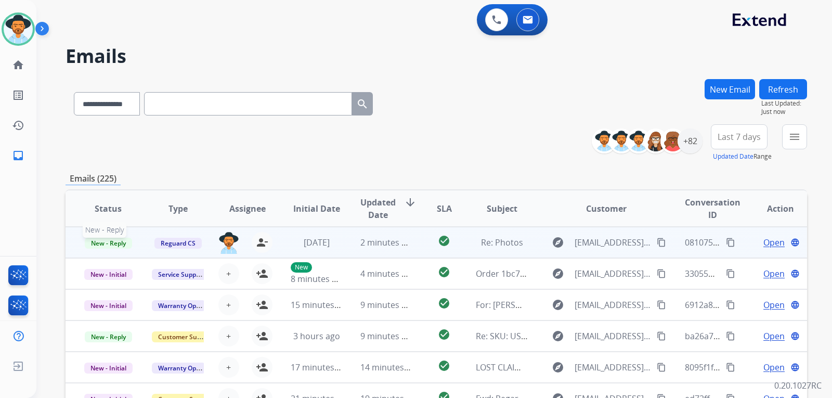
click at [114, 241] on span "New - Reply" at bounding box center [108, 243] width 47 height 11
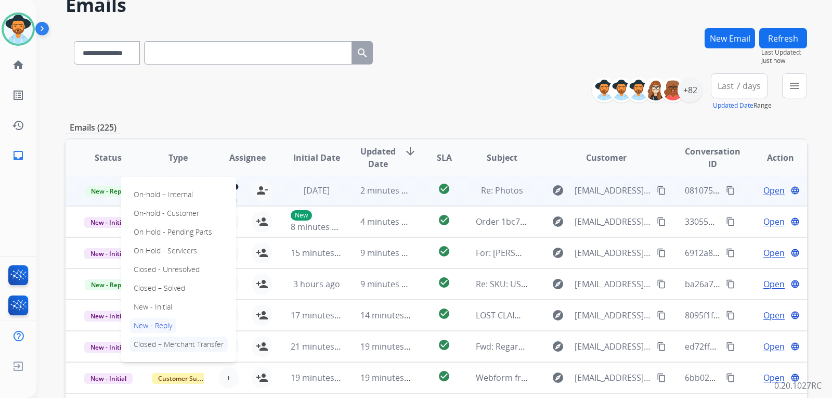
scroll to position [104, 0]
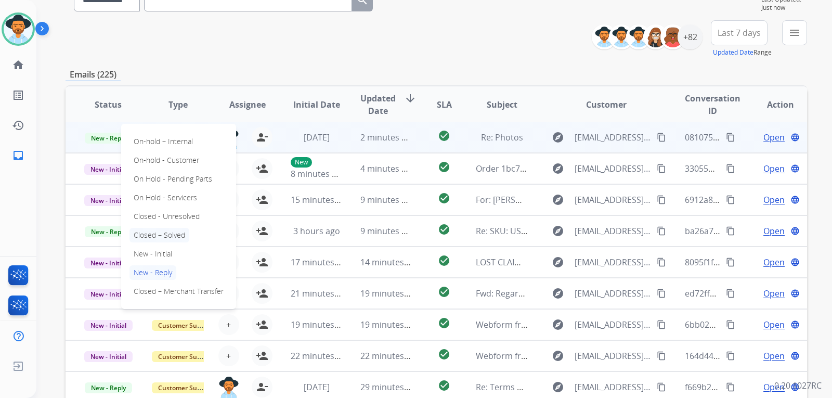
click at [173, 230] on p "Closed – Solved" at bounding box center [159, 235] width 60 height 15
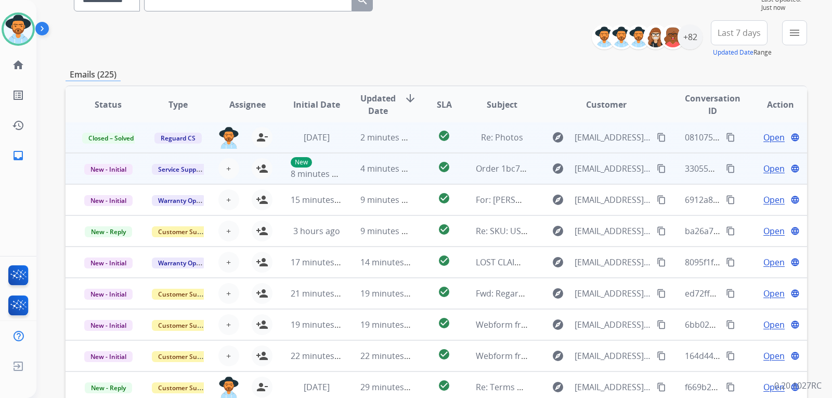
scroll to position [0, 0]
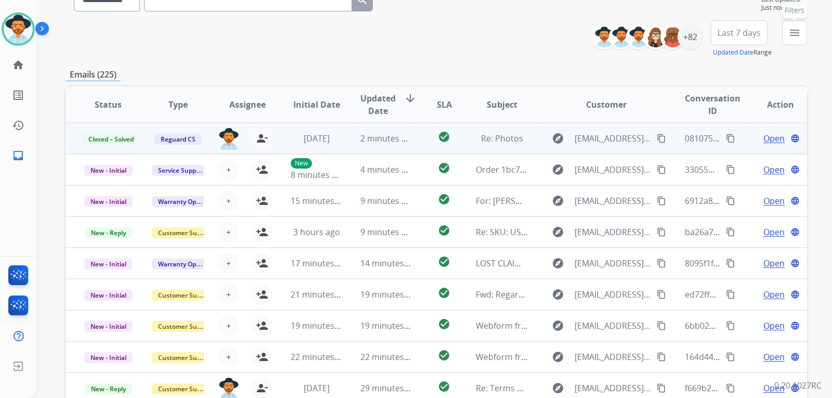
click at [793, 42] on button "menu Filters" at bounding box center [794, 32] width 25 height 25
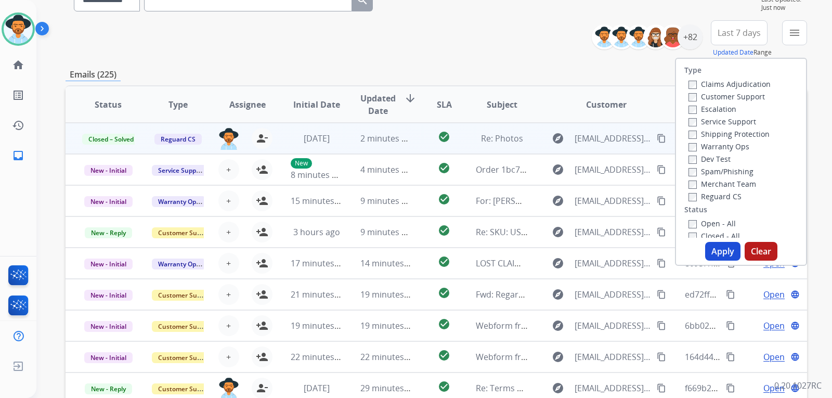
click at [691, 96] on label "Customer Support" at bounding box center [726, 96] width 76 height 10
click at [726, 247] on button "Apply" at bounding box center [722, 251] width 35 height 19
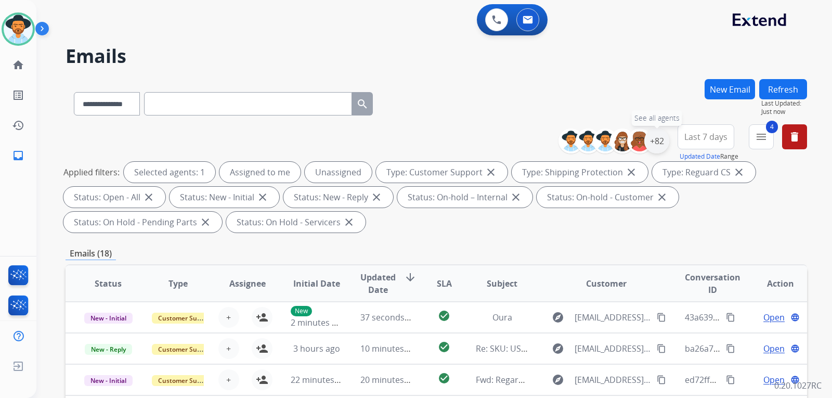
click at [655, 151] on div "+82" at bounding box center [656, 140] width 25 height 25
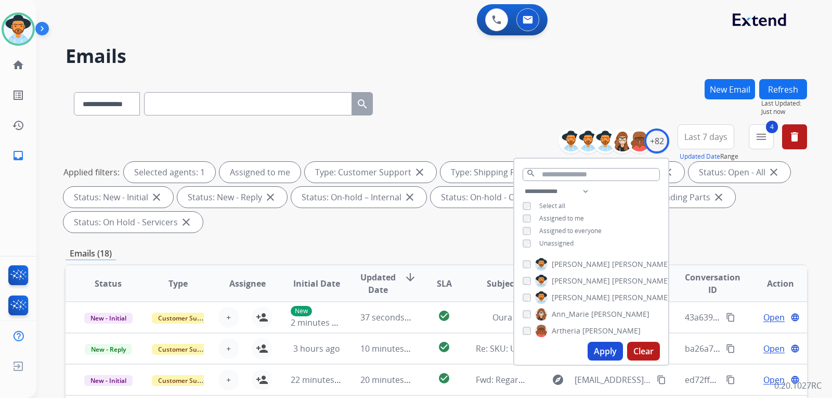
click at [602, 347] on button "Apply" at bounding box center [604, 351] width 35 height 19
click at [743, 250] on div "Emails (7)" at bounding box center [435, 253] width 741 height 13
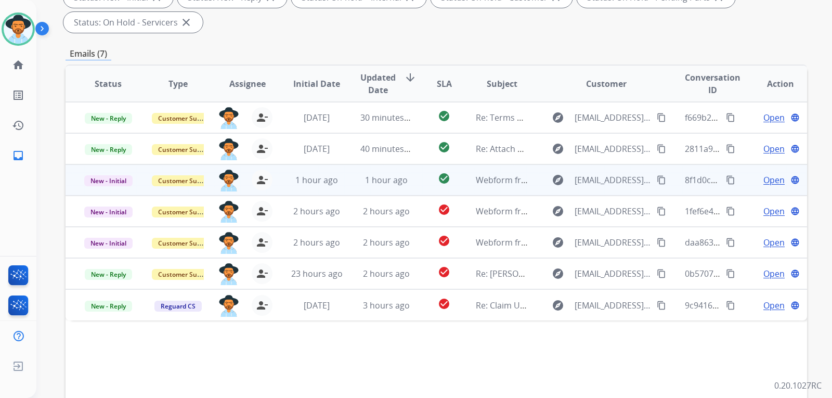
scroll to position [208, 0]
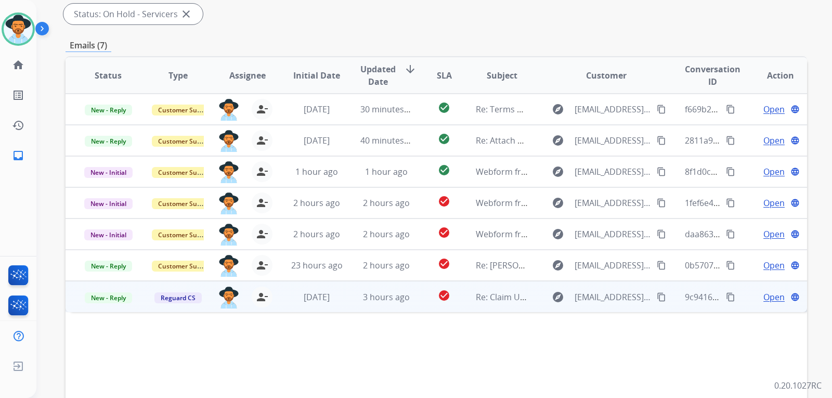
click at [769, 297] on span "Open" at bounding box center [773, 297] width 21 height 12
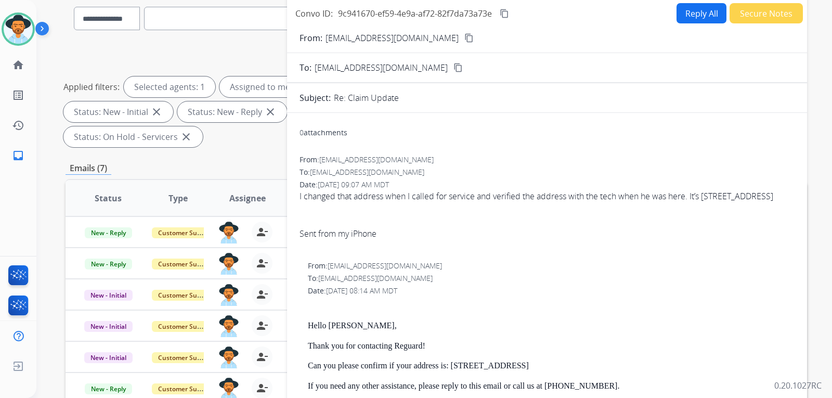
scroll to position [52, 0]
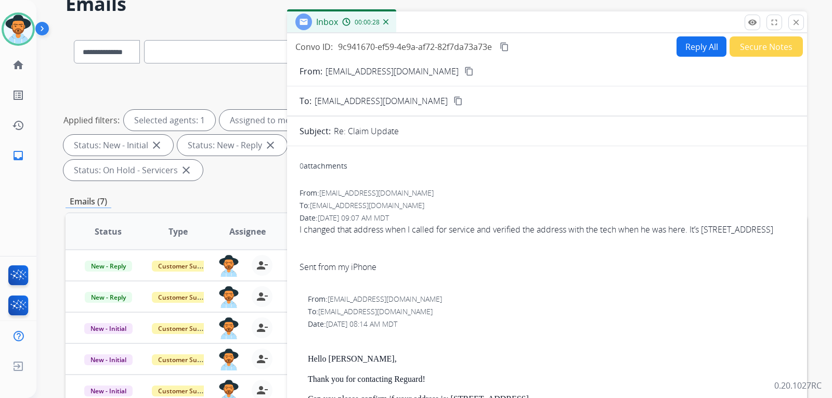
click at [464, 72] on mat-icon "content_copy" at bounding box center [468, 71] width 9 height 9
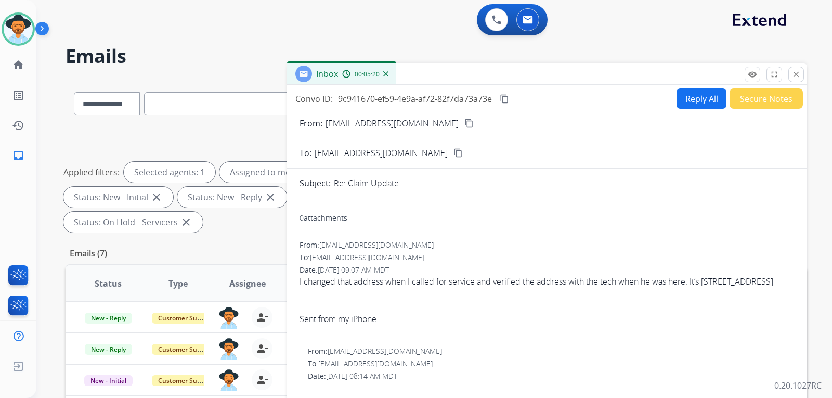
select select "**********"
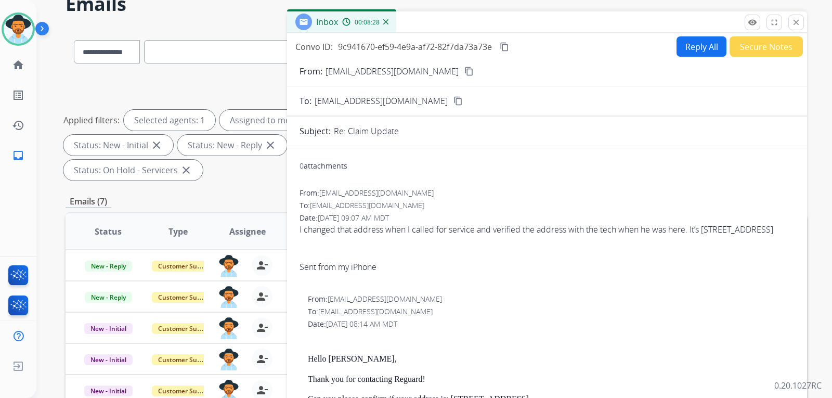
click at [784, 201] on div "To: customerservice@reguardprotection.com" at bounding box center [546, 205] width 495 height 10
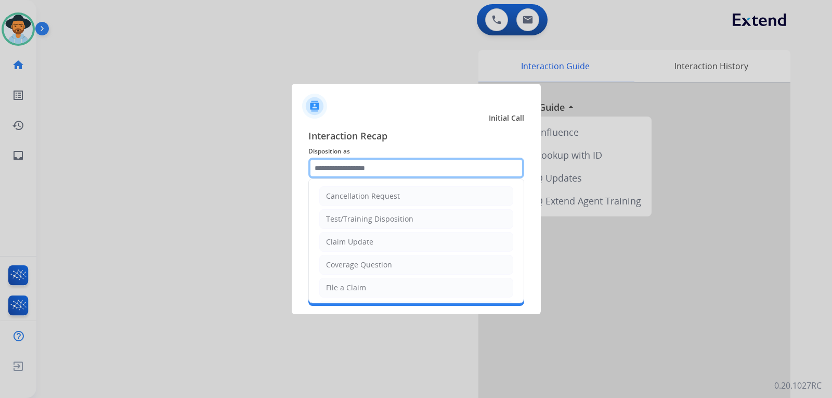
click at [388, 166] on input "text" at bounding box center [416, 167] width 216 height 21
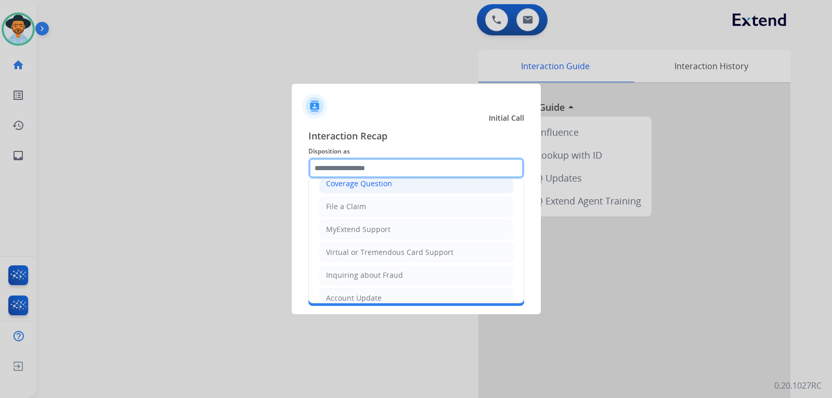
scroll to position [162, 0]
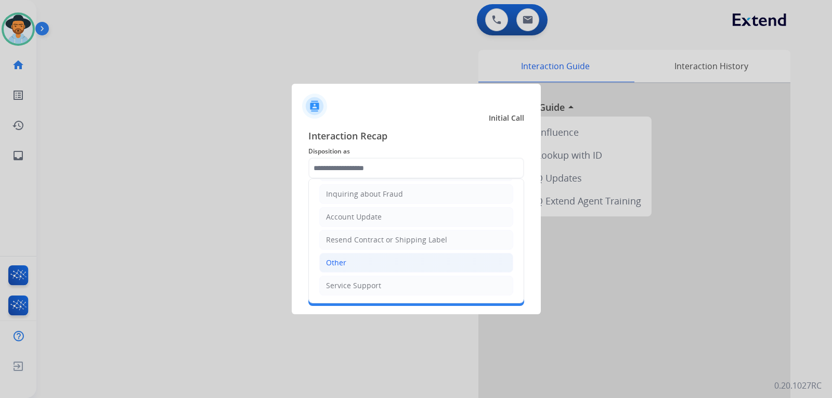
click at [364, 260] on li "Other" at bounding box center [416, 263] width 194 height 20
type input "*****"
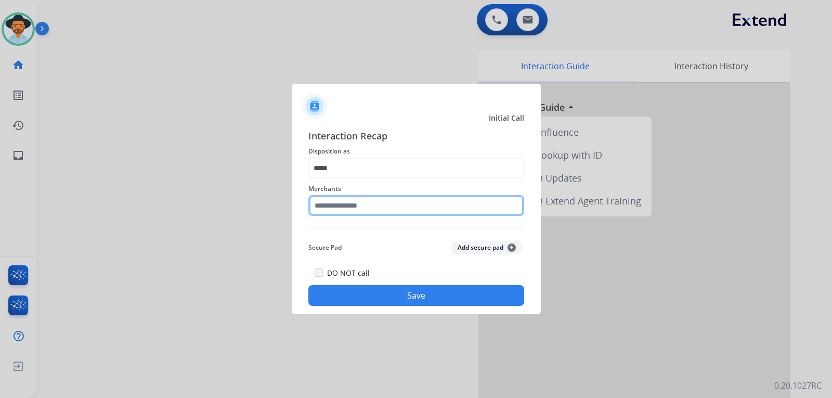
click at [410, 200] on input "text" at bounding box center [416, 205] width 216 height 21
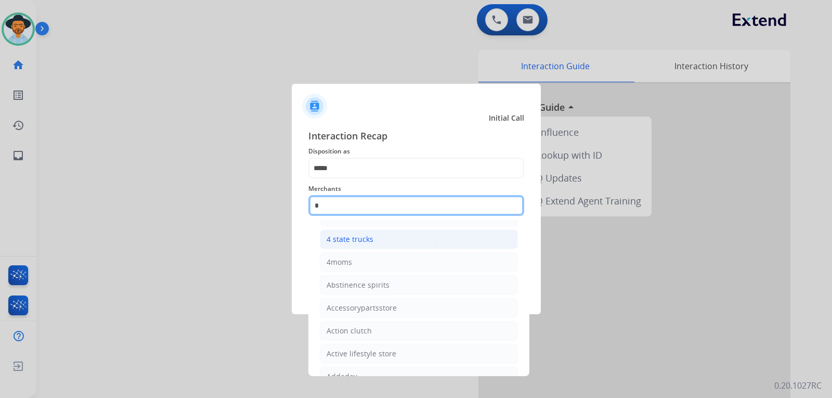
scroll to position [0, 0]
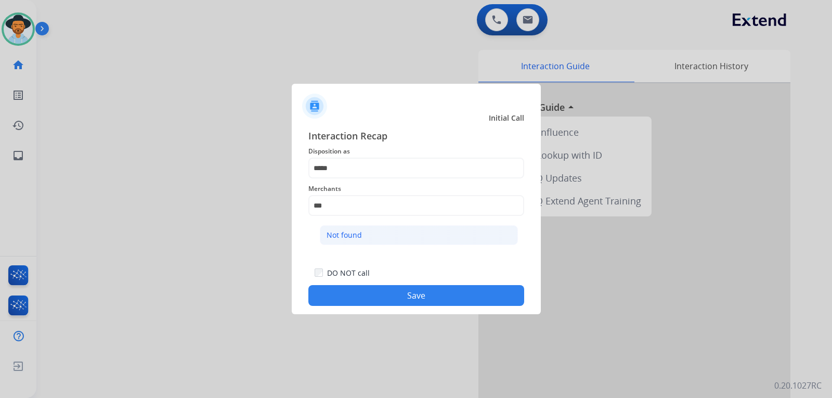
click at [392, 235] on li "Not found" at bounding box center [419, 235] width 198 height 20
type input "*********"
click at [414, 291] on button "Save" at bounding box center [416, 295] width 216 height 21
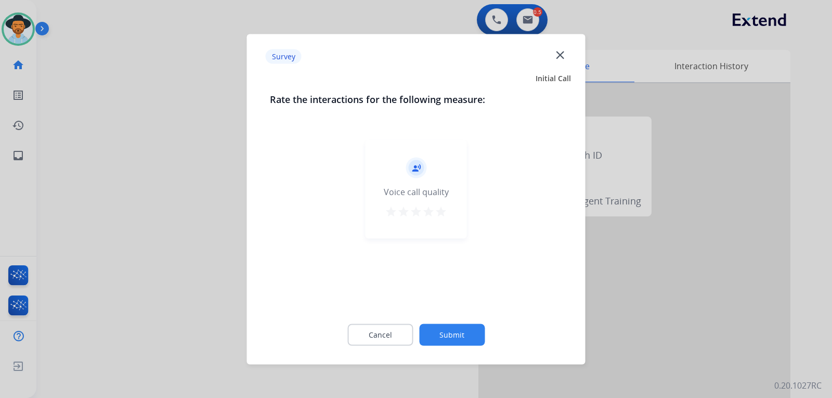
click at [652, 267] on div at bounding box center [416, 199] width 832 height 398
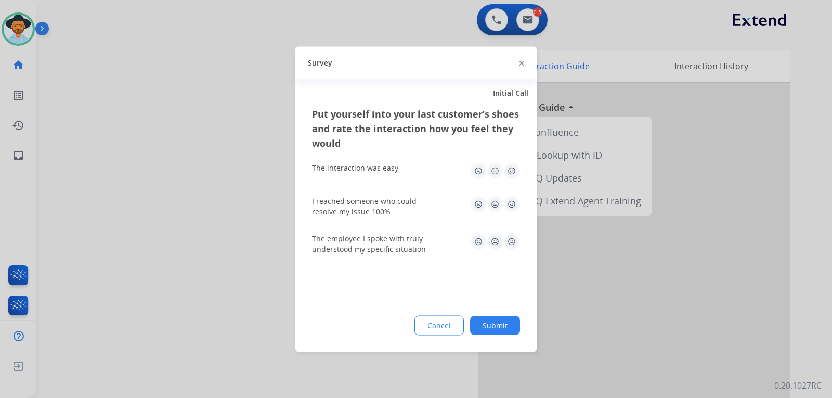
click at [652, 267] on div at bounding box center [416, 199] width 832 height 398
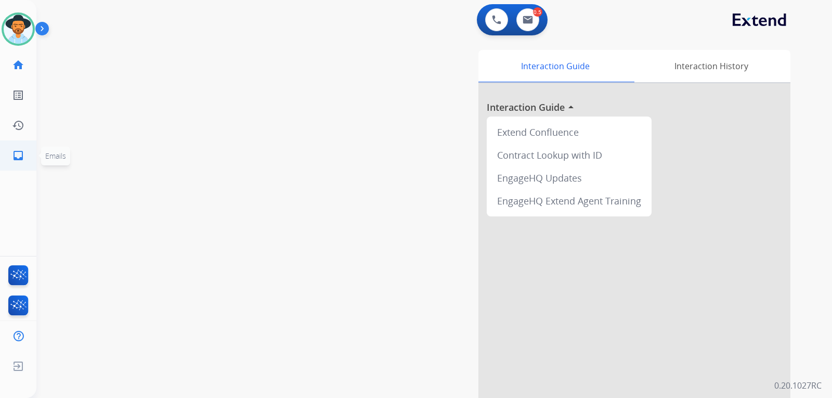
click at [23, 161] on mat-icon "inbox" at bounding box center [18, 155] width 12 height 12
select select "**********"
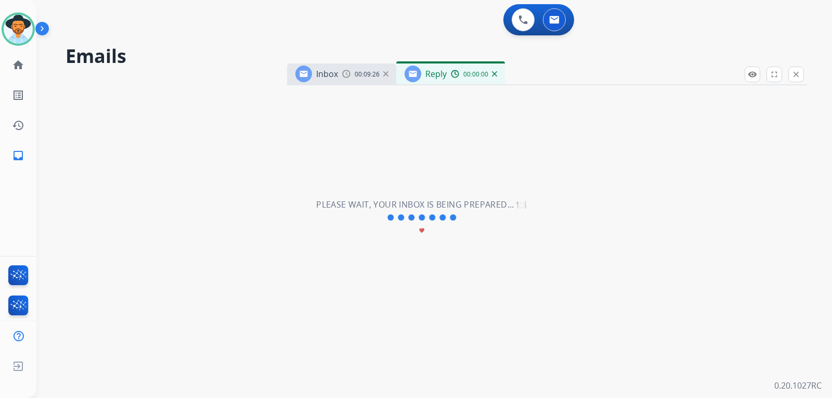
select select "**********"
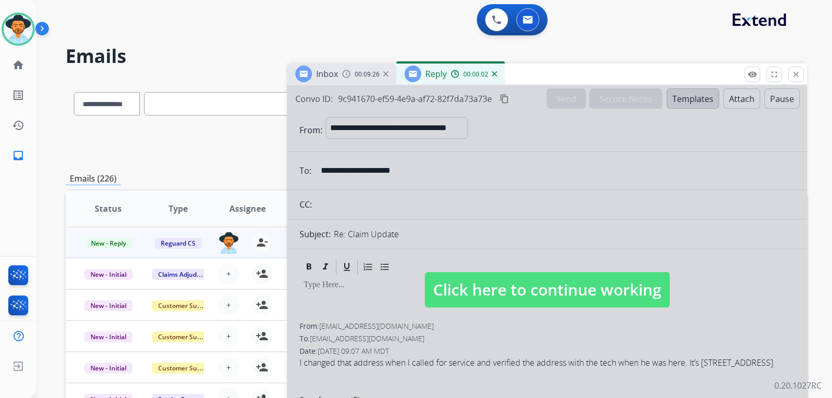
click at [568, 298] on span "Click here to continue working" at bounding box center [547, 289] width 245 height 35
select select
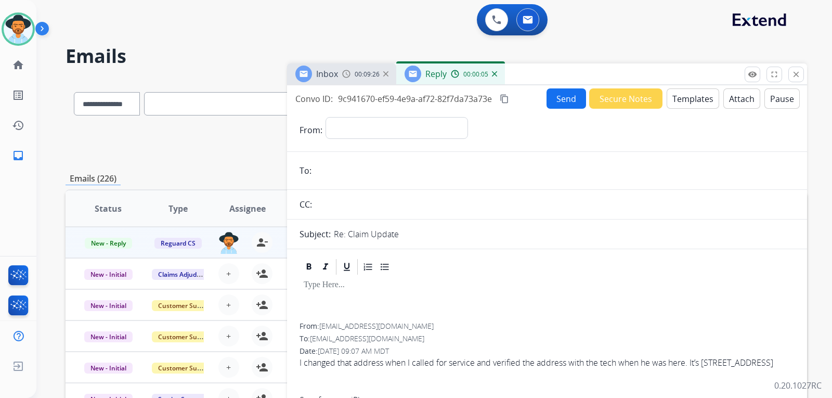
click at [330, 74] on span "Inbox" at bounding box center [327, 73] width 22 height 11
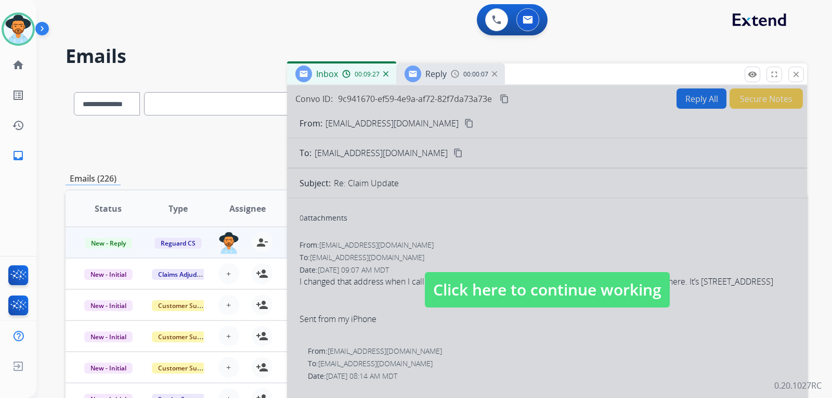
click at [478, 286] on span "Click here to continue working" at bounding box center [547, 289] width 245 height 35
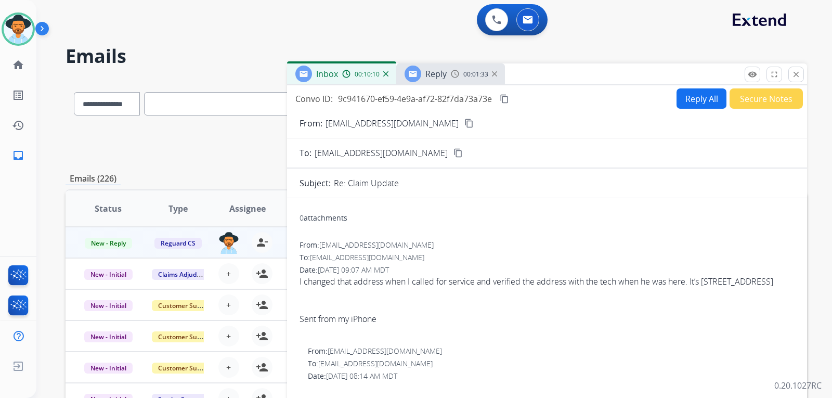
click at [464, 127] on mat-icon "content_copy" at bounding box center [468, 123] width 9 height 9
drag, startPoint x: 712, startPoint y: 283, endPoint x: 782, endPoint y: 294, distance: 70.6
click at [783, 298] on span "I changed that address when I called for service and verified the address with …" at bounding box center [546, 306] width 495 height 62
copy span "1633 Sacramento St Vallejo Ca 94590"
click at [457, 79] on div "Reply 00:21:37" at bounding box center [450, 73] width 109 height 21
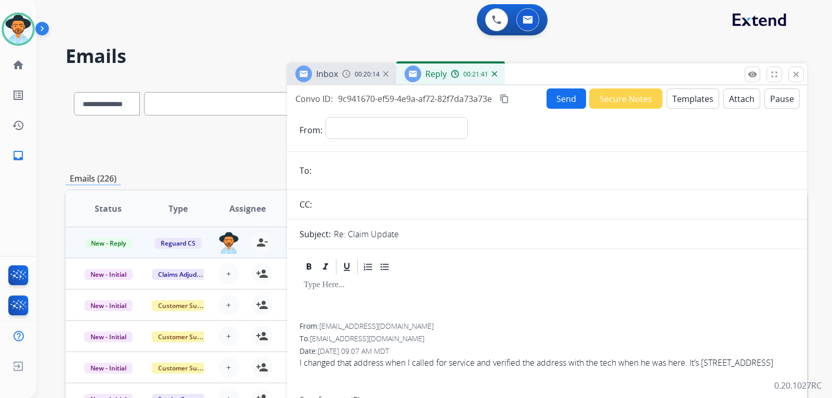
click at [345, 81] on div "Inbox 00:20:14" at bounding box center [341, 73] width 109 height 21
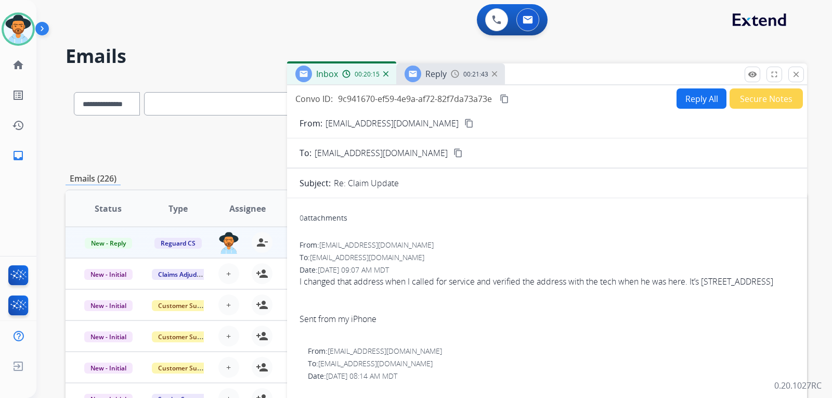
click at [696, 93] on button "Reply All" at bounding box center [701, 98] width 50 height 20
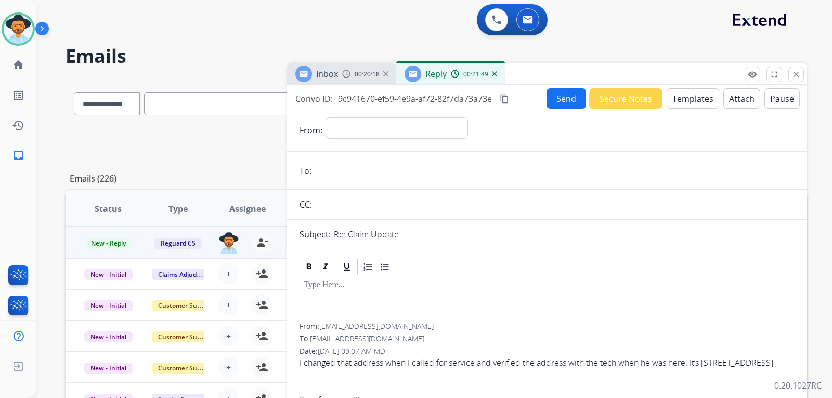
click at [496, 75] on div "Reply 00:21:49" at bounding box center [450, 73] width 109 height 21
click at [494, 73] on img at bounding box center [494, 73] width 5 height 5
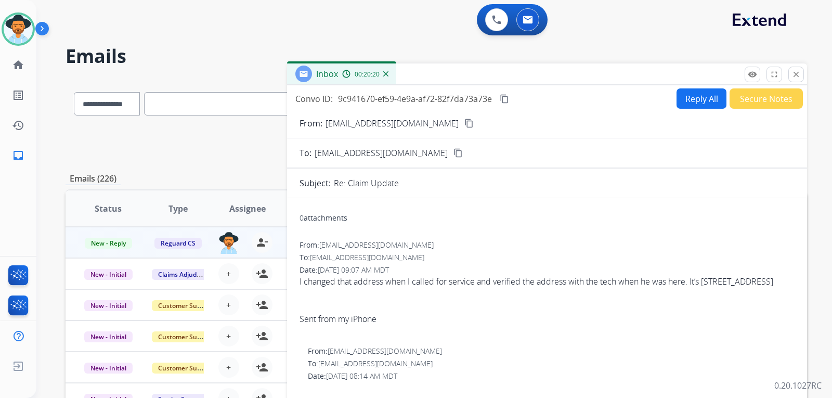
click at [692, 101] on button "Reply All" at bounding box center [701, 98] width 50 height 20
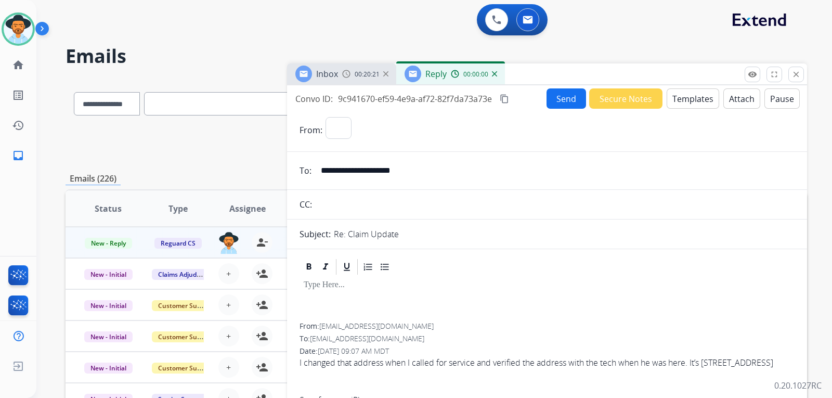
select select "**********"
click at [702, 104] on button "Templates" at bounding box center [692, 98] width 52 height 20
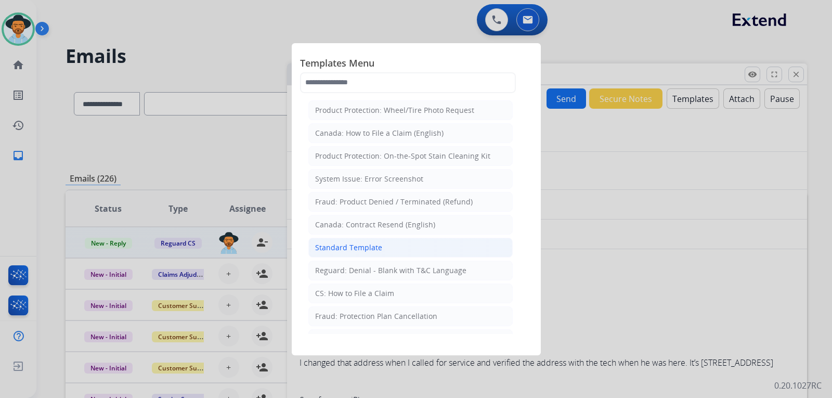
click at [379, 251] on div "Standard Template" at bounding box center [348, 247] width 67 height 10
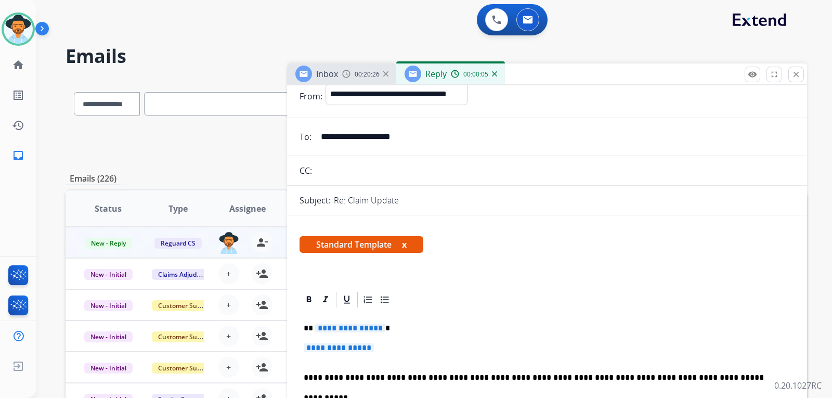
scroll to position [52, 0]
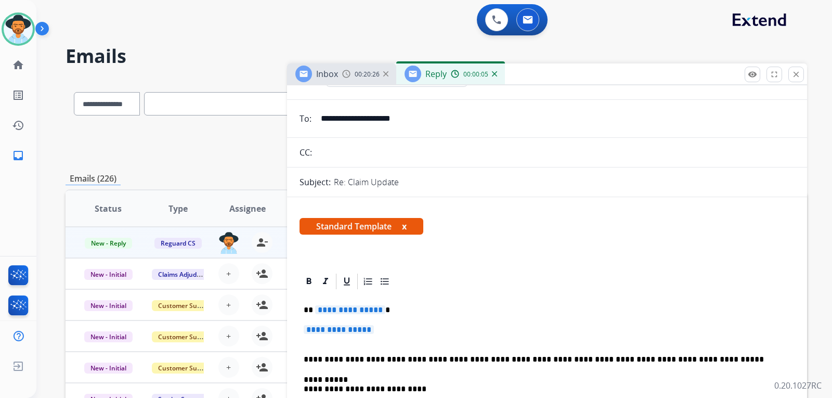
click at [395, 336] on p "**********" at bounding box center [547, 334] width 487 height 19
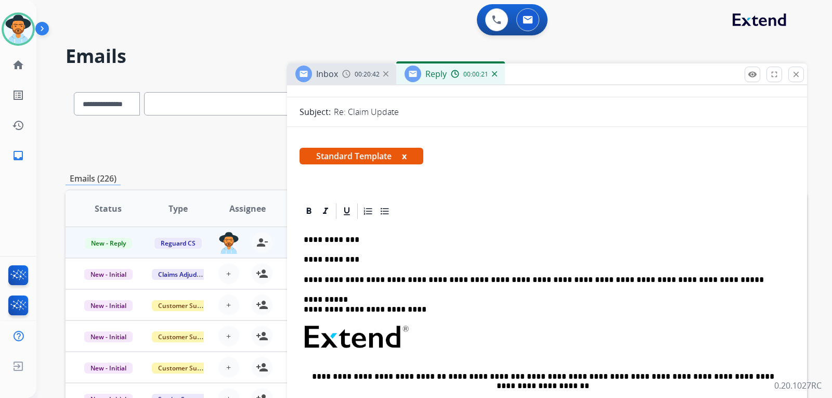
scroll to position [0, 0]
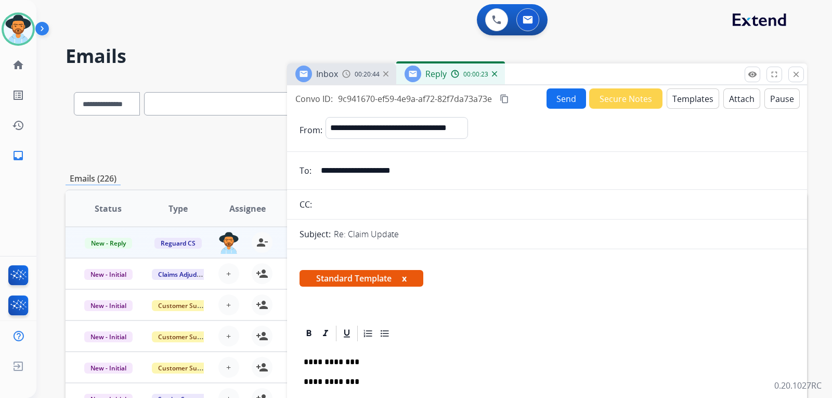
click at [337, 75] on span "Inbox" at bounding box center [327, 73] width 22 height 11
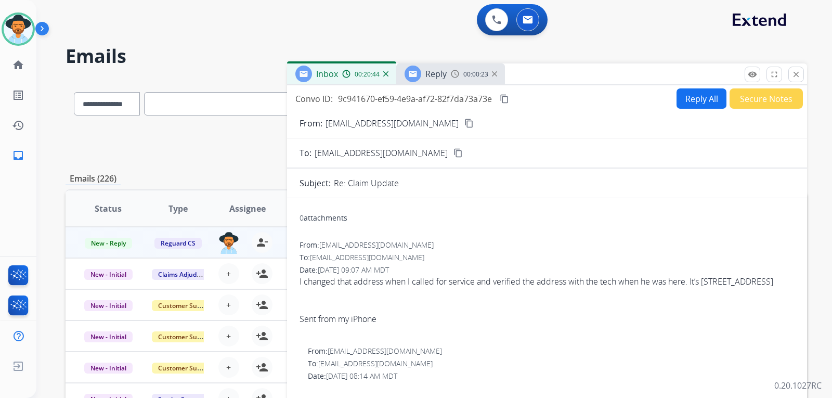
click at [433, 80] on div "Reply" at bounding box center [425, 73] width 42 height 17
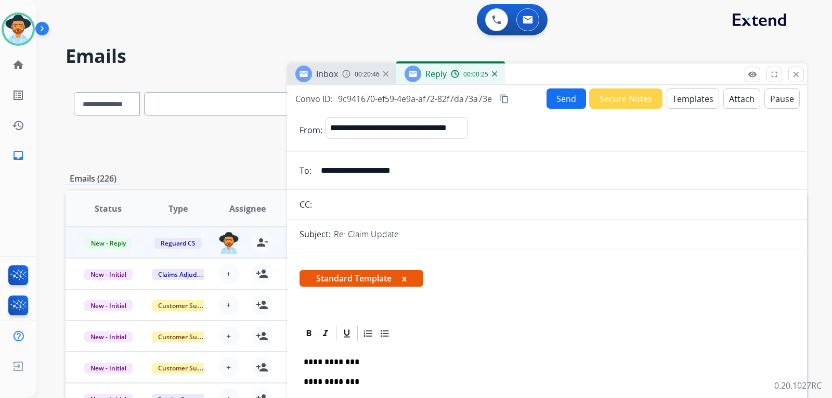
click at [493, 74] on img at bounding box center [494, 73] width 5 height 5
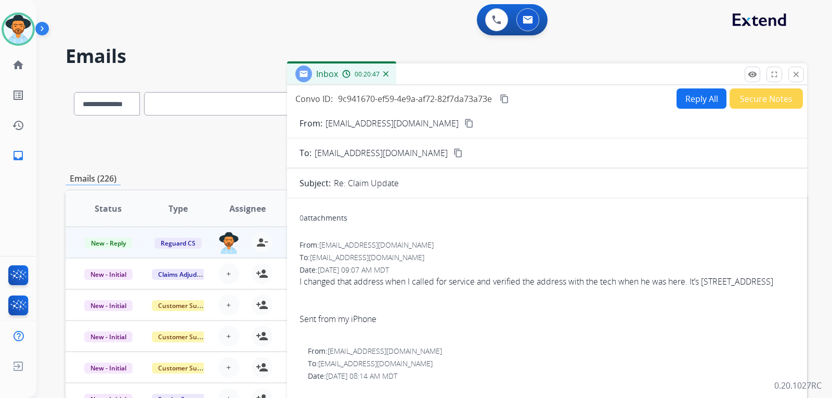
click at [695, 100] on button "Reply All" at bounding box center [701, 98] width 50 height 20
select select "**********"
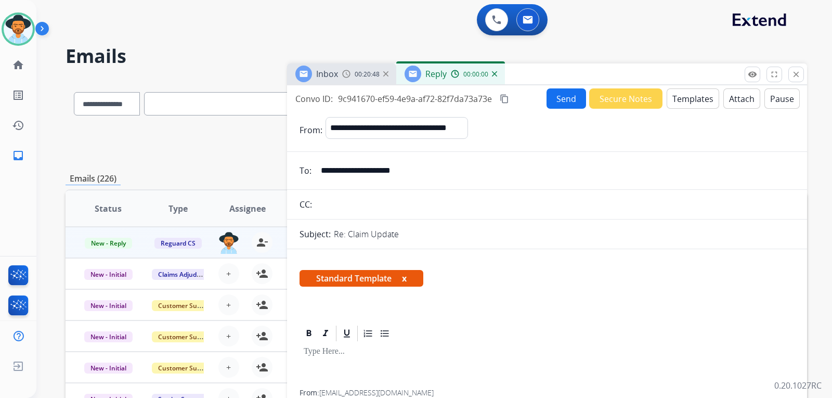
click at [695, 100] on button "Templates" at bounding box center [692, 98] width 52 height 20
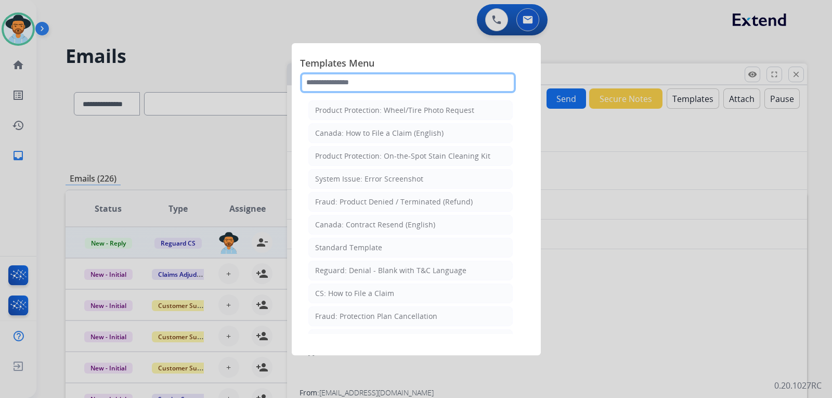
click at [335, 89] on input "text" at bounding box center [408, 82] width 216 height 21
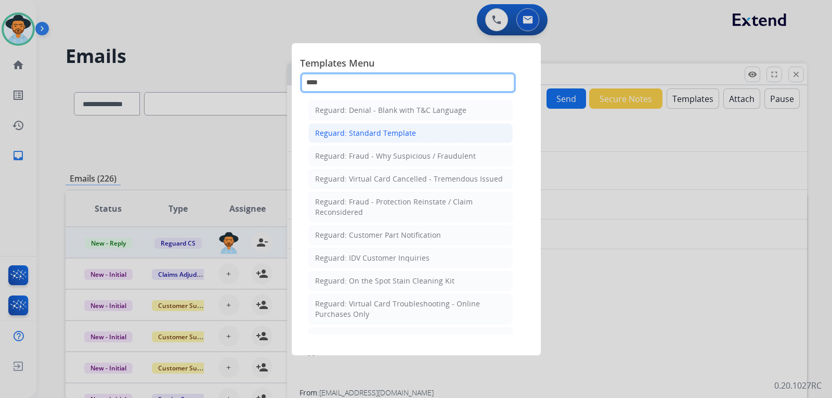
type input "****"
click at [379, 128] on div "Reguard: Standard Template" at bounding box center [365, 133] width 101 height 10
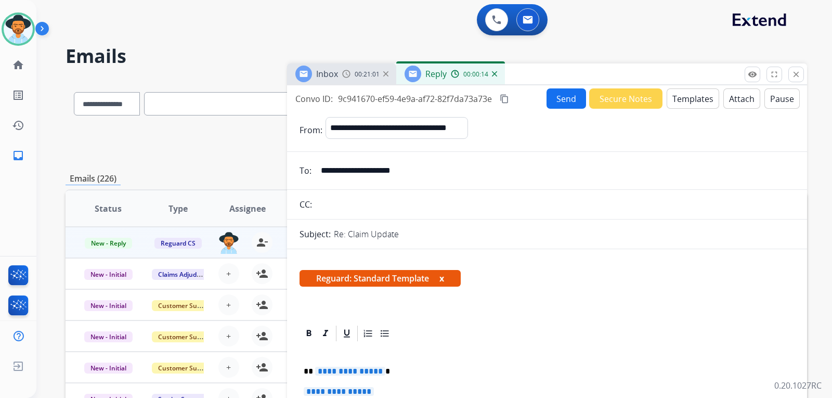
scroll to position [52, 0]
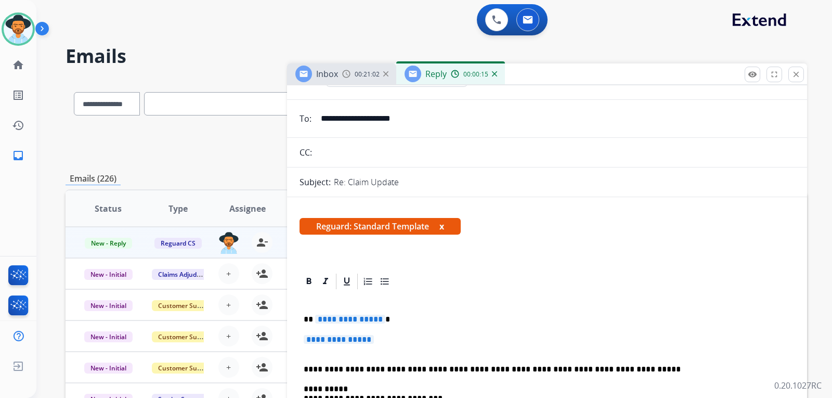
click at [396, 341] on p "**********" at bounding box center [547, 344] width 487 height 19
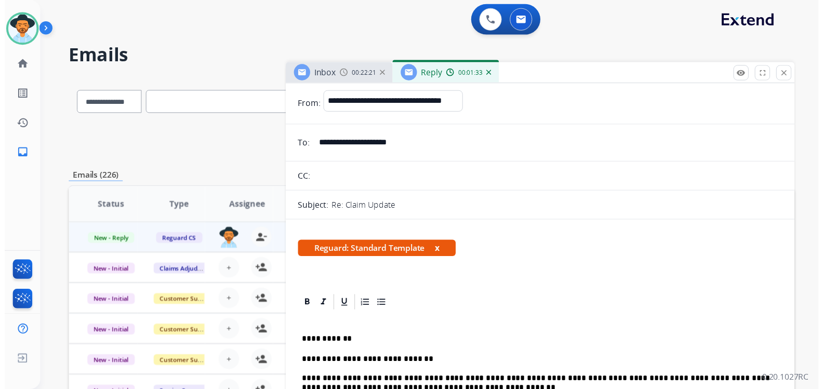
scroll to position [0, 0]
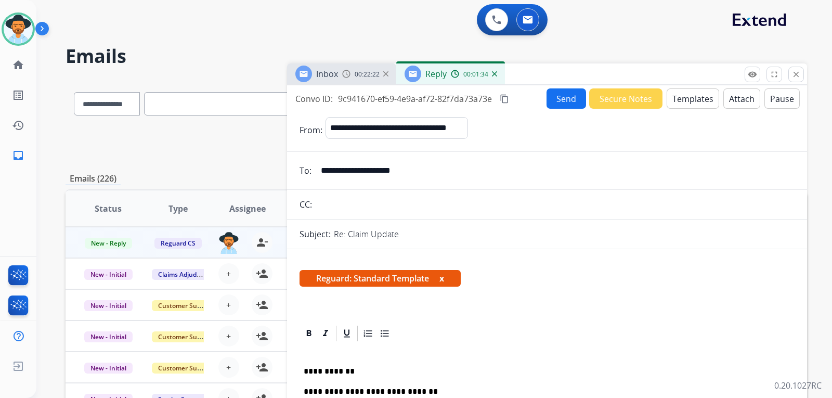
click at [562, 102] on button "Send" at bounding box center [566, 98] width 40 height 20
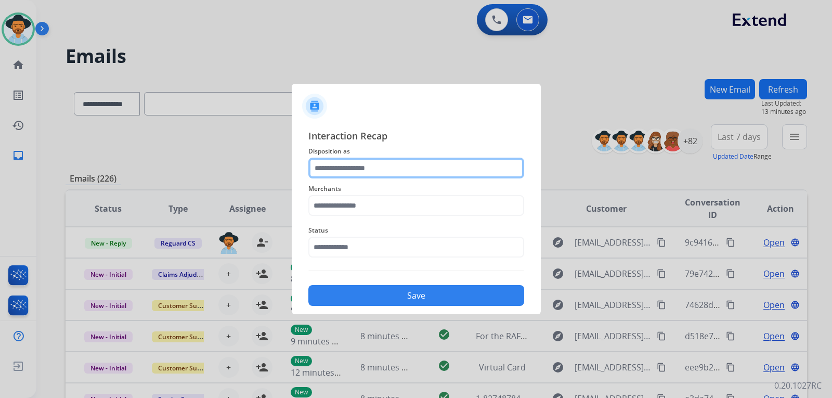
click at [426, 172] on input "text" at bounding box center [416, 167] width 216 height 21
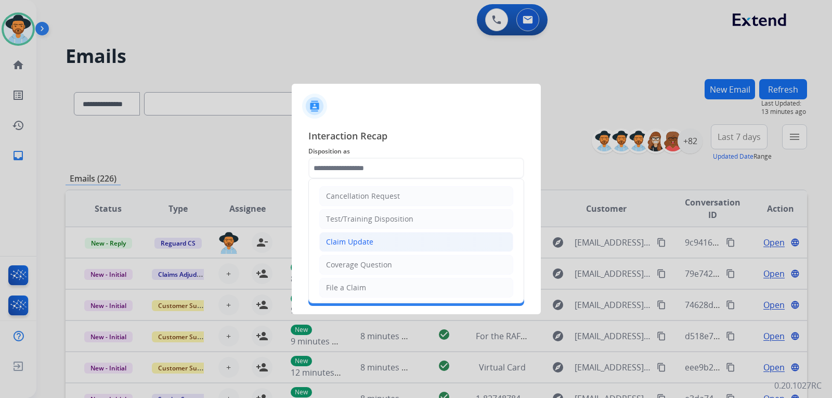
click at [365, 239] on div "Claim Update" at bounding box center [349, 242] width 47 height 10
type input "**********"
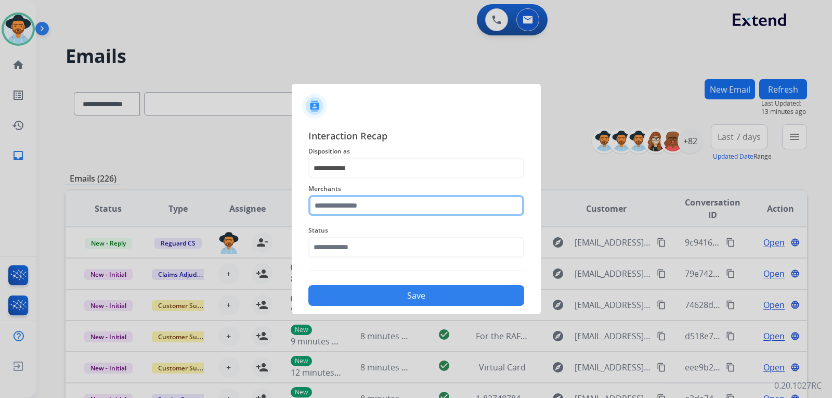
click at [379, 208] on input "text" at bounding box center [416, 205] width 216 height 21
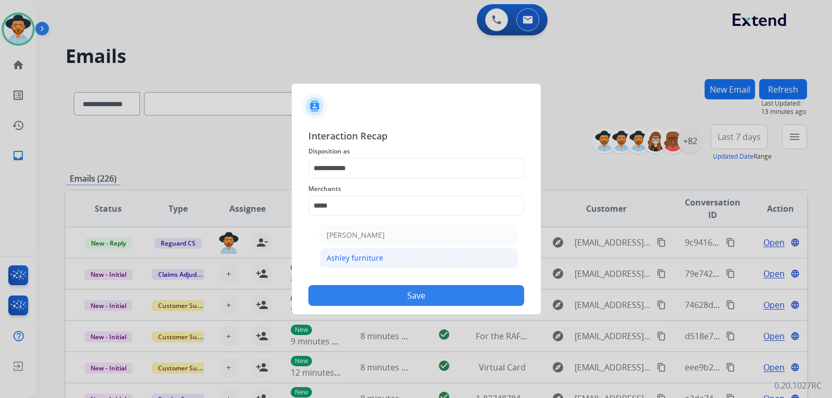
click at [380, 255] on div "Ashley furniture" at bounding box center [354, 258] width 57 height 10
type input "**********"
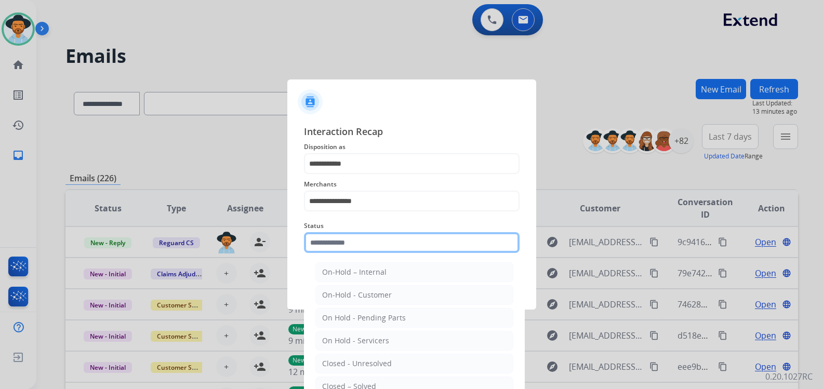
click at [380, 256] on div "Status On-Hold – Internal On-Hold - Customer On Hold - Pending Parts On Hold - …" at bounding box center [412, 237] width 216 height 42
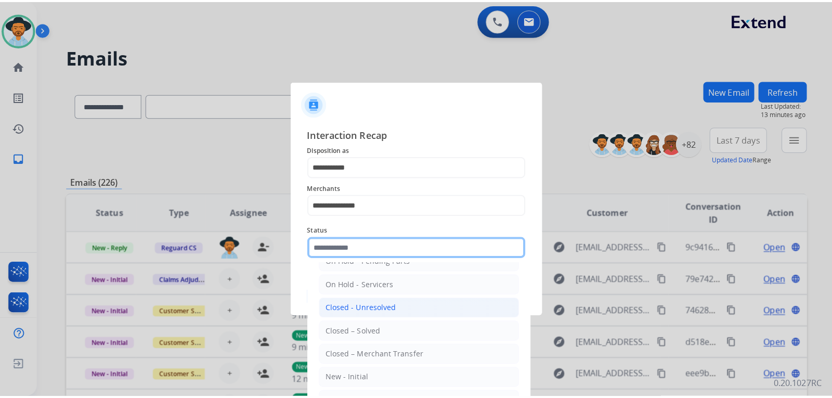
scroll to position [62, 0]
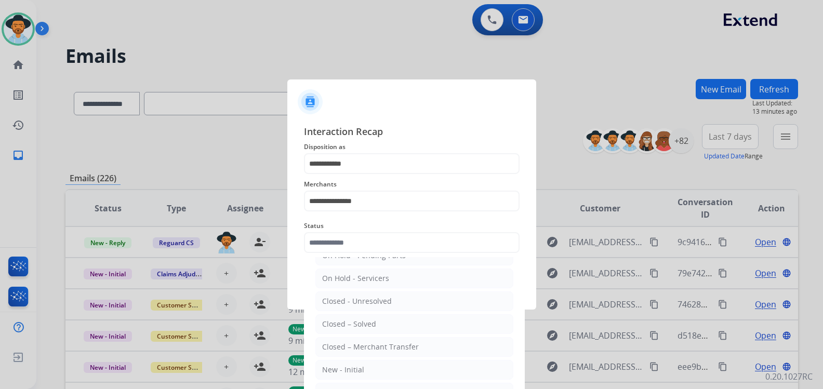
click at [375, 320] on li "Closed – Solved" at bounding box center [415, 324] width 198 height 20
type input "**********"
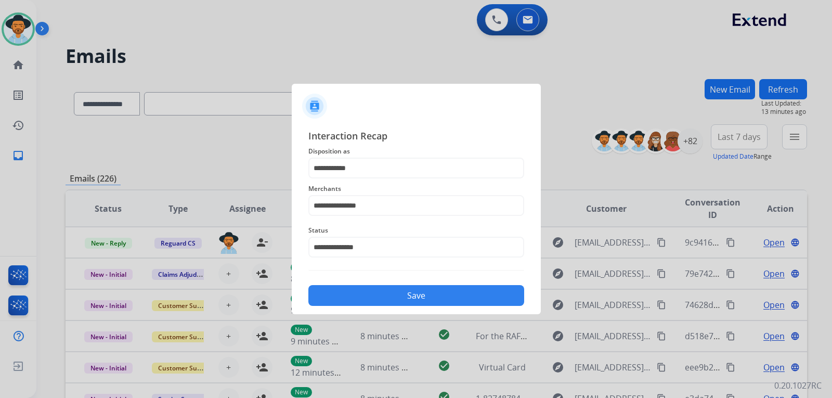
click at [388, 298] on button "Save" at bounding box center [416, 295] width 216 height 21
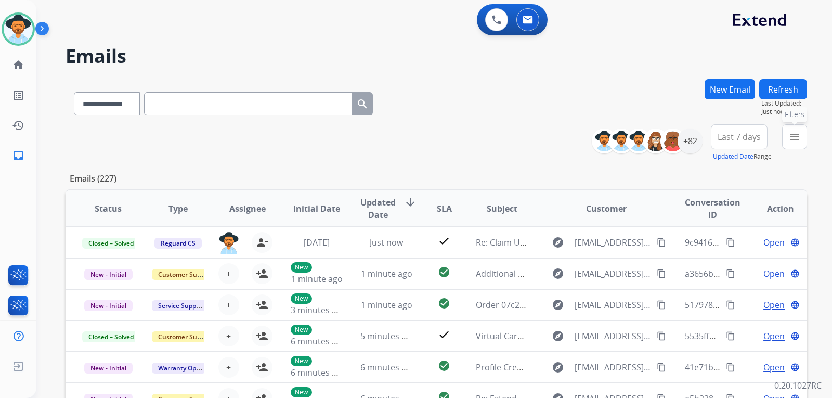
click at [797, 126] on button "menu Filters" at bounding box center [794, 136] width 25 height 25
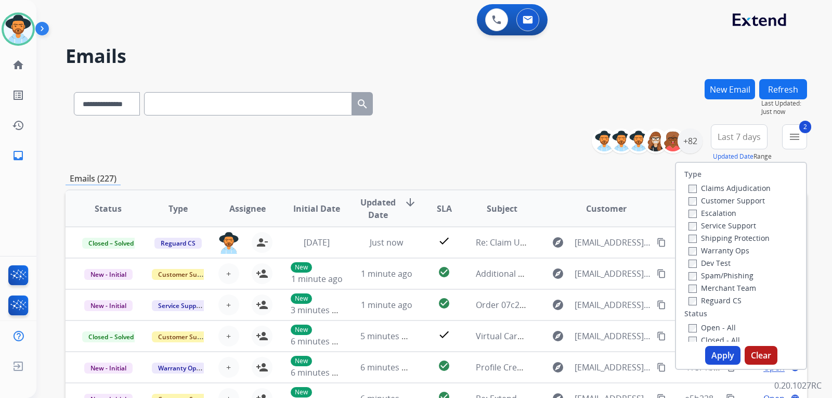
click at [687, 306] on div "Type Claims Adjudication Customer Support Escalation Service Support Shipping P…" at bounding box center [741, 252] width 130 height 179
click at [688, 333] on div "Open - All" at bounding box center [742, 327] width 109 height 12
click at [715, 359] on button "Apply" at bounding box center [722, 355] width 35 height 19
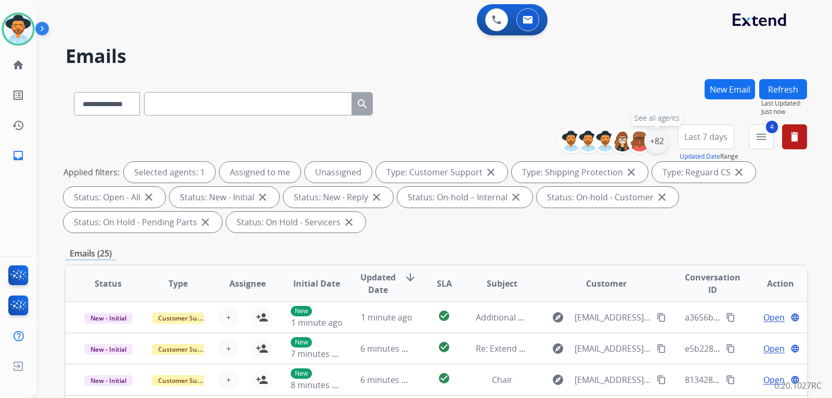
click at [652, 147] on div "+82" at bounding box center [656, 140] width 25 height 25
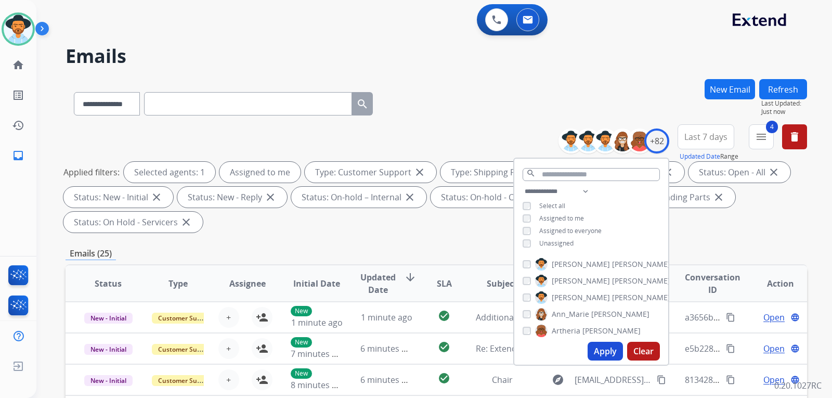
click at [602, 356] on button "Apply" at bounding box center [604, 351] width 35 height 19
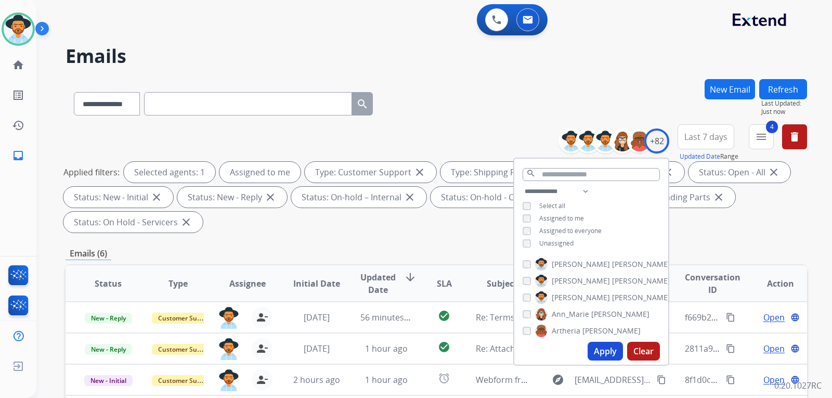
click at [690, 221] on div "Applied filters: Selected agents: 1 Assigned to me Type: Customer Support close…" at bounding box center [433, 197] width 741 height 71
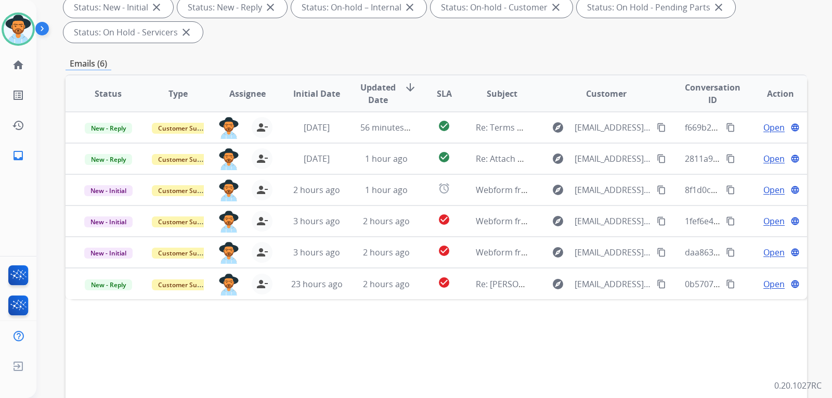
scroll to position [208, 0]
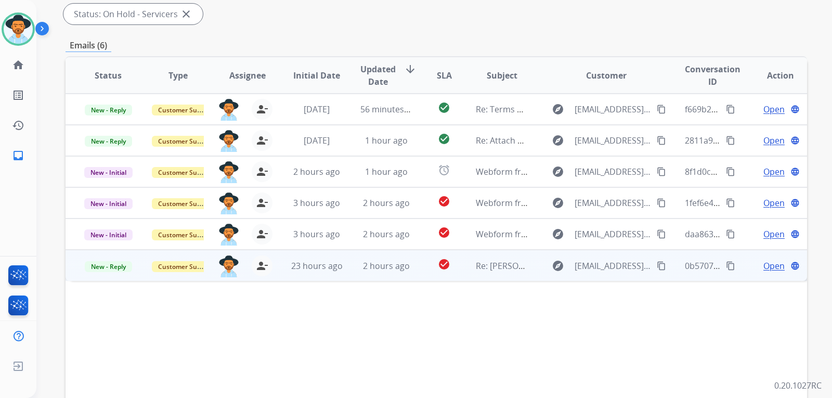
click at [763, 269] on span "Open" at bounding box center [773, 265] width 21 height 12
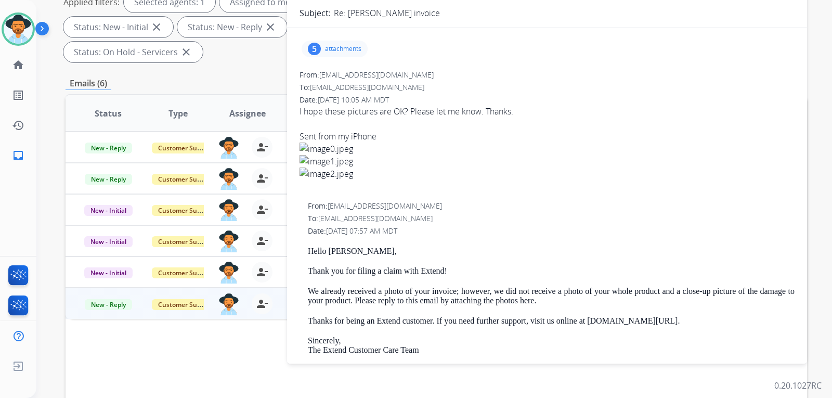
scroll to position [104, 0]
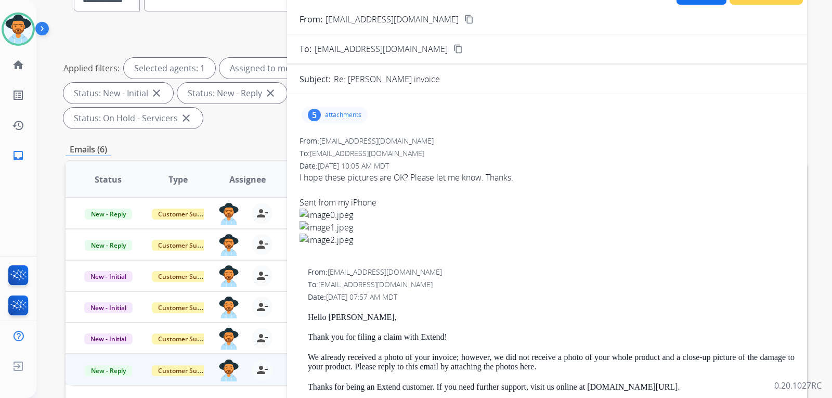
click at [344, 116] on p "attachments" at bounding box center [343, 115] width 36 height 8
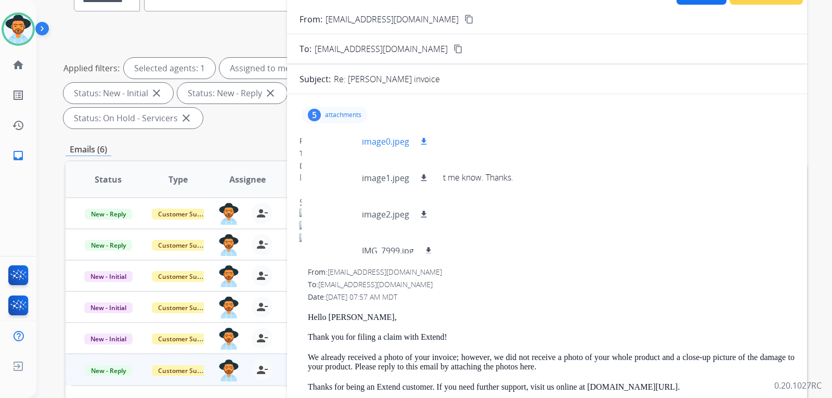
click at [338, 150] on div at bounding box center [336, 141] width 52 height 36
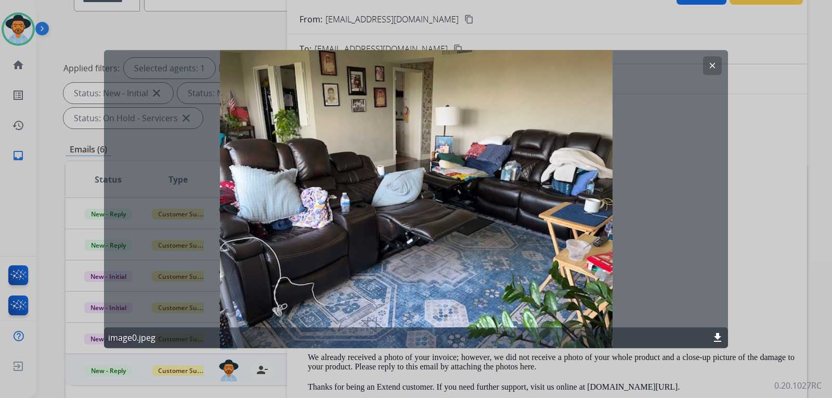
click at [709, 67] on mat-icon "clear" at bounding box center [711, 65] width 9 height 9
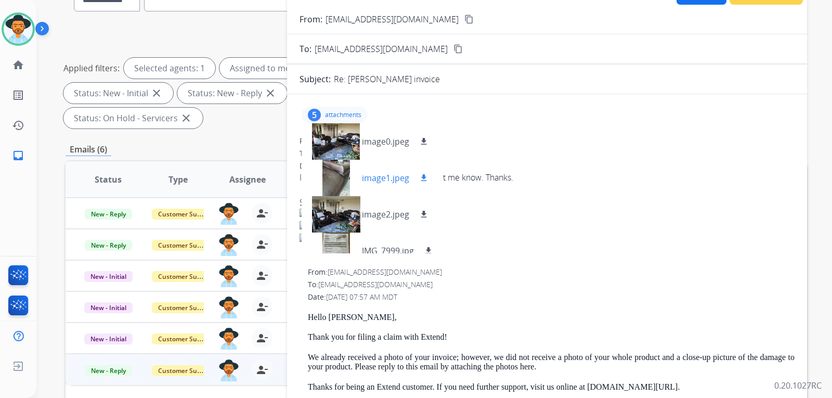
click at [336, 183] on div at bounding box center [336, 178] width 52 height 36
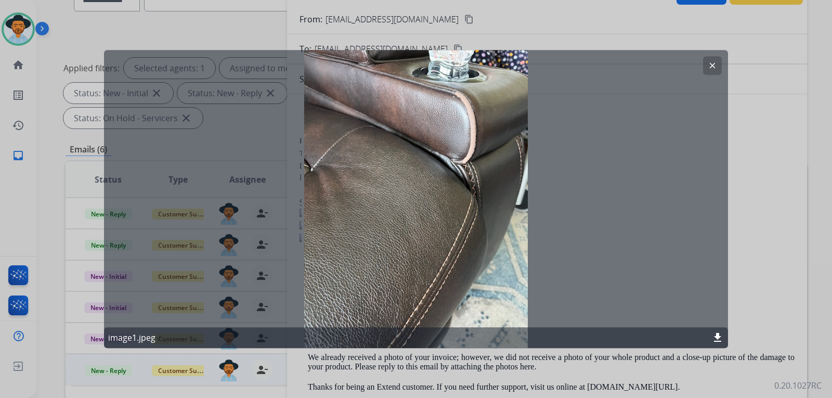
click at [709, 68] on mat-icon "clear" at bounding box center [711, 65] width 9 height 9
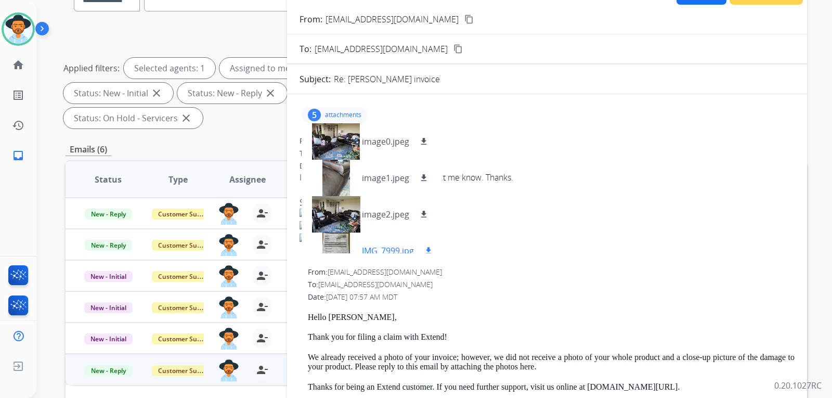
click at [324, 243] on div at bounding box center [336, 250] width 52 height 36
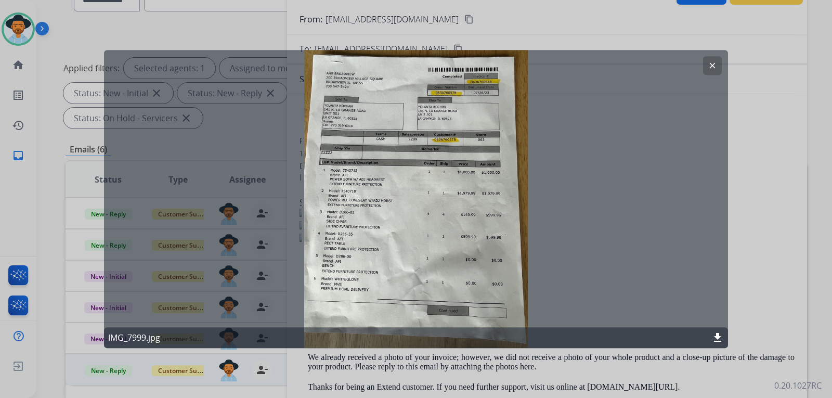
click at [722, 68] on div "clear IMG_7999.jpg download" at bounding box center [416, 199] width 624 height 298
click at [706, 64] on button "clear" at bounding box center [712, 65] width 19 height 19
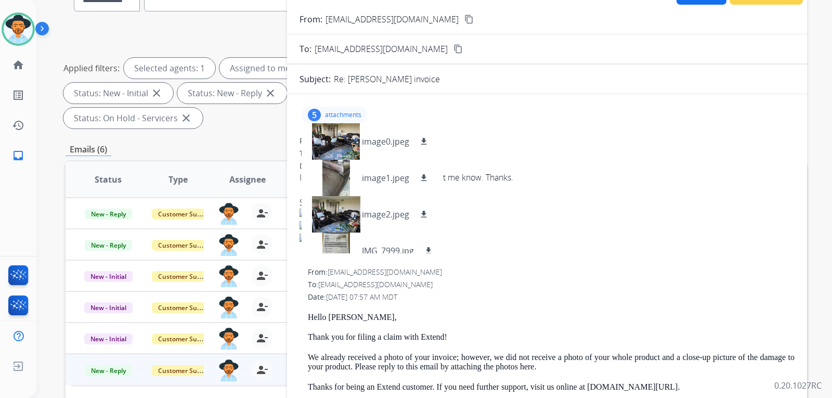
click at [464, 20] on mat-icon "content_copy" at bounding box center [468, 19] width 9 height 9
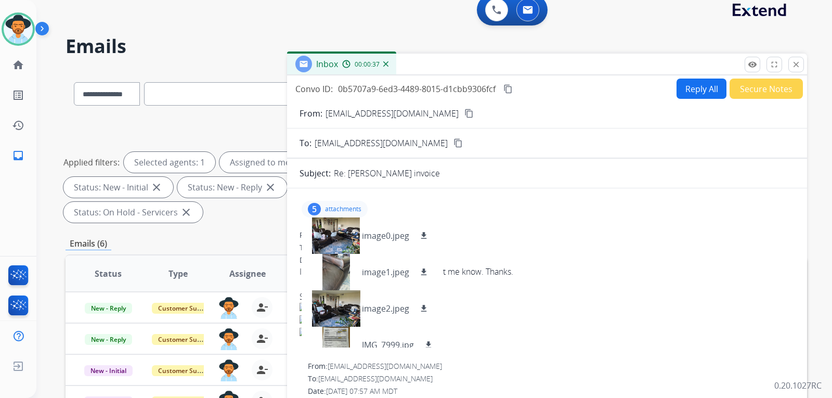
scroll to position [0, 0]
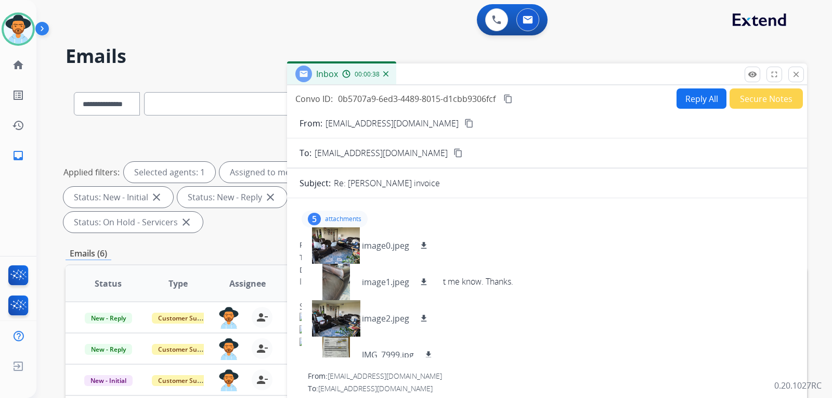
click at [745, 105] on button "Secure Notes" at bounding box center [765, 98] width 73 height 20
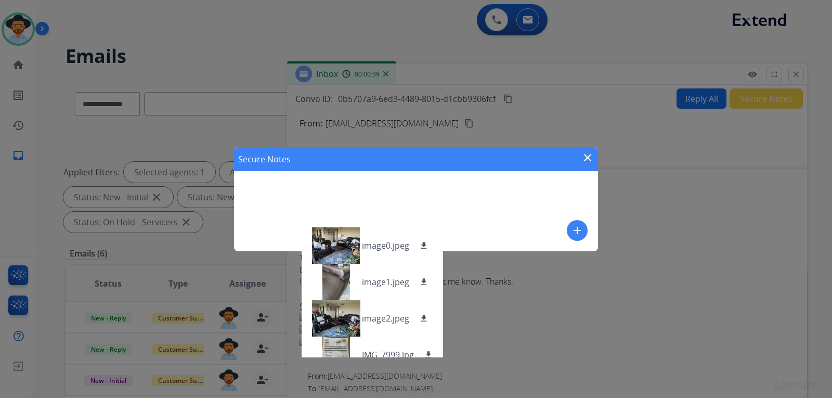
click at [584, 231] on button "add" at bounding box center [577, 230] width 21 height 21
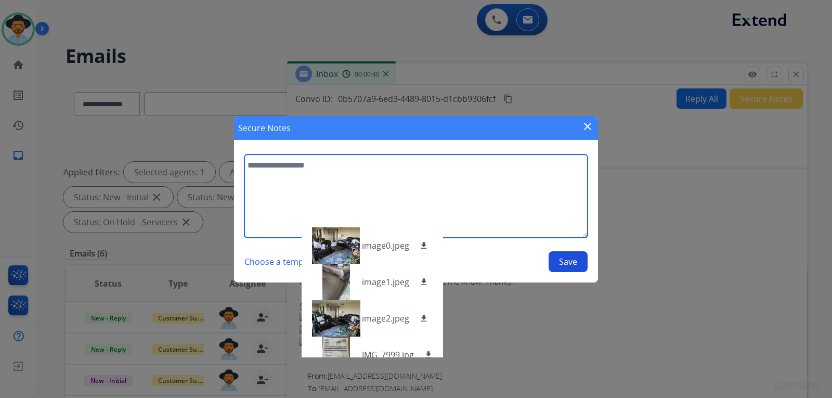
click at [430, 199] on textarea at bounding box center [415, 195] width 343 height 83
type textarea "*"
paste textarea "**********"
type textarea "**********"
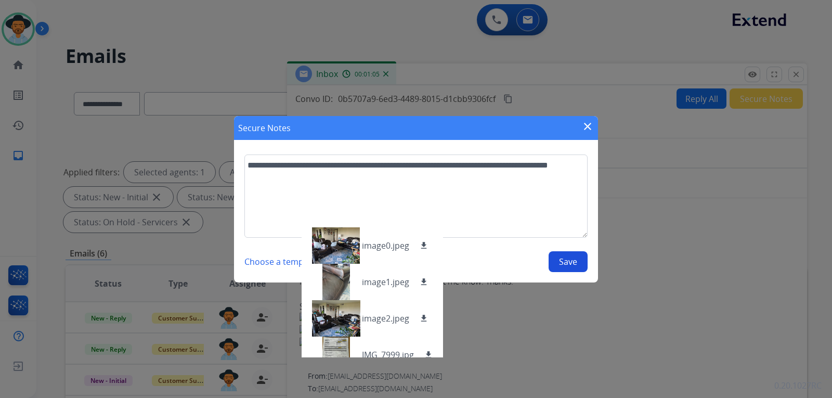
click at [564, 255] on button "Save" at bounding box center [567, 261] width 39 height 21
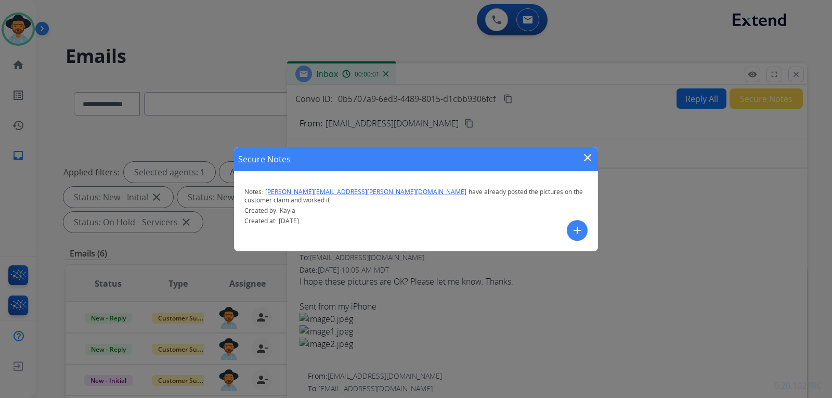
click at [588, 155] on mat-icon "close" at bounding box center [587, 157] width 12 height 12
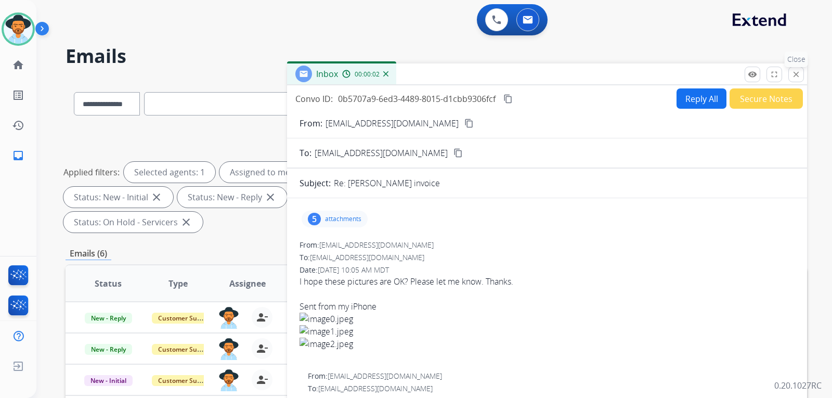
click at [794, 69] on button "close Close" at bounding box center [796, 75] width 16 height 16
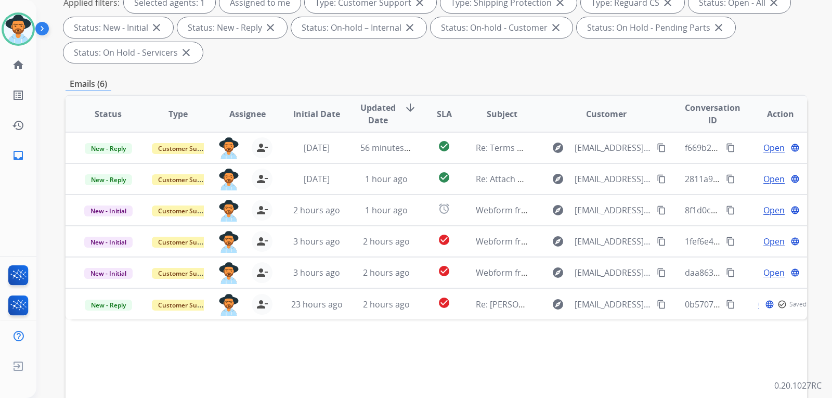
scroll to position [208, 0]
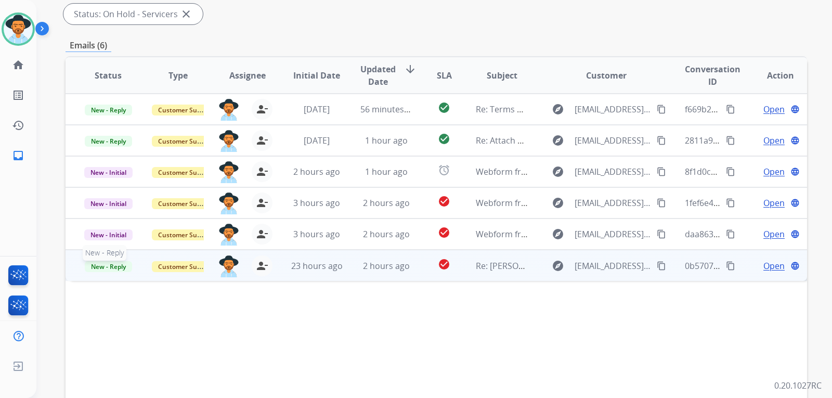
click at [128, 266] on span "New - Reply" at bounding box center [108, 266] width 47 height 11
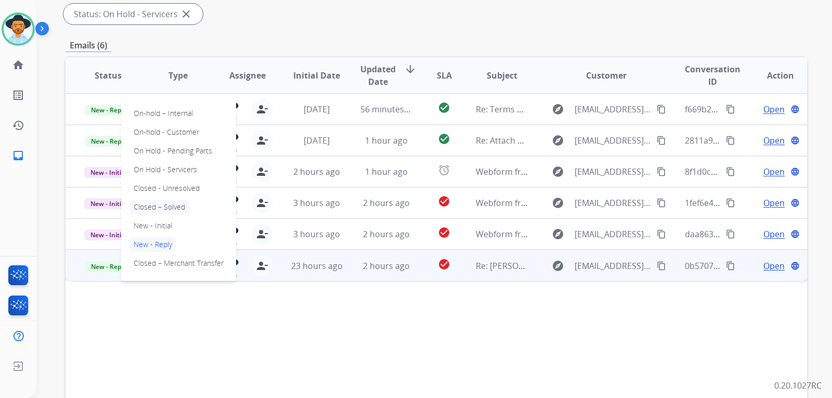
click at [177, 209] on p "Closed – Solved" at bounding box center [159, 207] width 60 height 15
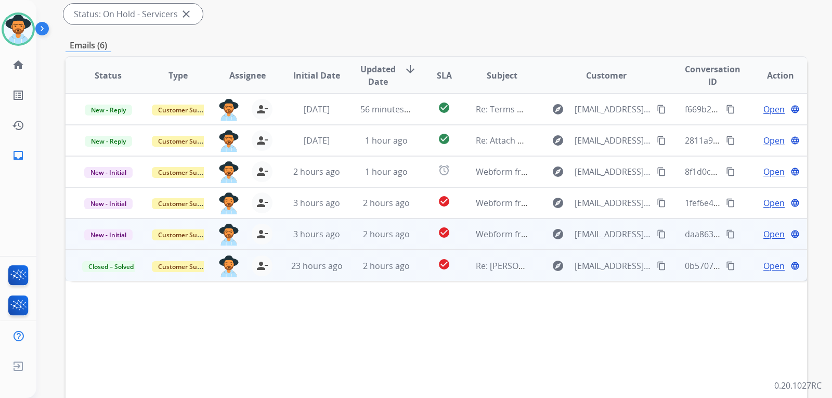
click at [768, 237] on span "Open" at bounding box center [773, 234] width 21 height 12
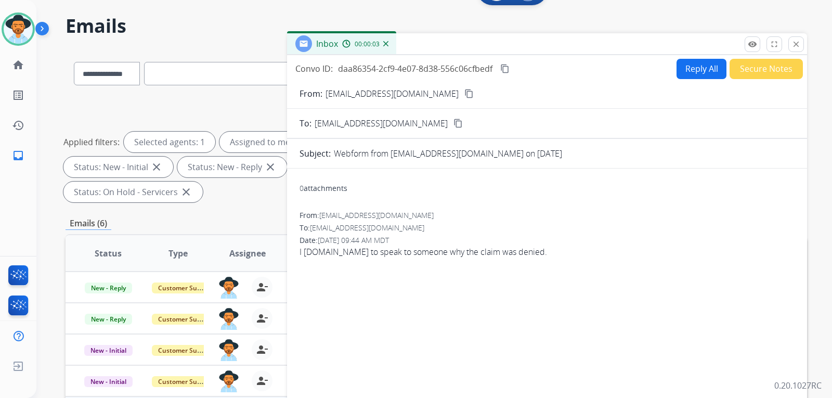
scroll to position [0, 0]
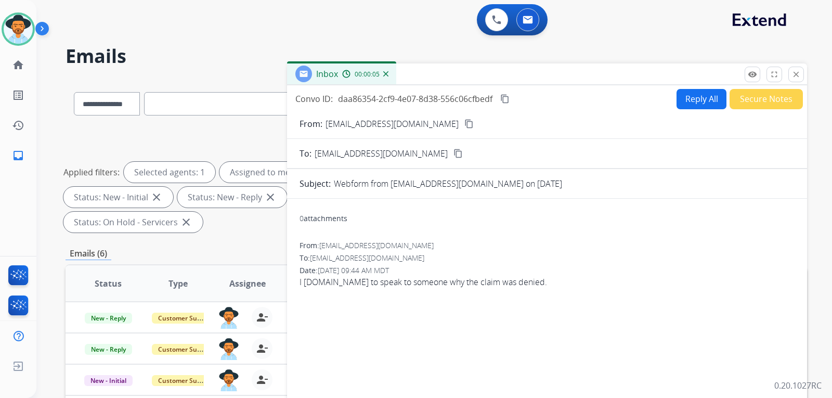
click at [464, 125] on mat-icon "content_copy" at bounding box center [468, 123] width 9 height 9
click at [13, 29] on img at bounding box center [18, 29] width 29 height 29
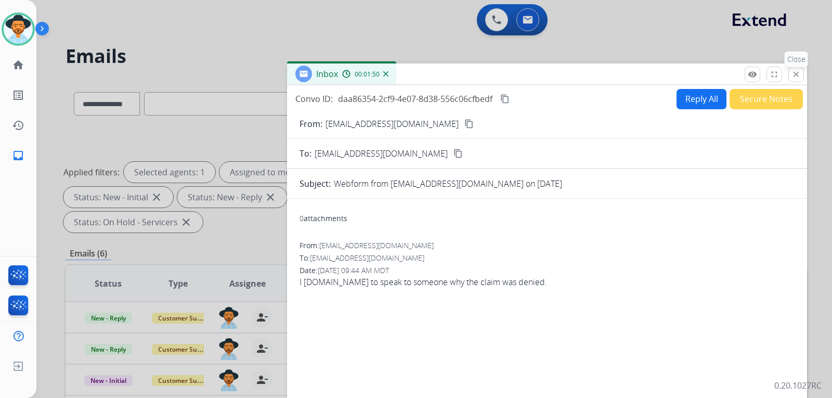
click at [797, 75] on mat-icon "close" at bounding box center [795, 74] width 9 height 9
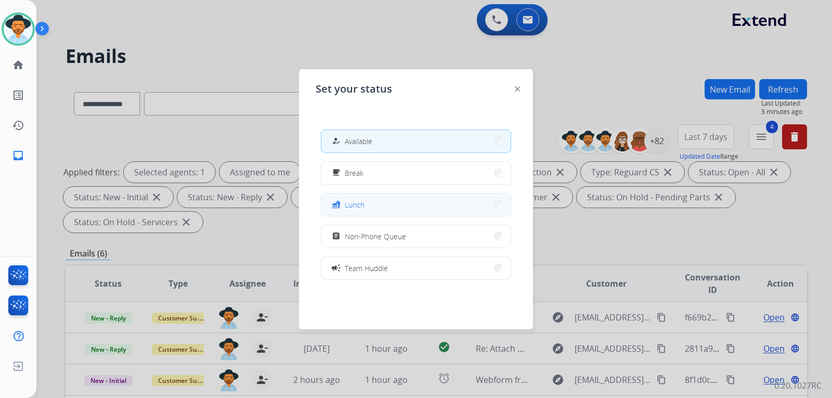
click at [415, 202] on button "fastfood Lunch" at bounding box center [415, 204] width 189 height 22
